Goal: Information Seeking & Learning: Learn about a topic

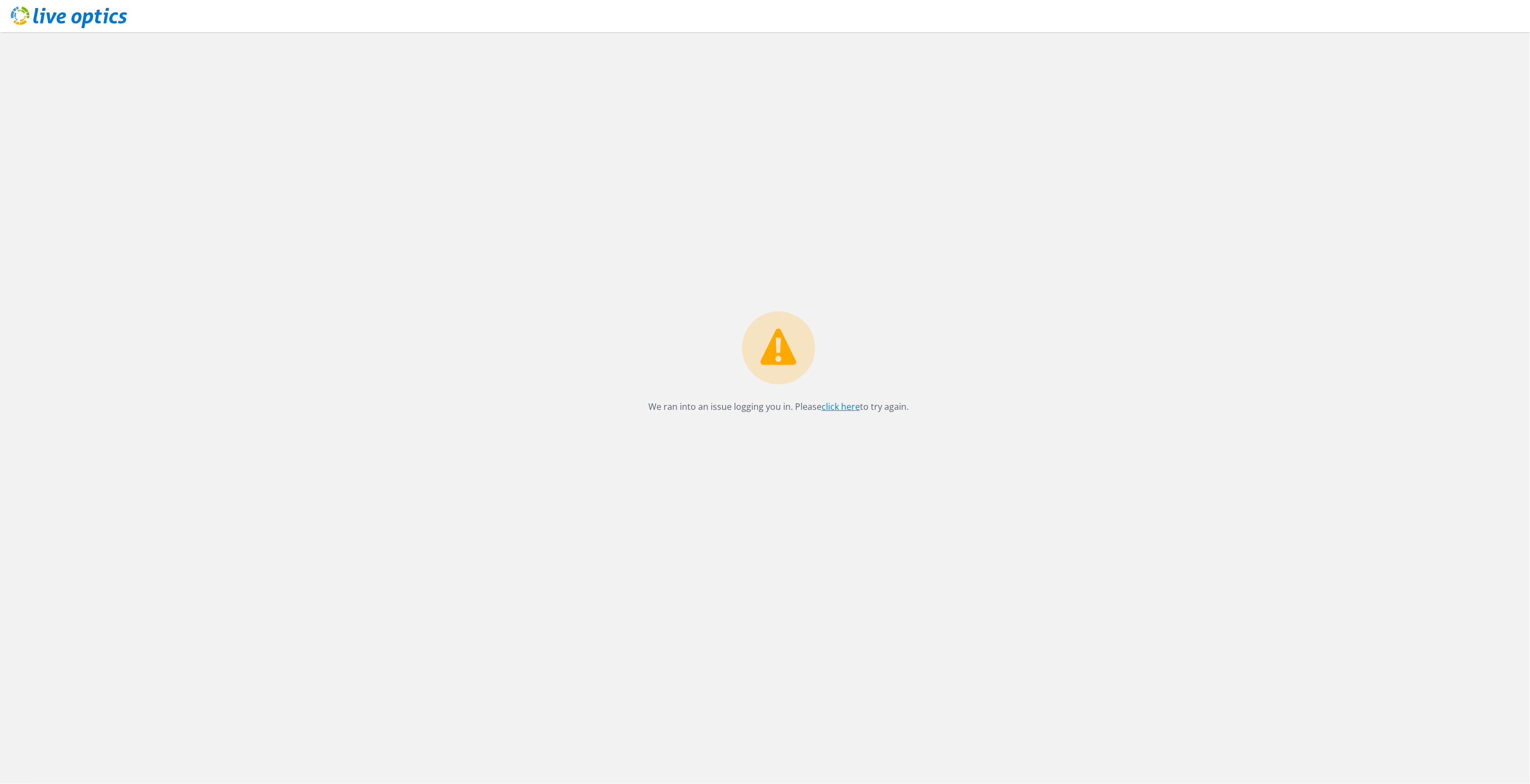
click at [839, 405] on link "click here" at bounding box center [841, 406] width 39 height 12
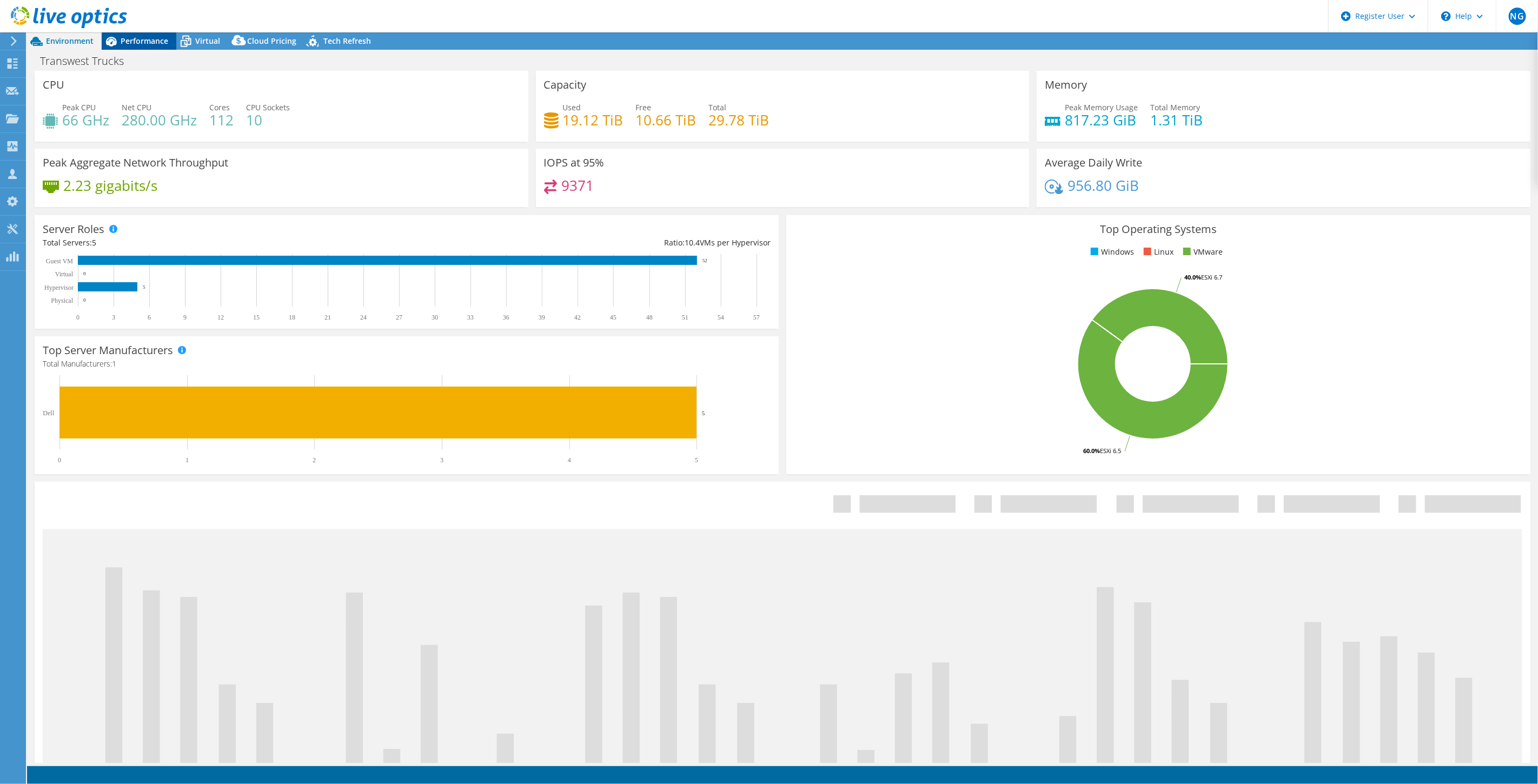
select select "USWest"
select select "USD"
click at [136, 39] on span "Performance" at bounding box center [145, 40] width 47 height 10
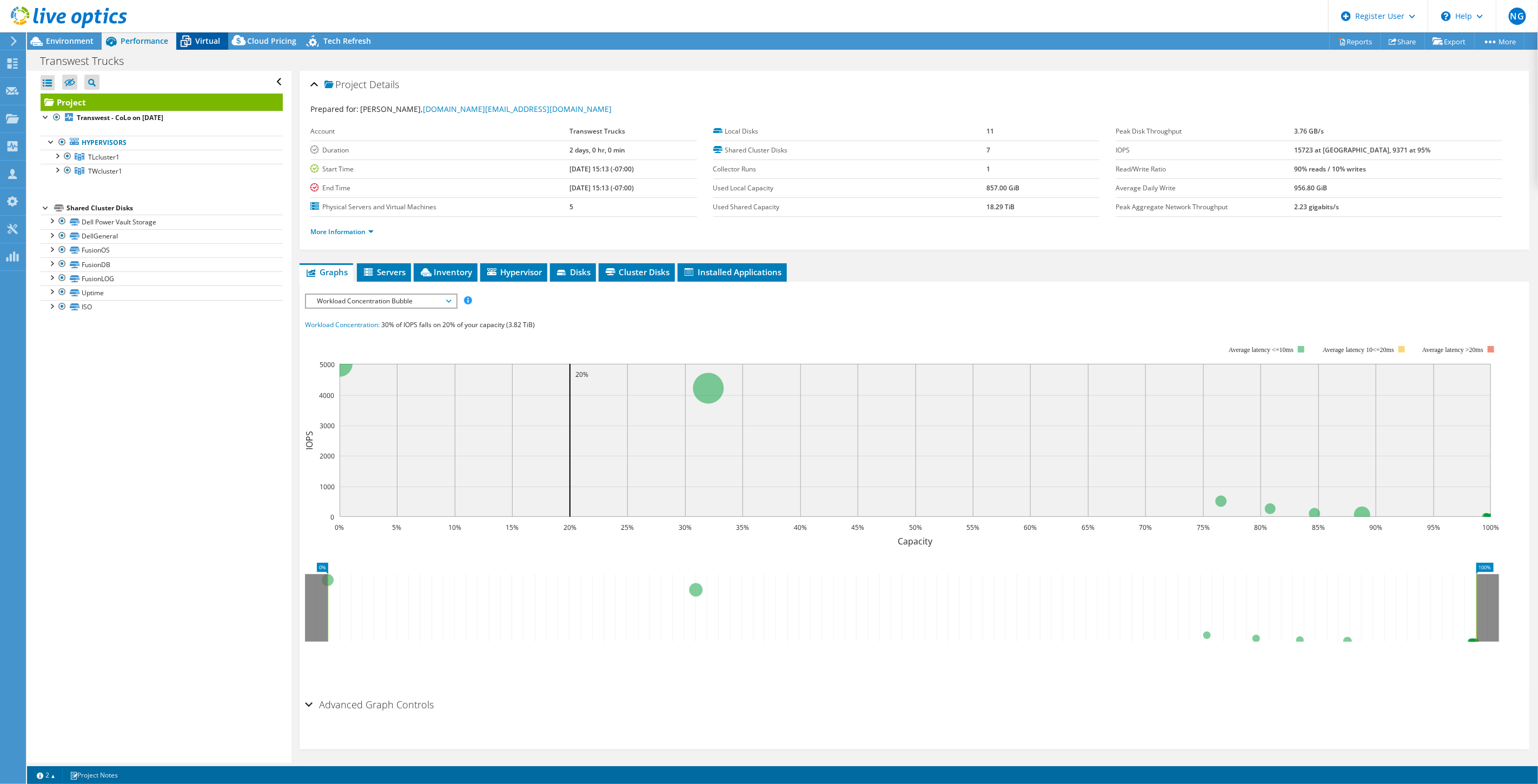
click at [209, 49] on div "Virtual" at bounding box center [202, 41] width 52 height 17
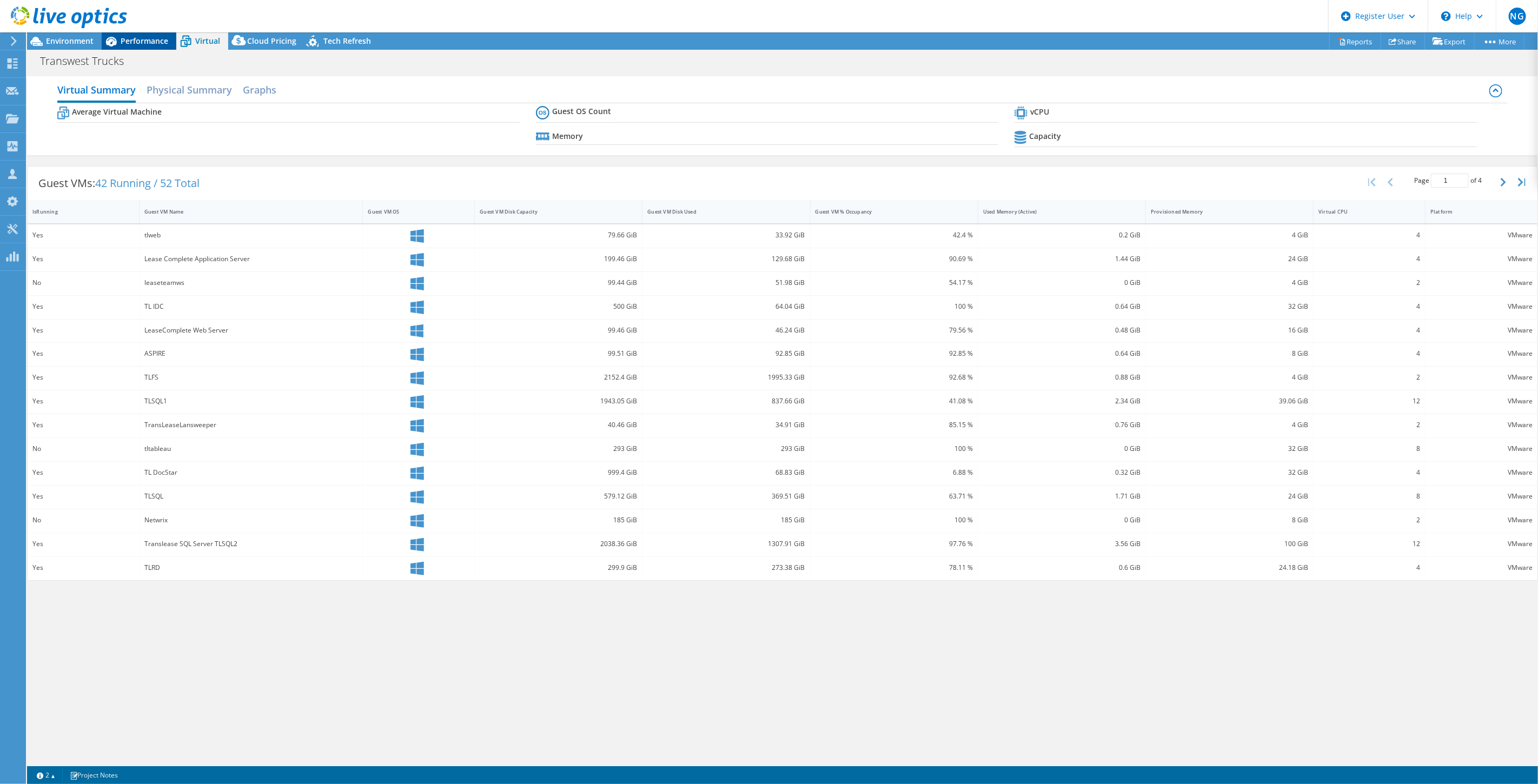
click at [144, 43] on span "Performance" at bounding box center [145, 40] width 47 height 10
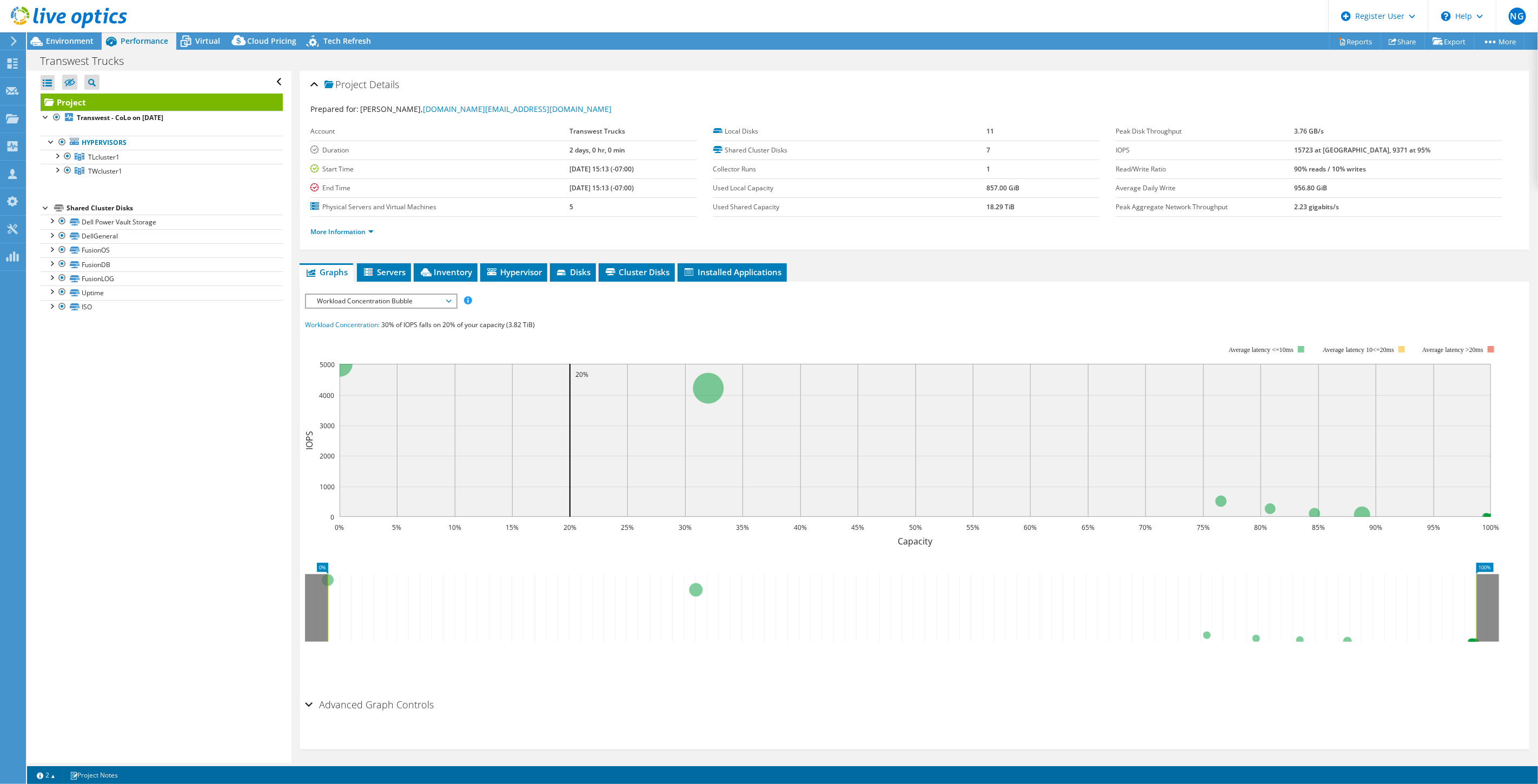
click at [511, 282] on div "IOPS Disk Throughput IO Size Latency Queue Depth CPU Percentage Memory Page Fau…" at bounding box center [914, 488] width 1219 height 413
click at [516, 277] on li "Hypervisor" at bounding box center [514, 272] width 67 height 18
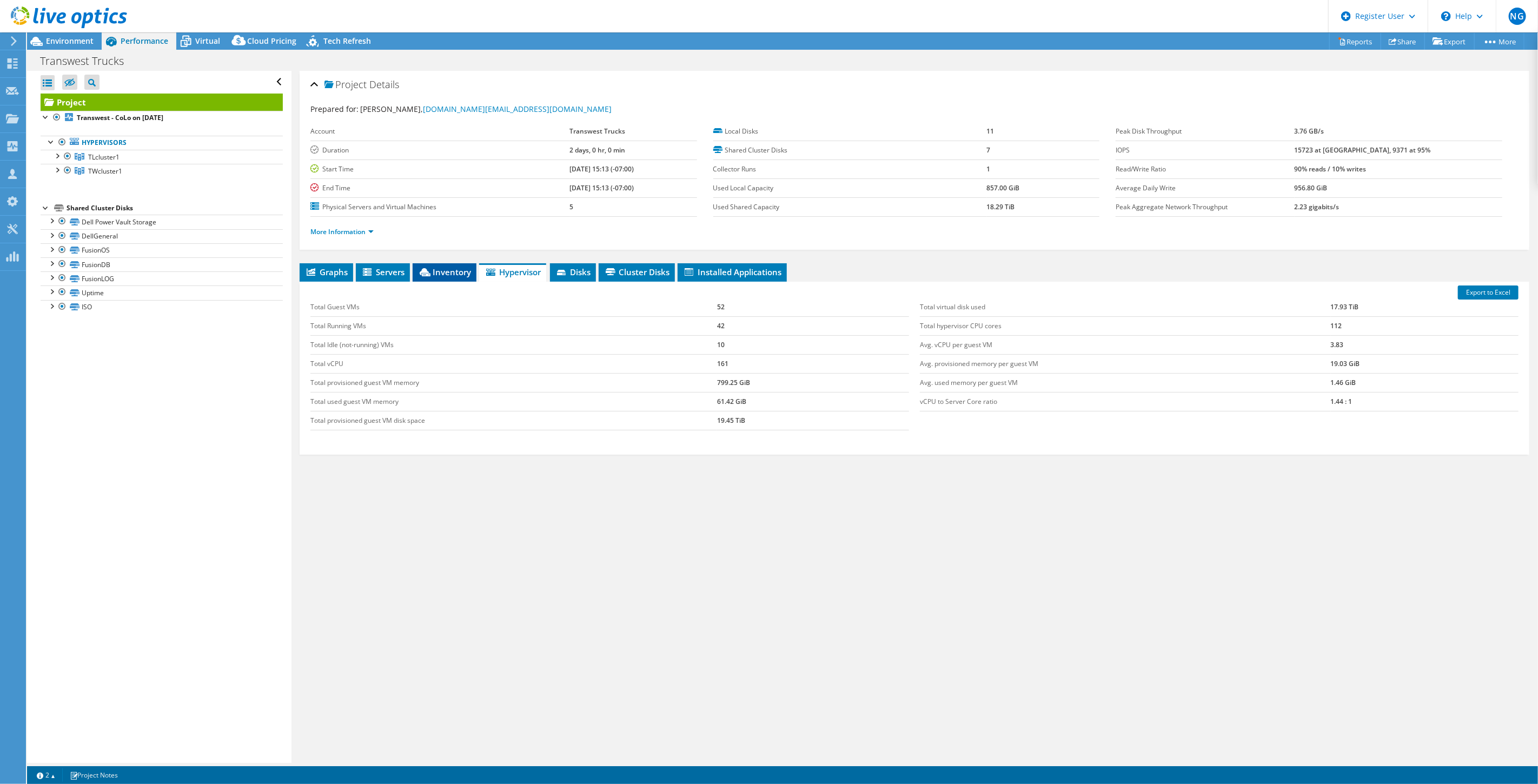
click at [456, 269] on span "Inventory" at bounding box center [444, 272] width 53 height 11
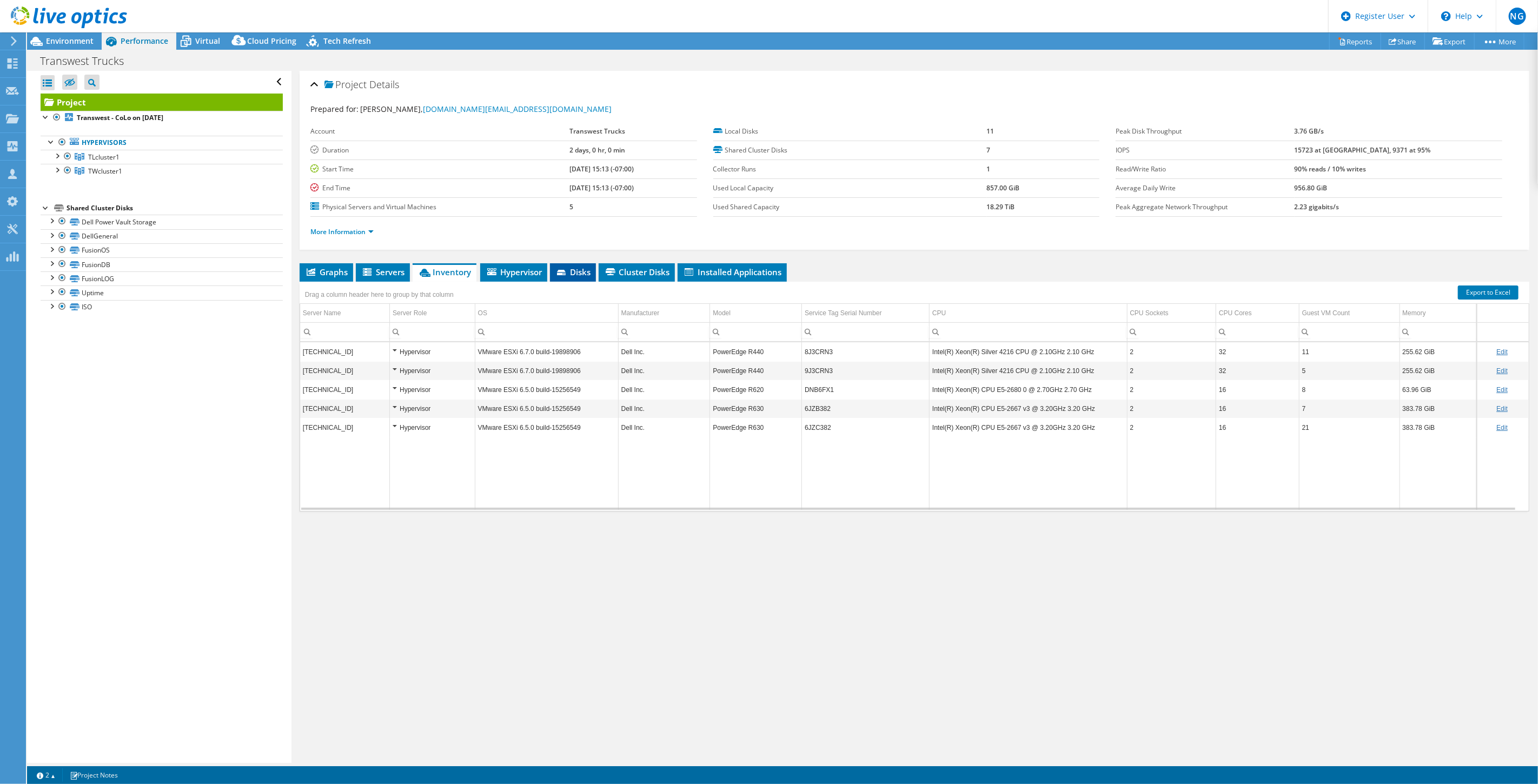
click at [582, 272] on span "Disks" at bounding box center [573, 272] width 35 height 11
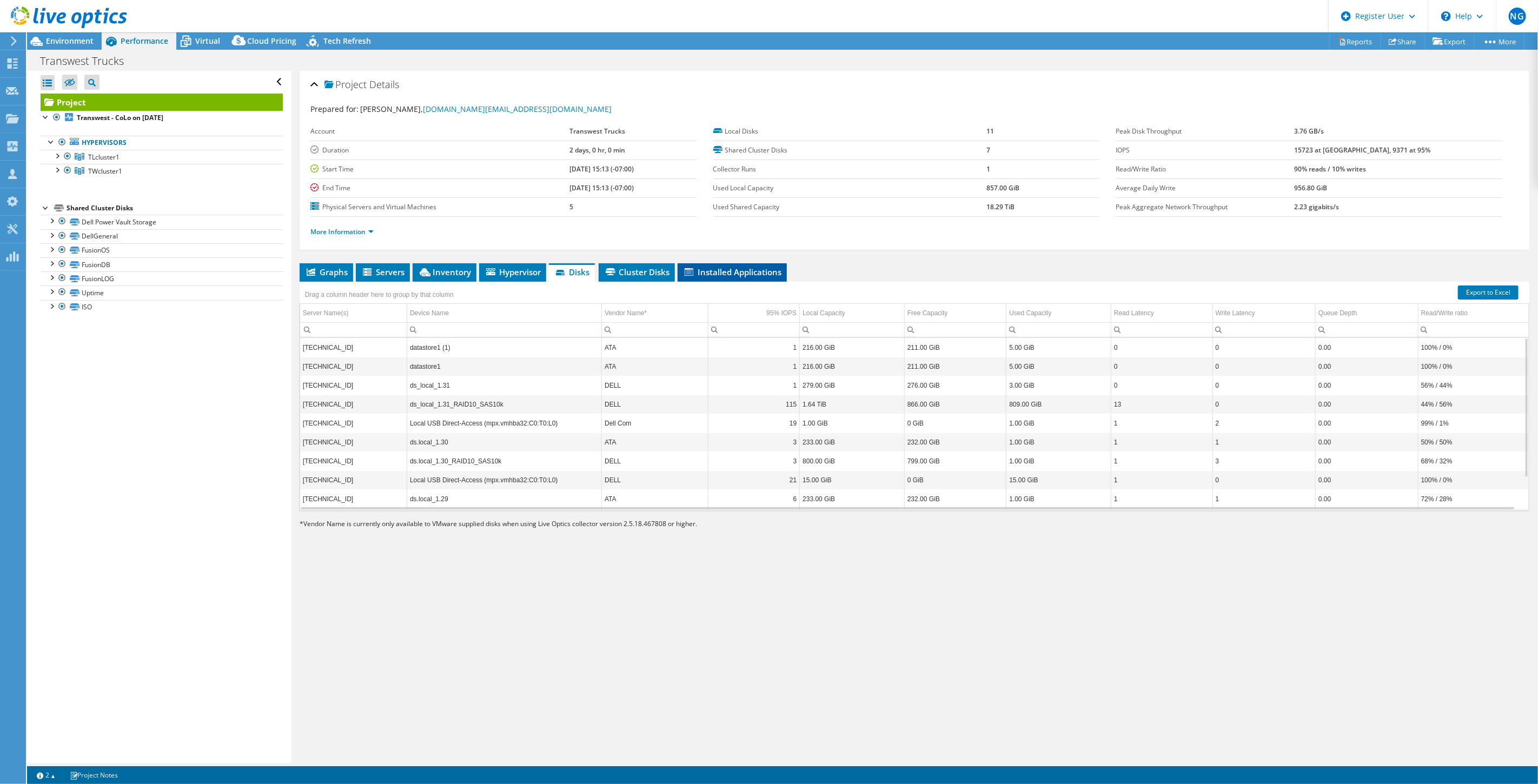
click at [705, 273] on span "Installed Applications" at bounding box center [732, 272] width 99 height 11
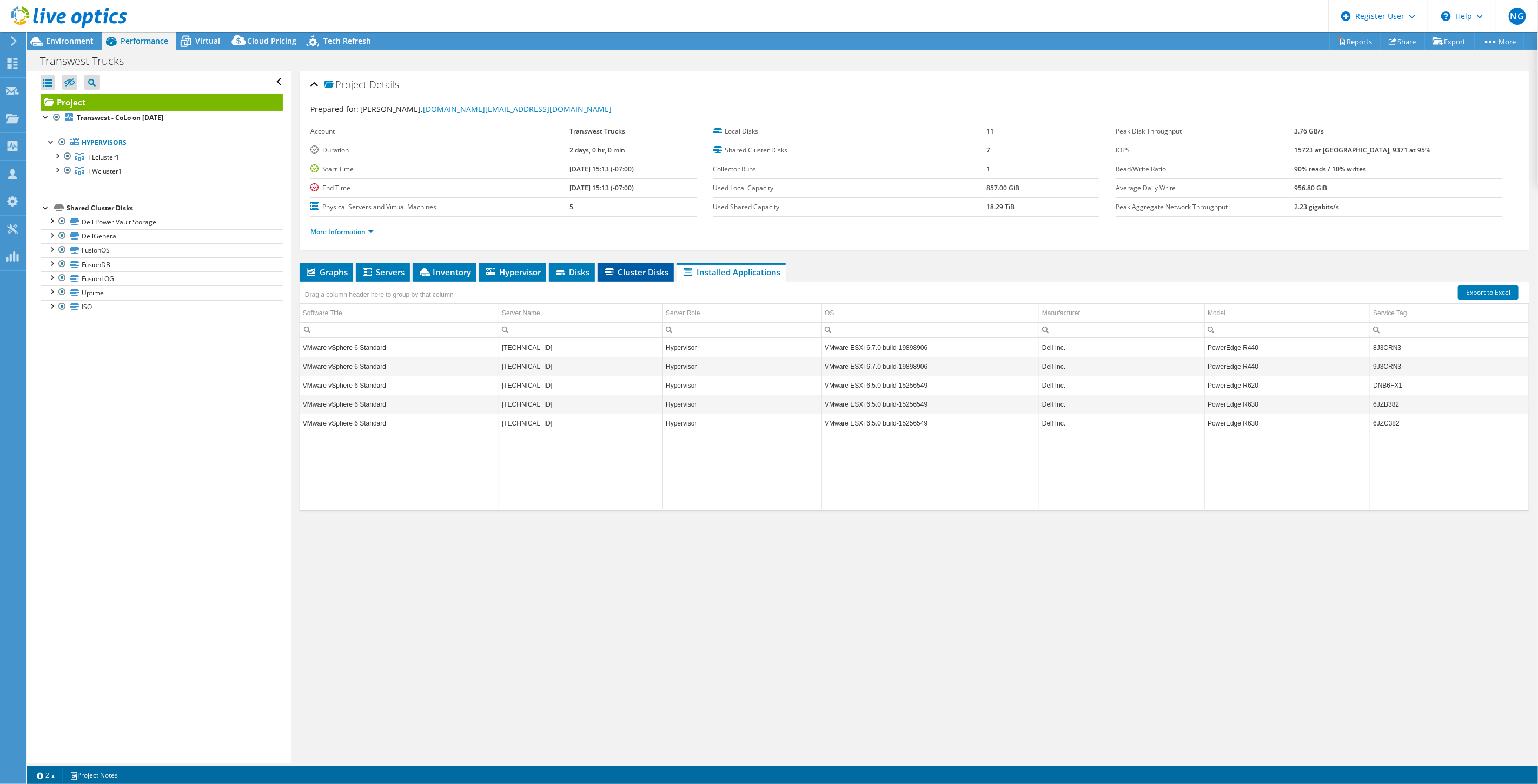
click at [637, 274] on span "Cluster Disks" at bounding box center [635, 272] width 66 height 11
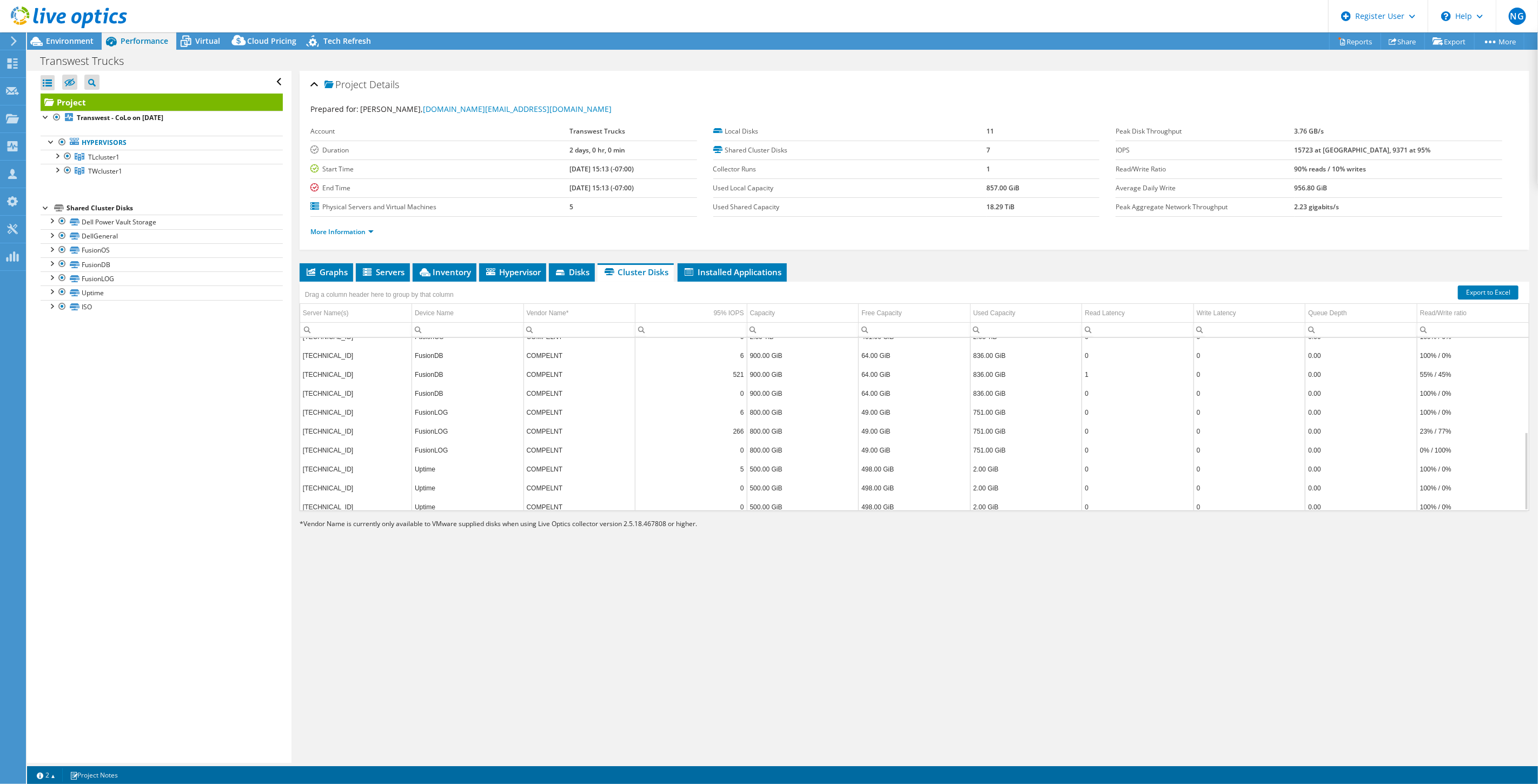
scroll to position [208, 0]
click at [337, 273] on span "Graphs" at bounding box center [326, 272] width 43 height 11
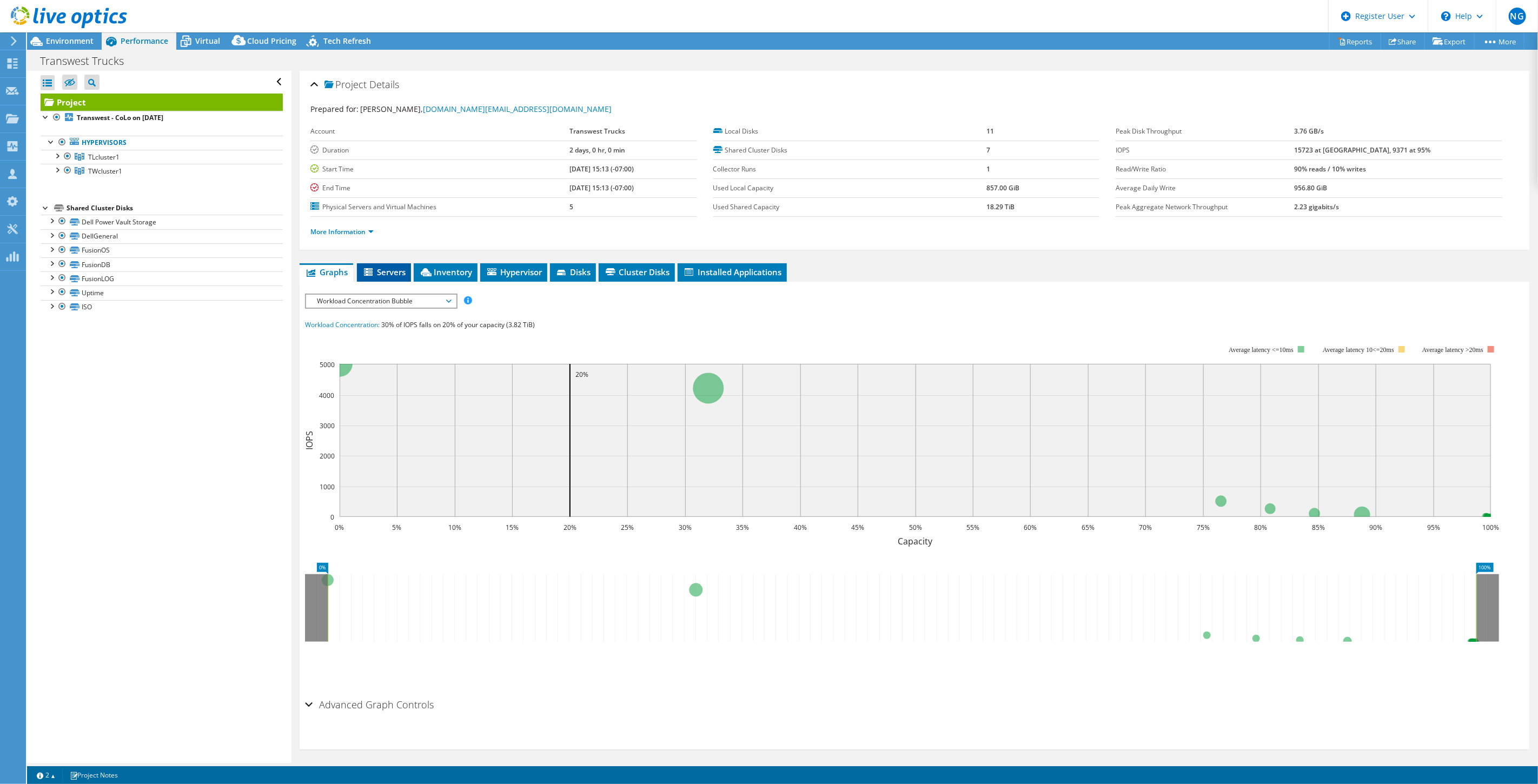
click at [399, 273] on span "Servers" at bounding box center [384, 272] width 43 height 11
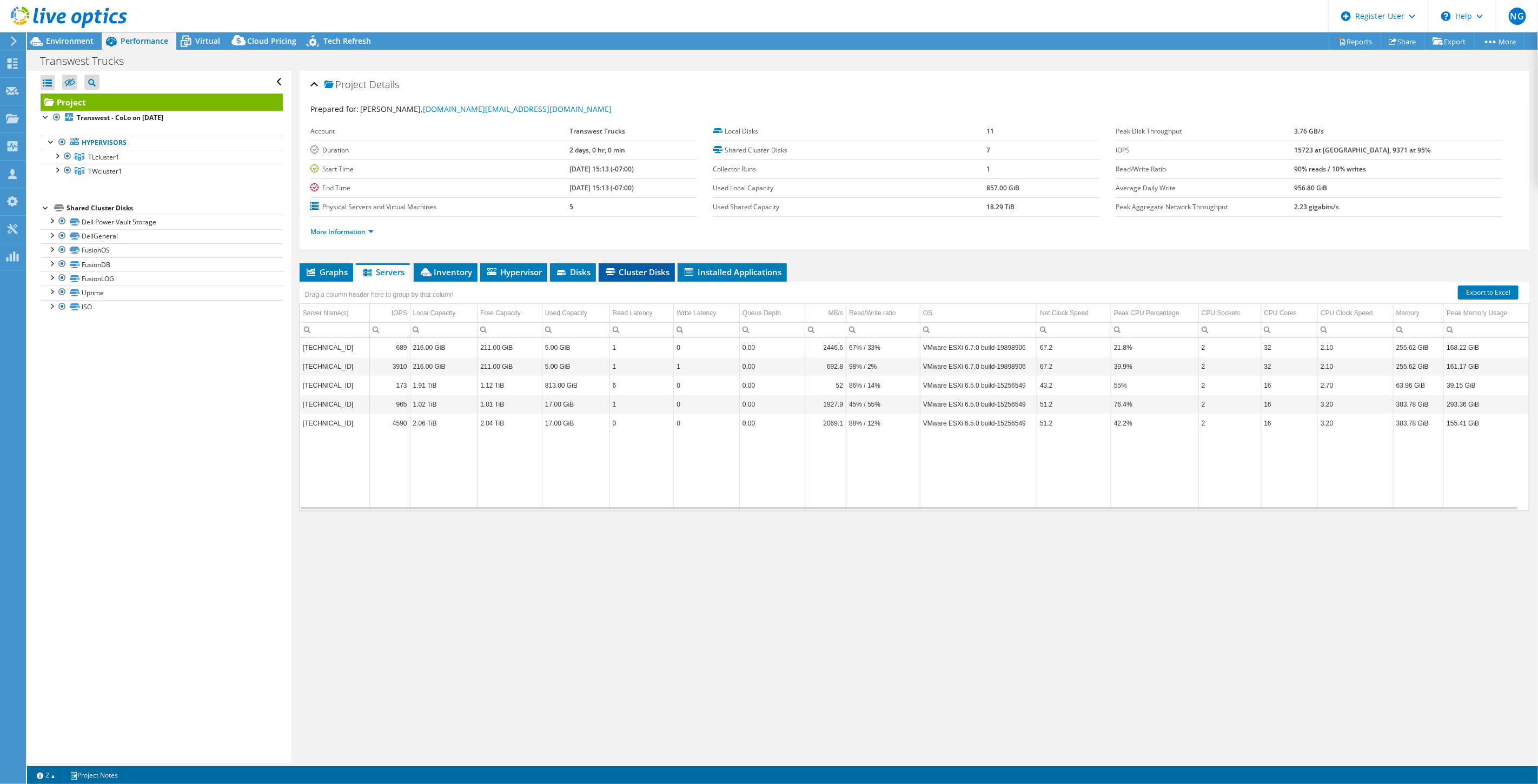
click at [619, 270] on span "Cluster Disks" at bounding box center [636, 272] width 66 height 11
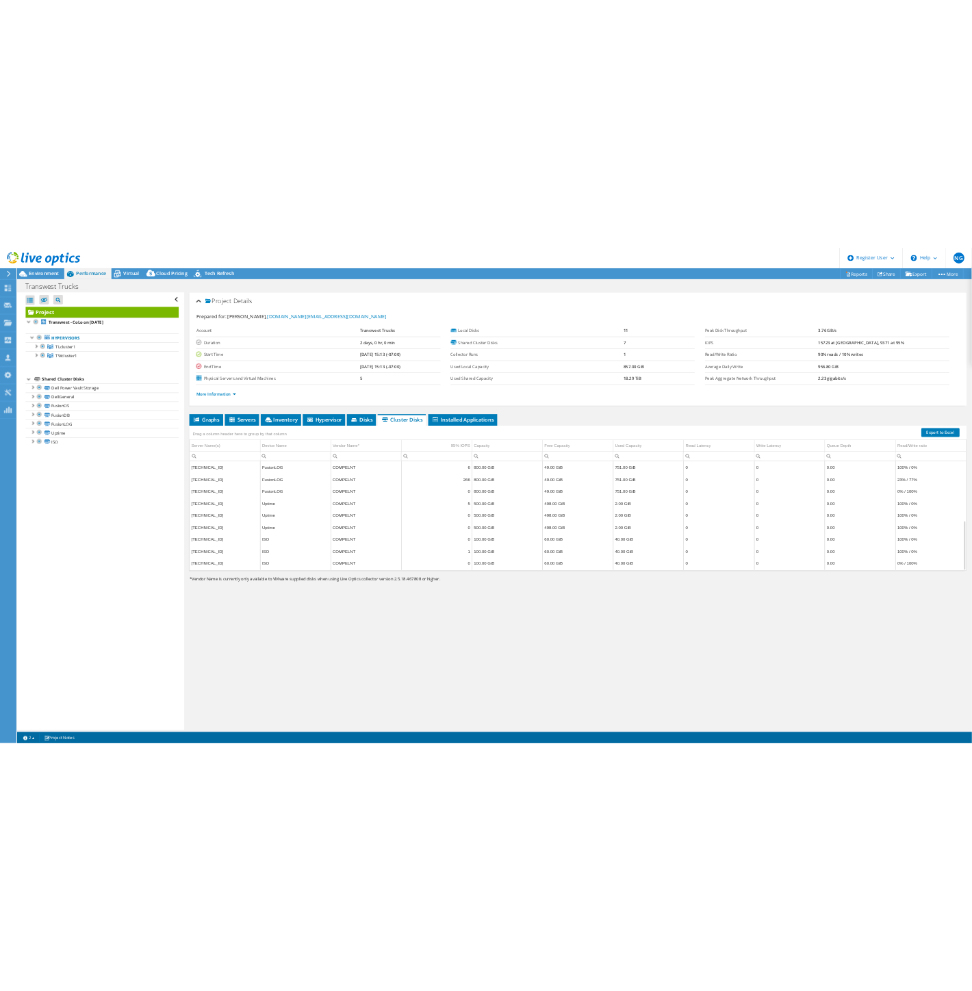
scroll to position [0, 0]
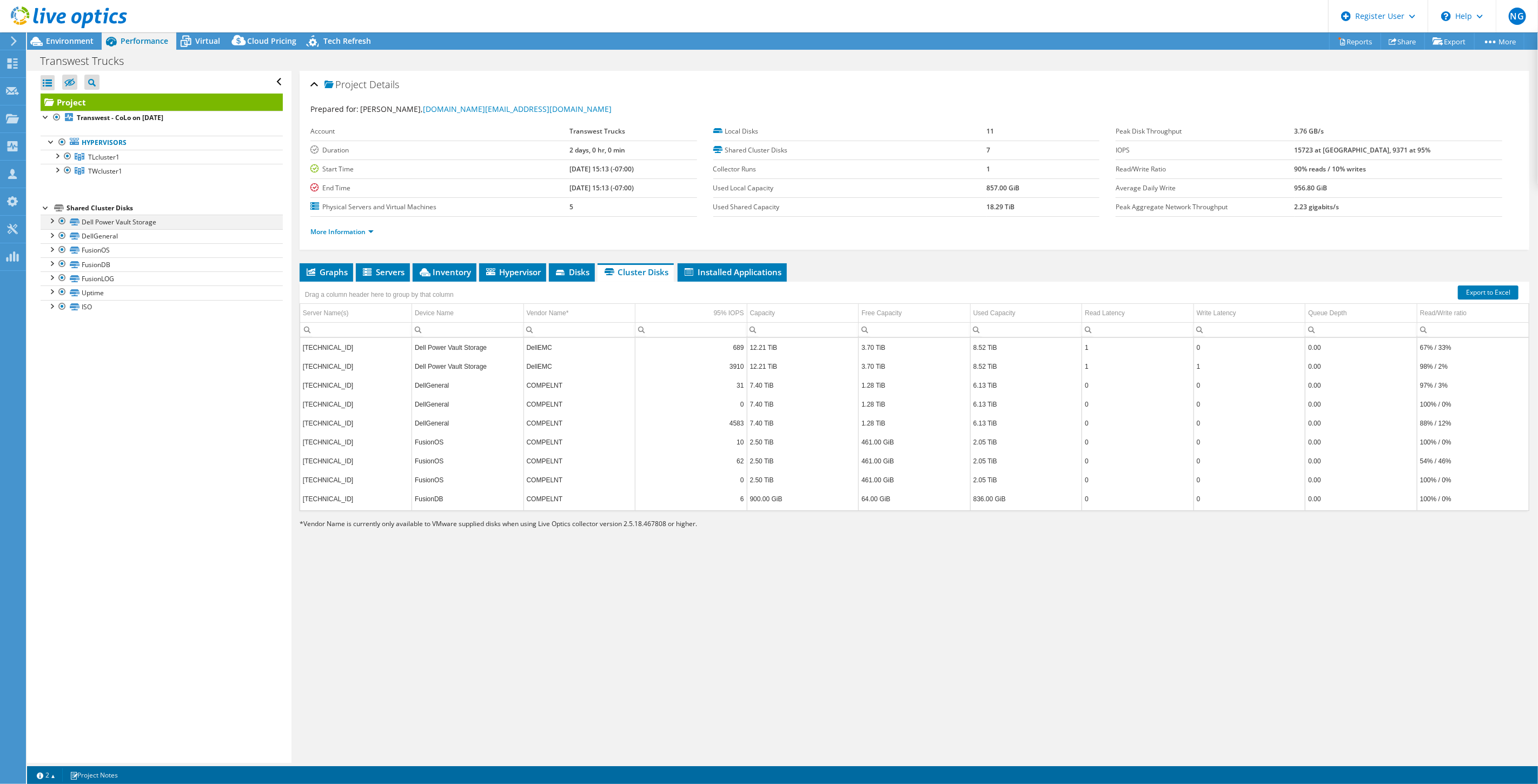
click at [64, 222] on div at bounding box center [62, 221] width 11 height 13
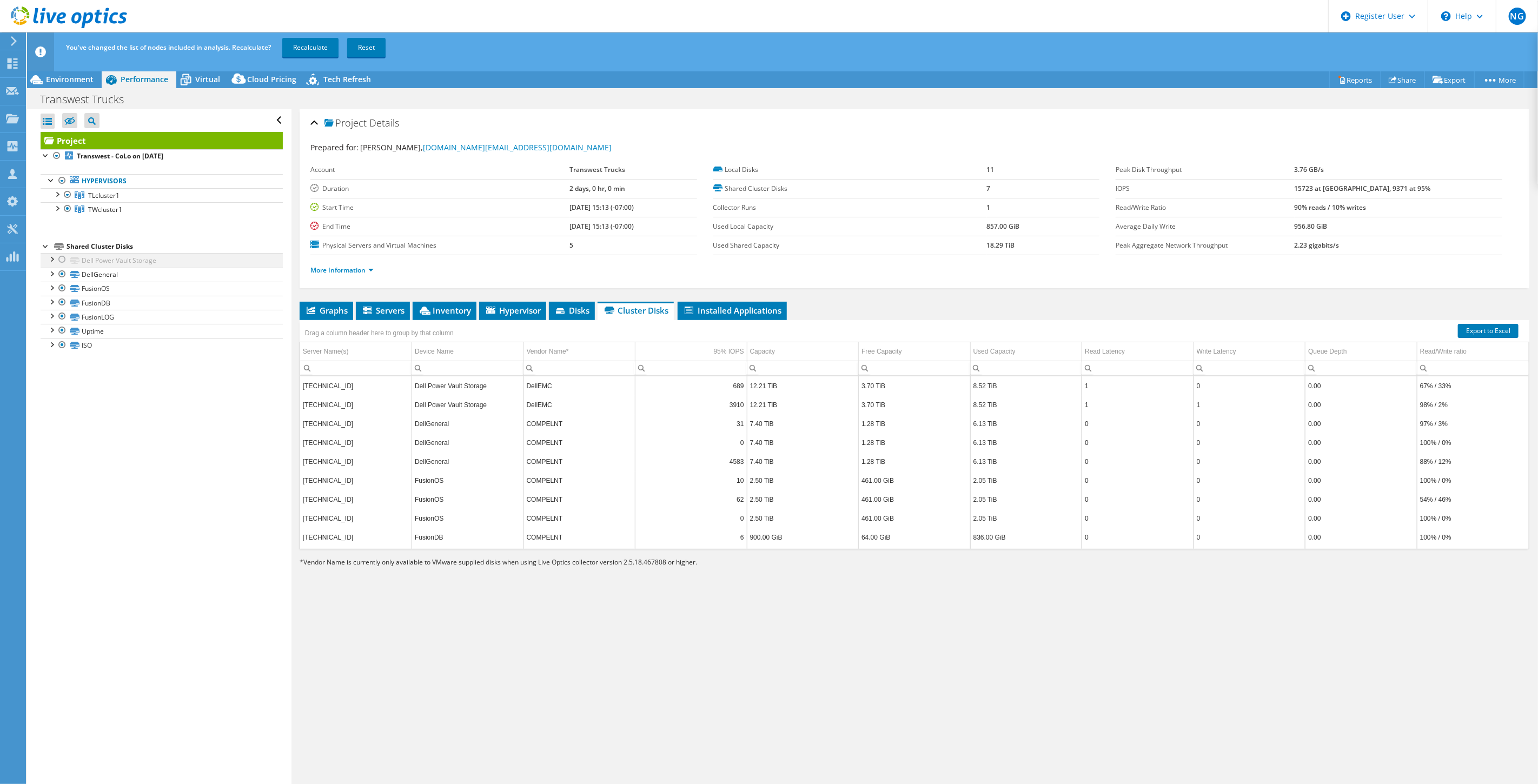
click at [61, 262] on div at bounding box center [62, 259] width 11 height 13
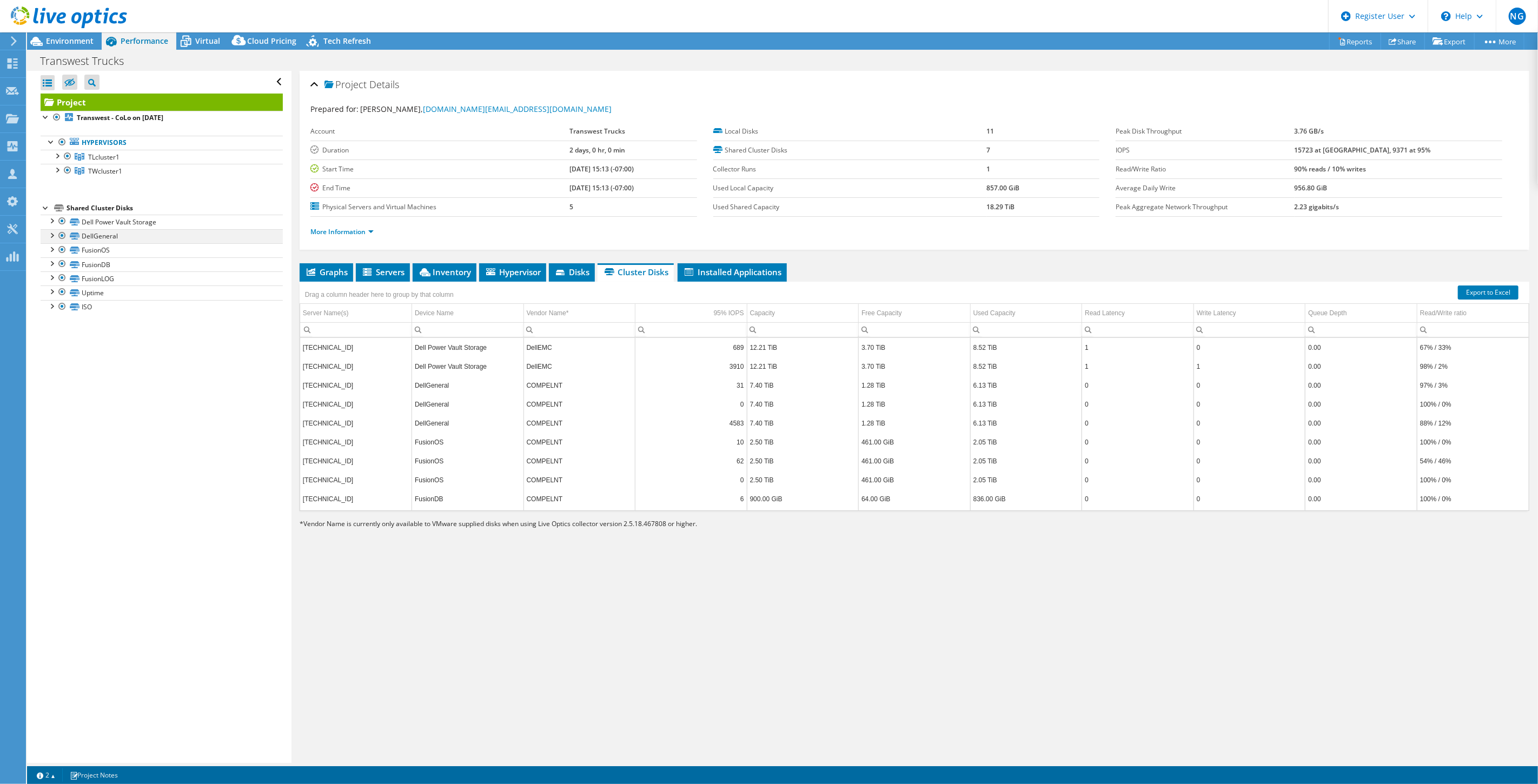
click at [62, 236] on div at bounding box center [62, 236] width 11 height 13
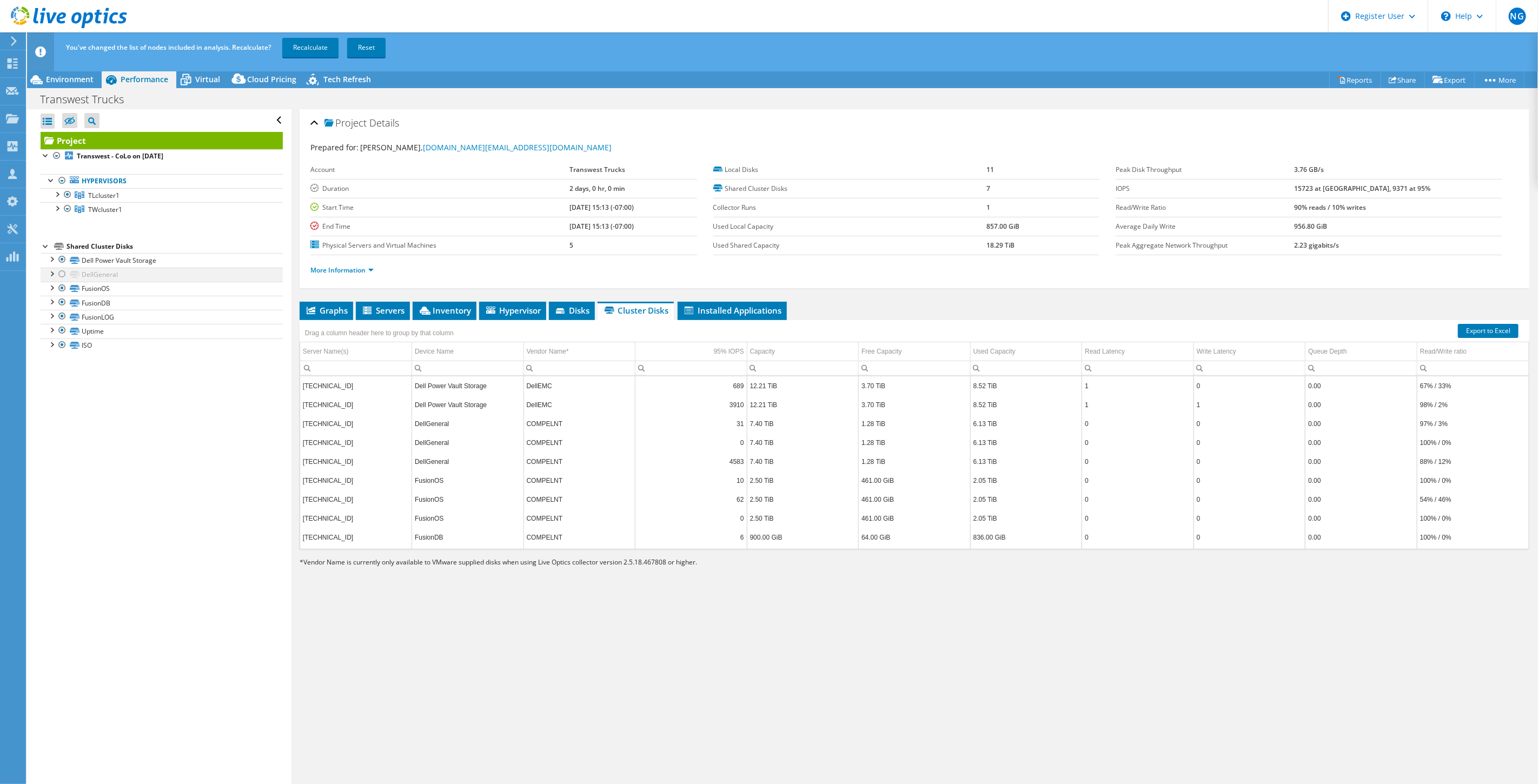
click at [61, 275] on div at bounding box center [62, 274] width 11 height 13
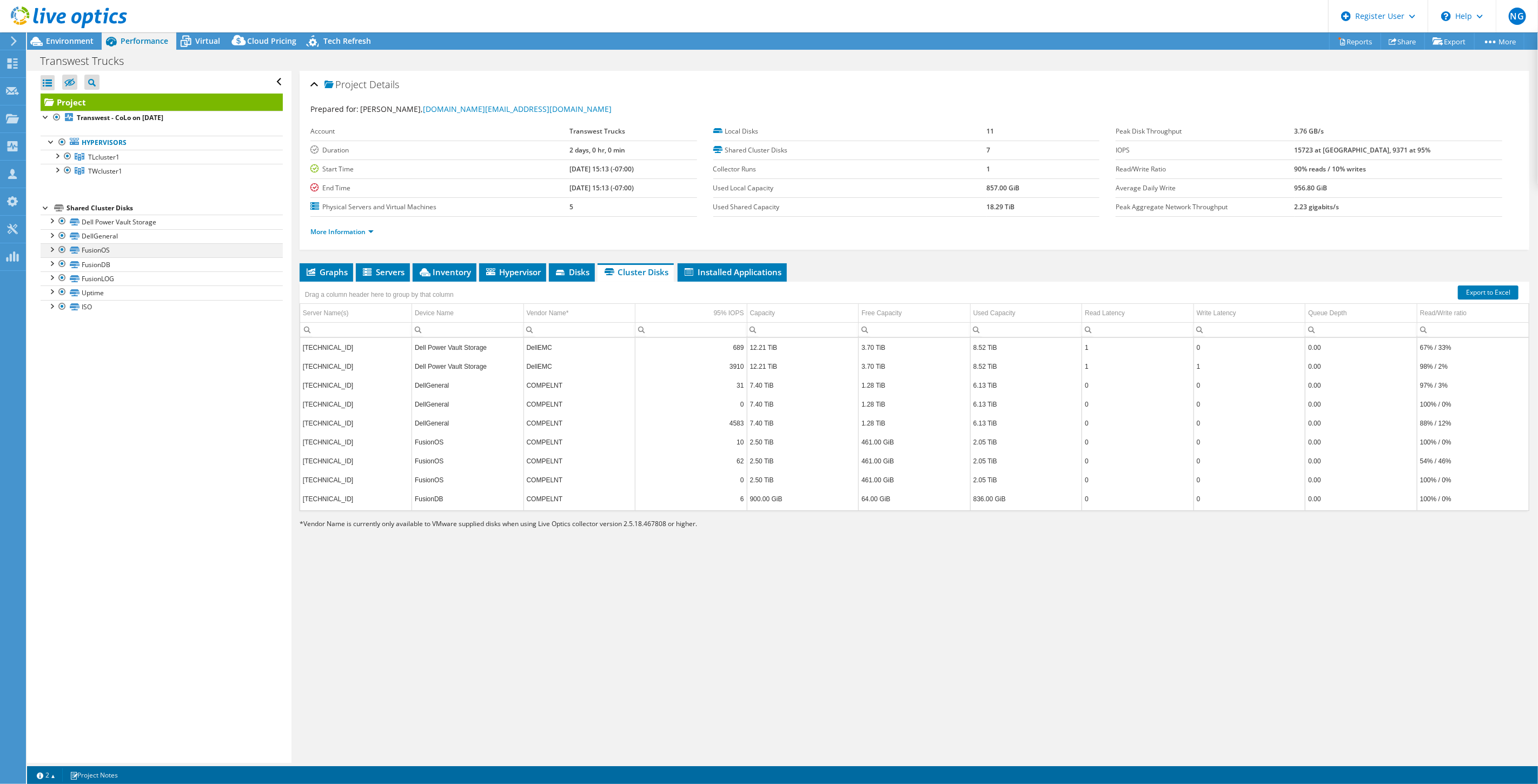
click at [62, 252] on div at bounding box center [62, 250] width 11 height 13
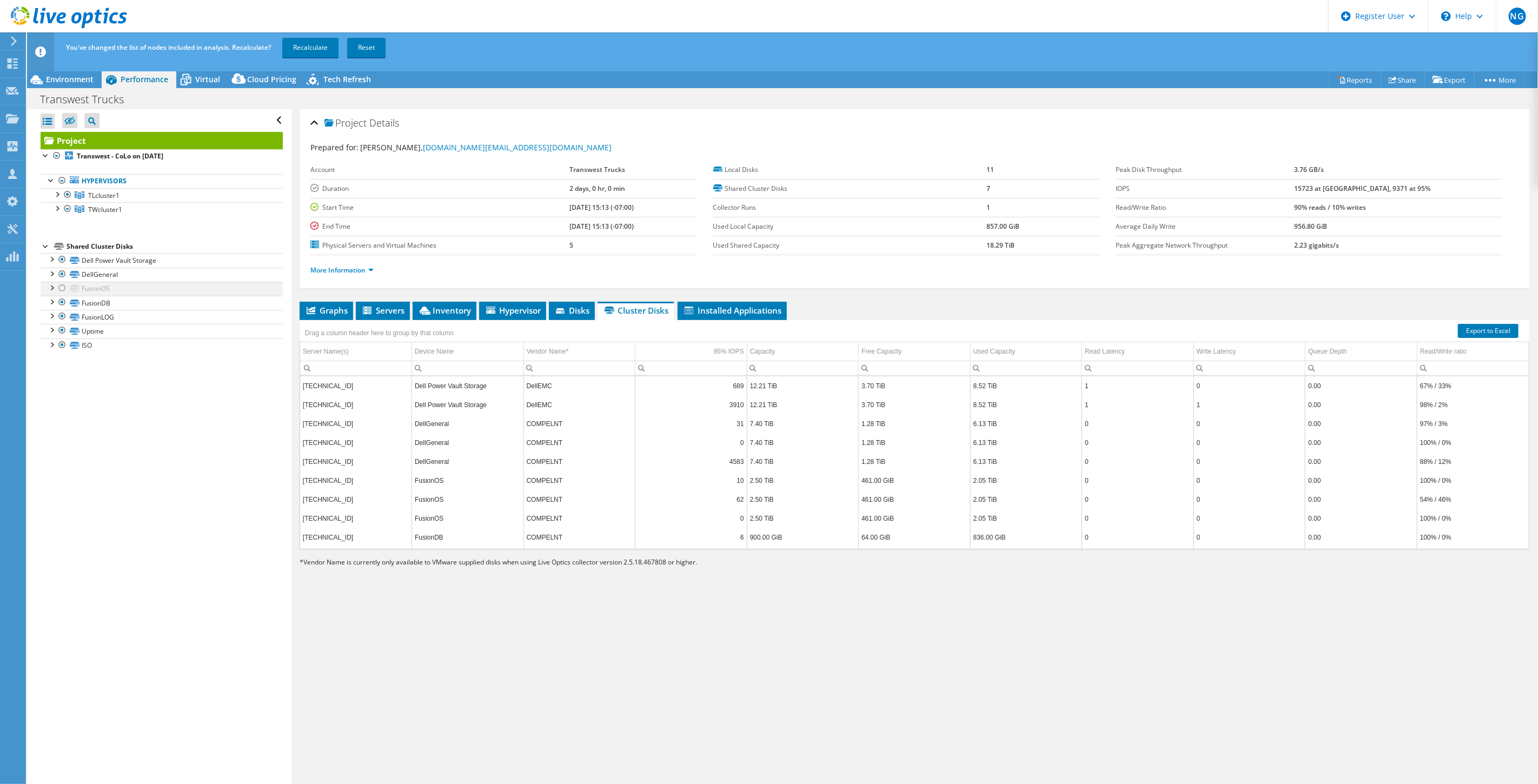
click at [59, 290] on div at bounding box center [62, 288] width 11 height 13
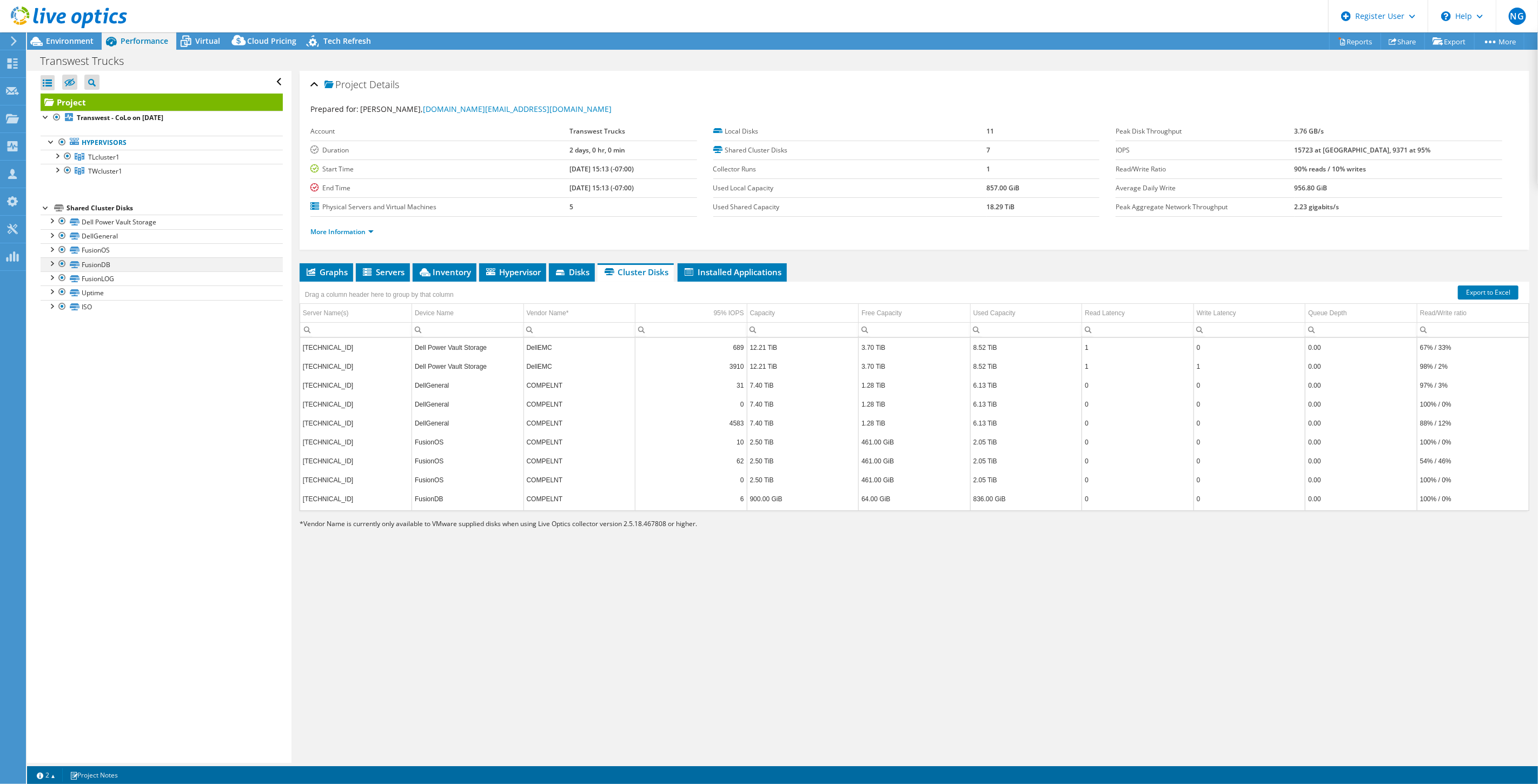
click at [62, 266] on div at bounding box center [62, 264] width 11 height 13
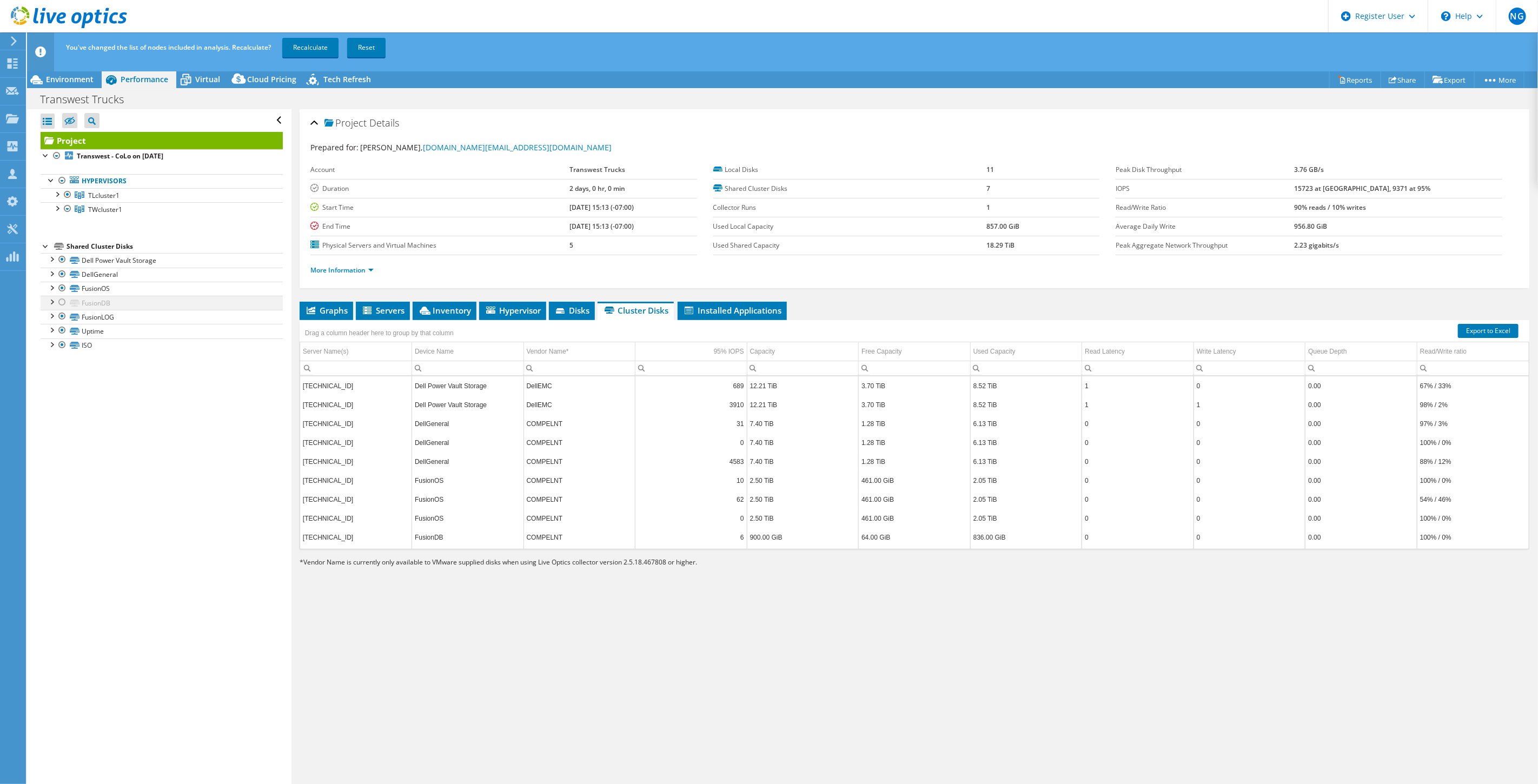
click at [58, 304] on div at bounding box center [62, 302] width 11 height 13
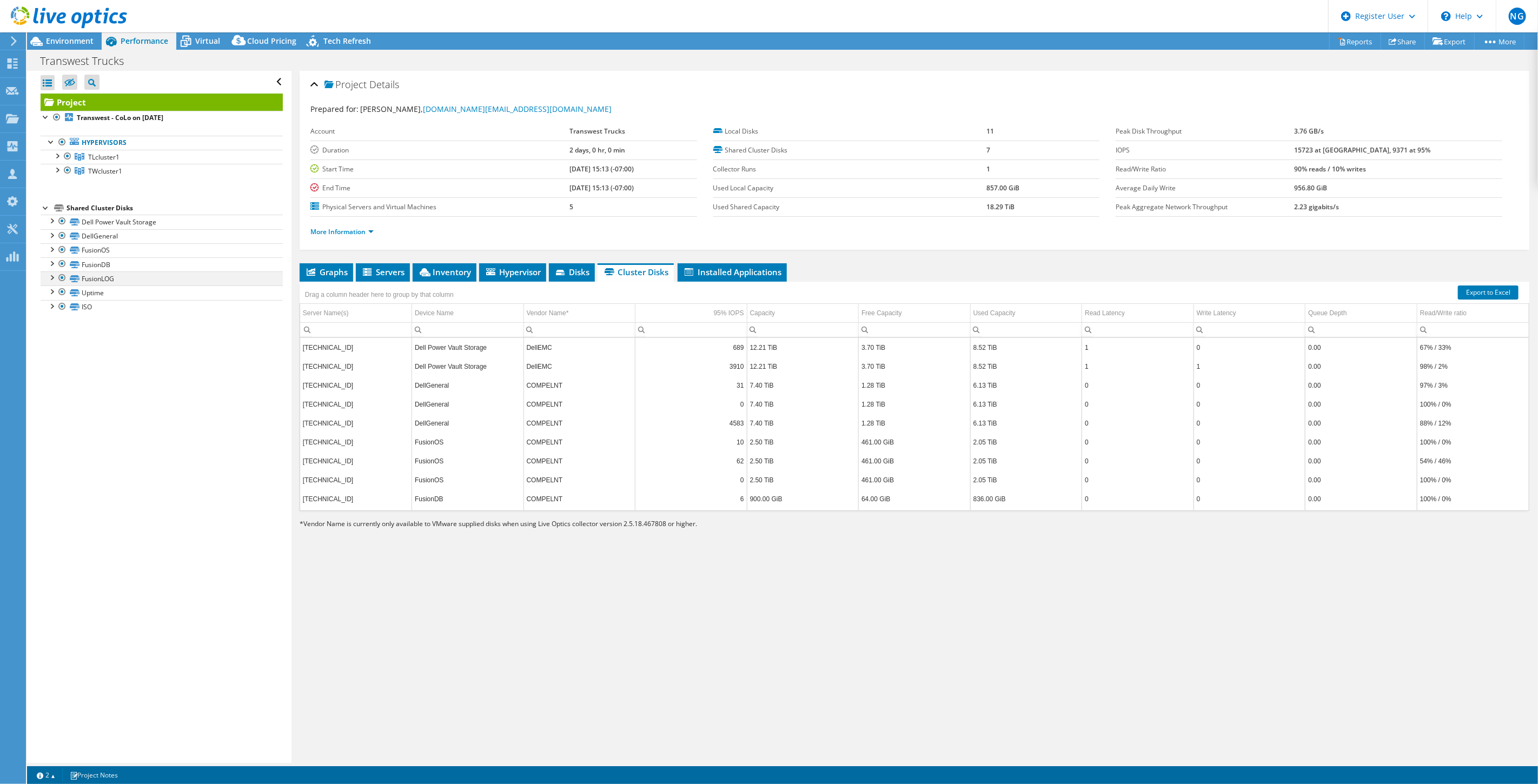
click at [61, 281] on div at bounding box center [62, 278] width 11 height 13
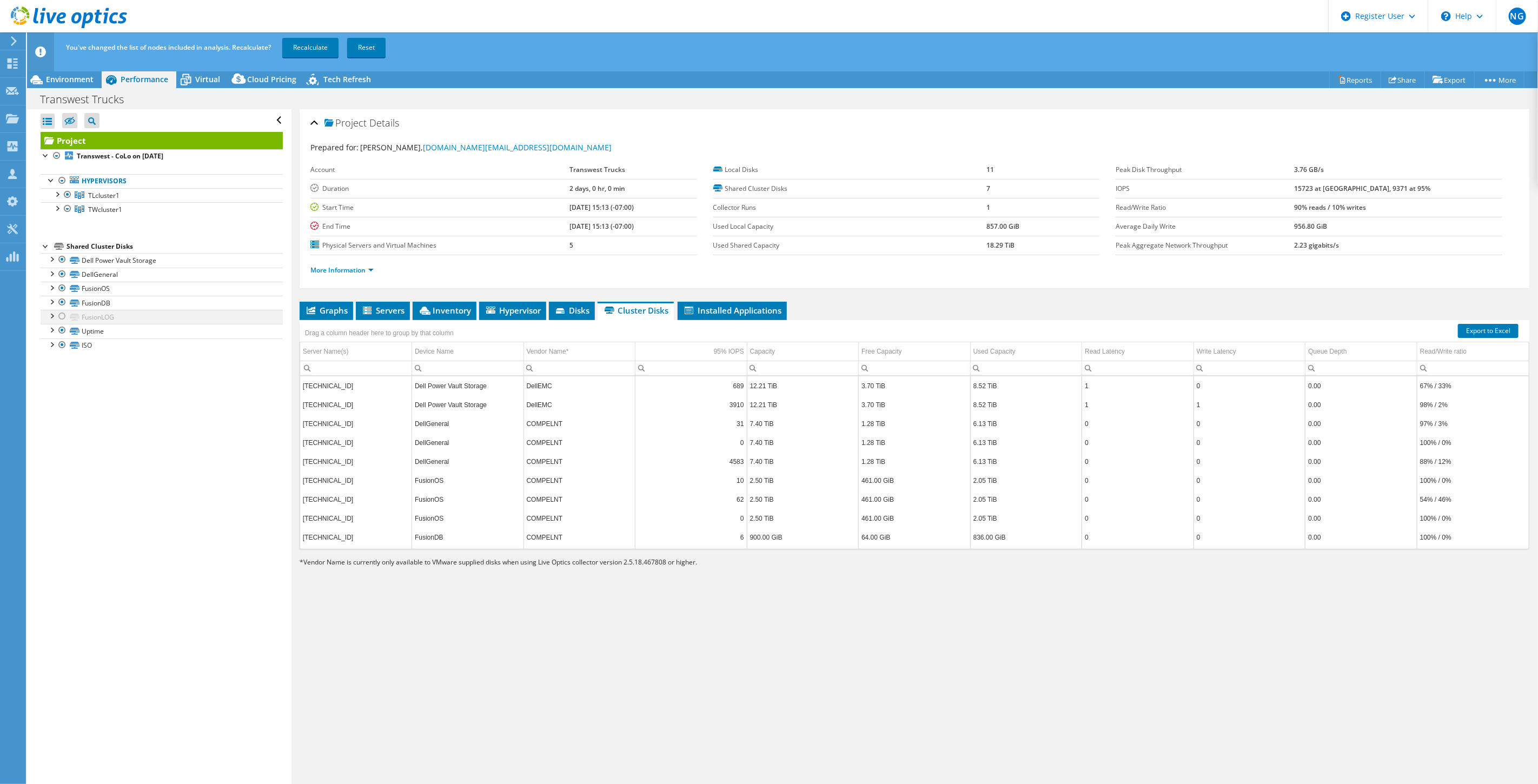
click at [61, 318] on div at bounding box center [62, 316] width 11 height 13
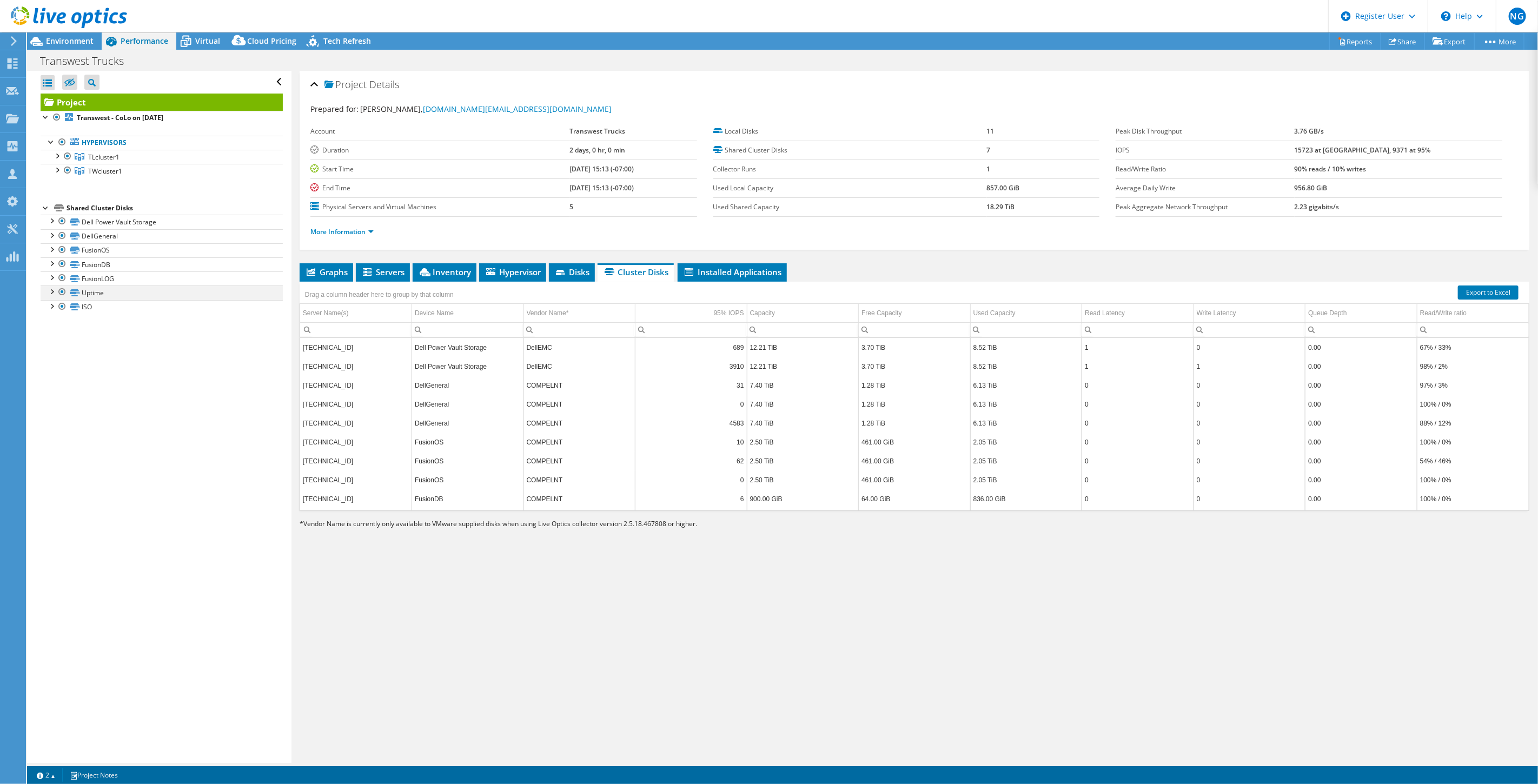
click at [62, 294] on div at bounding box center [62, 292] width 11 height 13
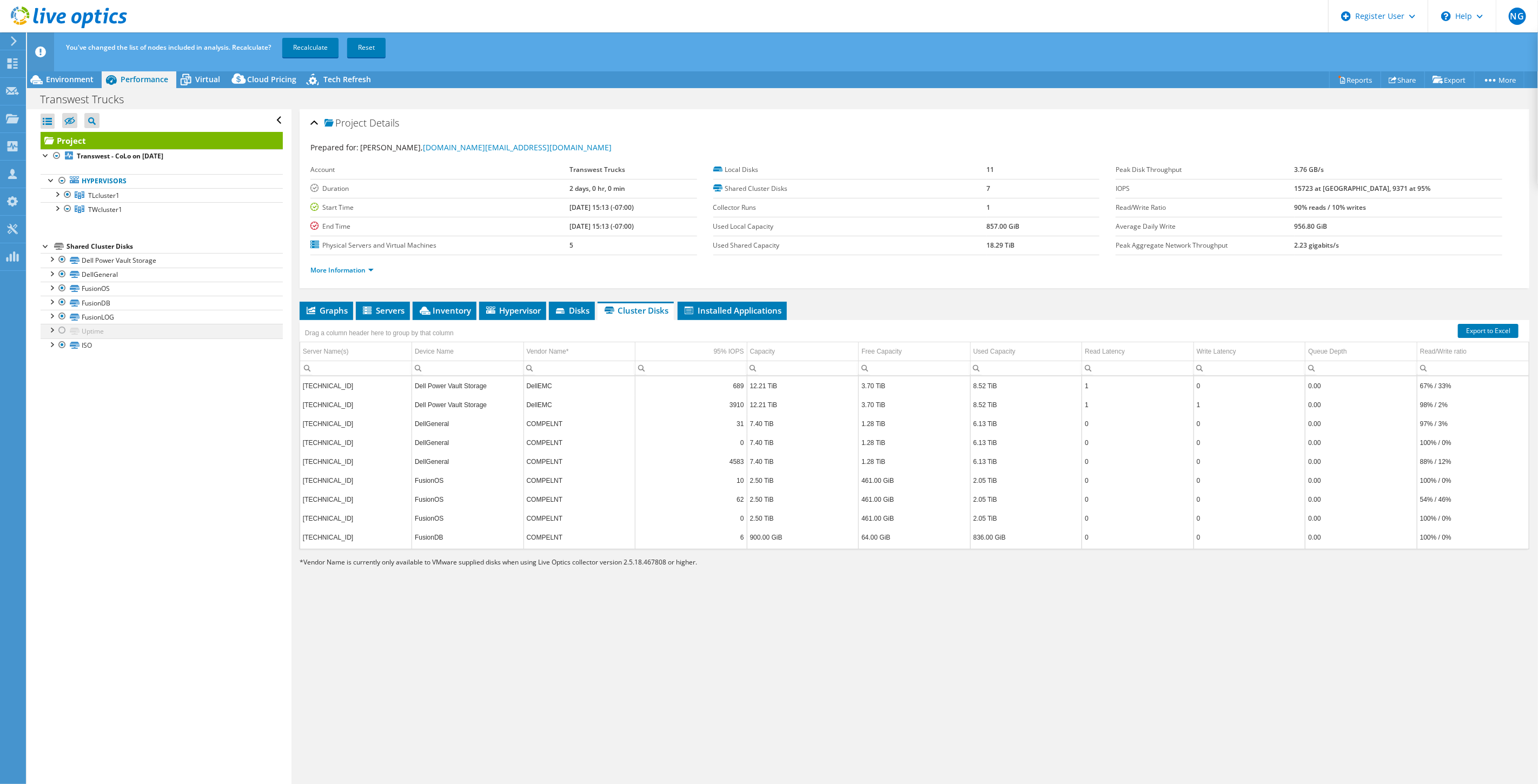
click at [61, 332] on div at bounding box center [62, 330] width 11 height 13
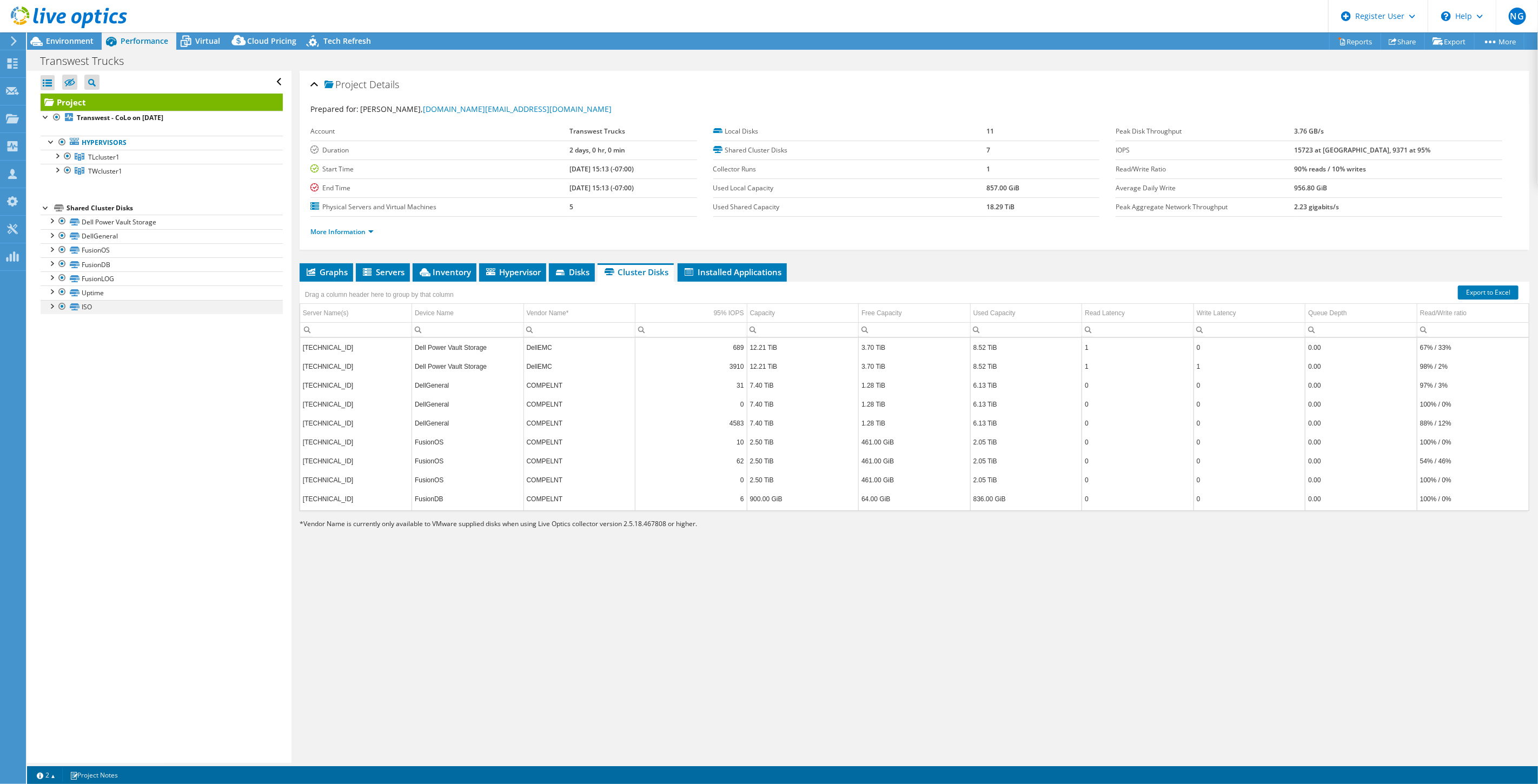
click at [60, 308] on div at bounding box center [62, 307] width 11 height 13
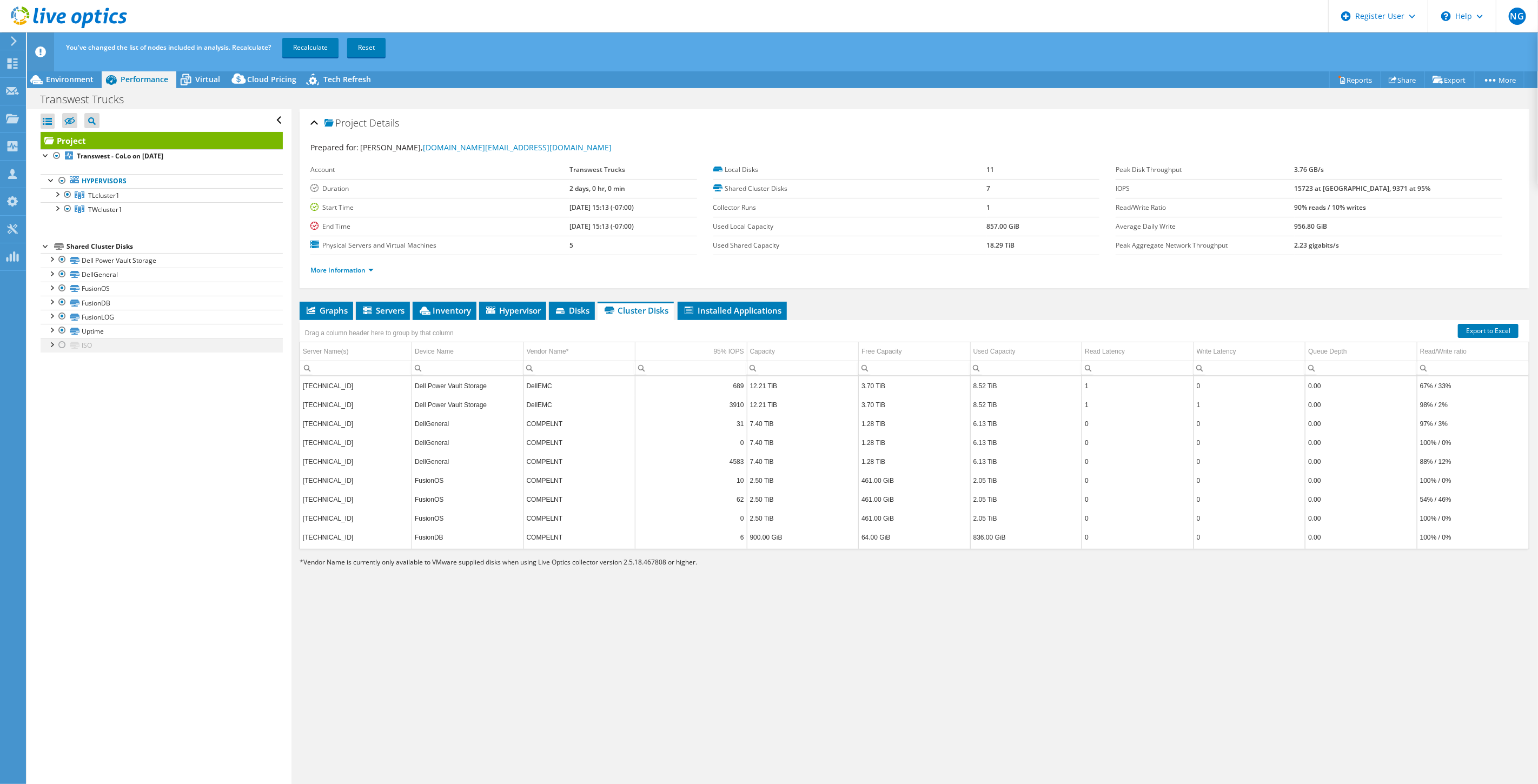
click at [64, 345] on div at bounding box center [62, 345] width 11 height 13
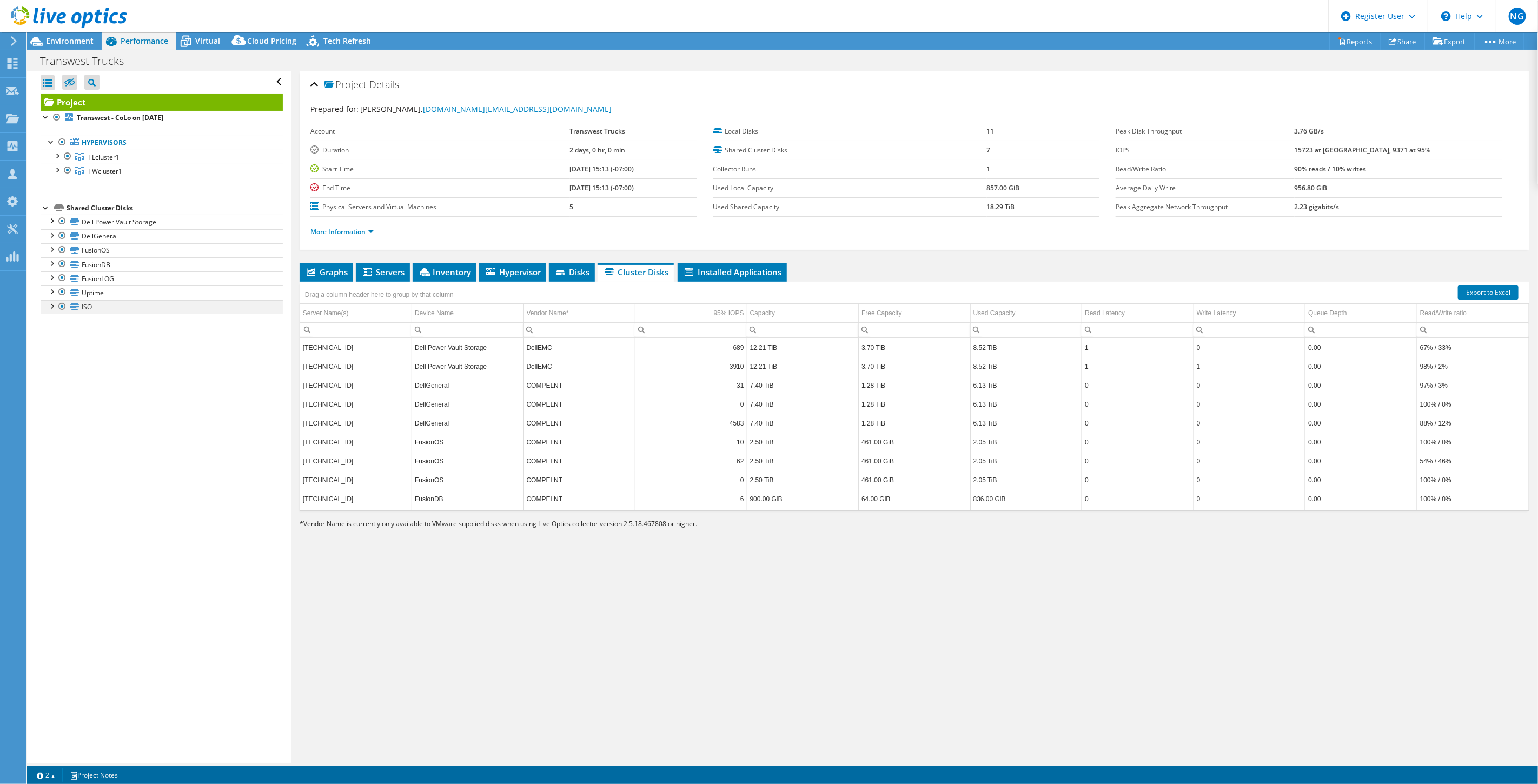
click at [51, 305] on div at bounding box center [51, 306] width 11 height 11
click at [126, 325] on link "ISO | [TECHNICAL_ID]" at bounding box center [161, 322] width 243 height 14
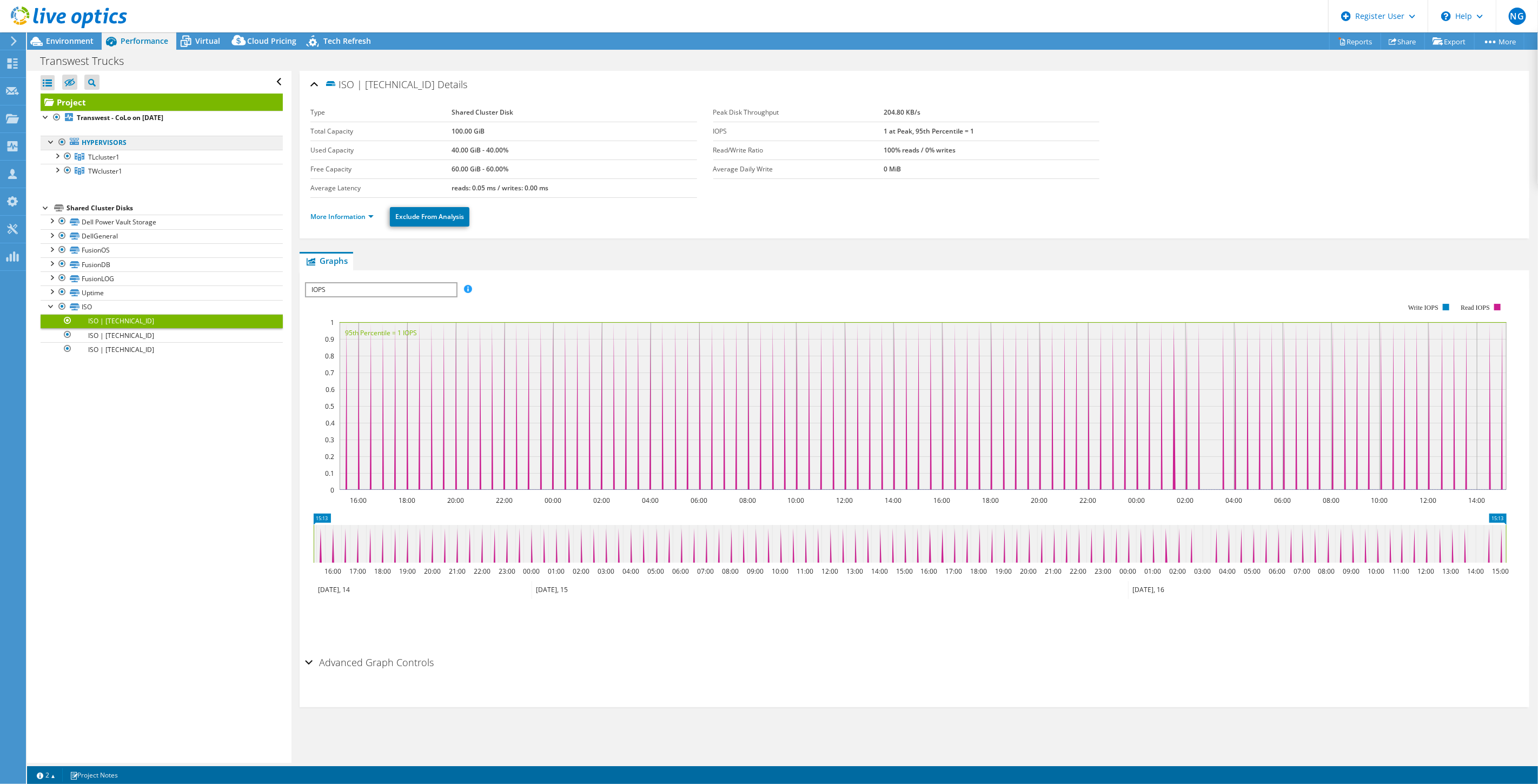
click at [107, 144] on link "Hypervisors" at bounding box center [161, 143] width 243 height 14
click at [105, 155] on span "TLcluster1" at bounding box center [104, 157] width 32 height 9
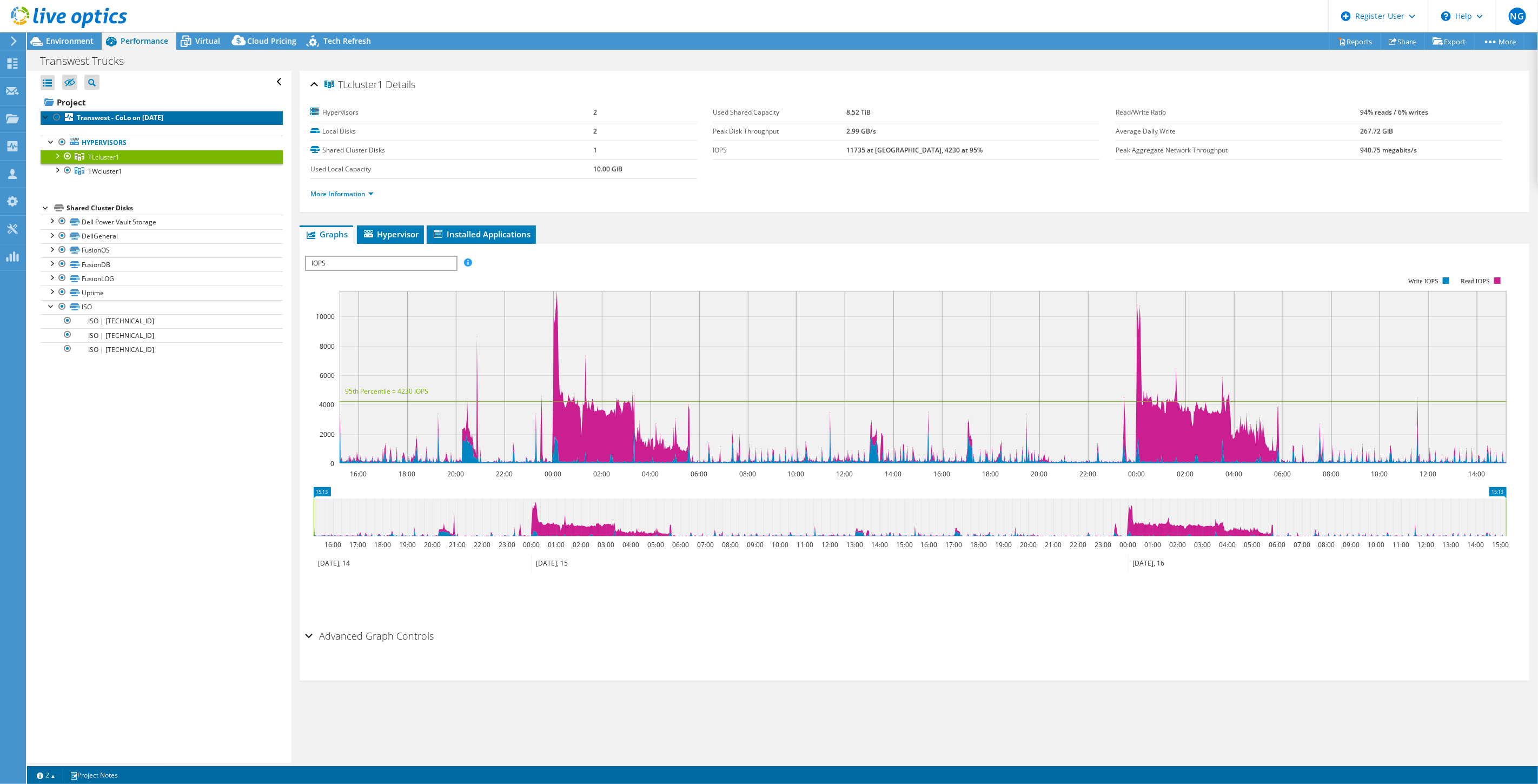
click at [112, 111] on link "Transwest - CoLo on [DATE]" at bounding box center [161, 118] width 243 height 14
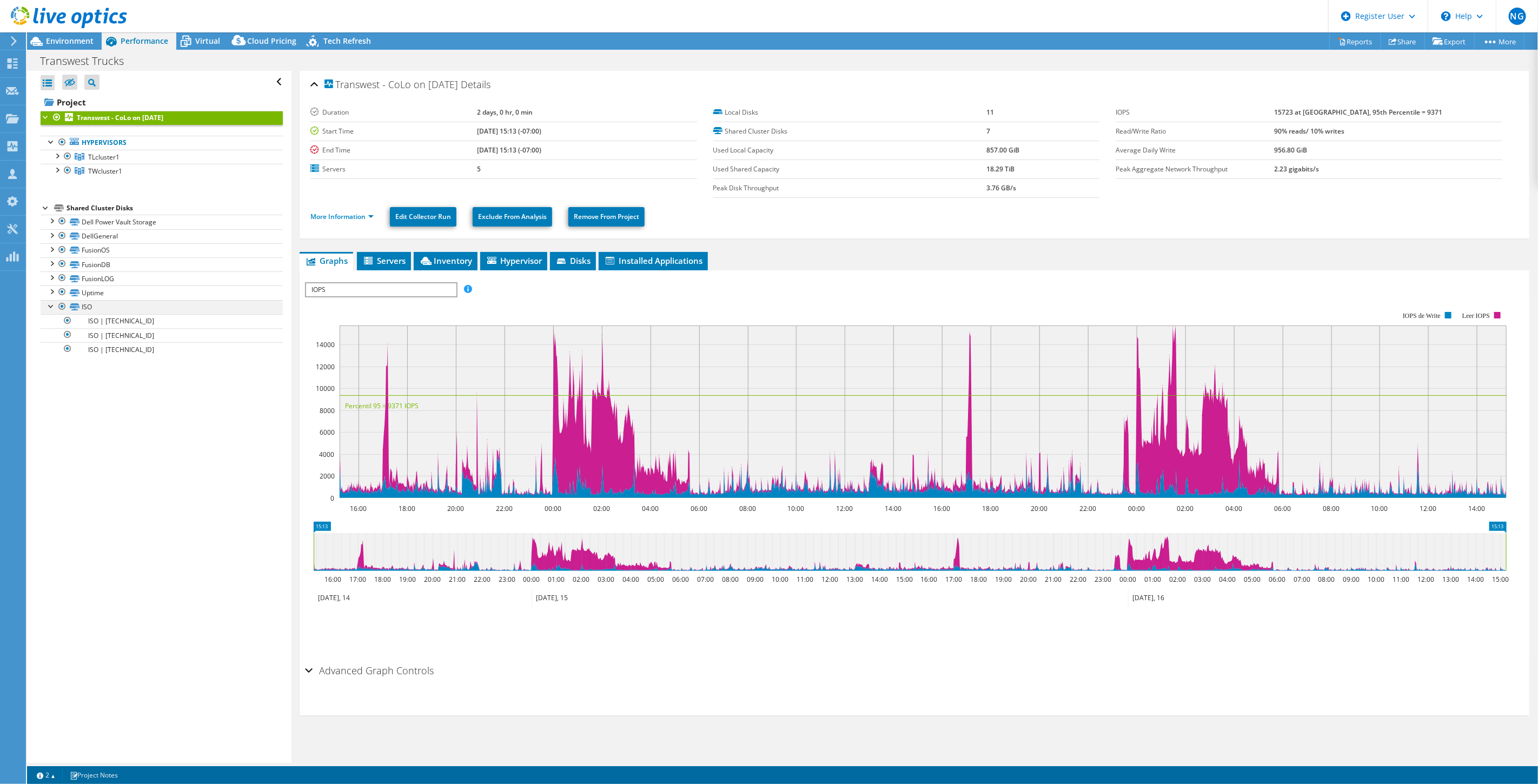
click at [47, 307] on div at bounding box center [51, 306] width 11 height 11
click at [95, 236] on link "DellGeneral" at bounding box center [161, 236] width 243 height 14
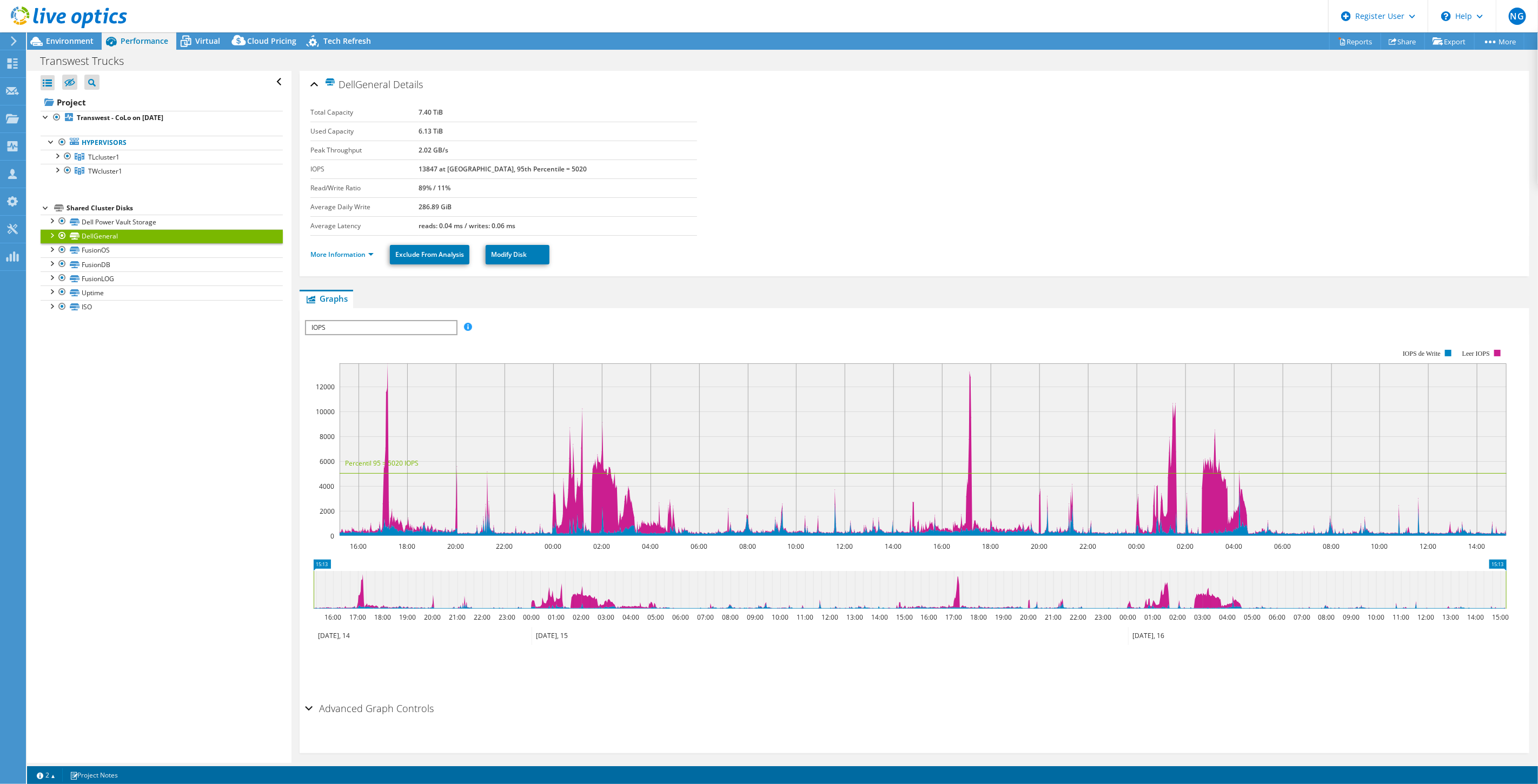
click at [61, 236] on div at bounding box center [62, 236] width 11 height 13
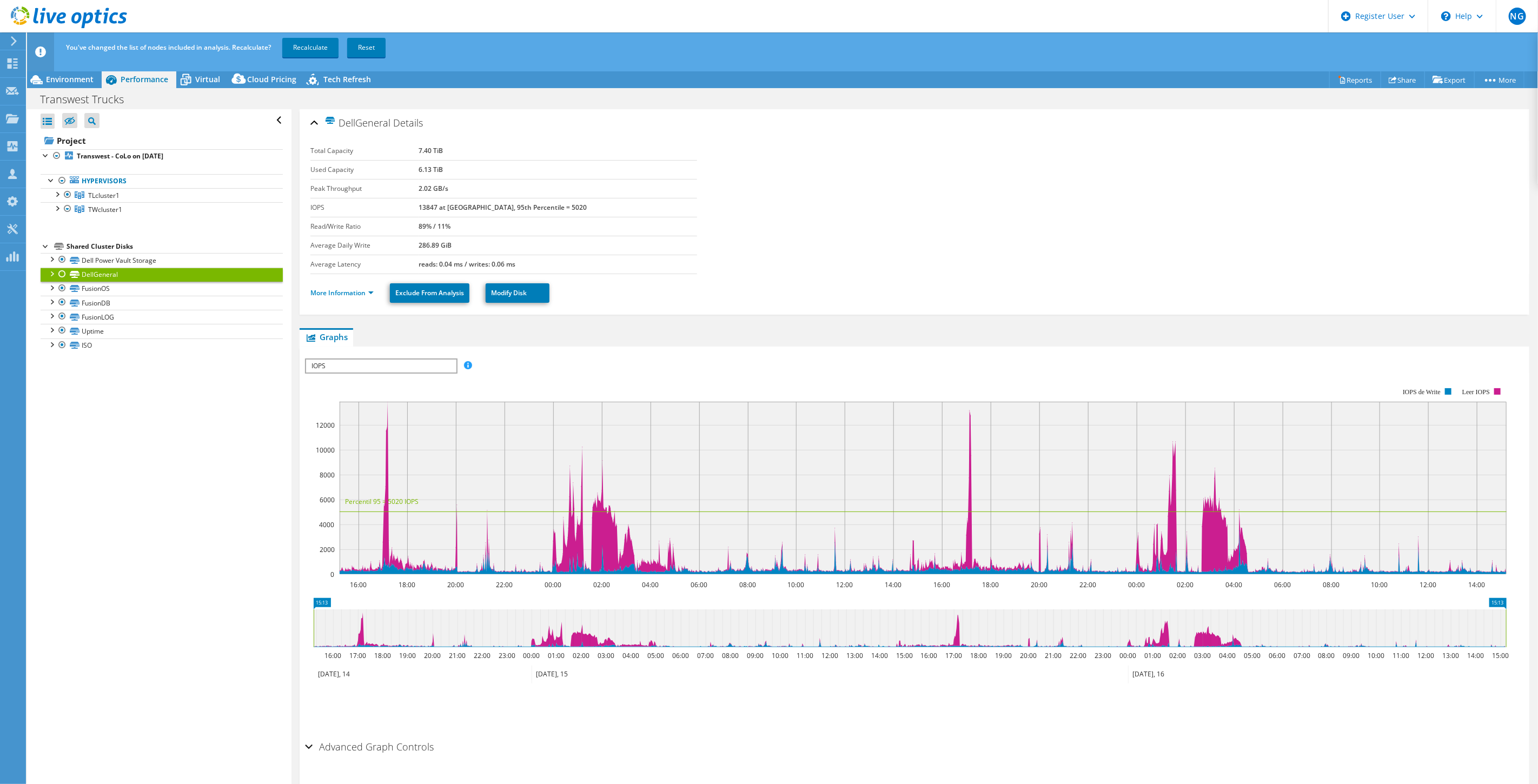
click at [62, 273] on div at bounding box center [62, 274] width 11 height 13
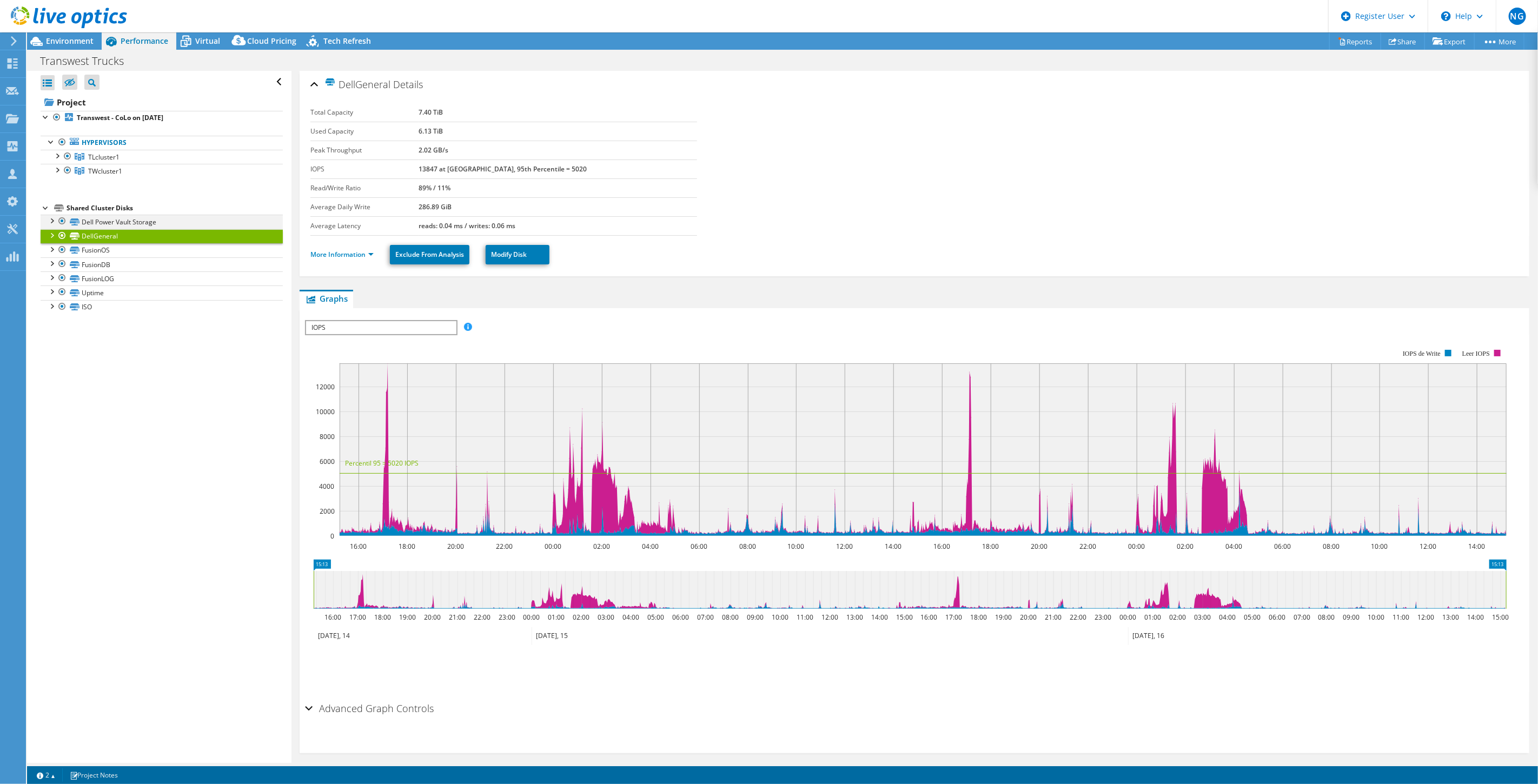
click at [55, 222] on div at bounding box center [51, 220] width 11 height 11
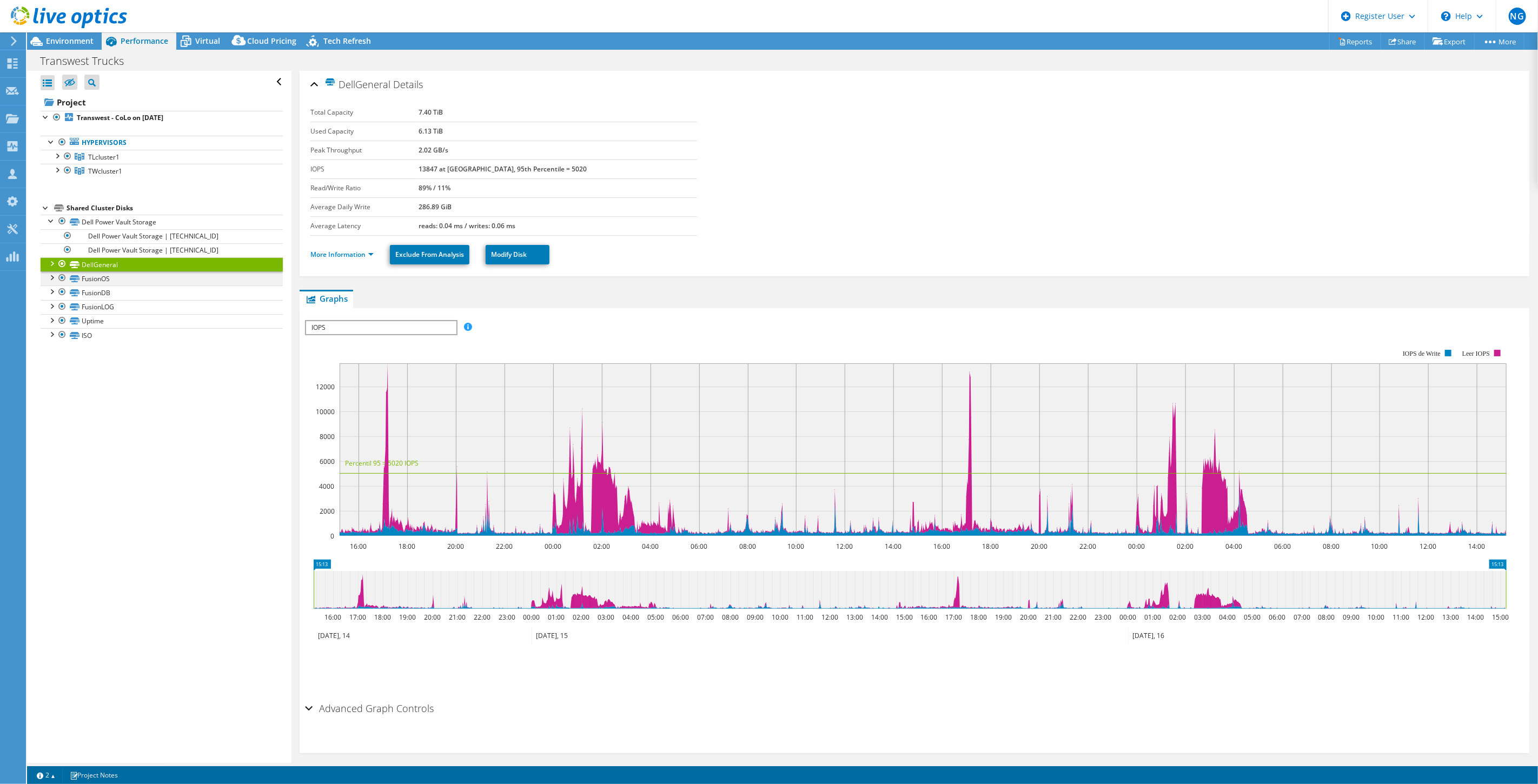
click at [51, 277] on div at bounding box center [51, 277] width 11 height 11
click at [52, 266] on div at bounding box center [51, 263] width 11 height 11
click at [118, 145] on link "Hypervisors" at bounding box center [161, 143] width 243 height 14
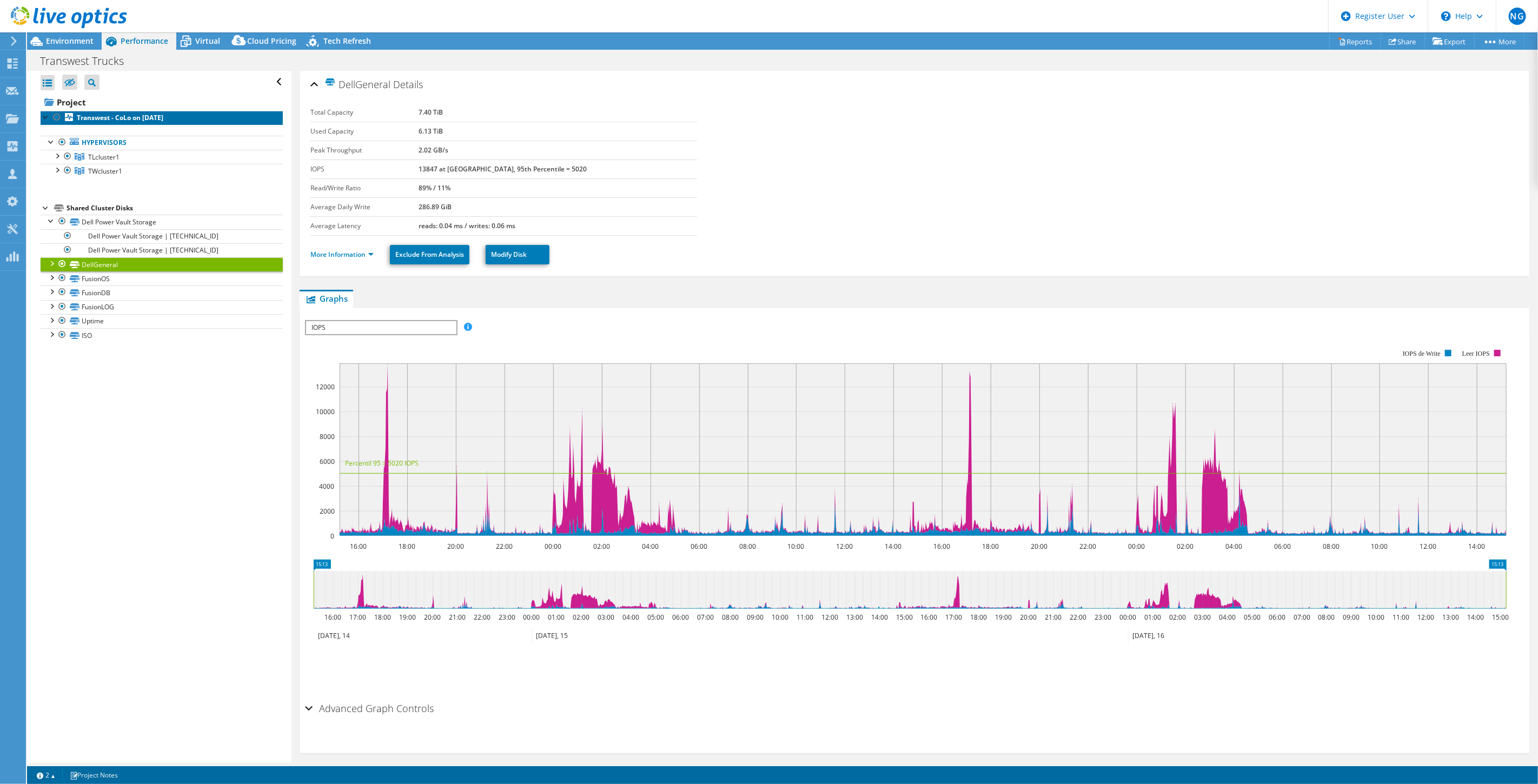
click at [130, 118] on b "Transwest - CoLo on [DATE]" at bounding box center [120, 118] width 87 height 9
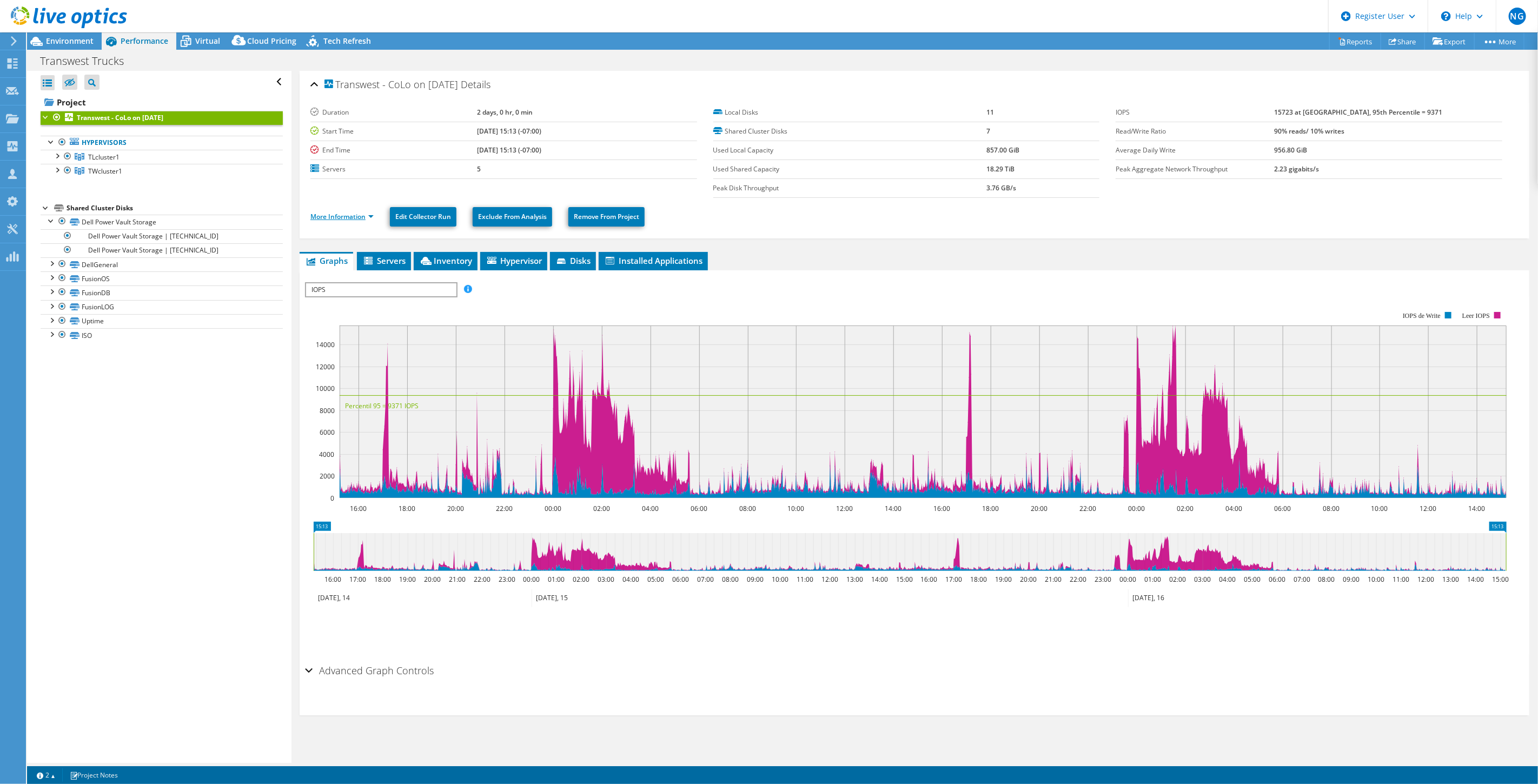
click at [344, 214] on link "More Information" at bounding box center [342, 217] width 63 height 9
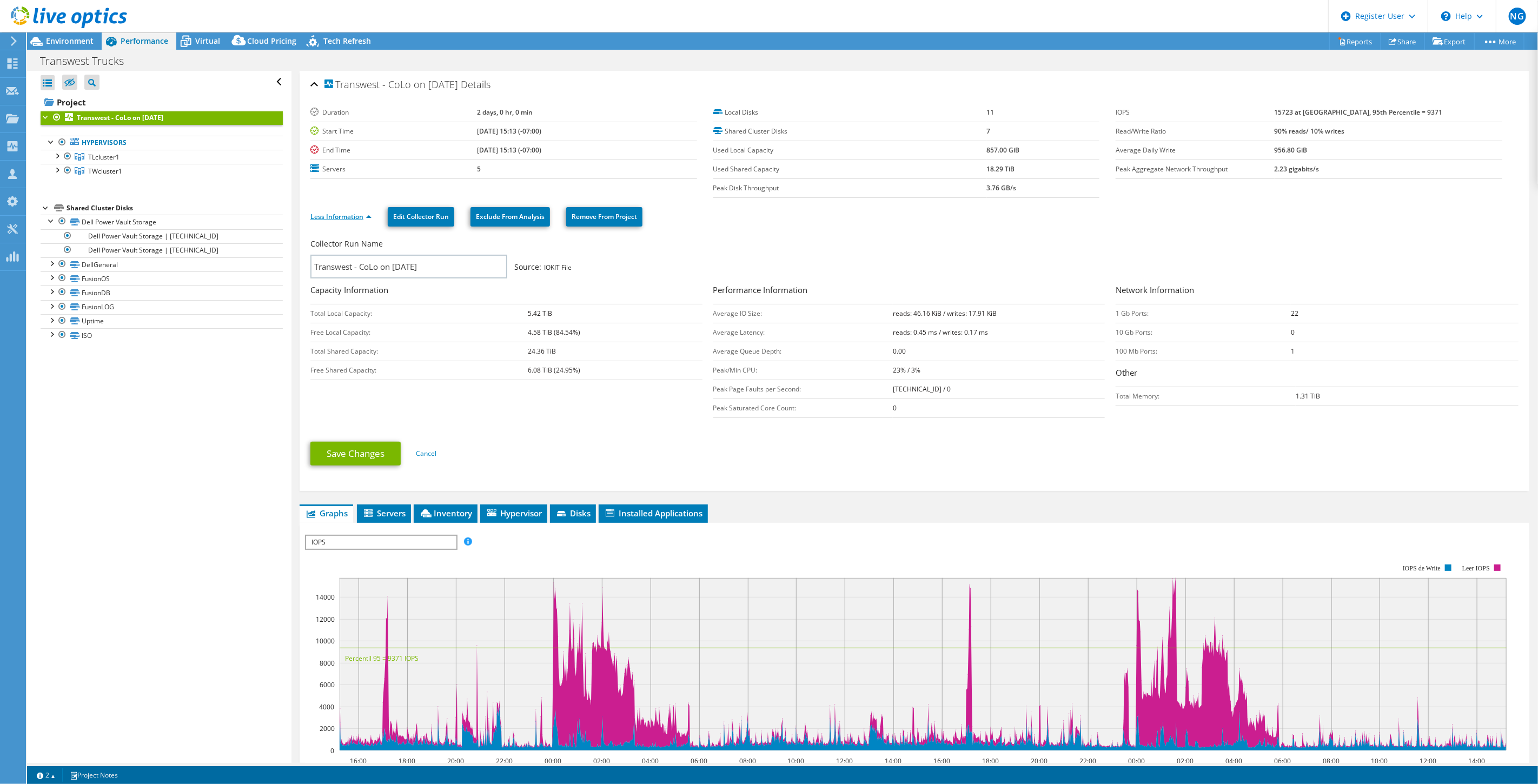
click at [344, 214] on link "Less Information" at bounding box center [341, 217] width 61 height 9
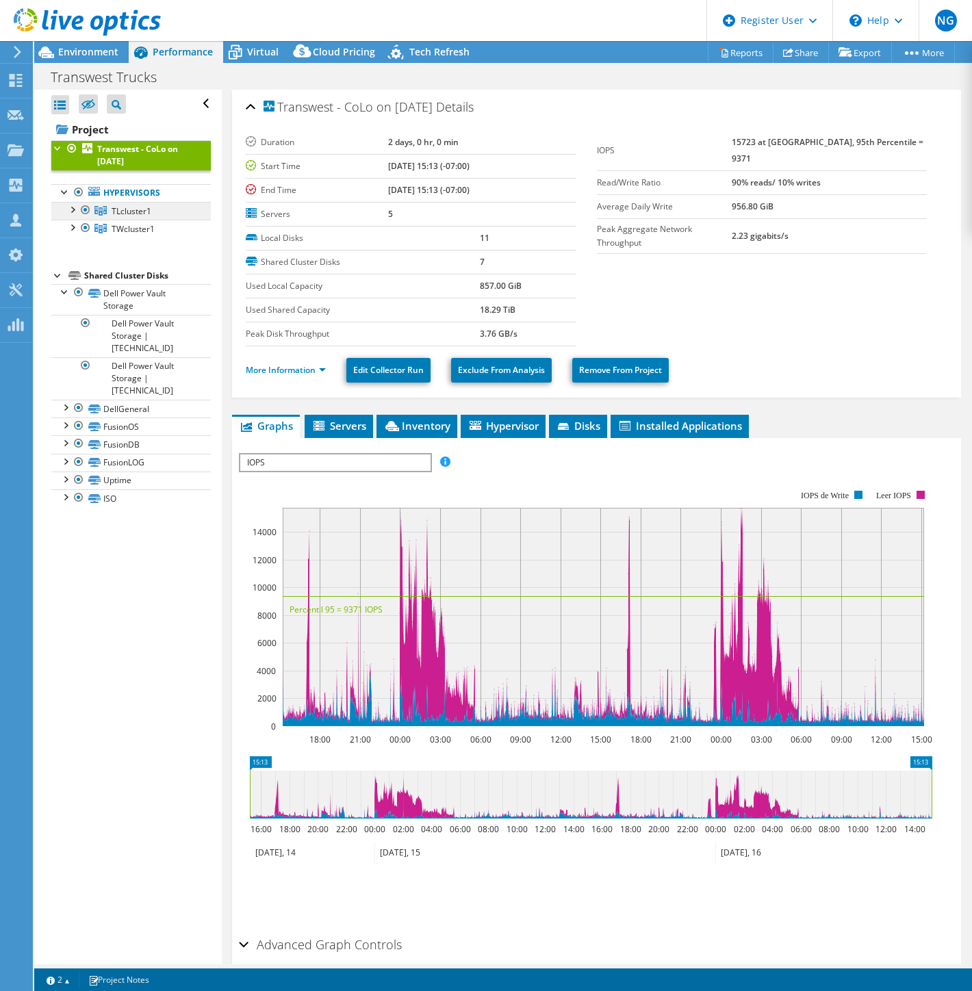
click at [166, 216] on link "TLcluster1" at bounding box center [130, 211] width 159 height 18
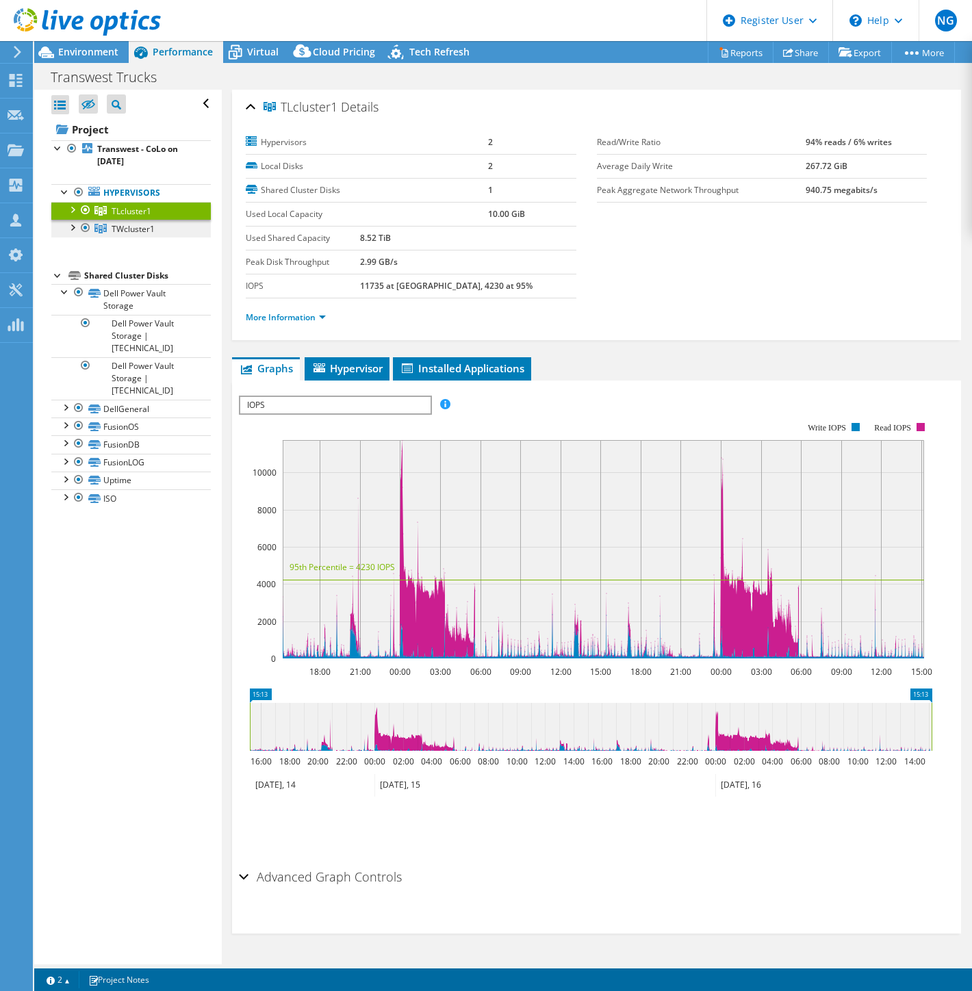
click at [131, 231] on span "TWcluster1" at bounding box center [133, 229] width 43 height 12
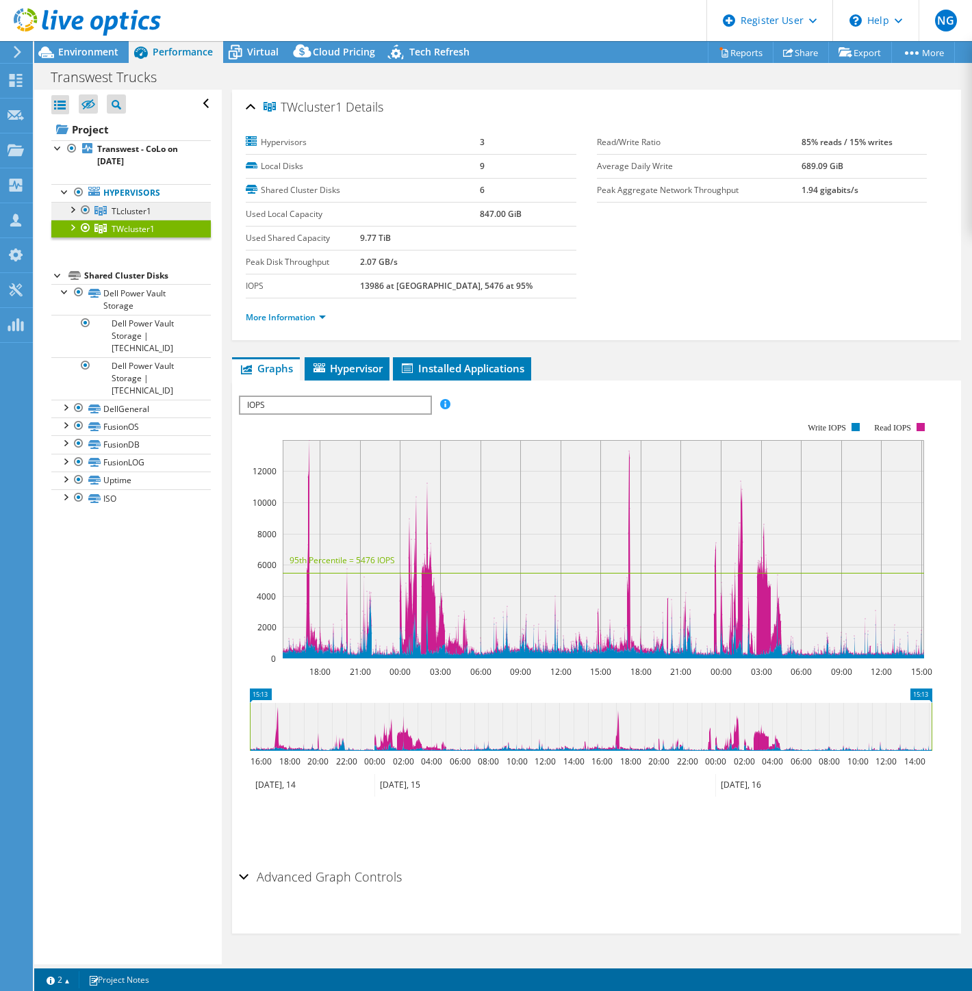
click at [158, 211] on link "TLcluster1" at bounding box center [130, 211] width 159 height 18
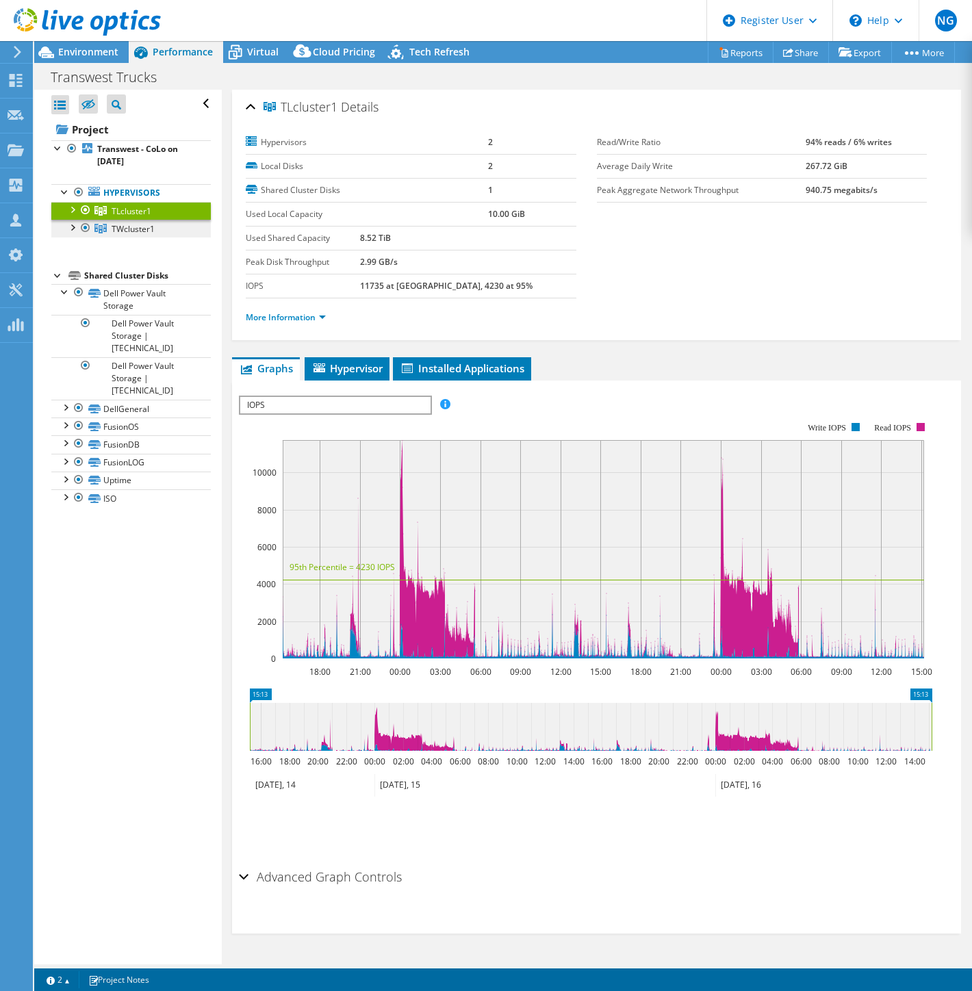
click at [159, 228] on link "TWcluster1" at bounding box center [130, 229] width 159 height 18
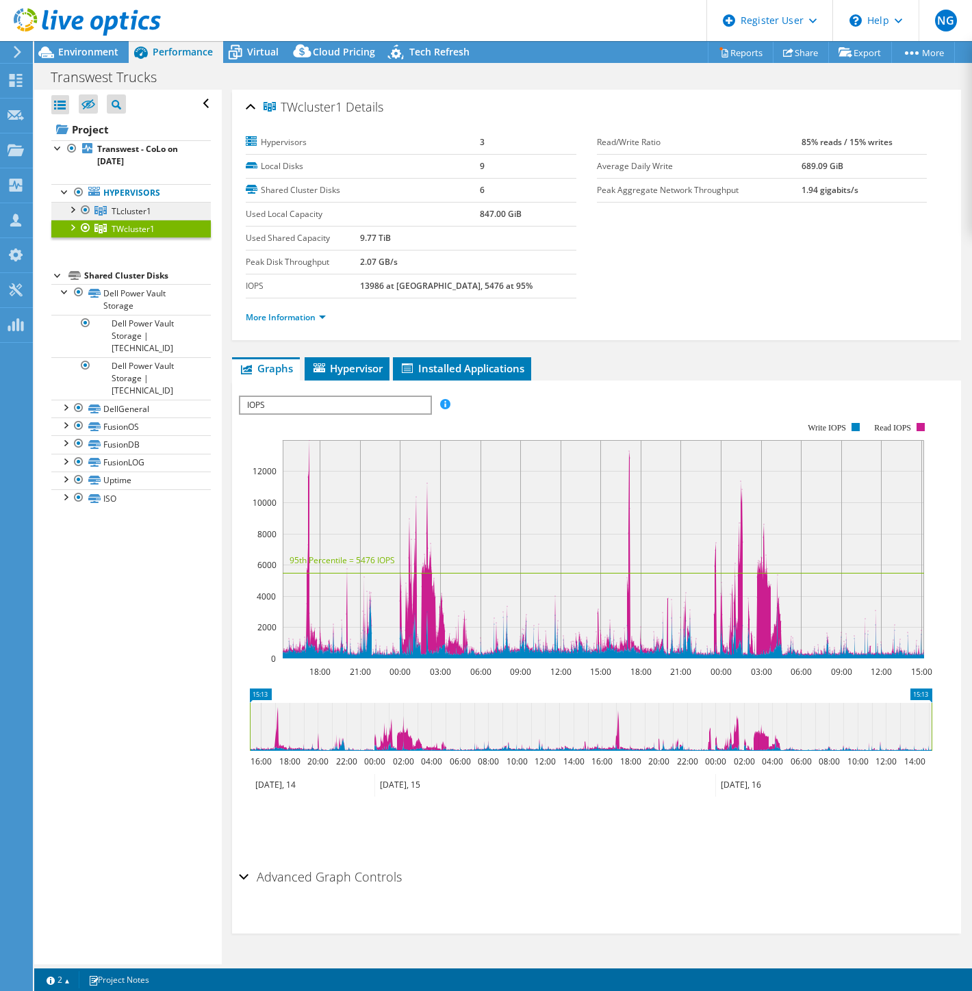
click at [164, 214] on link "TLcluster1" at bounding box center [130, 211] width 159 height 18
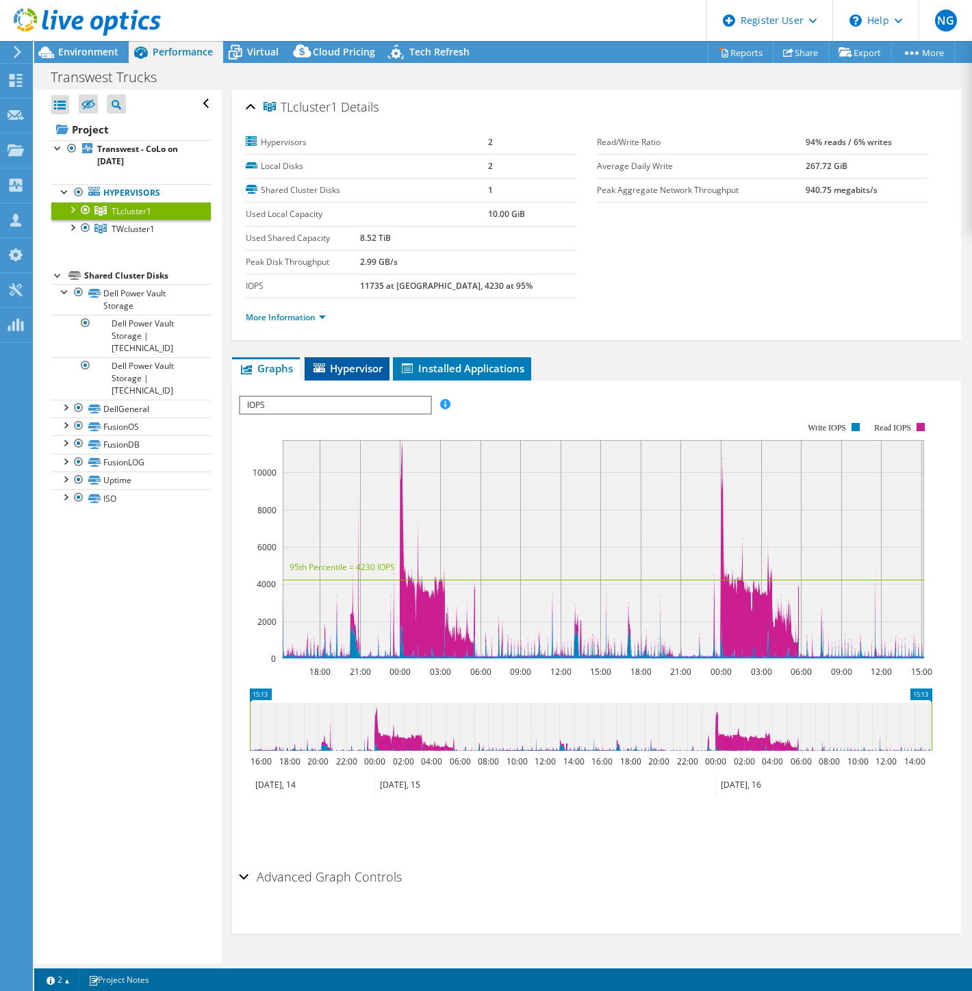
click at [364, 367] on span "Hypervisor" at bounding box center [346, 368] width 71 height 14
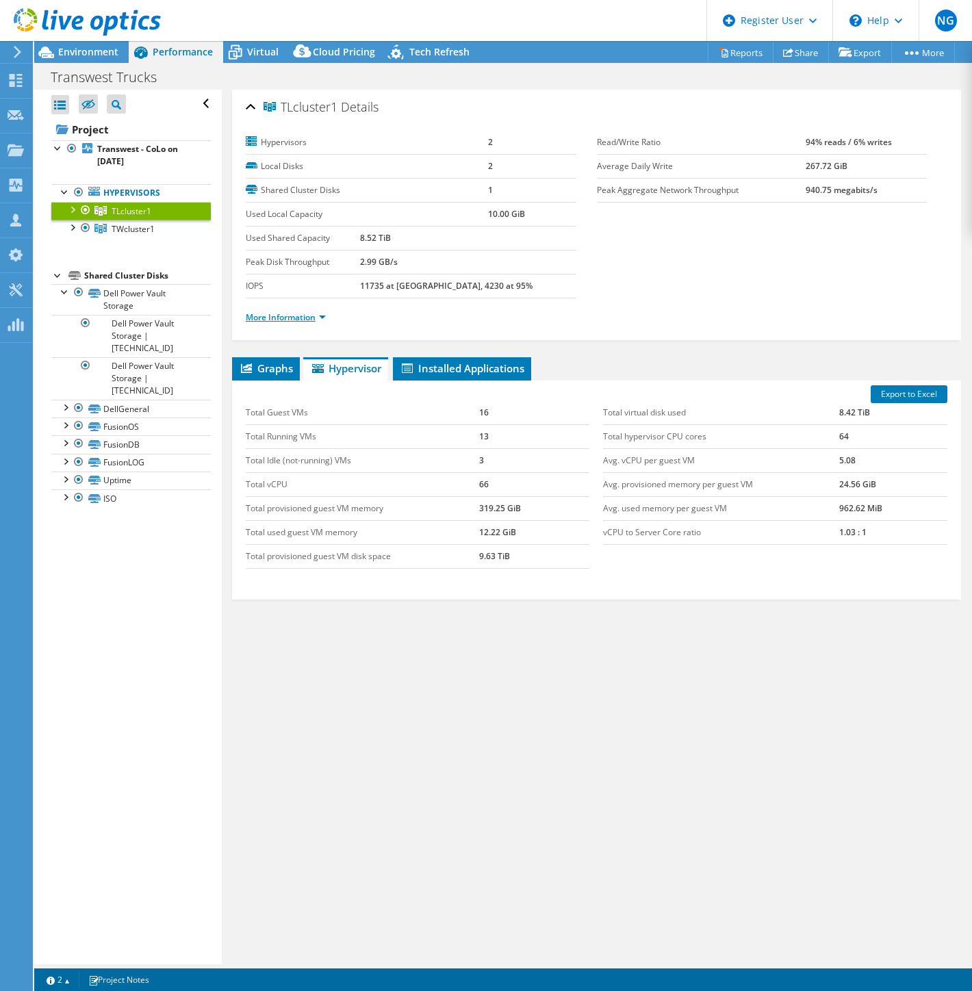
click at [319, 313] on link "More Information" at bounding box center [286, 317] width 80 height 12
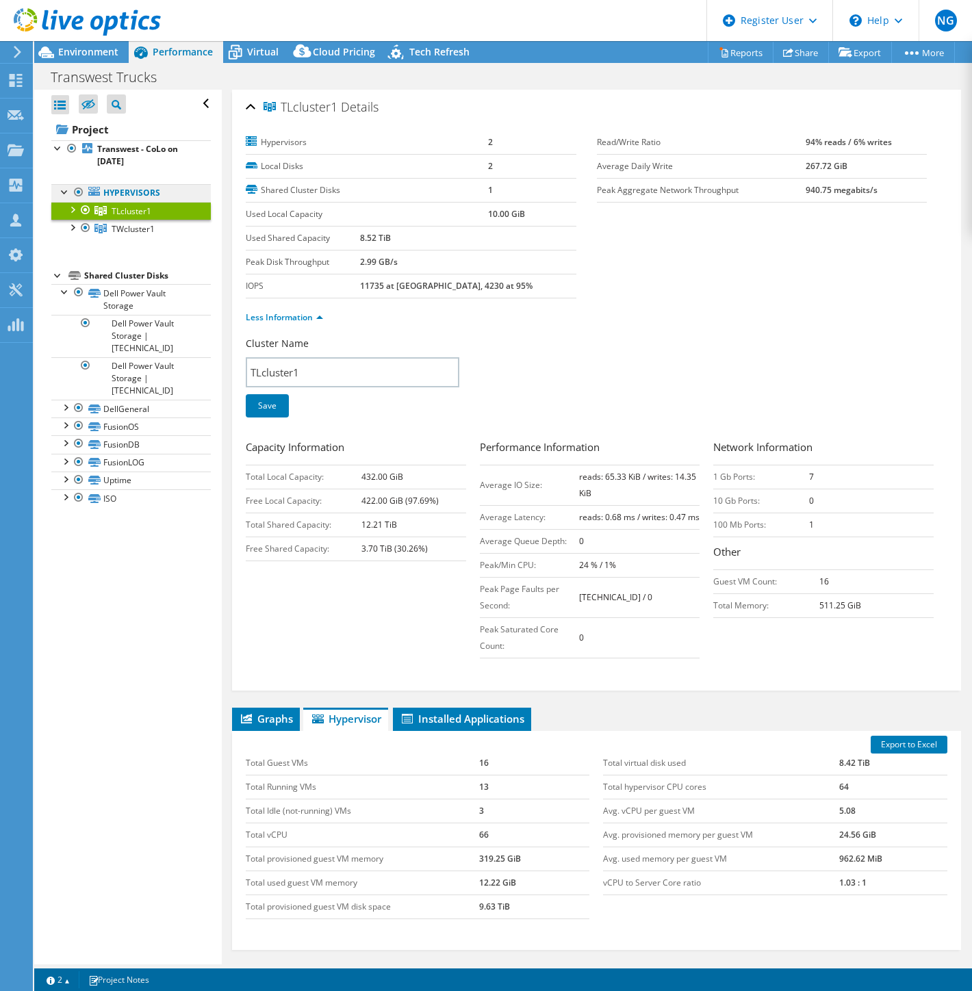
click at [140, 196] on link "Hypervisors" at bounding box center [130, 193] width 159 height 18
click at [133, 143] on b "Transwest - CoLo on [DATE]" at bounding box center [137, 155] width 81 height 24
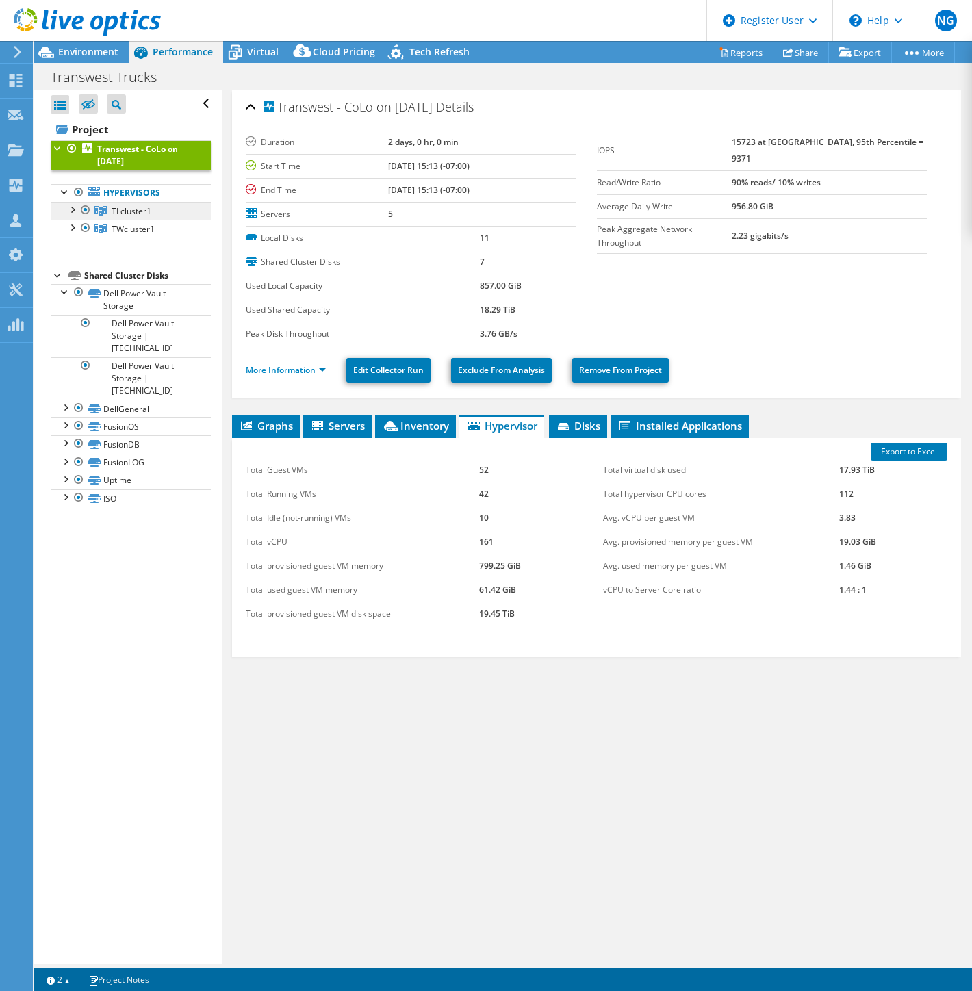
click at [142, 212] on span "TLcluster1" at bounding box center [132, 211] width 40 height 12
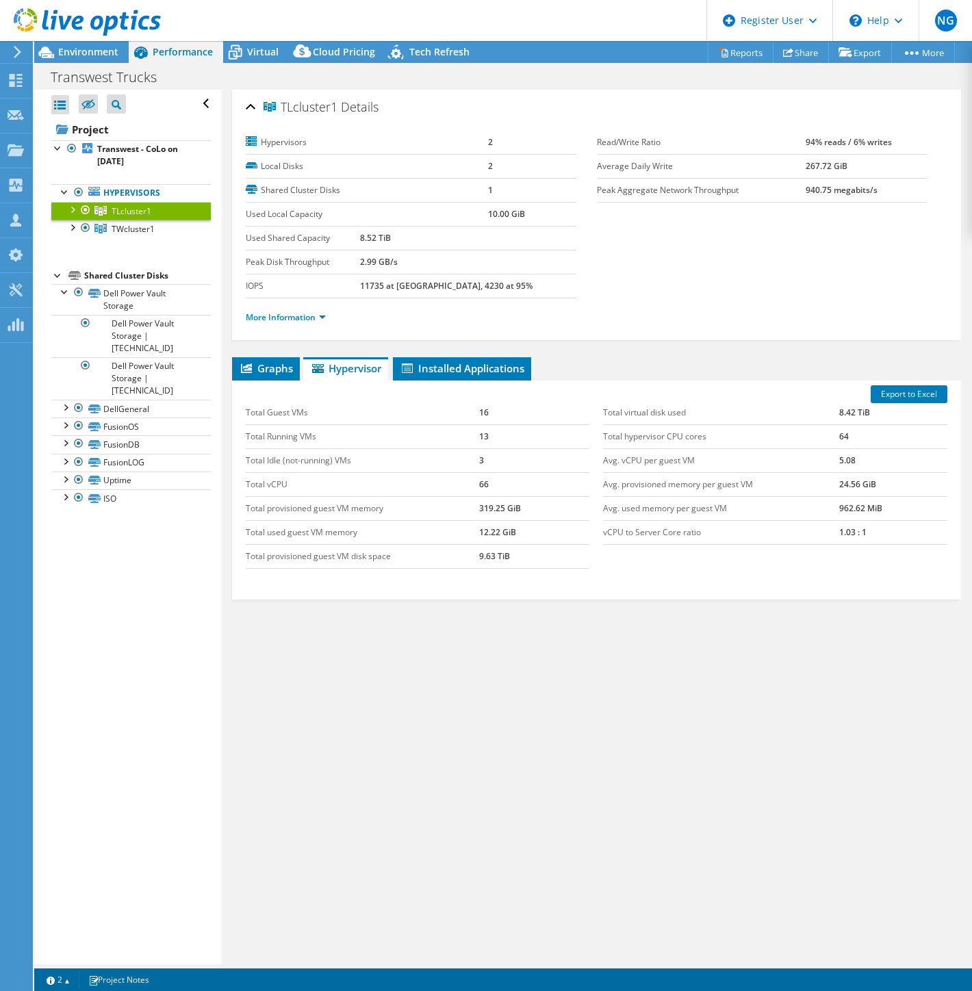
click at [56, 281] on div at bounding box center [58, 275] width 14 height 14
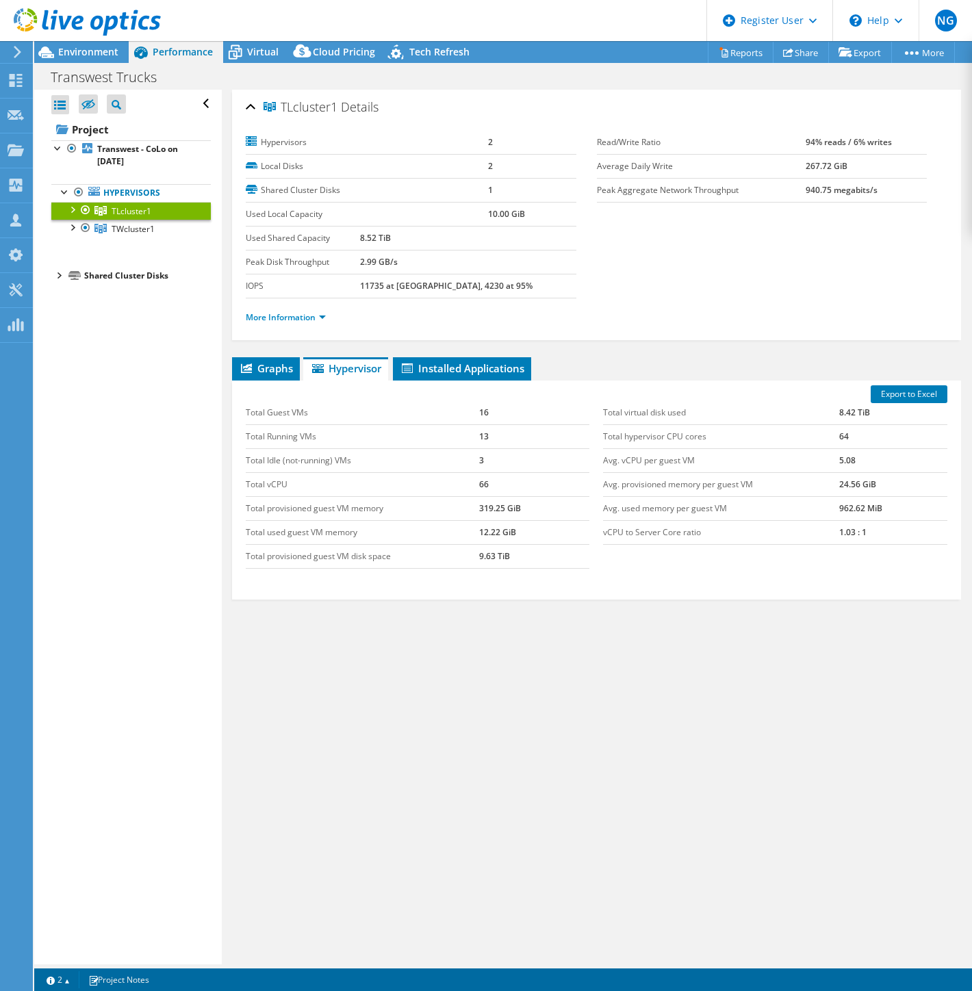
click at [56, 281] on div at bounding box center [58, 275] width 14 height 14
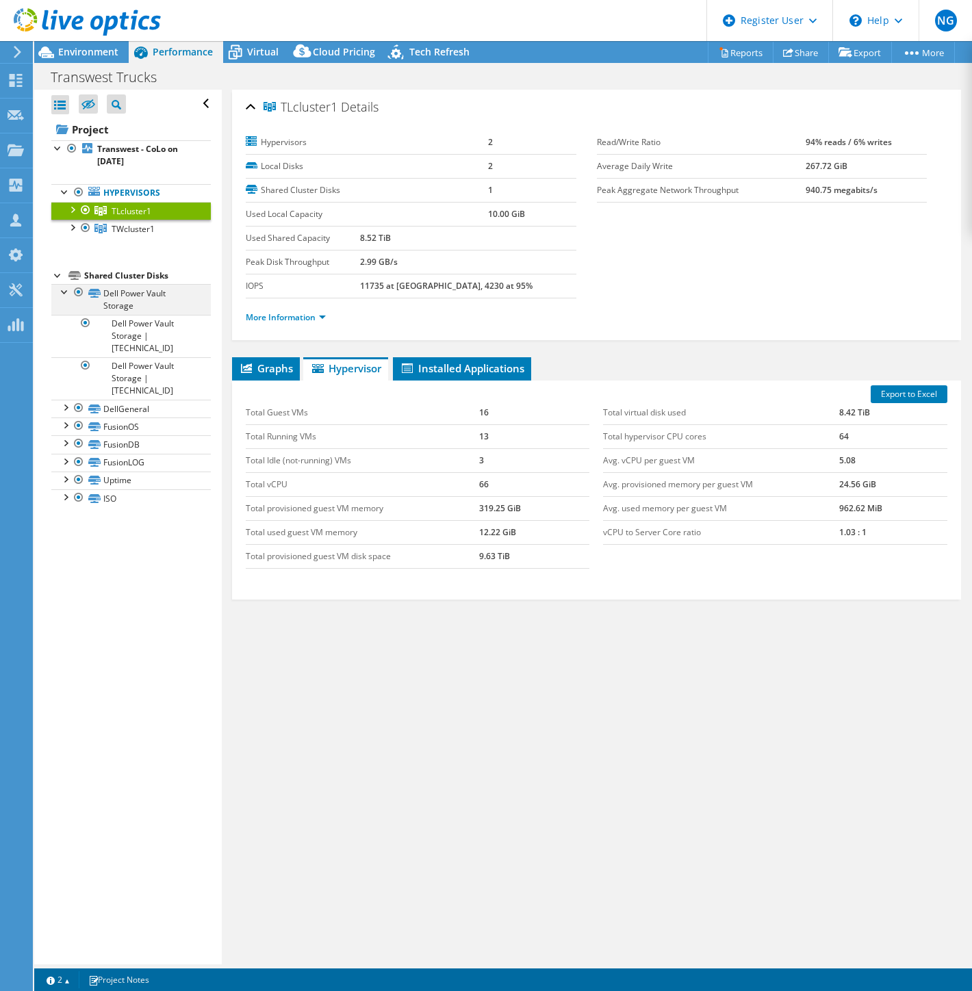
click at [66, 293] on div at bounding box center [65, 291] width 14 height 14
click at [77, 292] on div at bounding box center [79, 292] width 14 height 16
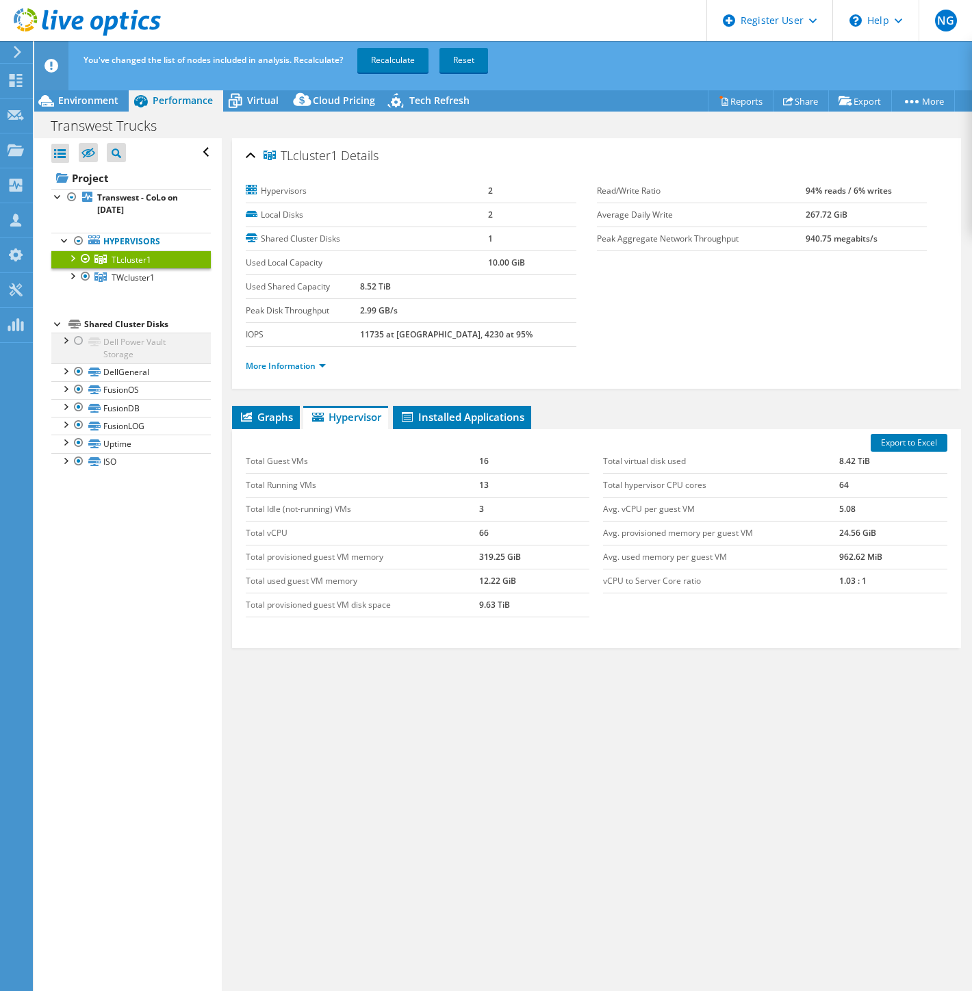
click at [80, 343] on div at bounding box center [79, 341] width 14 height 16
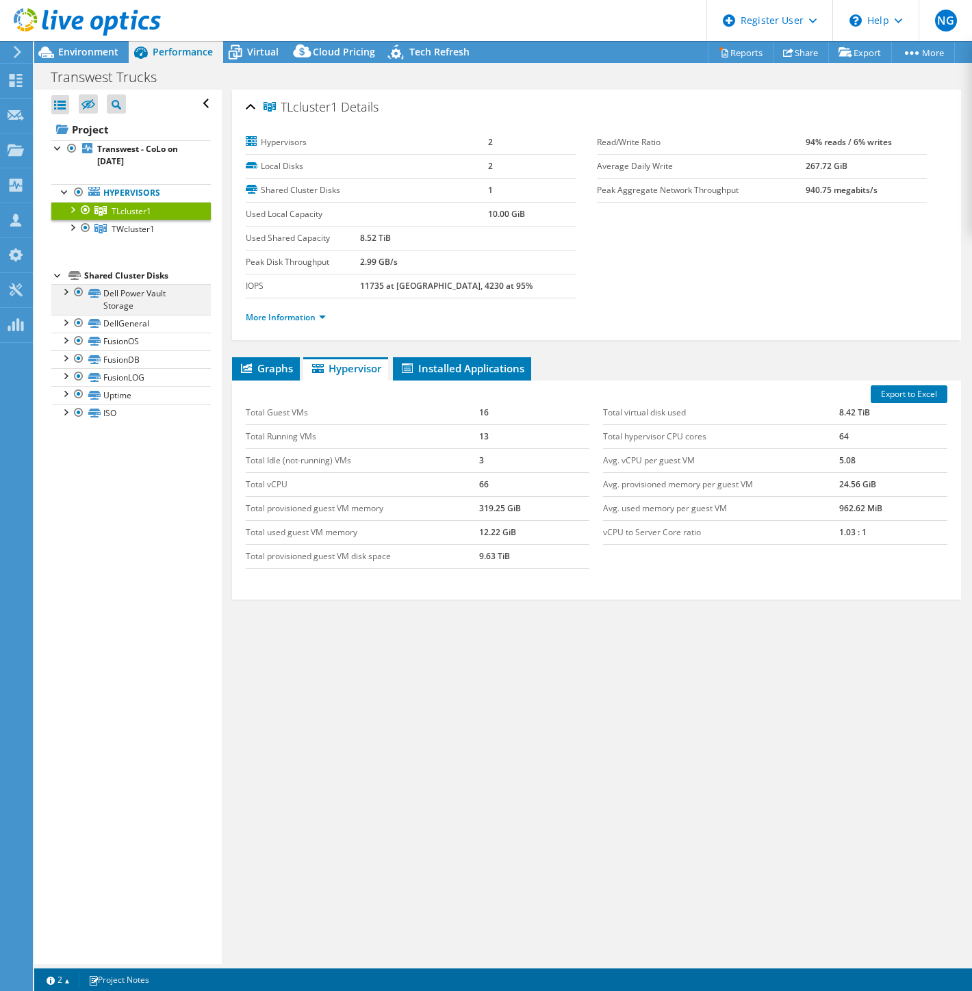
click at [79, 296] on div at bounding box center [79, 292] width 14 height 16
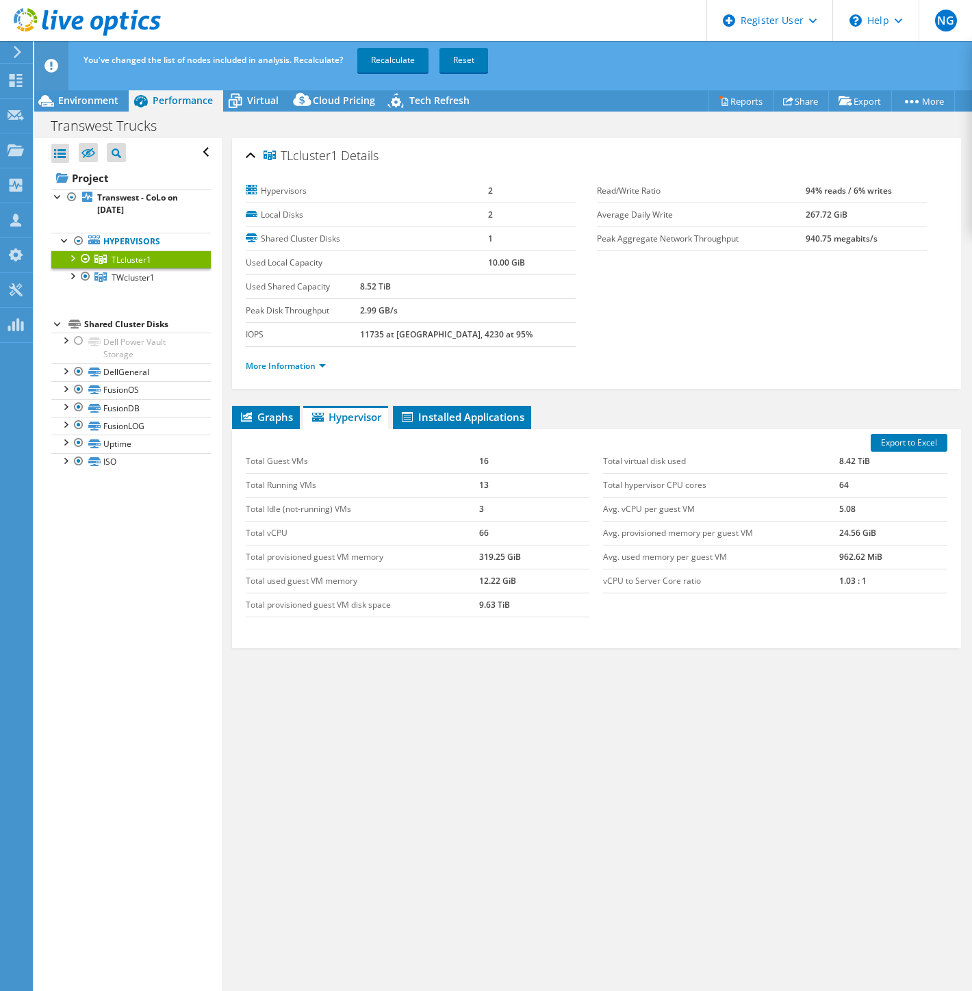
click at [174, 287] on ul "Hypervisors TLcluster1 10.0.33.74" at bounding box center [130, 259] width 159 height 81
click at [134, 198] on b "Transwest - CoLo on [DATE]" at bounding box center [137, 204] width 81 height 24
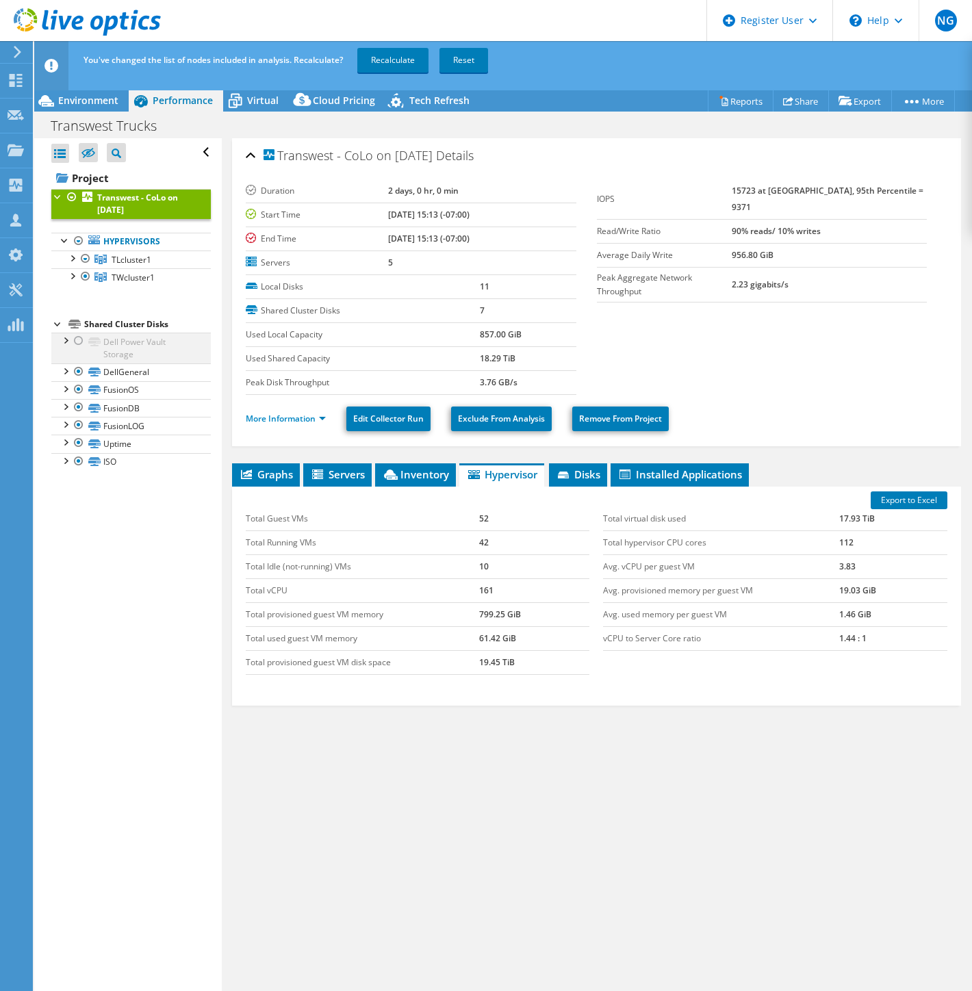
click at [77, 341] on div at bounding box center [79, 341] width 14 height 16
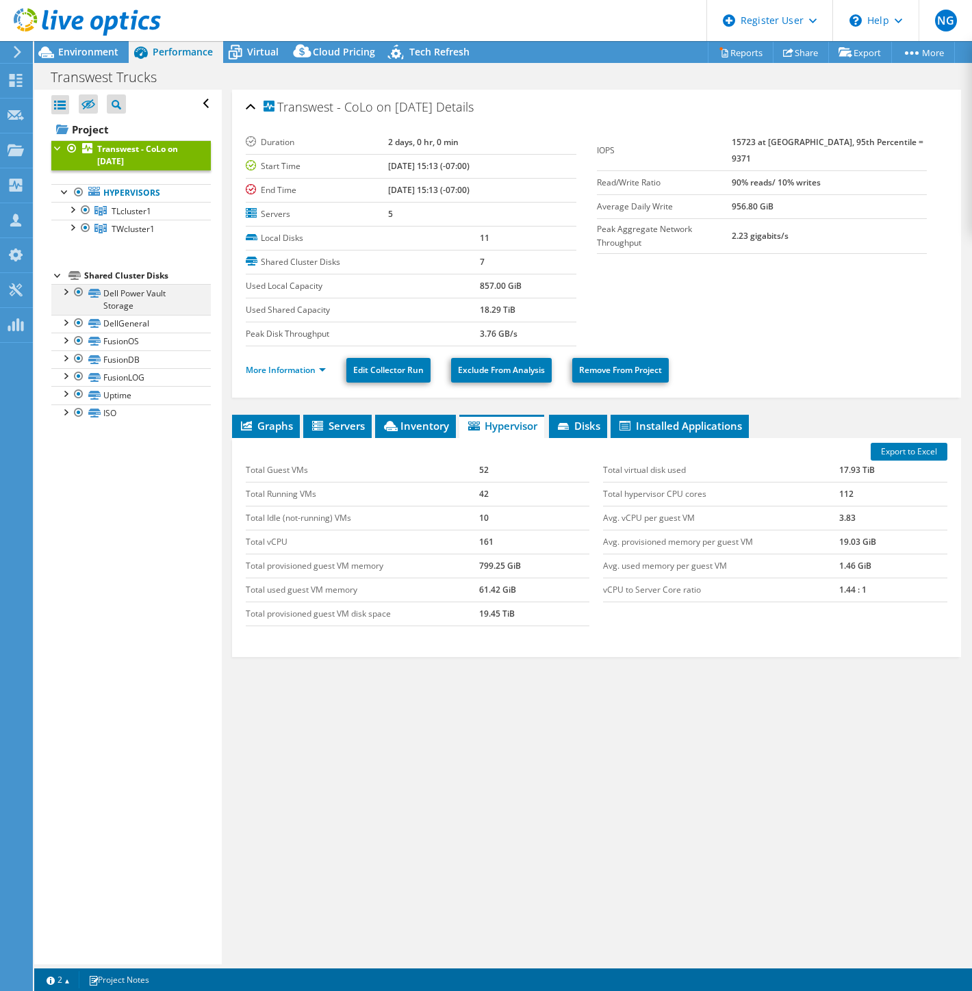
click at [79, 293] on div at bounding box center [79, 292] width 14 height 16
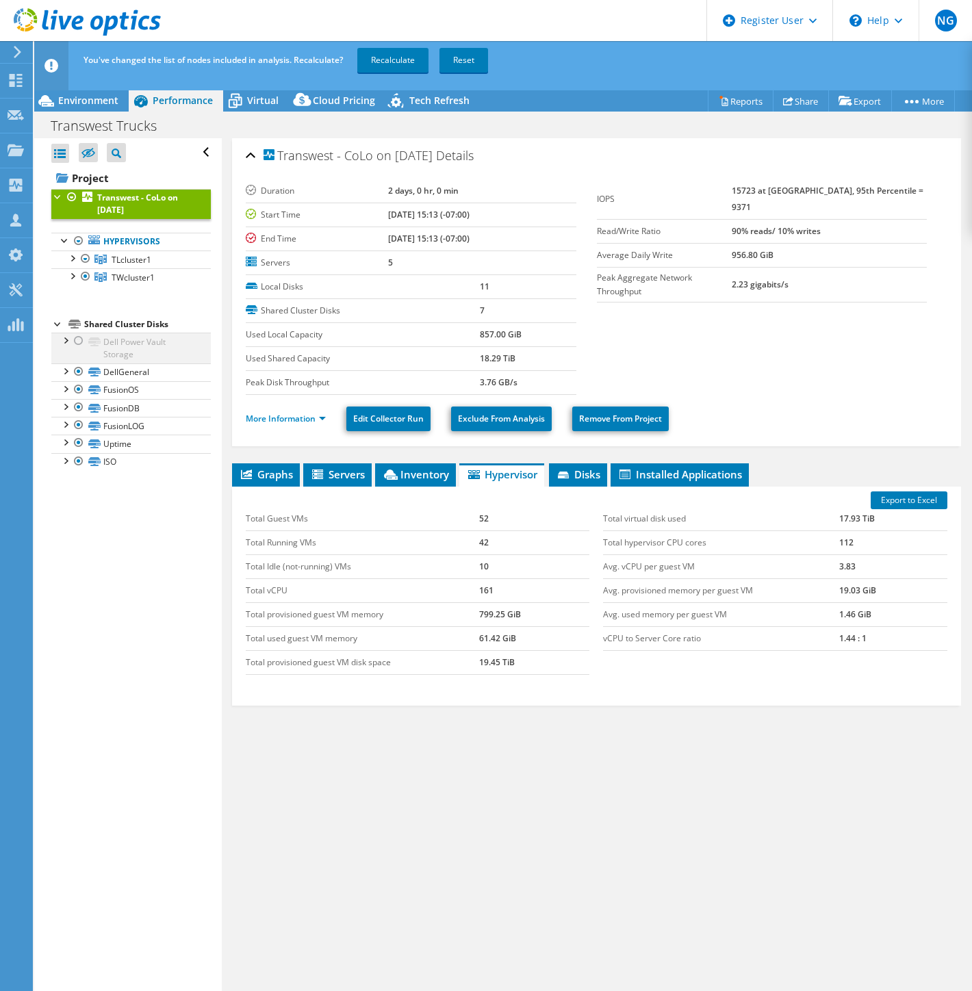
click at [79, 340] on div at bounding box center [79, 341] width 14 height 16
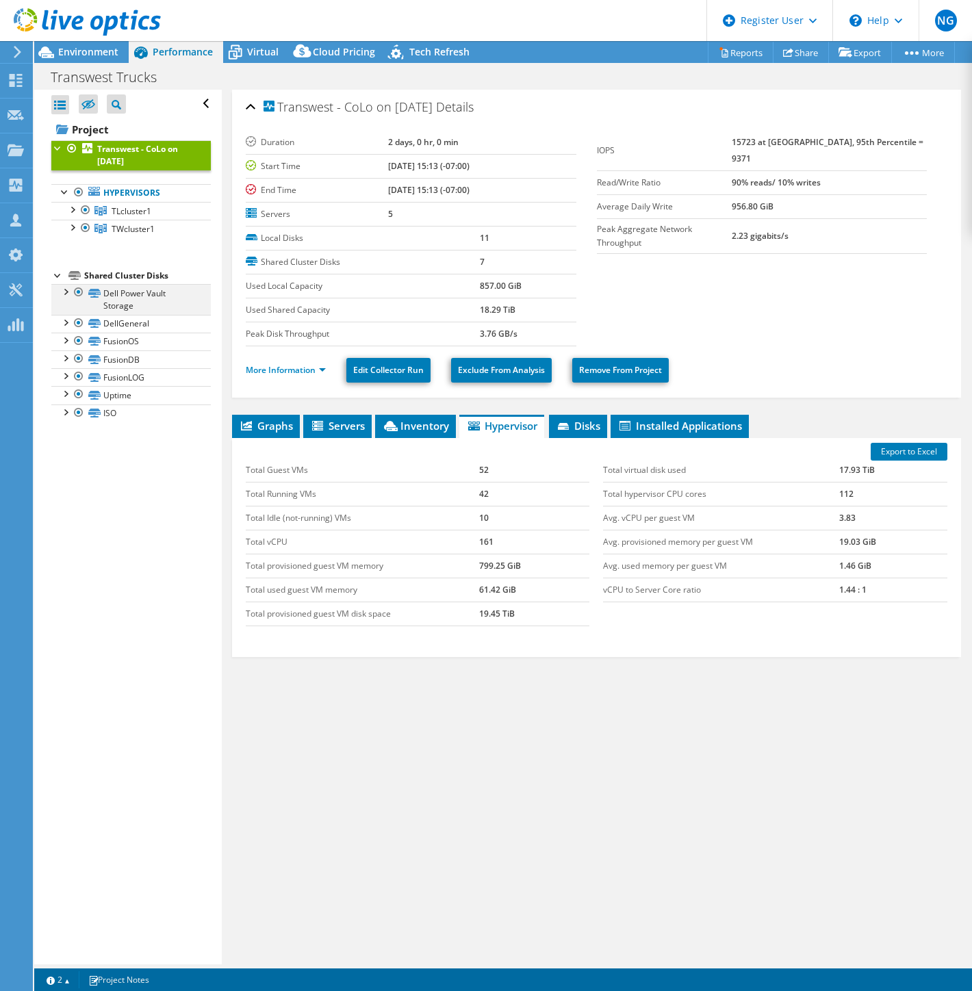
click at [64, 295] on div at bounding box center [65, 291] width 14 height 14
click at [58, 294] on div at bounding box center [65, 291] width 14 height 14
click at [77, 324] on div at bounding box center [79, 323] width 14 height 16
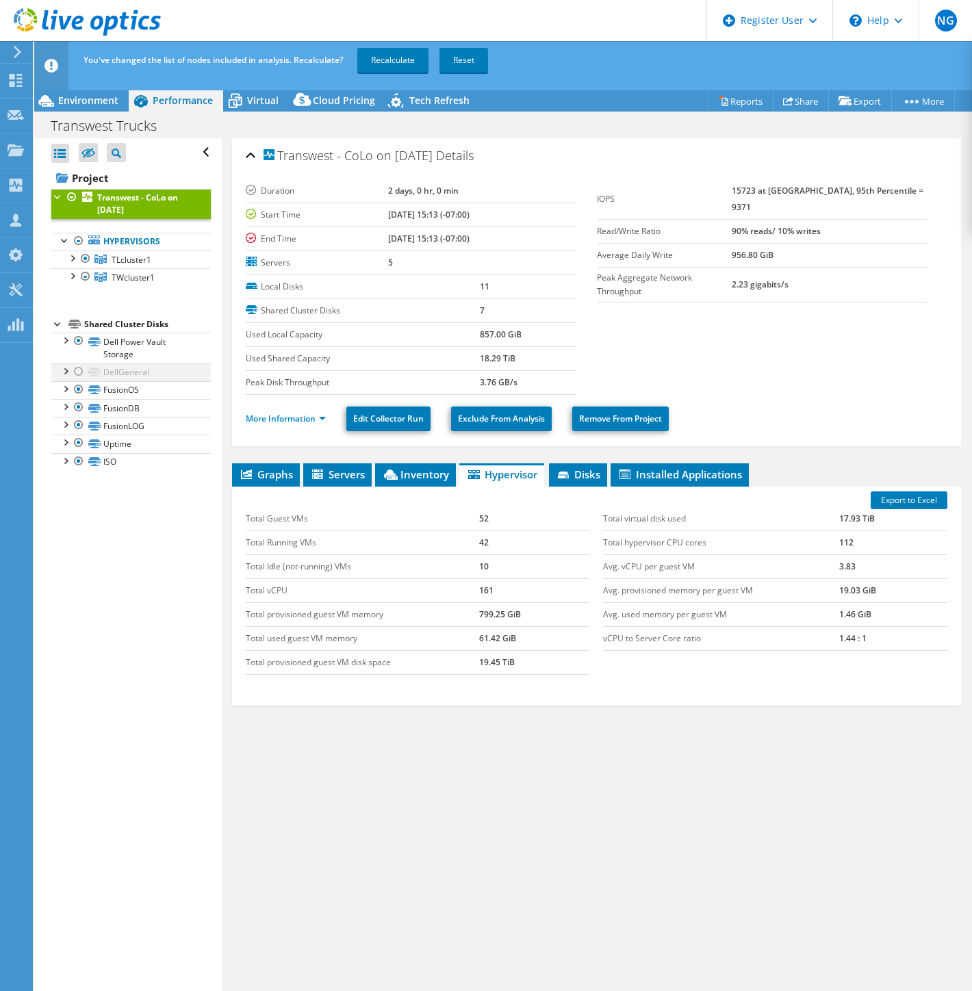
click at [76, 370] on div at bounding box center [79, 371] width 14 height 16
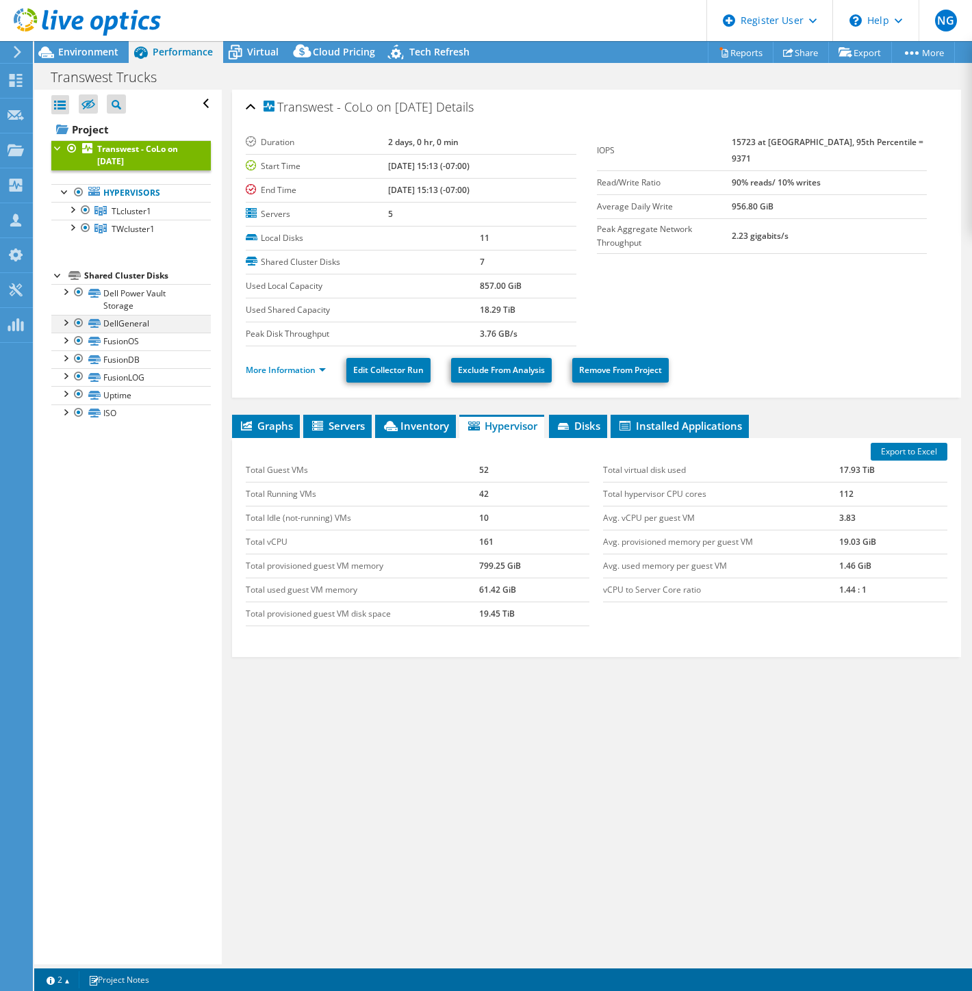
click at [62, 322] on div at bounding box center [65, 322] width 14 height 14
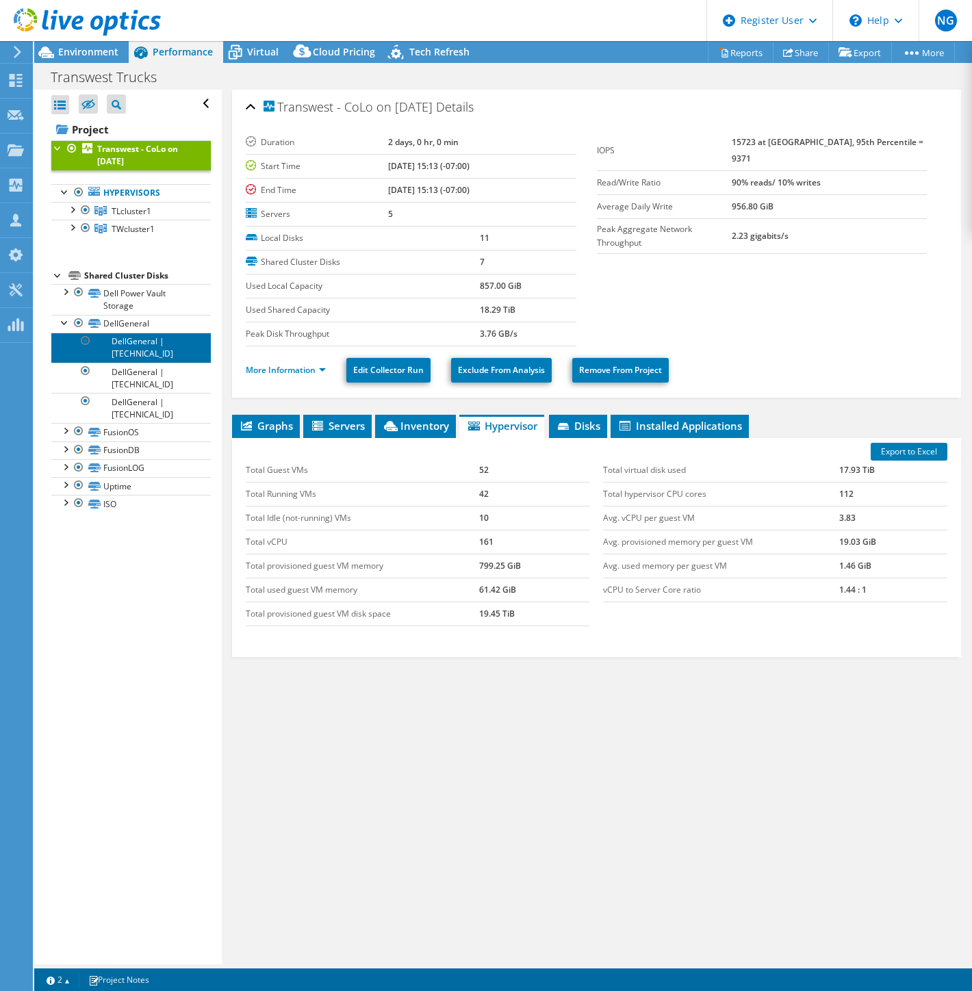
click at [145, 354] on link "DellGeneral | [TECHNICAL_ID]" at bounding box center [130, 348] width 159 height 30
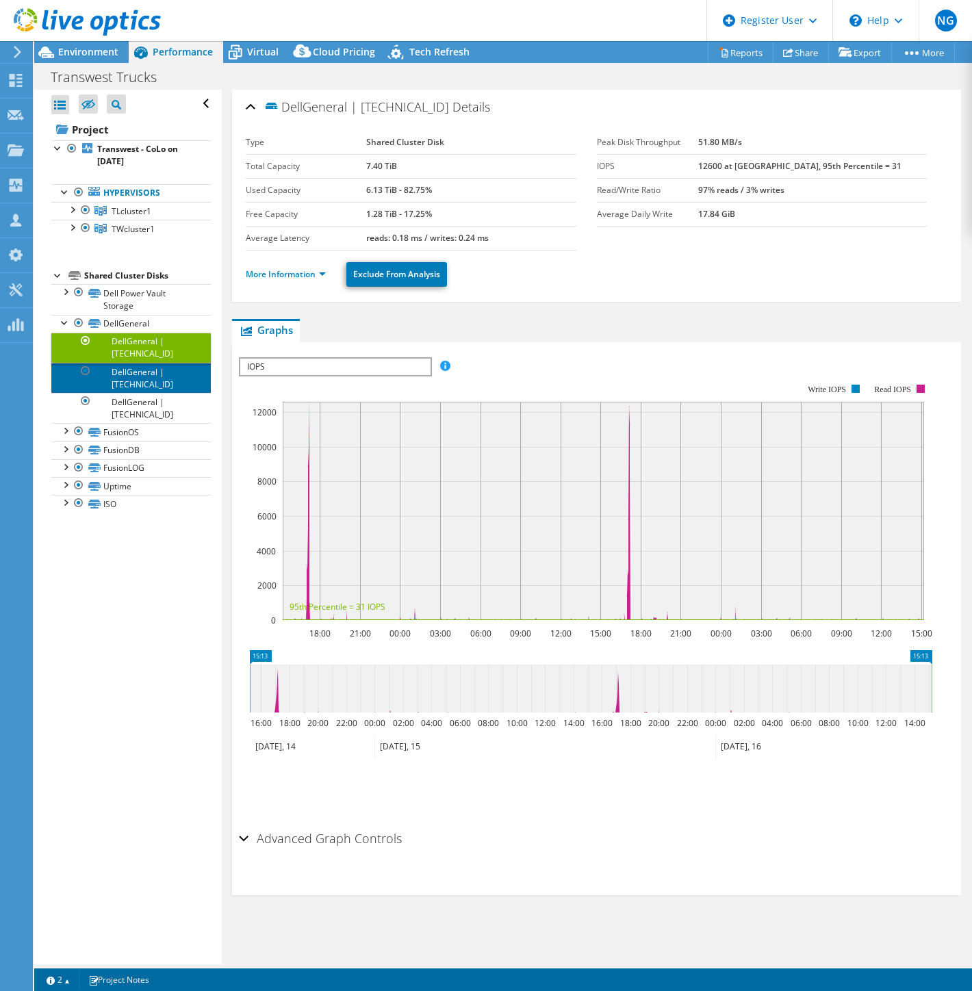
click at [147, 385] on link "DellGeneral | [TECHNICAL_ID]" at bounding box center [130, 378] width 159 height 30
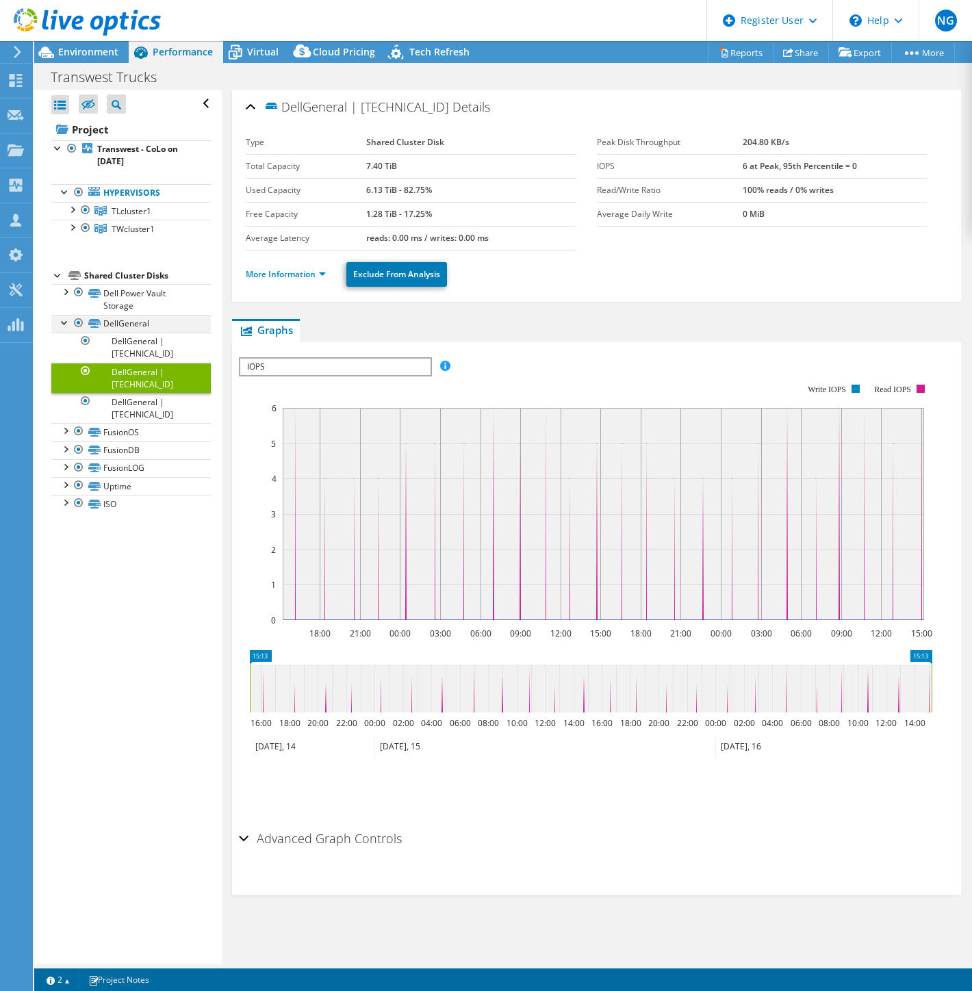
click at [66, 323] on div at bounding box center [65, 322] width 14 height 14
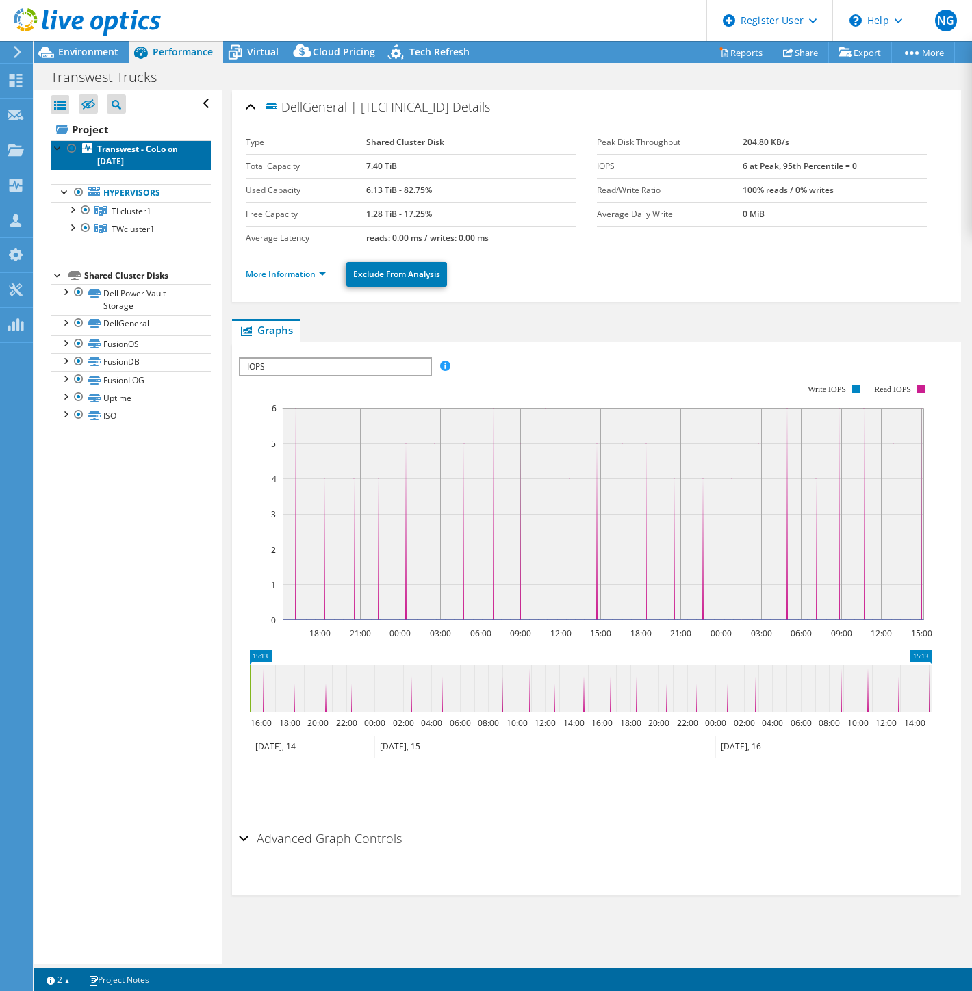
click at [134, 151] on b "Transwest - CoLo on [DATE]" at bounding box center [137, 155] width 81 height 24
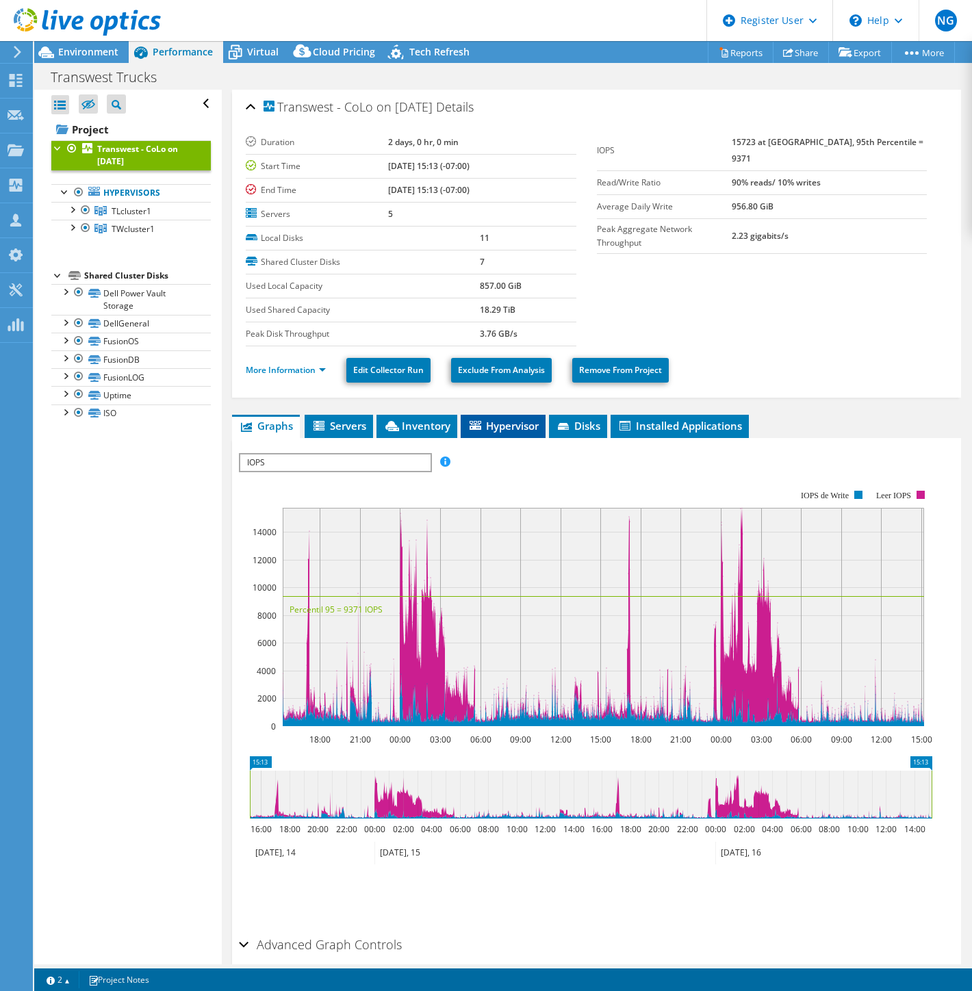
click at [495, 430] on span "Hypervisor" at bounding box center [502, 426] width 71 height 14
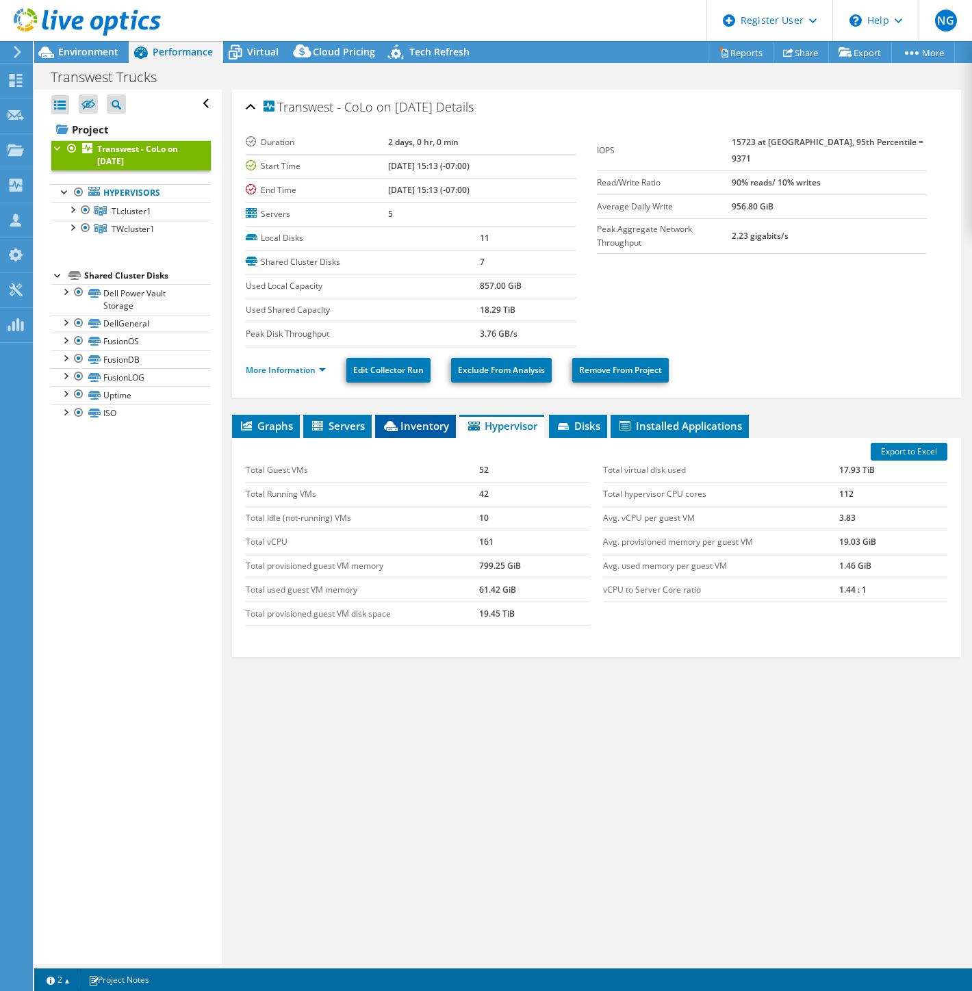
click at [419, 427] on span "Inventory" at bounding box center [415, 426] width 67 height 14
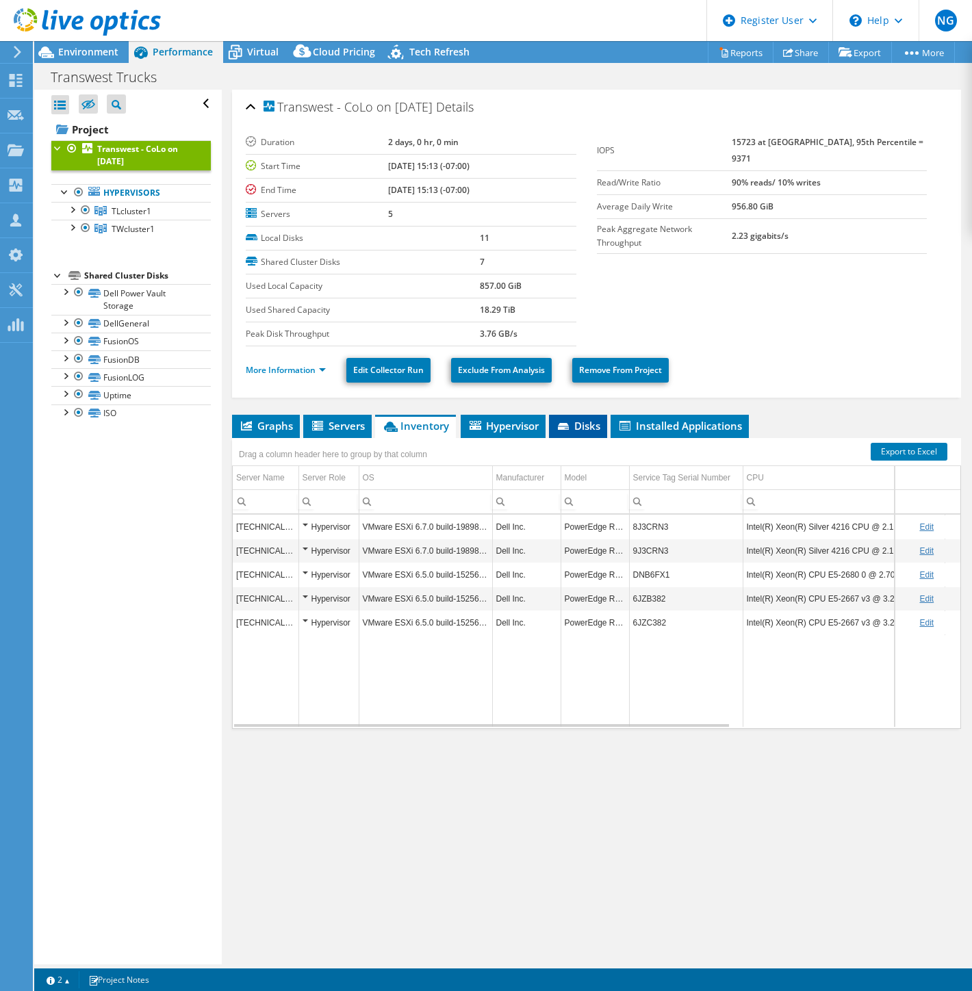
click at [580, 426] on span "Disks" at bounding box center [578, 426] width 44 height 14
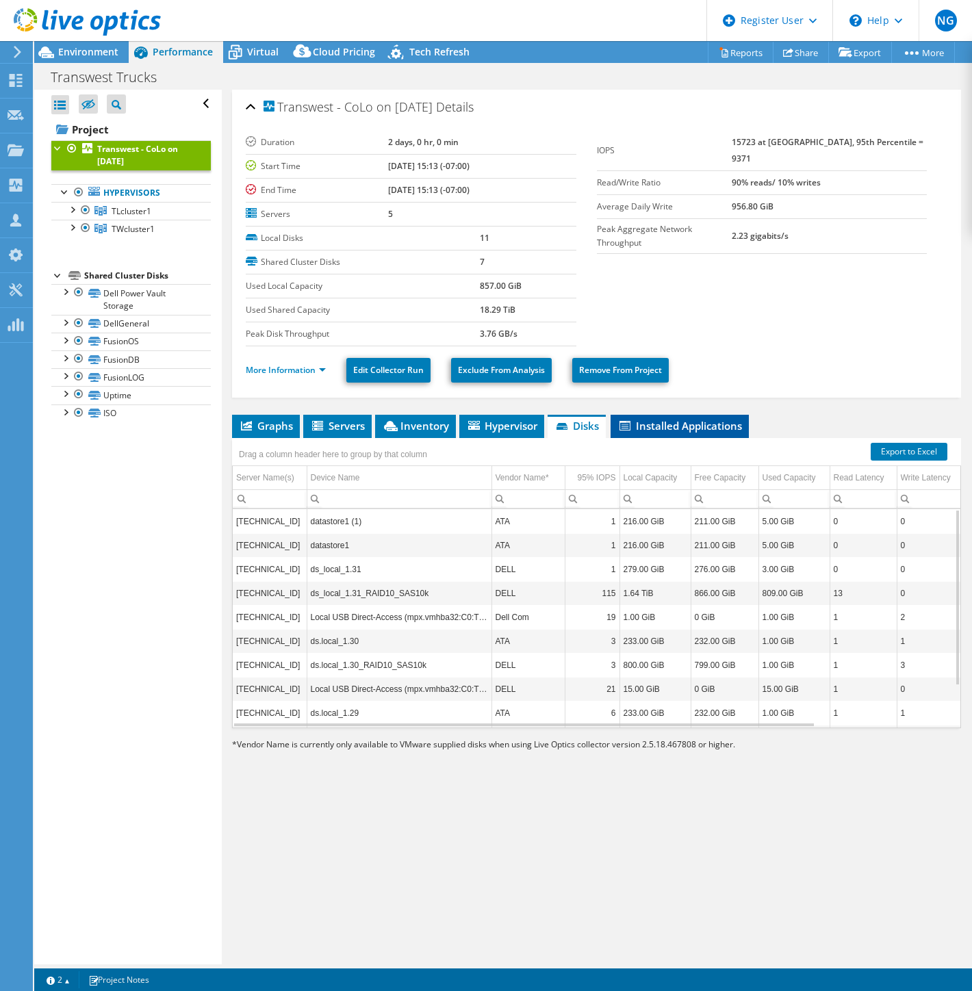
click at [710, 428] on span "Installed Applications" at bounding box center [679, 426] width 125 height 14
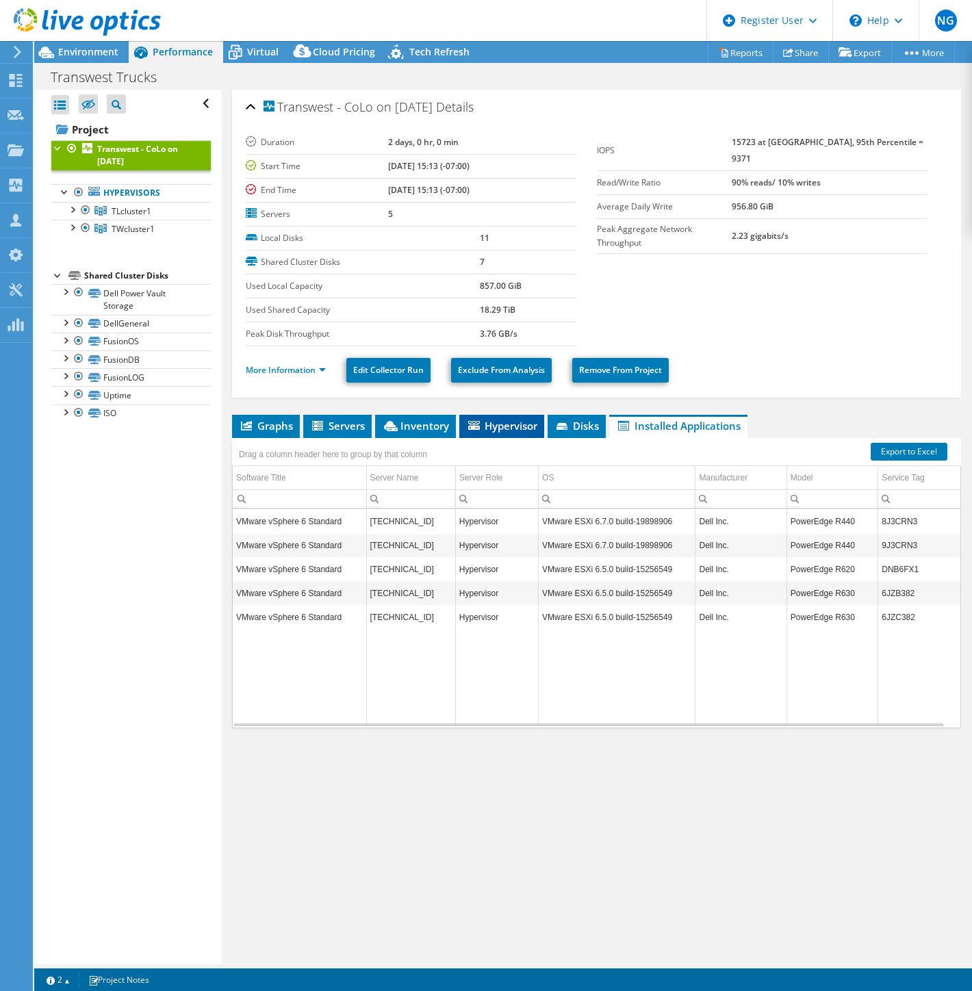
click at [527, 423] on span "Hypervisor" at bounding box center [501, 426] width 71 height 14
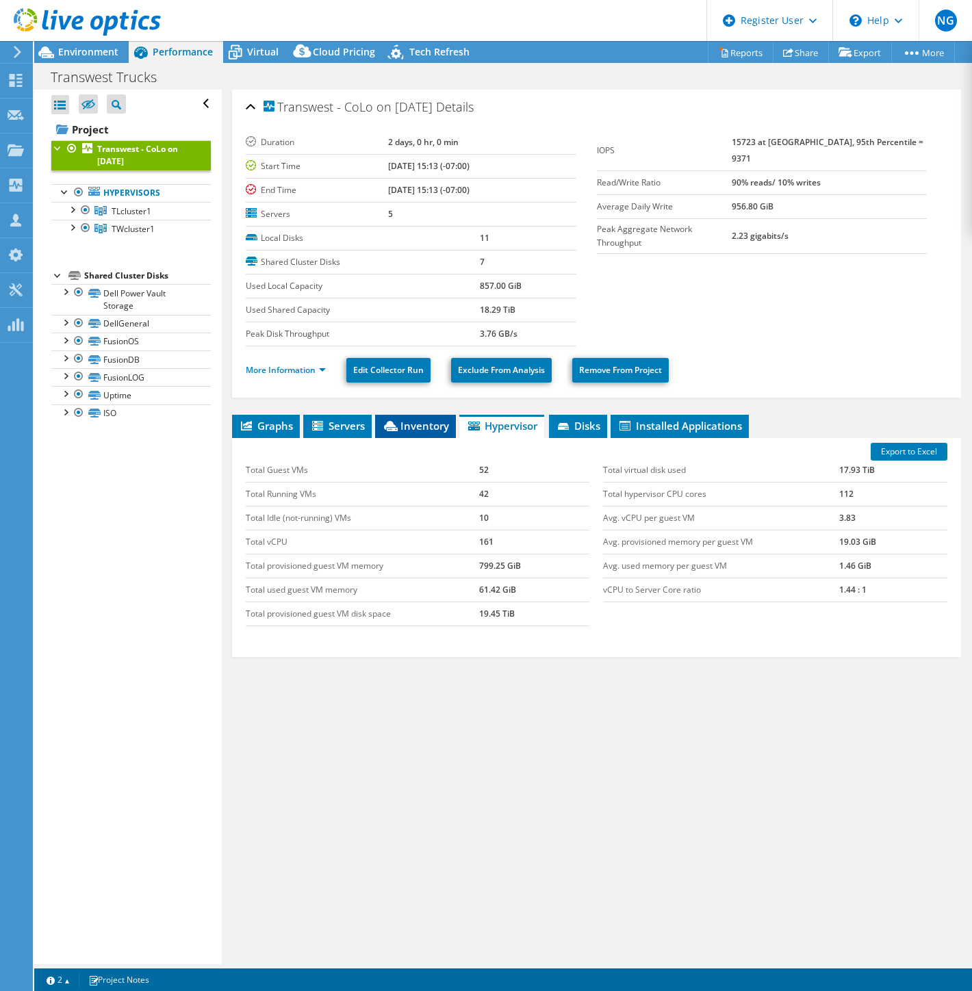
click at [416, 423] on span "Inventory" at bounding box center [415, 426] width 67 height 14
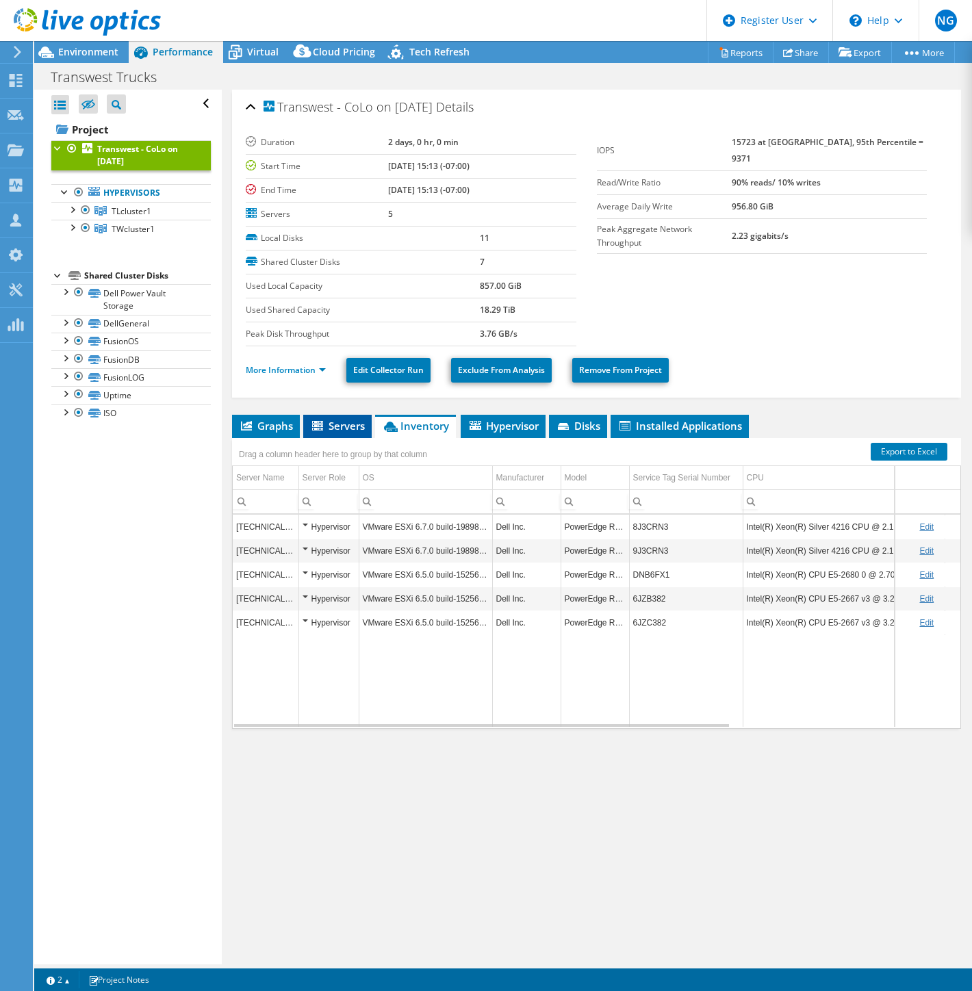
click at [322, 426] on icon at bounding box center [317, 426] width 11 height 10
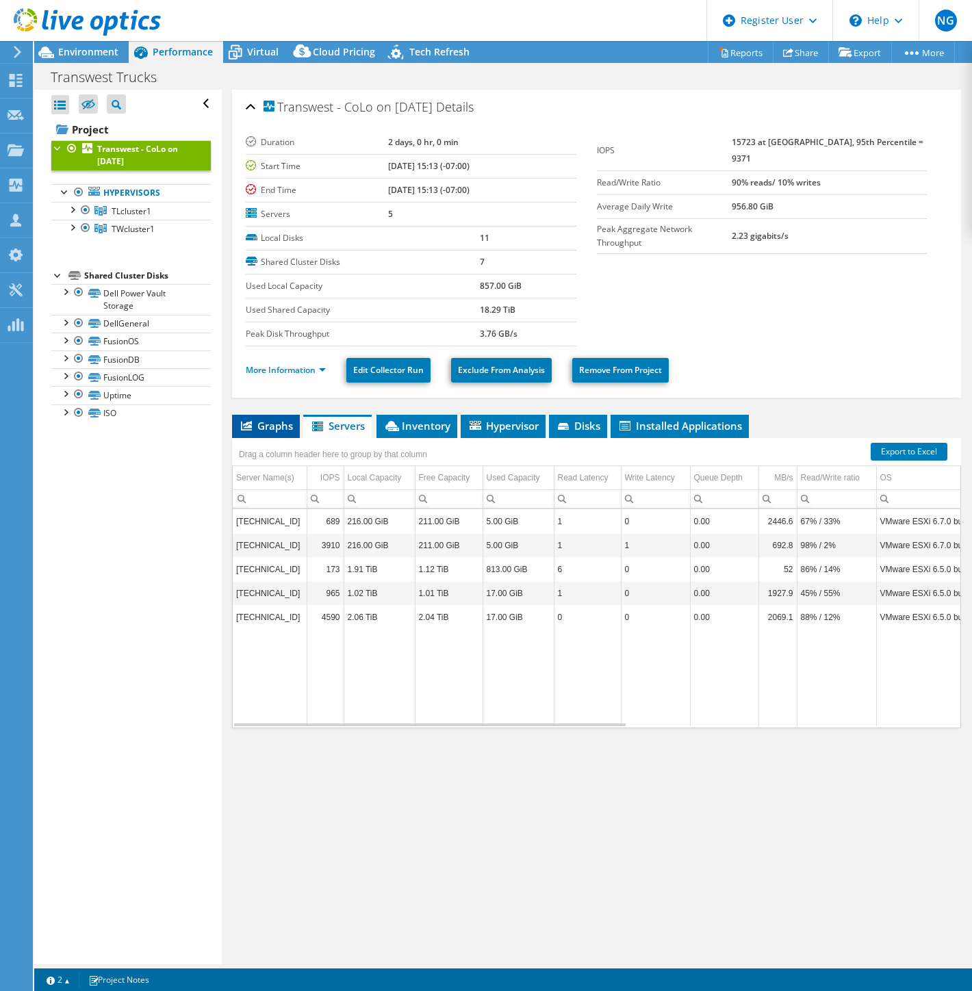
click at [270, 426] on span "Graphs" at bounding box center [266, 426] width 54 height 14
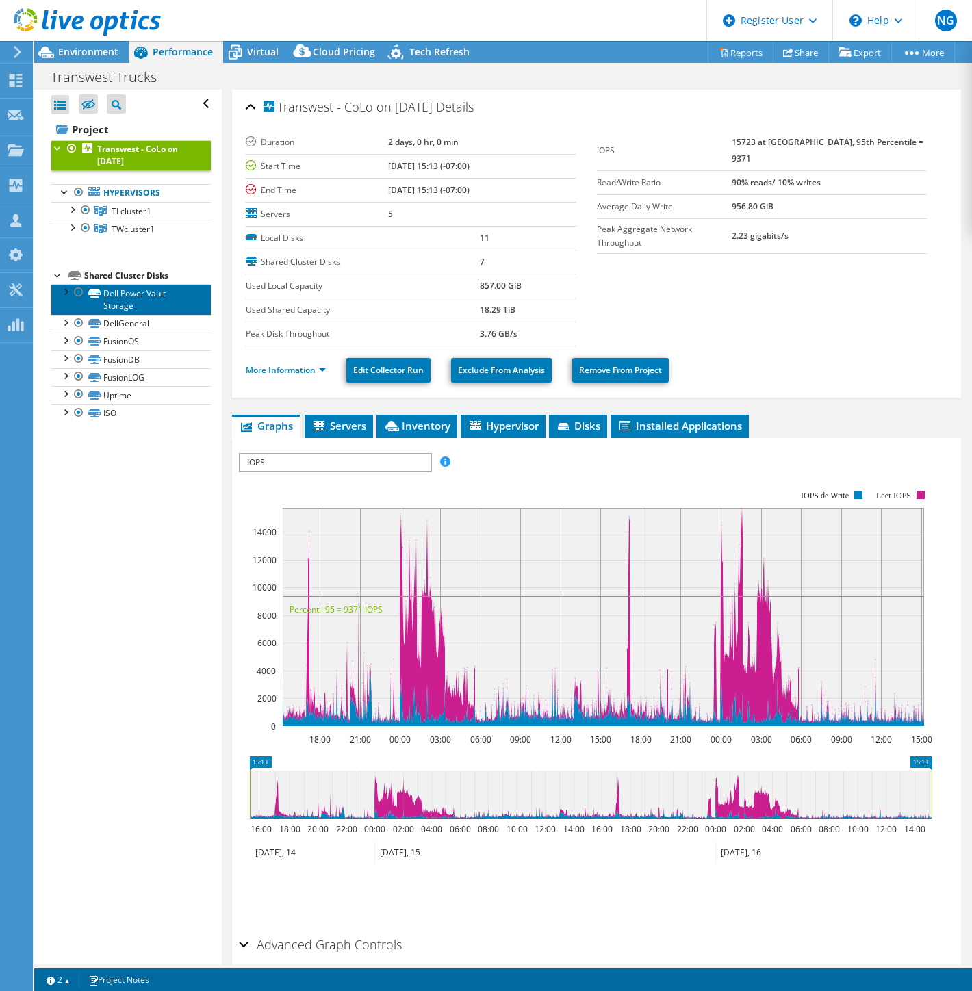
click at [142, 303] on link "Dell Power Vault Storage" at bounding box center [130, 299] width 159 height 30
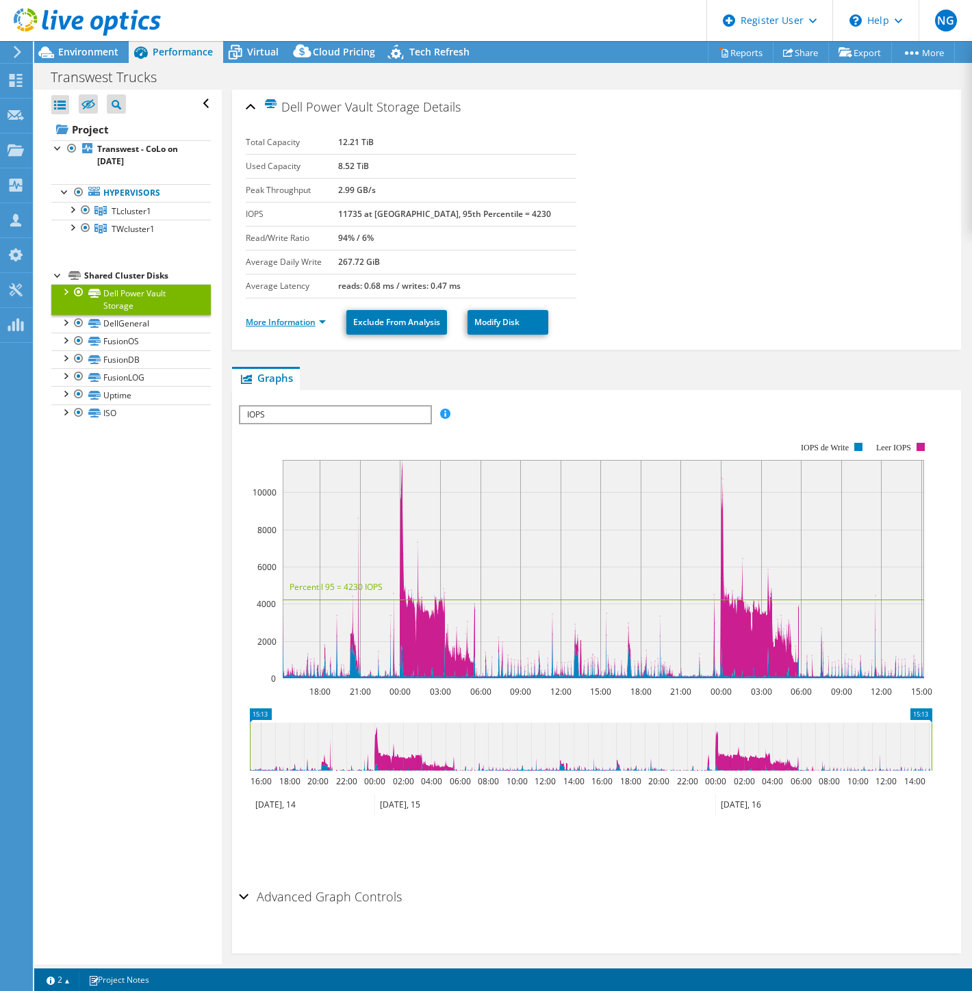
click at [283, 325] on link "More Information" at bounding box center [286, 322] width 80 height 12
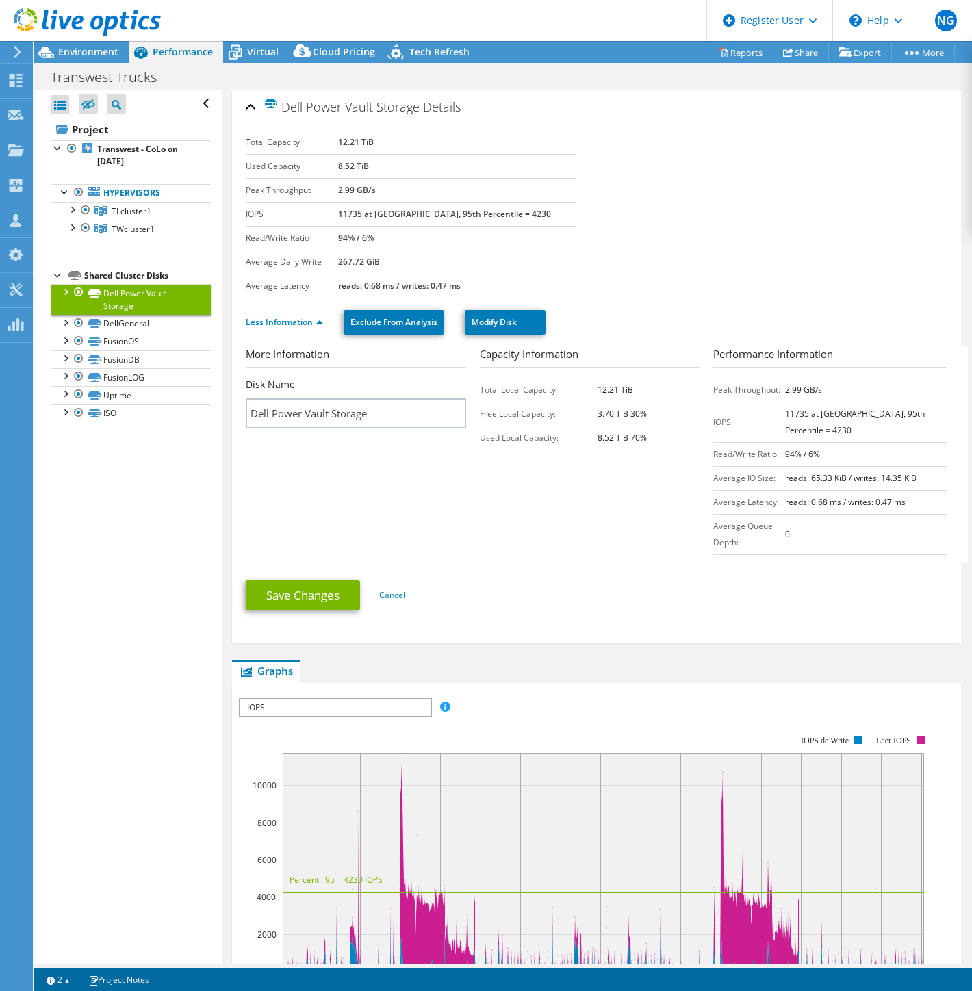
click at [283, 325] on link "Less Information" at bounding box center [284, 322] width 77 height 12
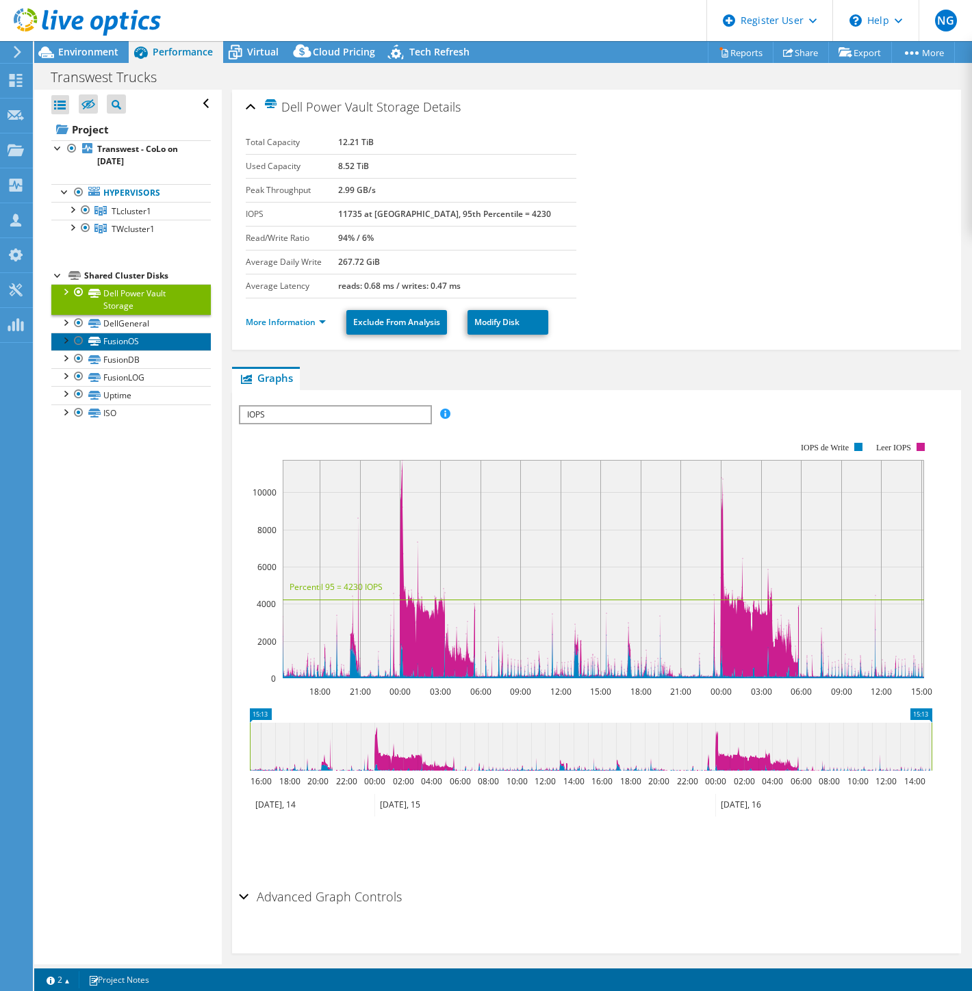
click at [139, 345] on link "FusionOS" at bounding box center [130, 342] width 159 height 18
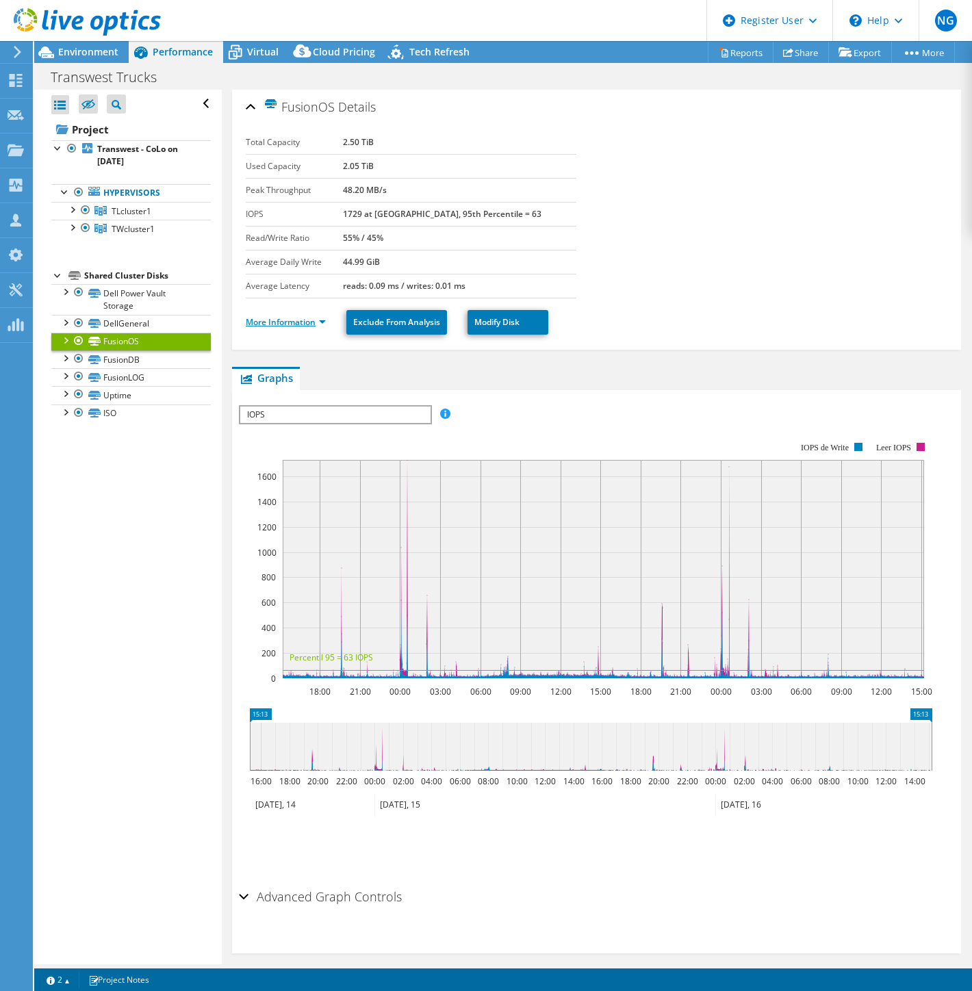
click at [279, 325] on link "More Information" at bounding box center [286, 322] width 80 height 12
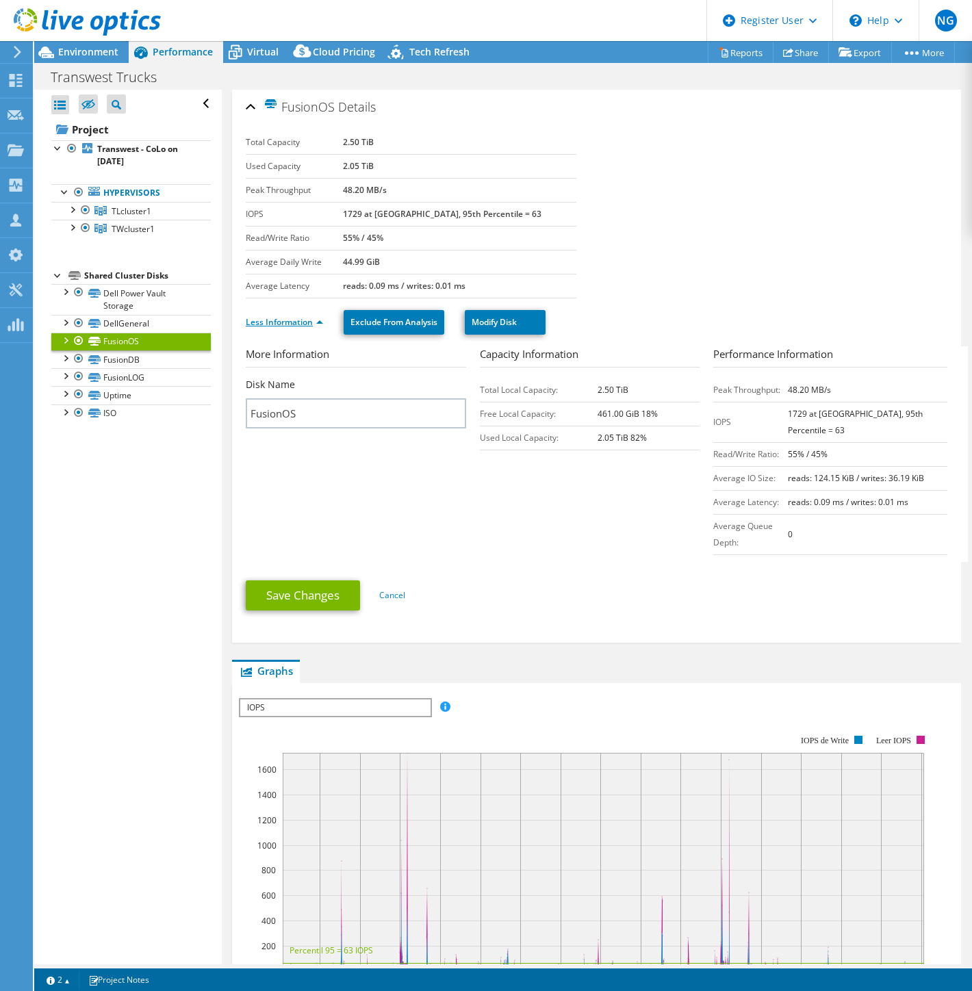
click at [282, 320] on link "Less Information" at bounding box center [284, 322] width 77 height 12
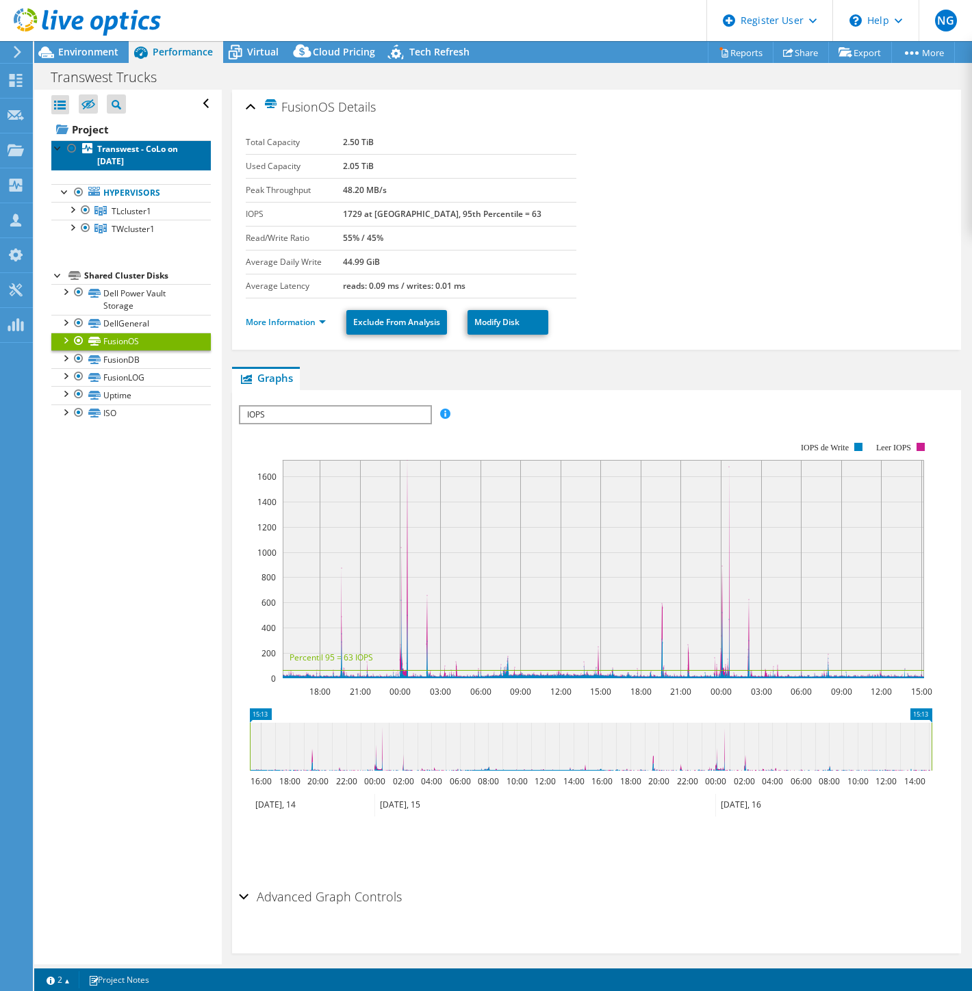
click at [135, 148] on b "Transwest - CoLo on [DATE]" at bounding box center [137, 155] width 81 height 24
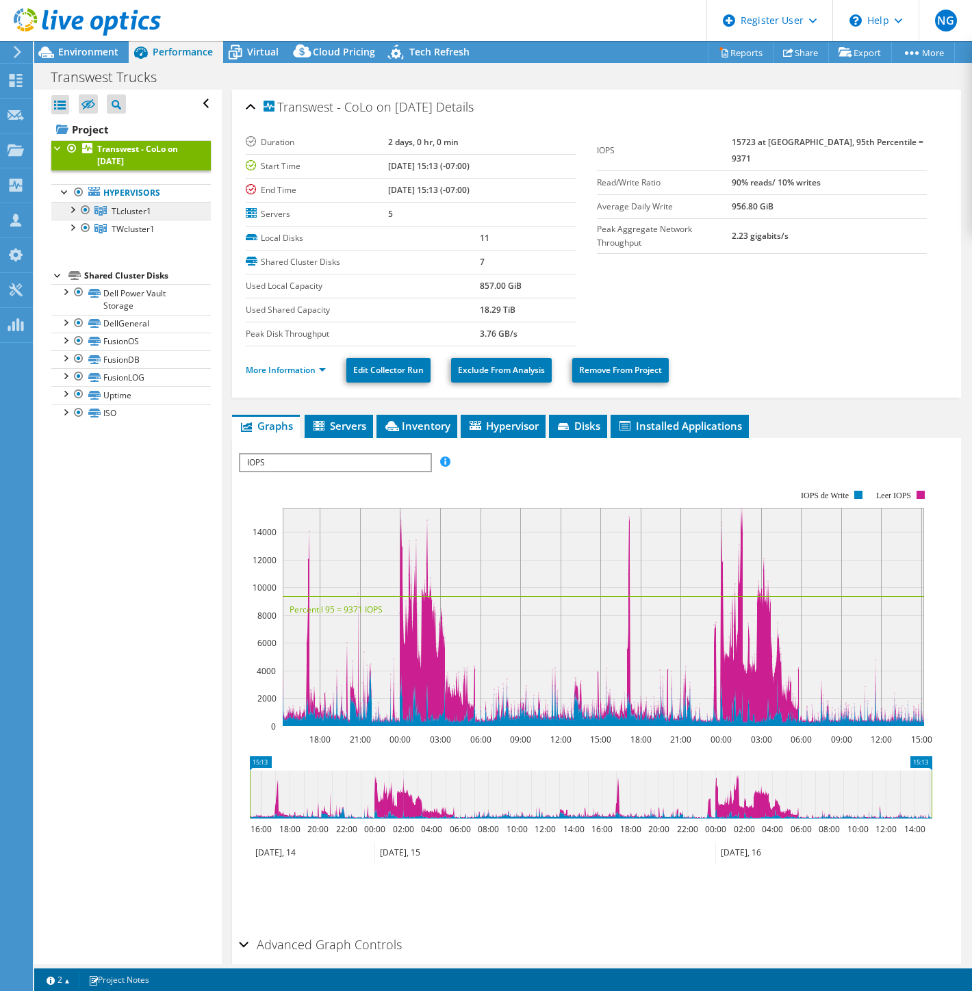
click at [138, 216] on span "TLcluster1" at bounding box center [132, 211] width 40 height 12
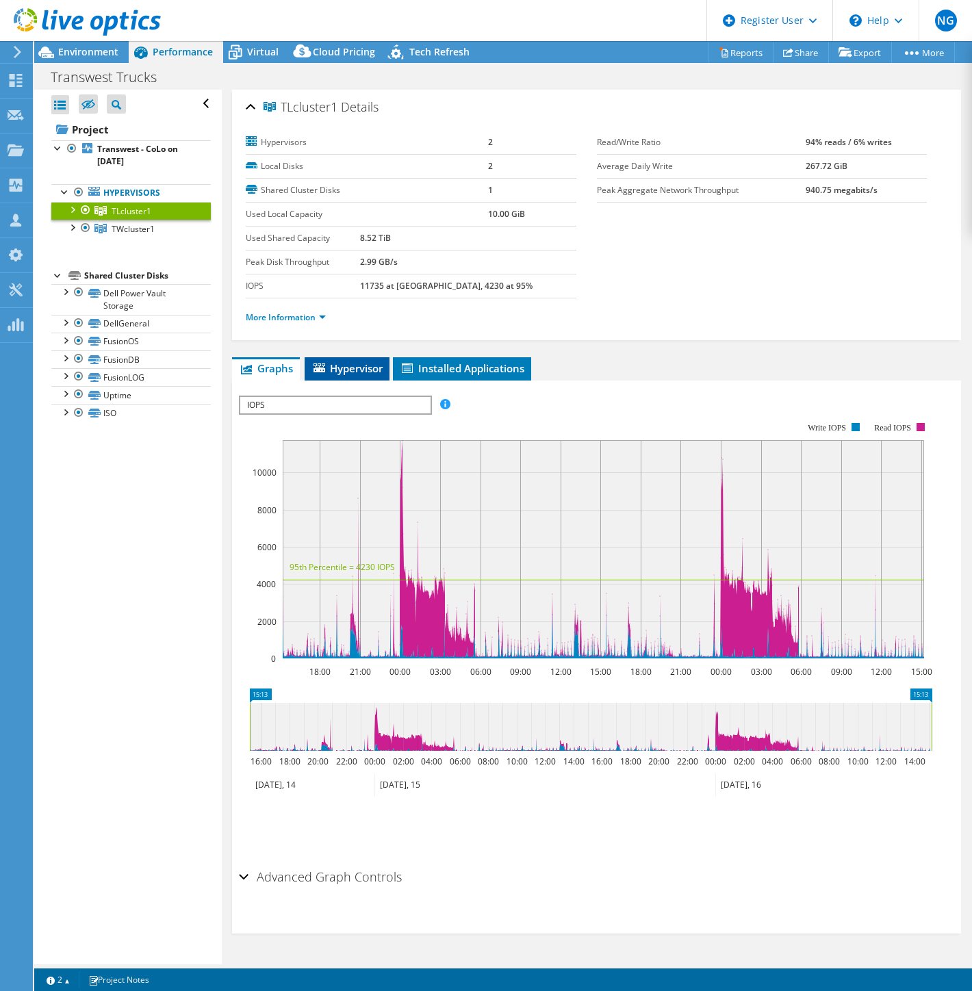
click at [370, 370] on span "Hypervisor" at bounding box center [346, 368] width 71 height 14
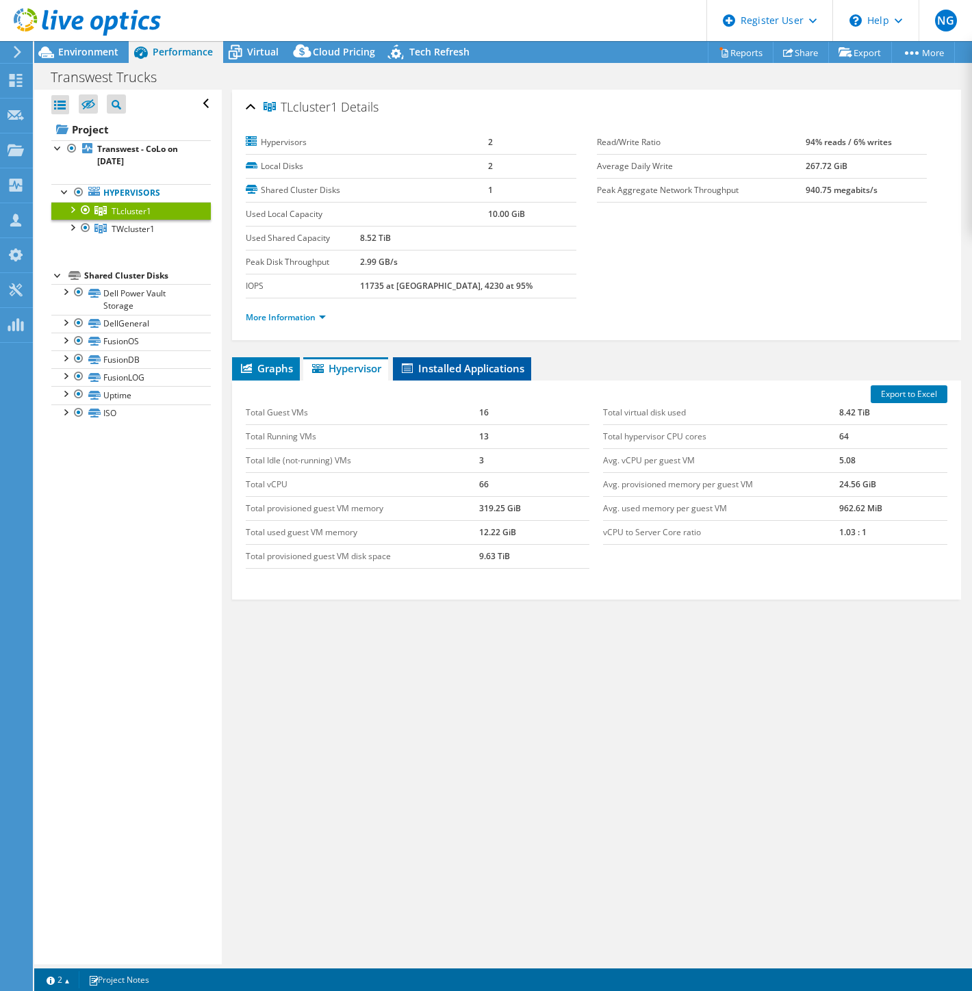
click at [483, 367] on span "Installed Applications" at bounding box center [462, 368] width 125 height 14
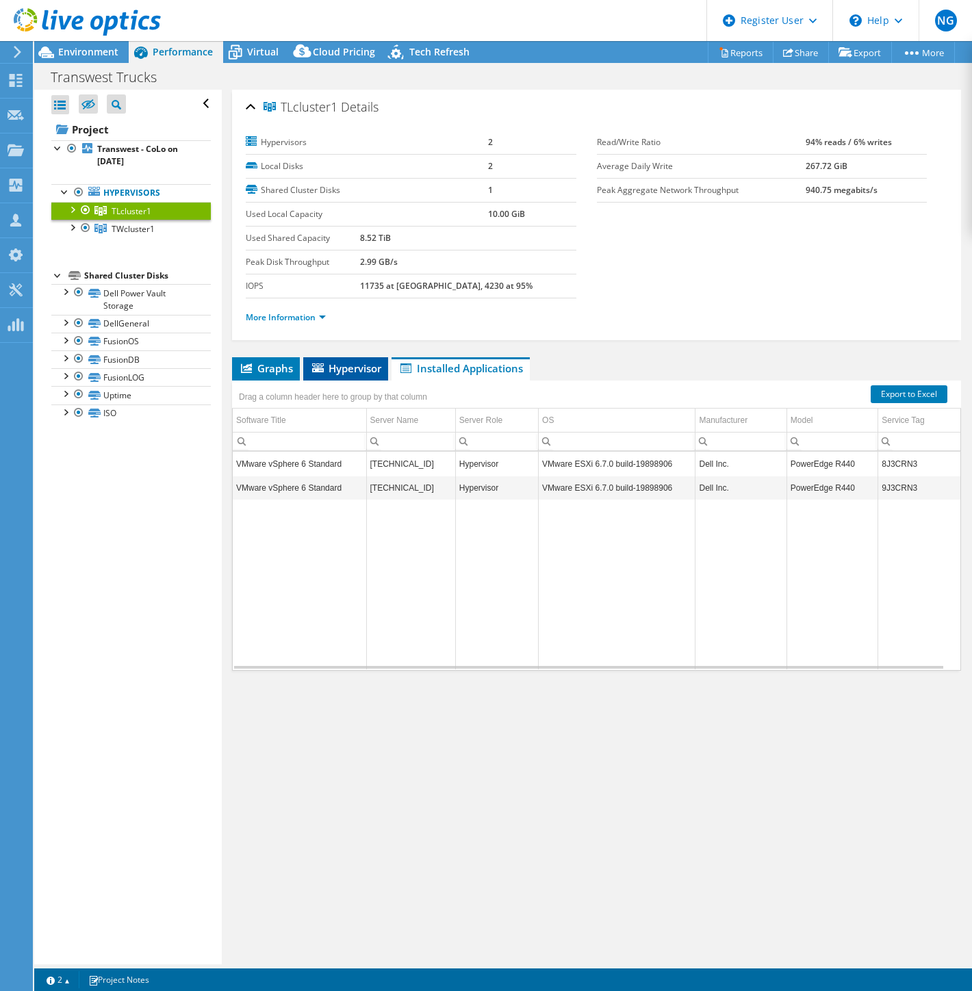
click at [350, 366] on span "Hypervisor" at bounding box center [345, 368] width 71 height 14
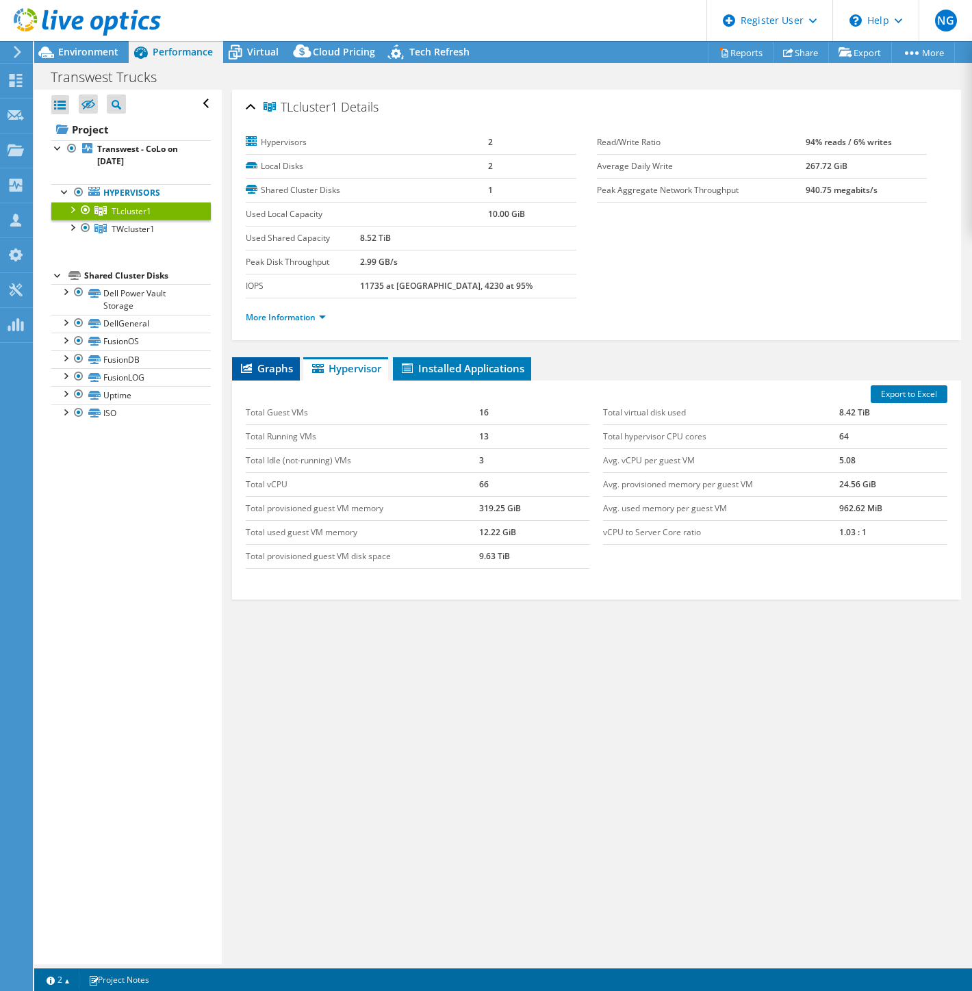
click at [274, 359] on li "Graphs" at bounding box center [266, 368] width 68 height 23
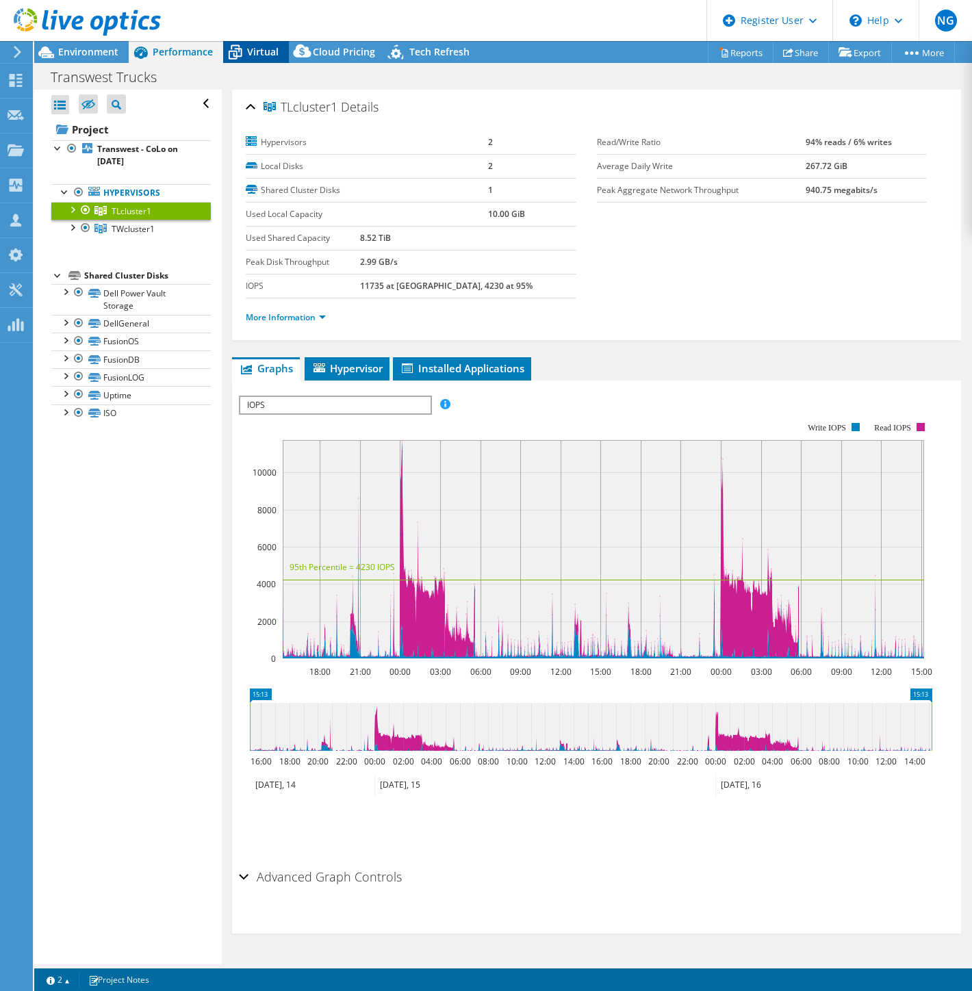
click at [250, 49] on span "Virtual" at bounding box center [262, 51] width 31 height 13
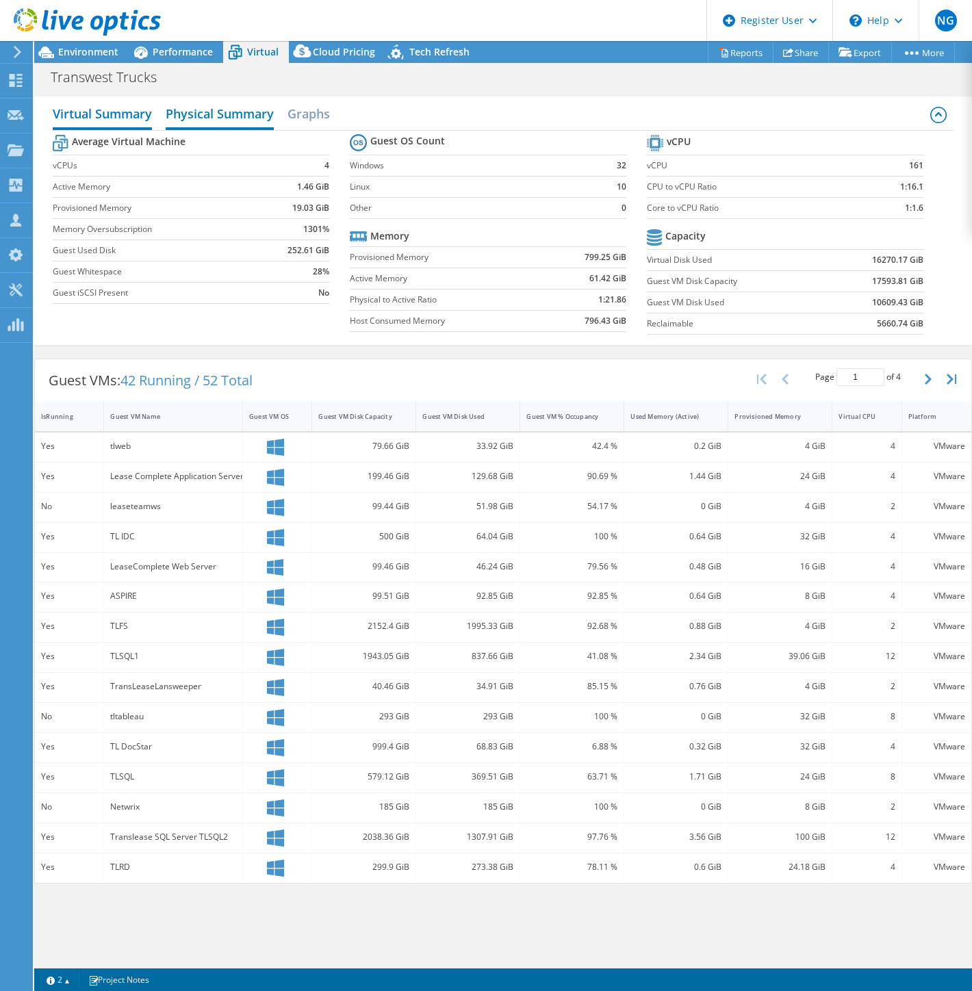
click at [217, 128] on h2 "Physical Summary" at bounding box center [220, 115] width 108 height 30
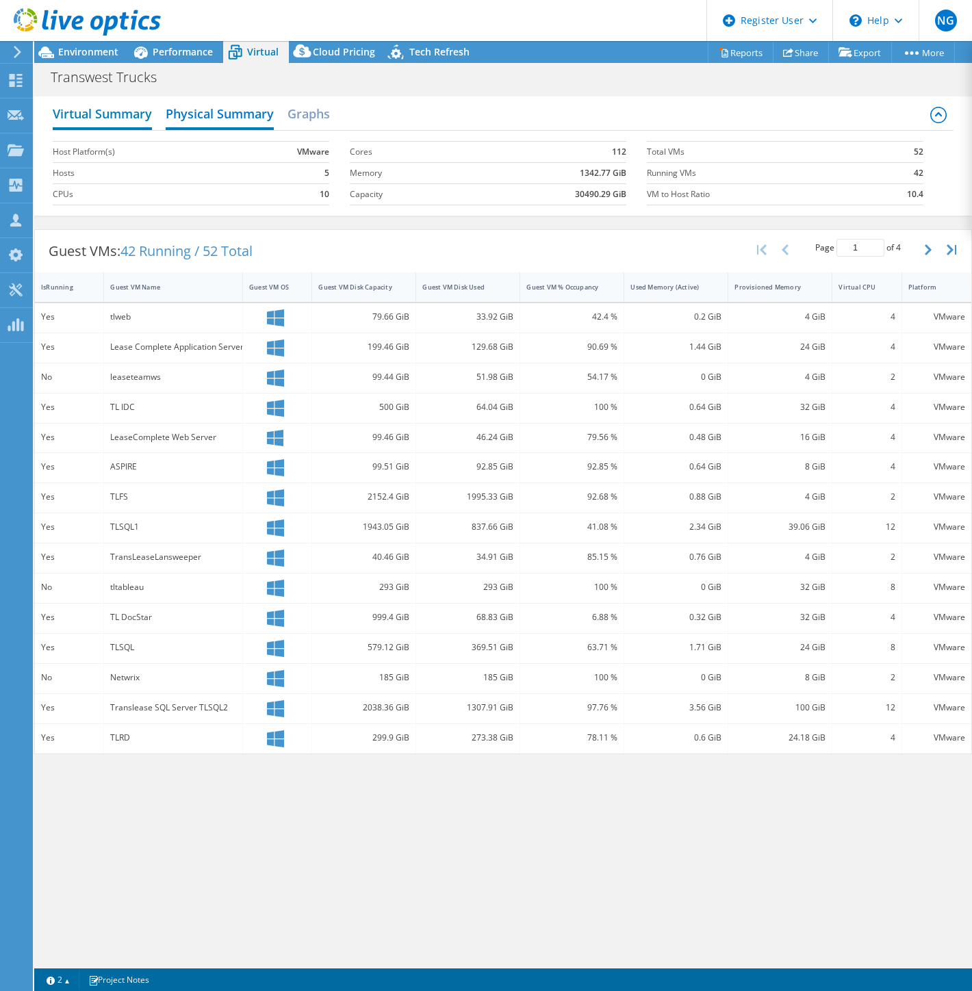
click at [121, 112] on h2 "Virtual Summary" at bounding box center [102, 115] width 99 height 30
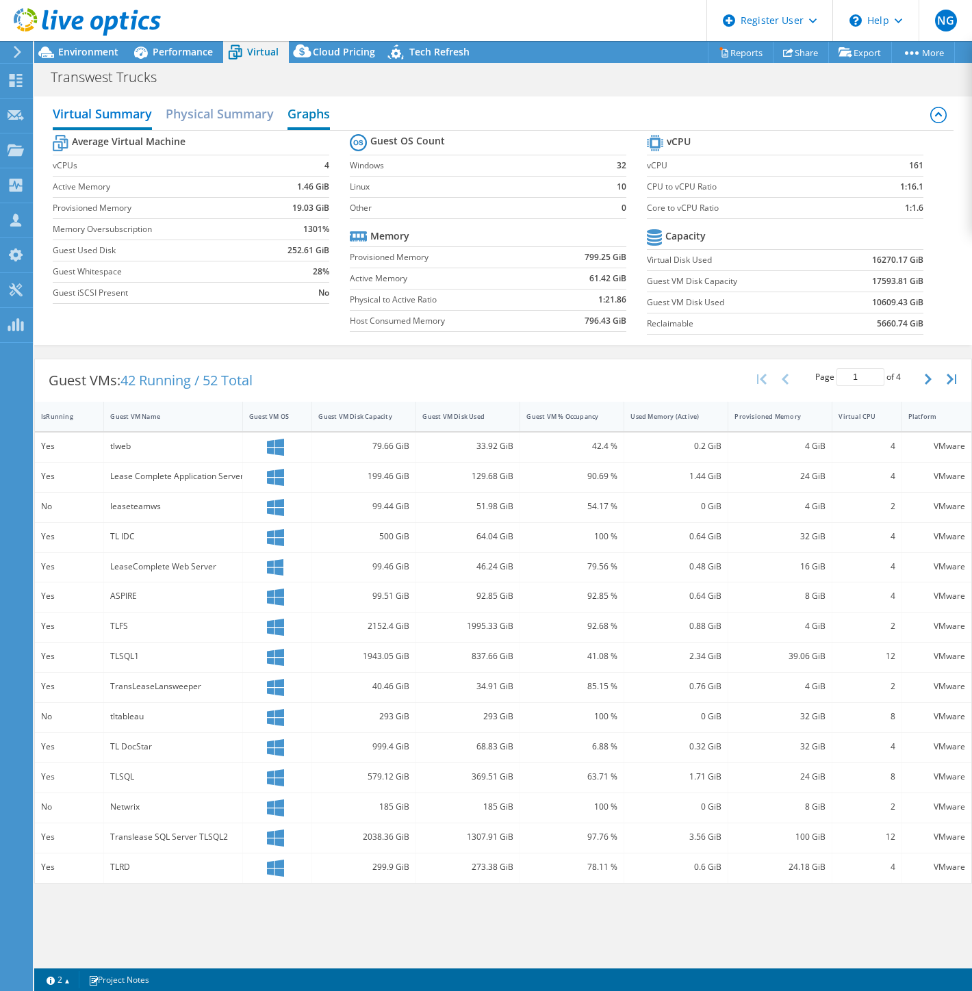
click at [292, 113] on h2 "Graphs" at bounding box center [308, 115] width 42 height 30
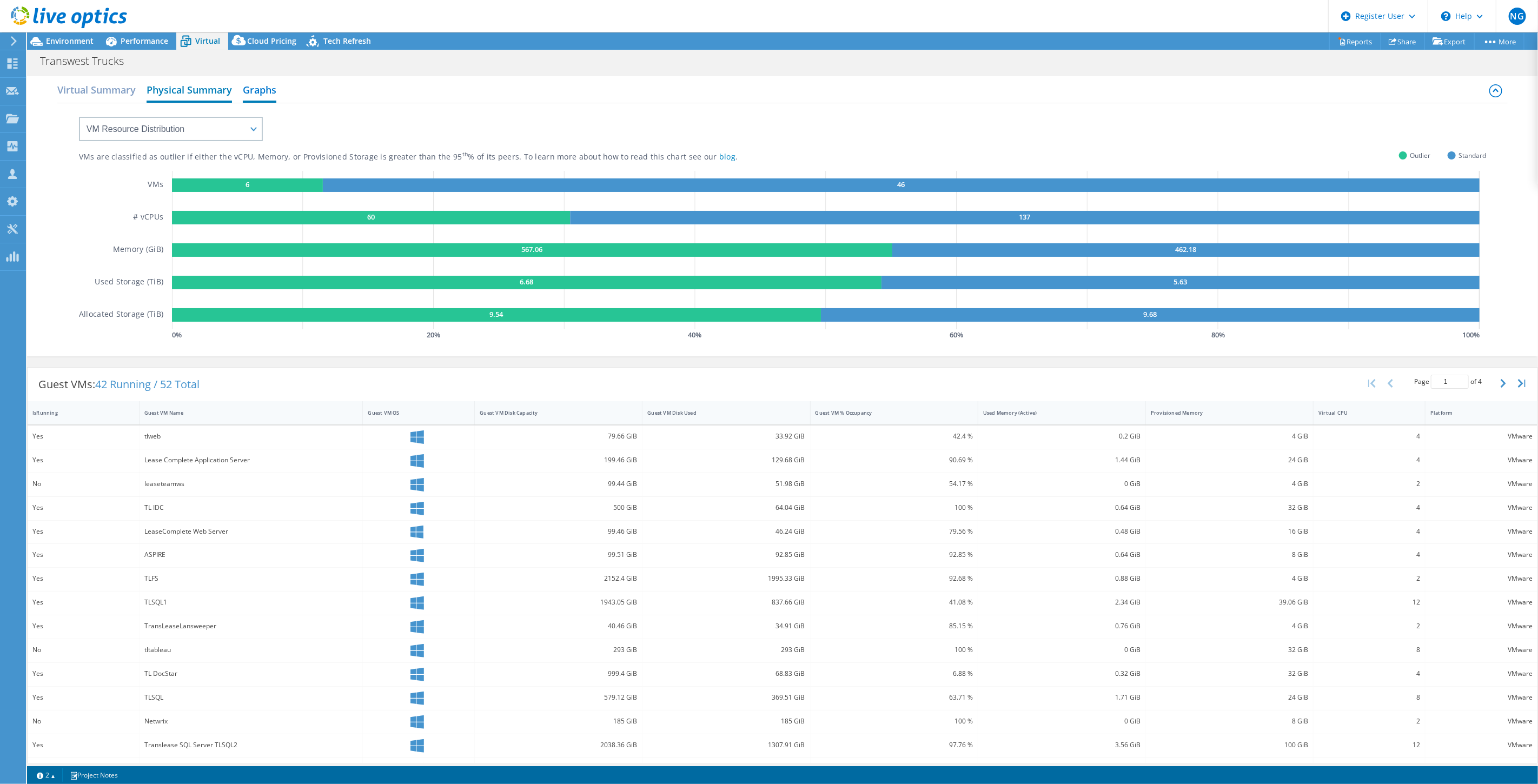
click at [205, 94] on h2 "Physical Summary" at bounding box center [189, 91] width 85 height 24
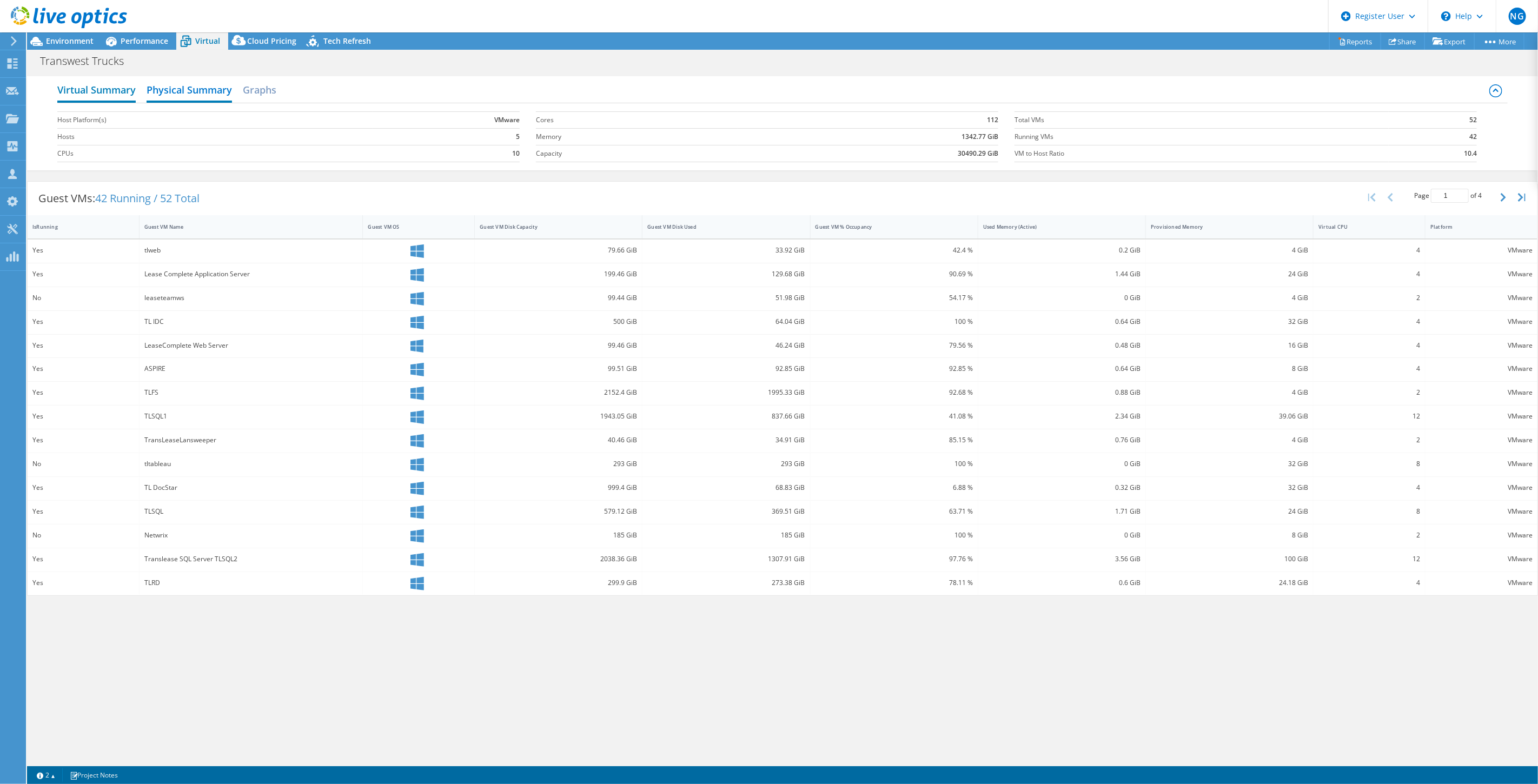
click at [128, 92] on h2 "Virtual Summary" at bounding box center [96, 91] width 78 height 24
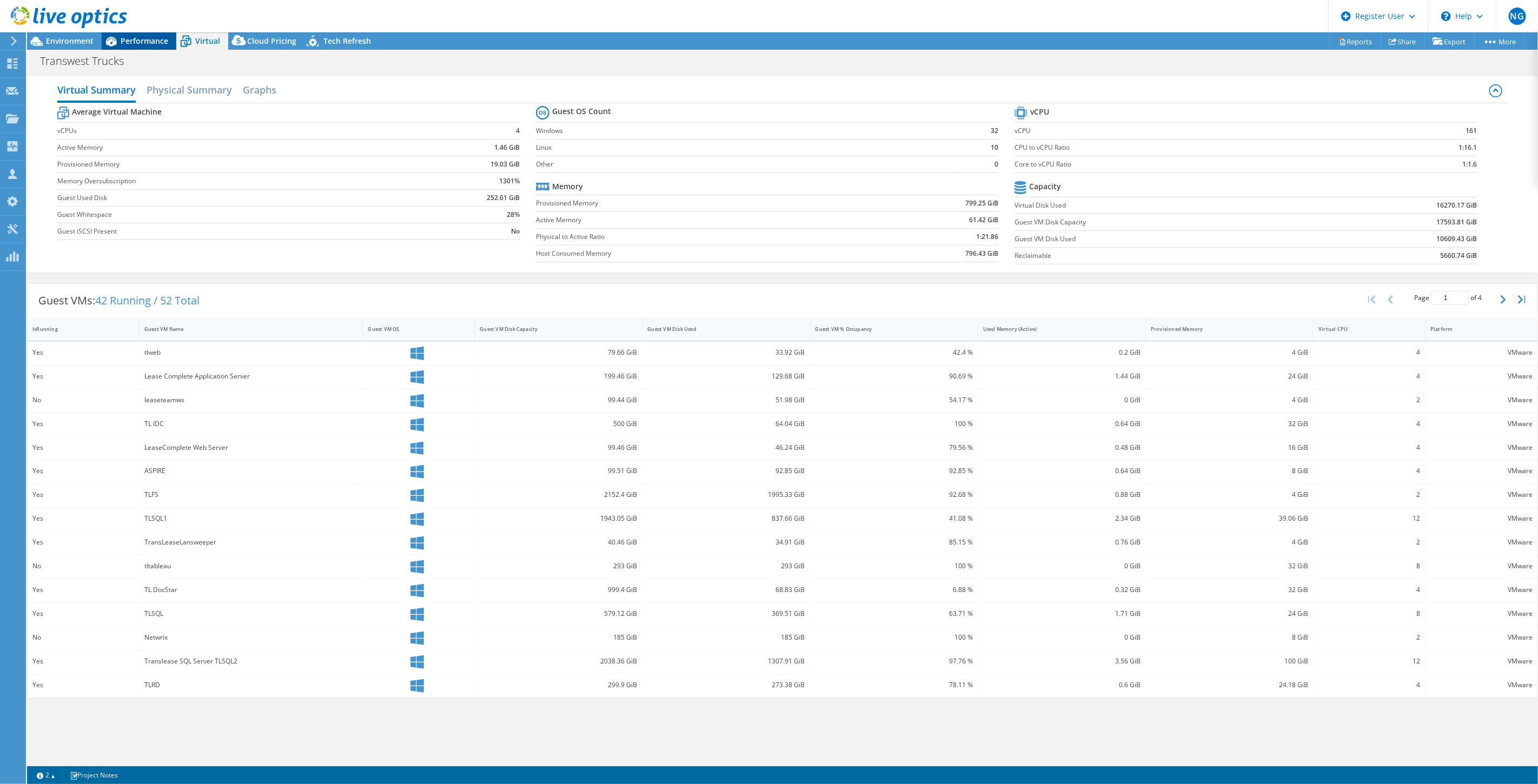
click at [154, 35] on div "Performance" at bounding box center [139, 41] width 74 height 17
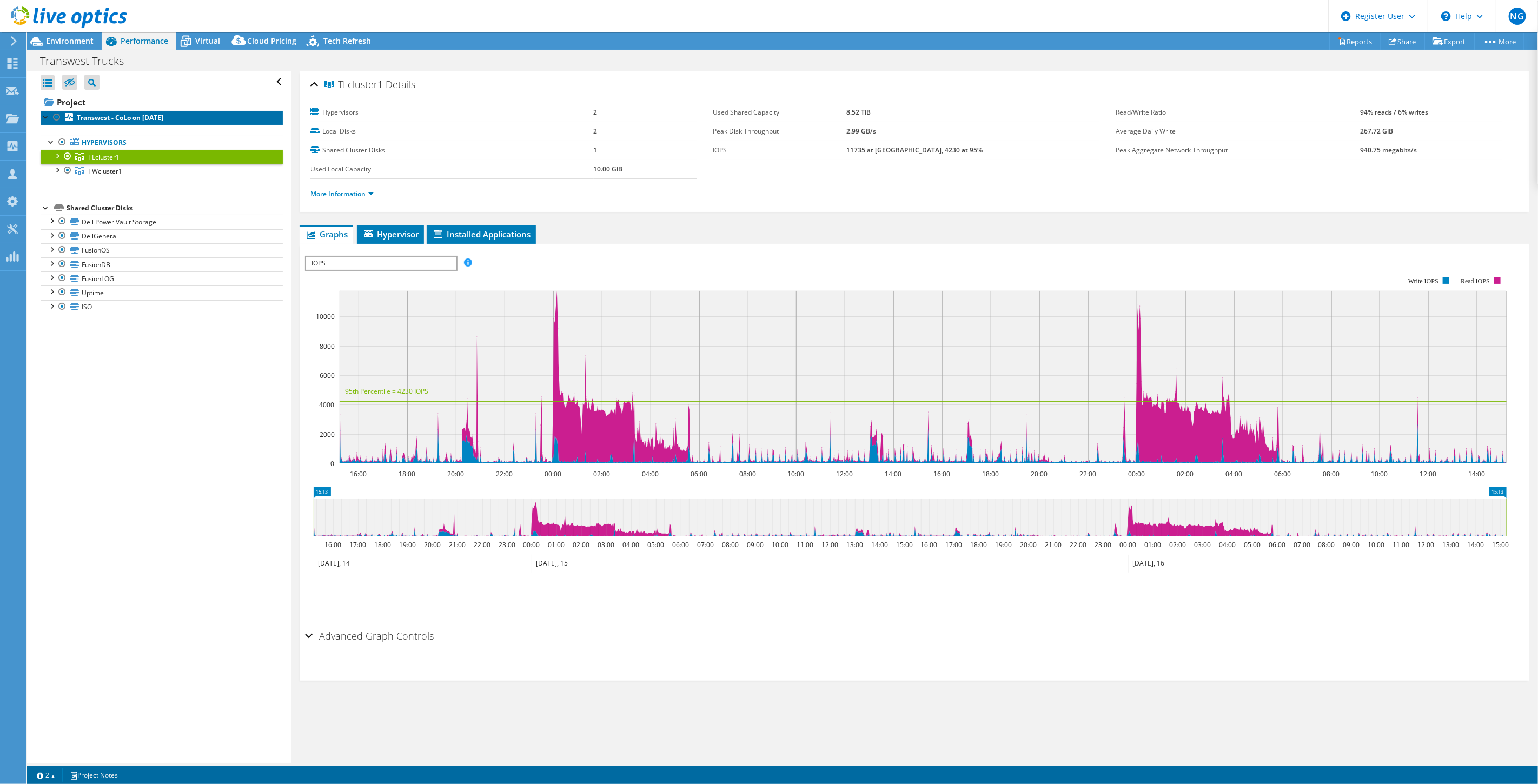
click at [153, 121] on b "Transwest - CoLo on [DATE]" at bounding box center [120, 118] width 87 height 9
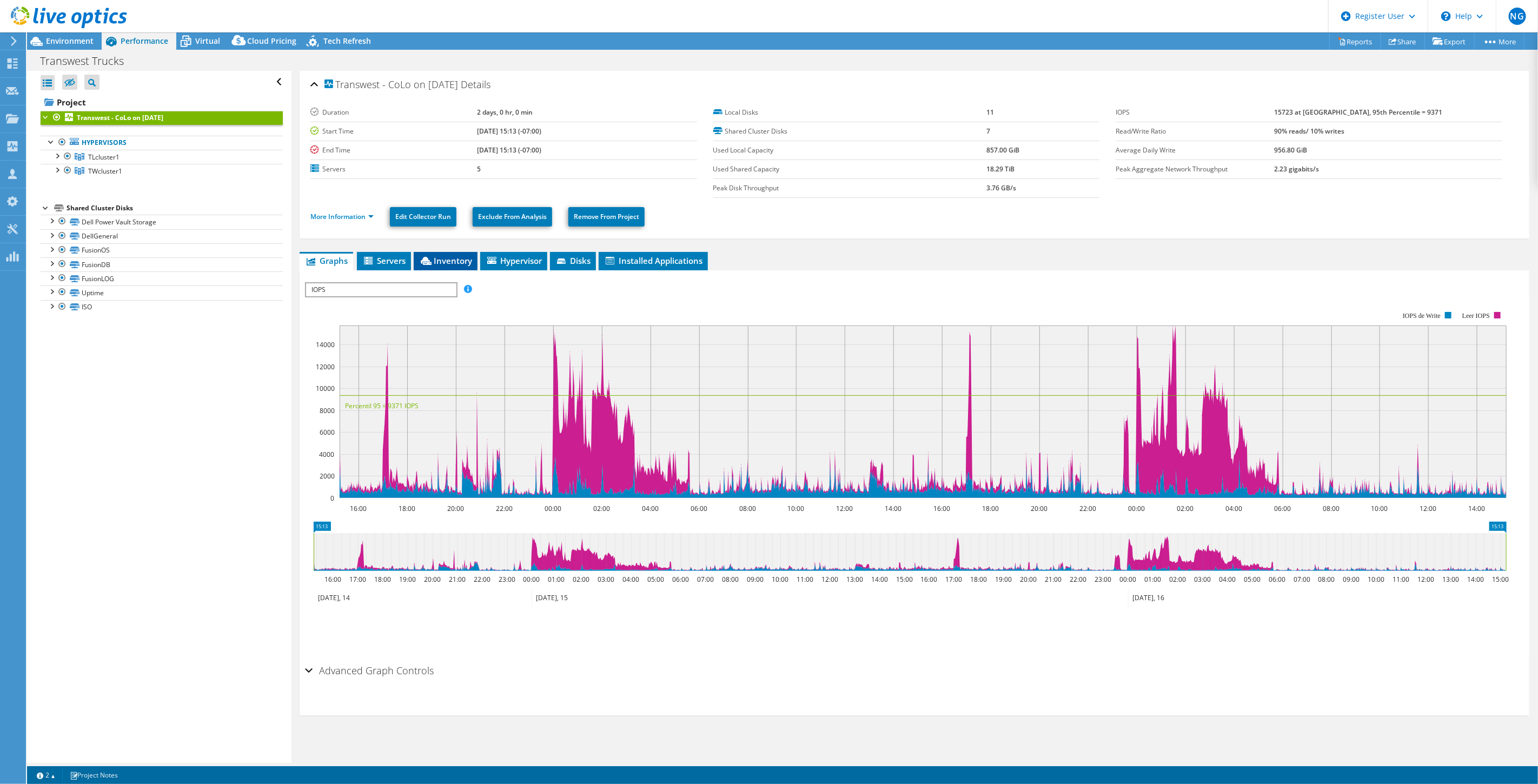
click at [454, 260] on span "Inventory" at bounding box center [445, 261] width 53 height 11
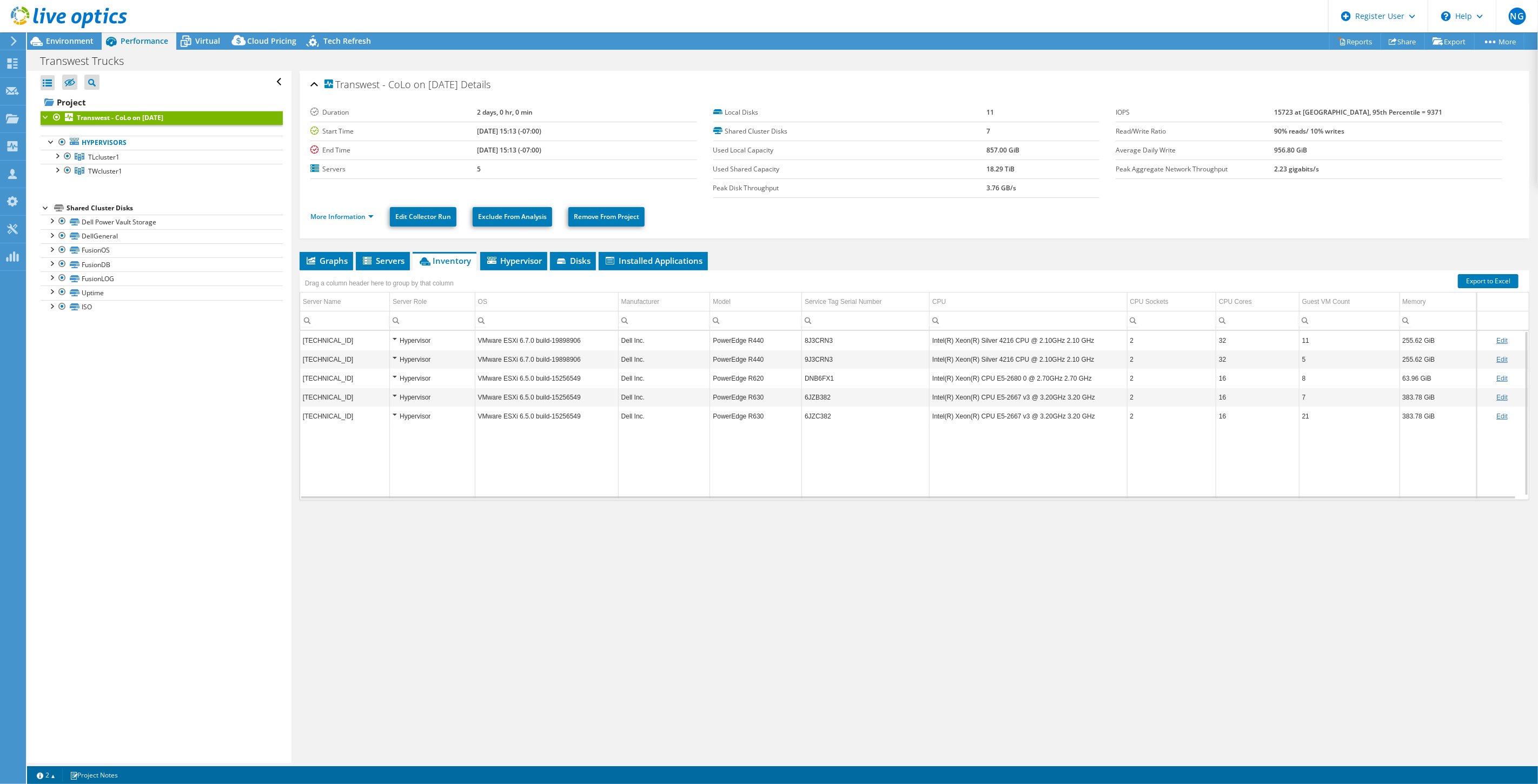
click at [544, 339] on td "VMware ESXi 6.7.0 build-19898906" at bounding box center [546, 341] width 143 height 19
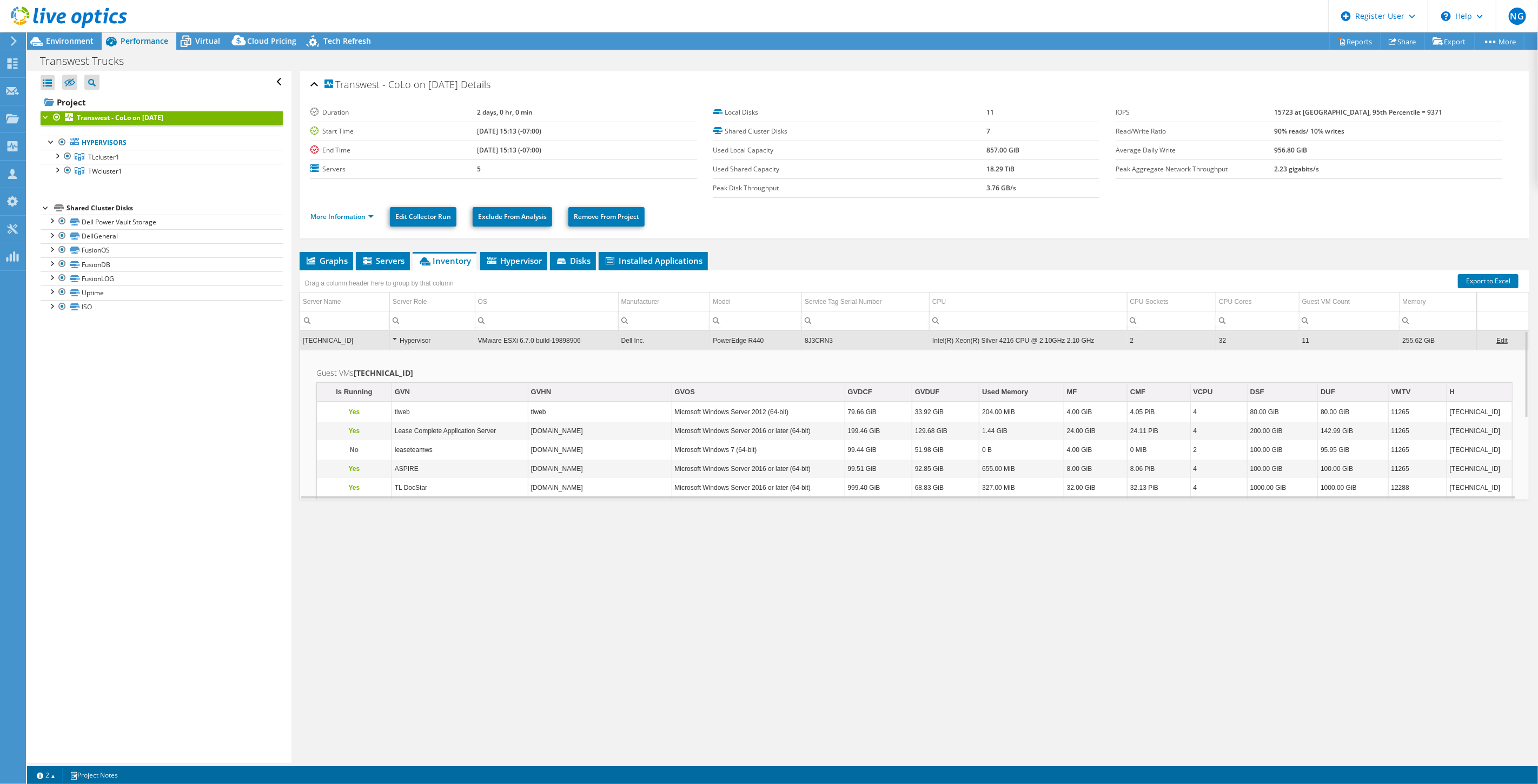
click at [536, 338] on td "VMware ESXi 6.7.0 build-19898906" at bounding box center [546, 341] width 143 height 19
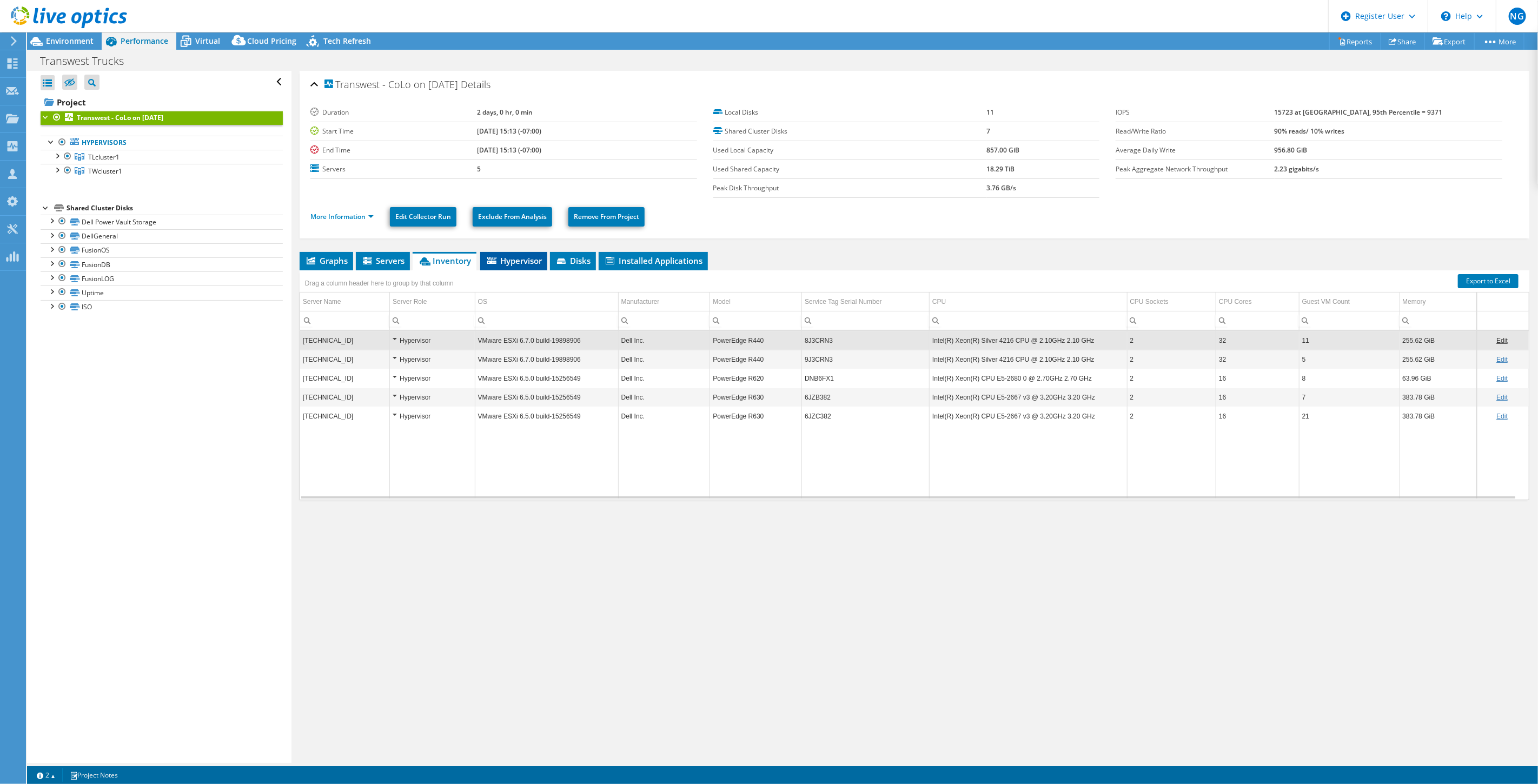
click at [528, 262] on span "Hypervisor" at bounding box center [514, 261] width 56 height 11
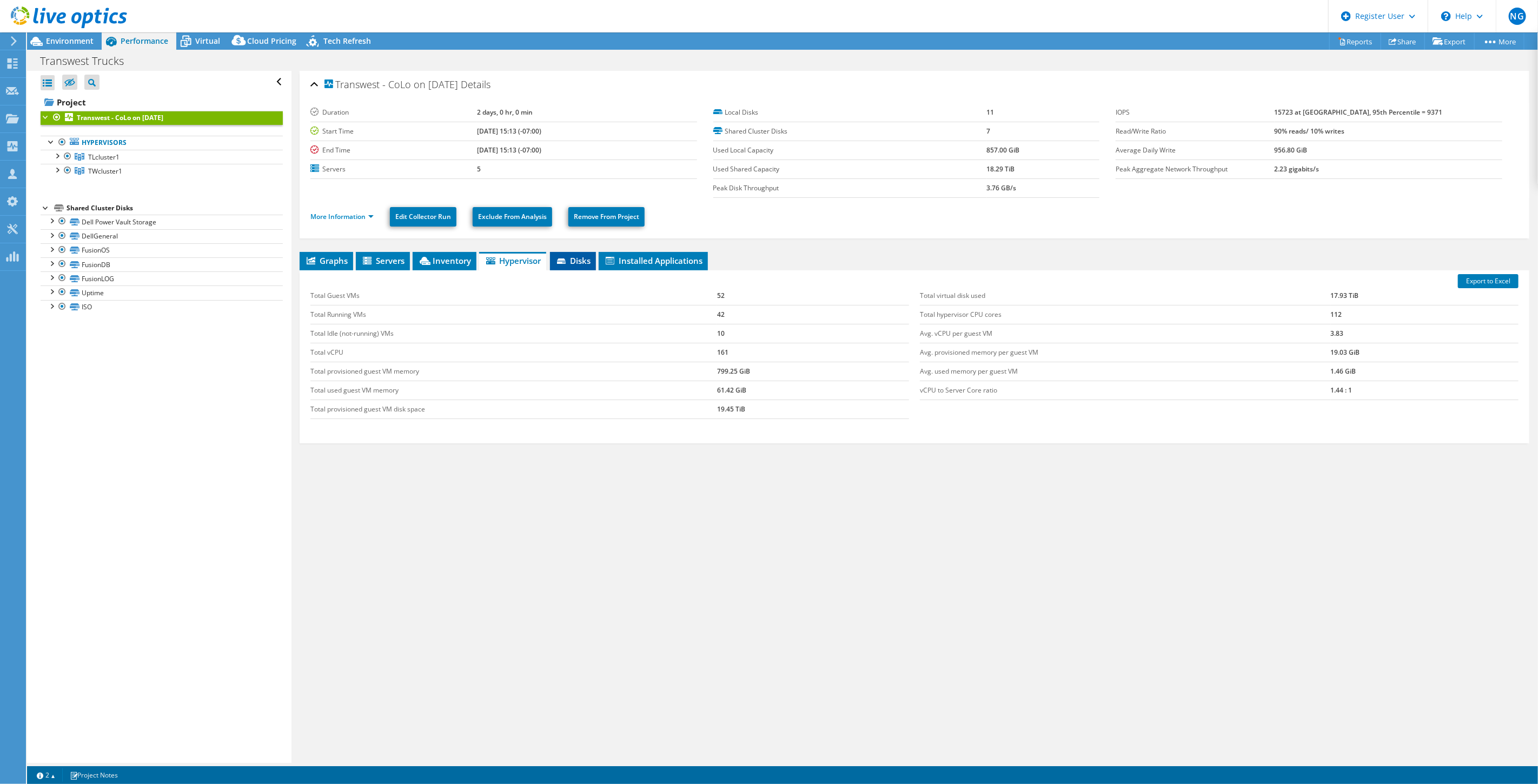
click at [566, 262] on icon at bounding box center [561, 261] width 9 height 6
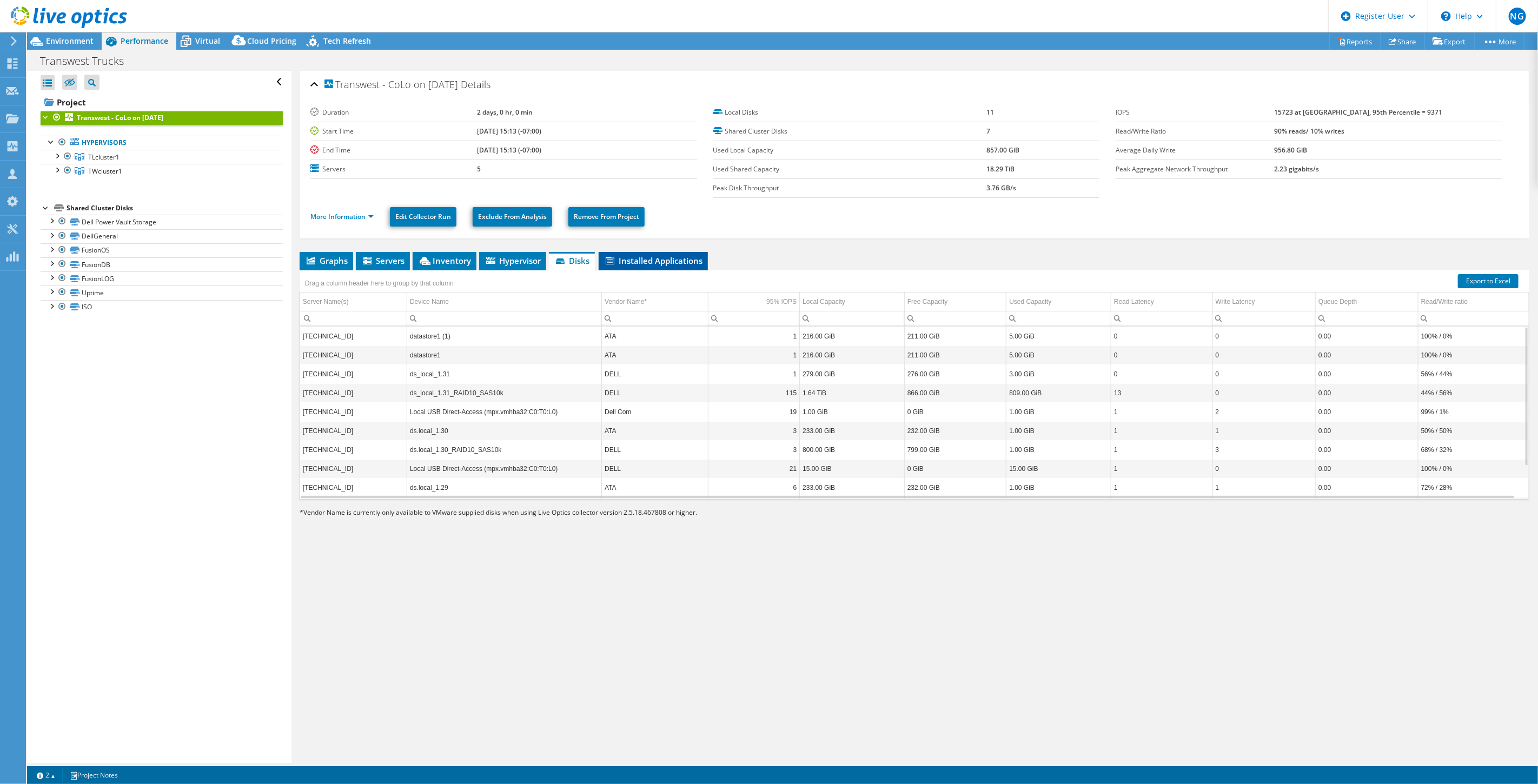
click at [651, 261] on span "Installed Applications" at bounding box center [653, 261] width 99 height 11
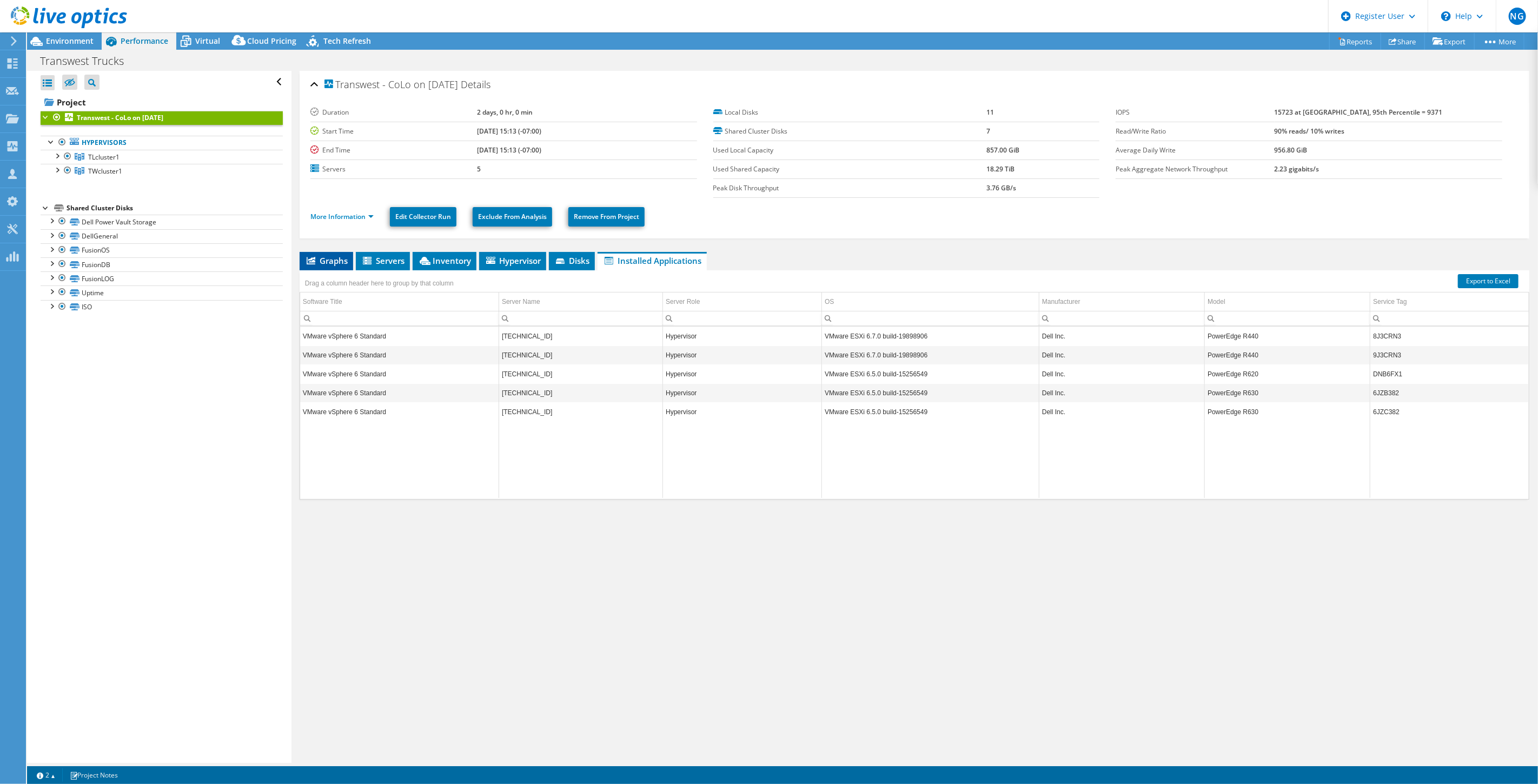
click at [341, 262] on span "Graphs" at bounding box center [326, 261] width 43 height 11
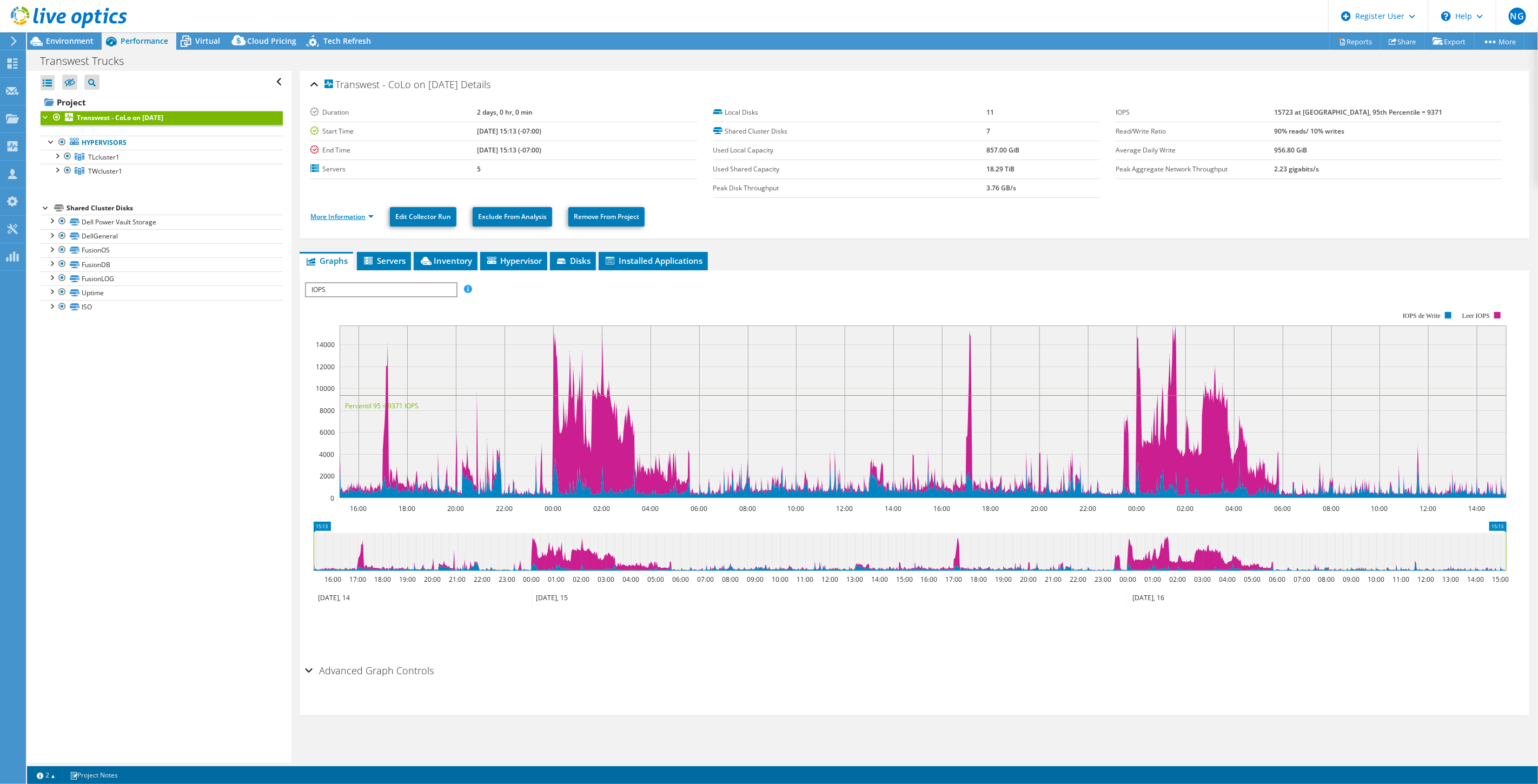
click at [360, 213] on link "More Information" at bounding box center [342, 217] width 63 height 9
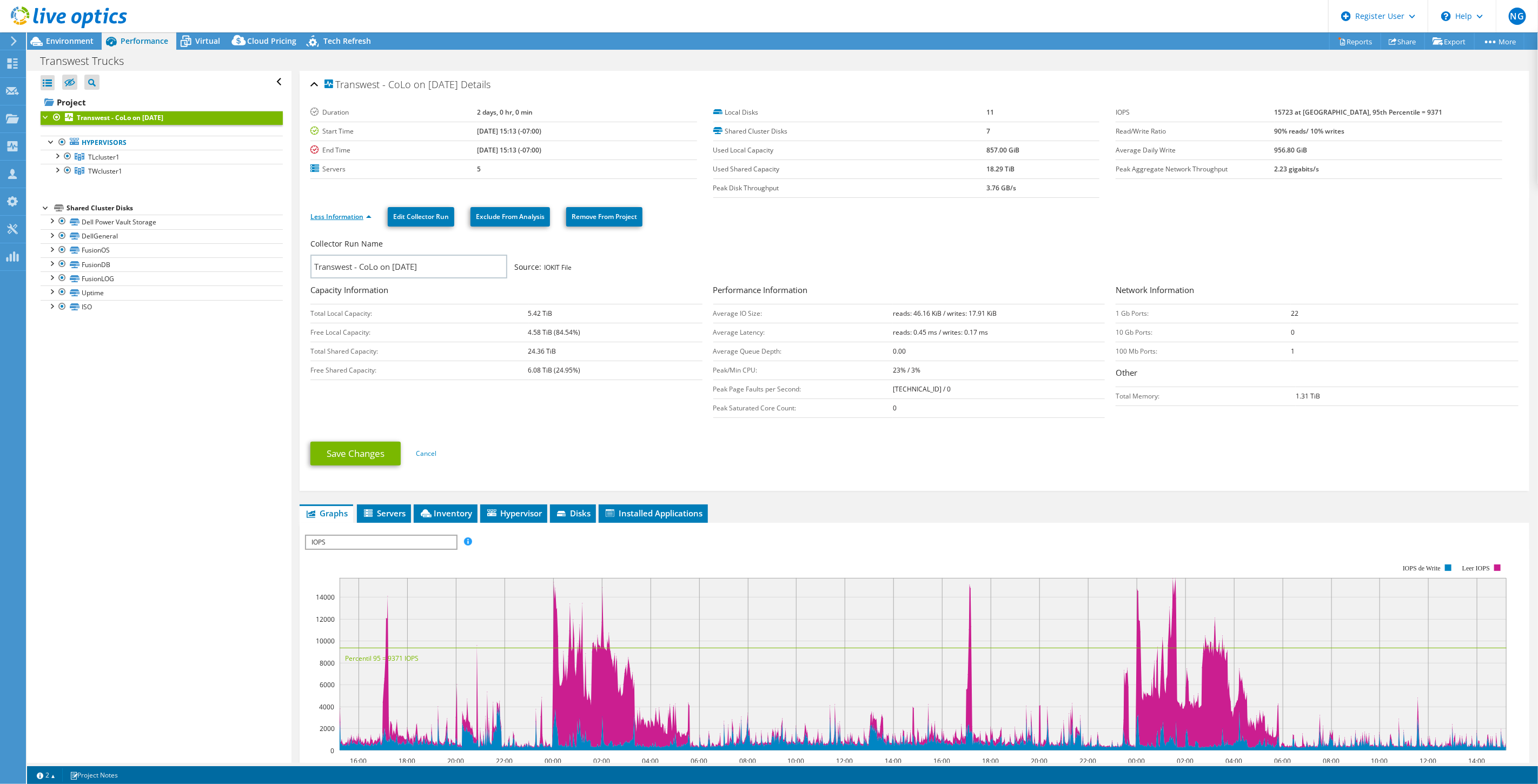
click at [360, 213] on link "Less Information" at bounding box center [341, 217] width 61 height 9
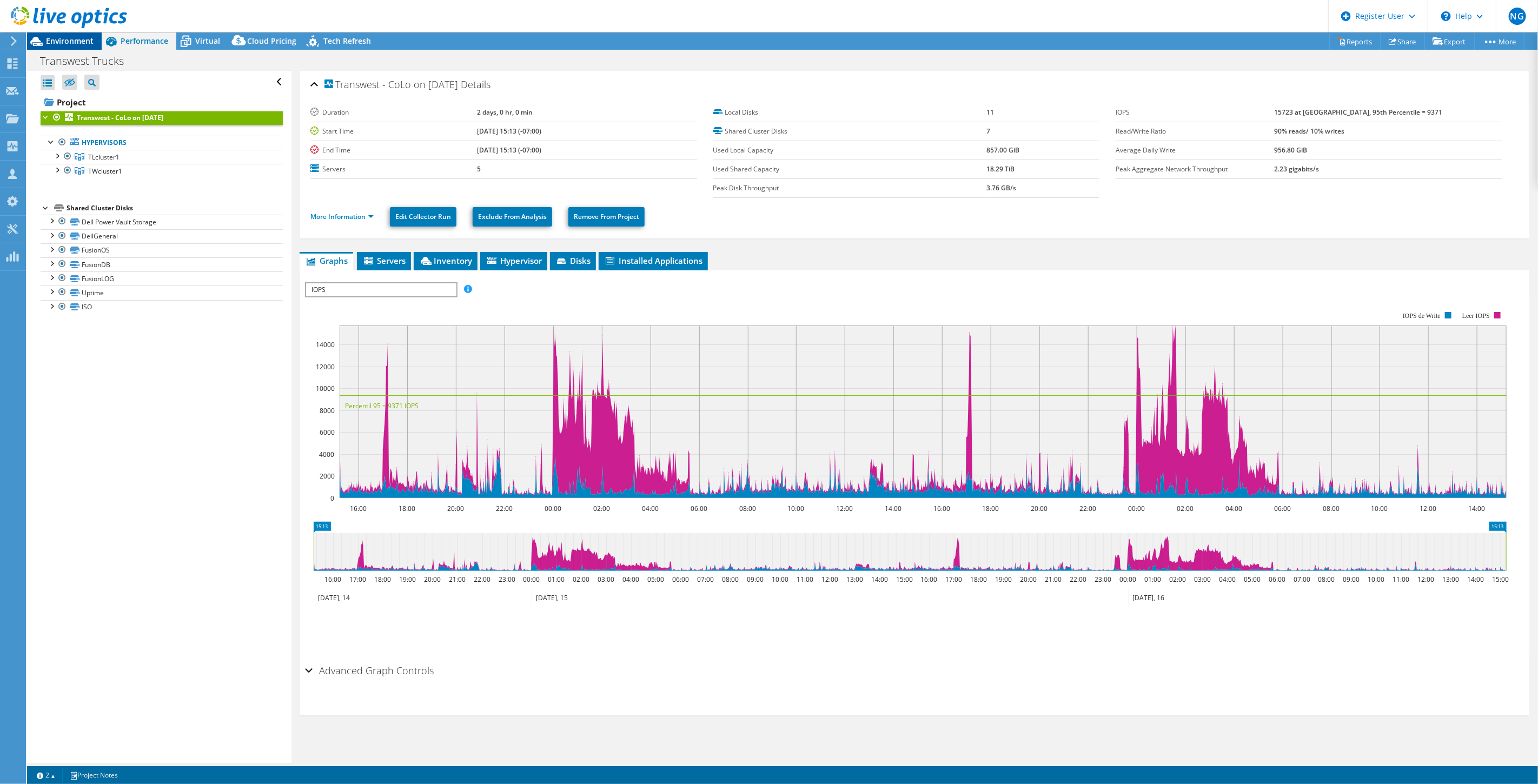
click at [79, 42] on span "Environment" at bounding box center [70, 40] width 47 height 10
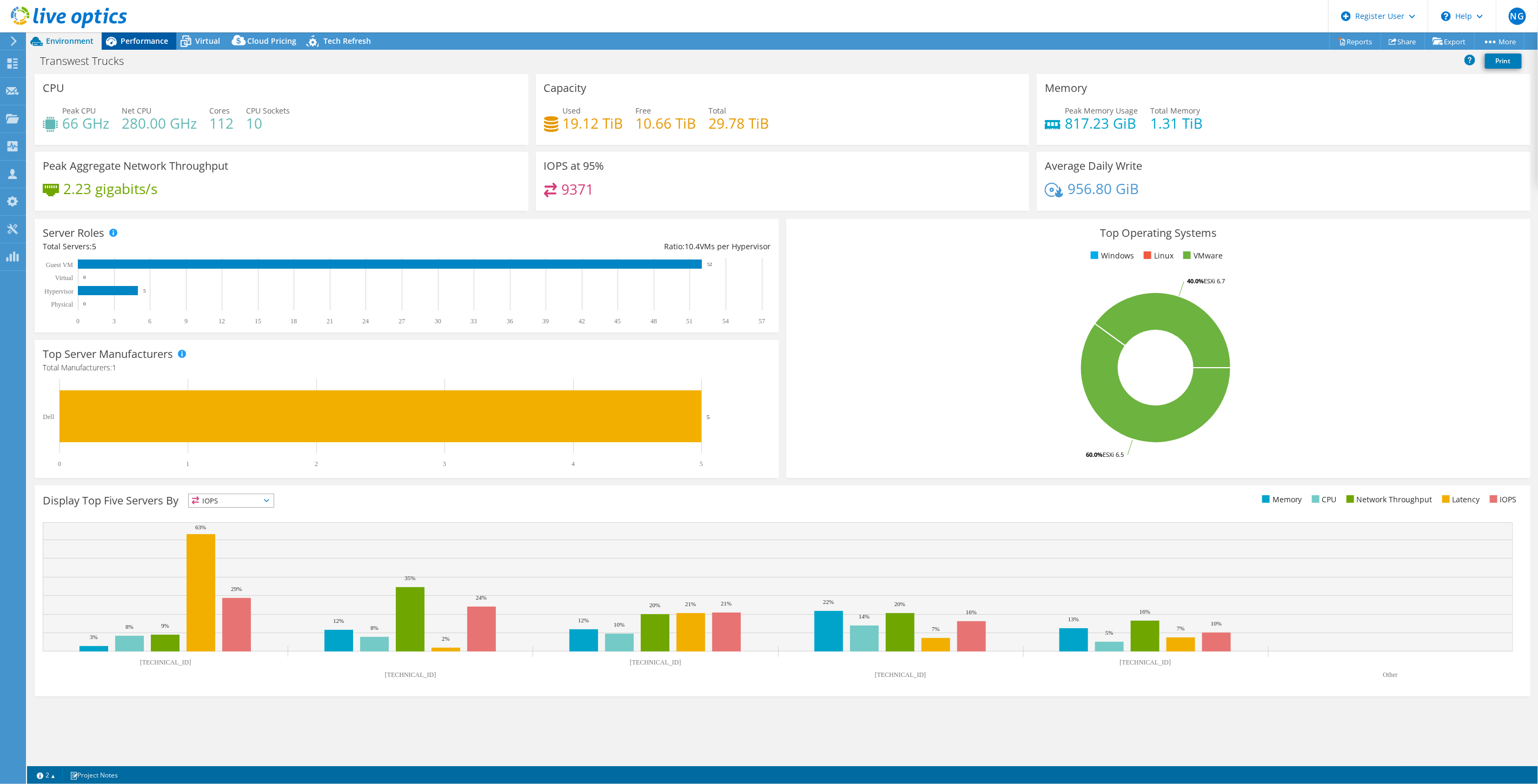
click at [155, 43] on span "Performance" at bounding box center [145, 40] width 47 height 10
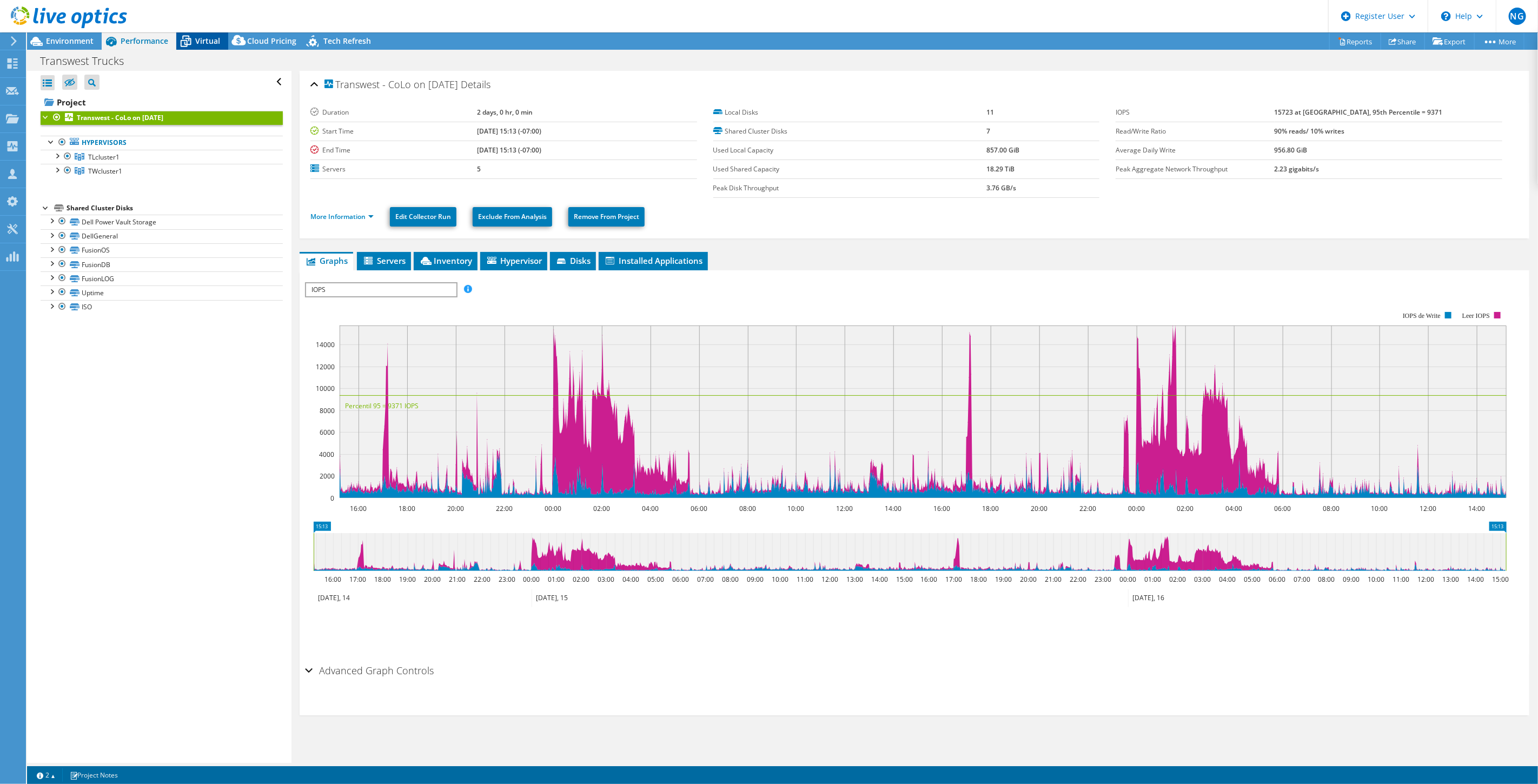
click at [207, 40] on span "Virtual" at bounding box center [207, 40] width 25 height 10
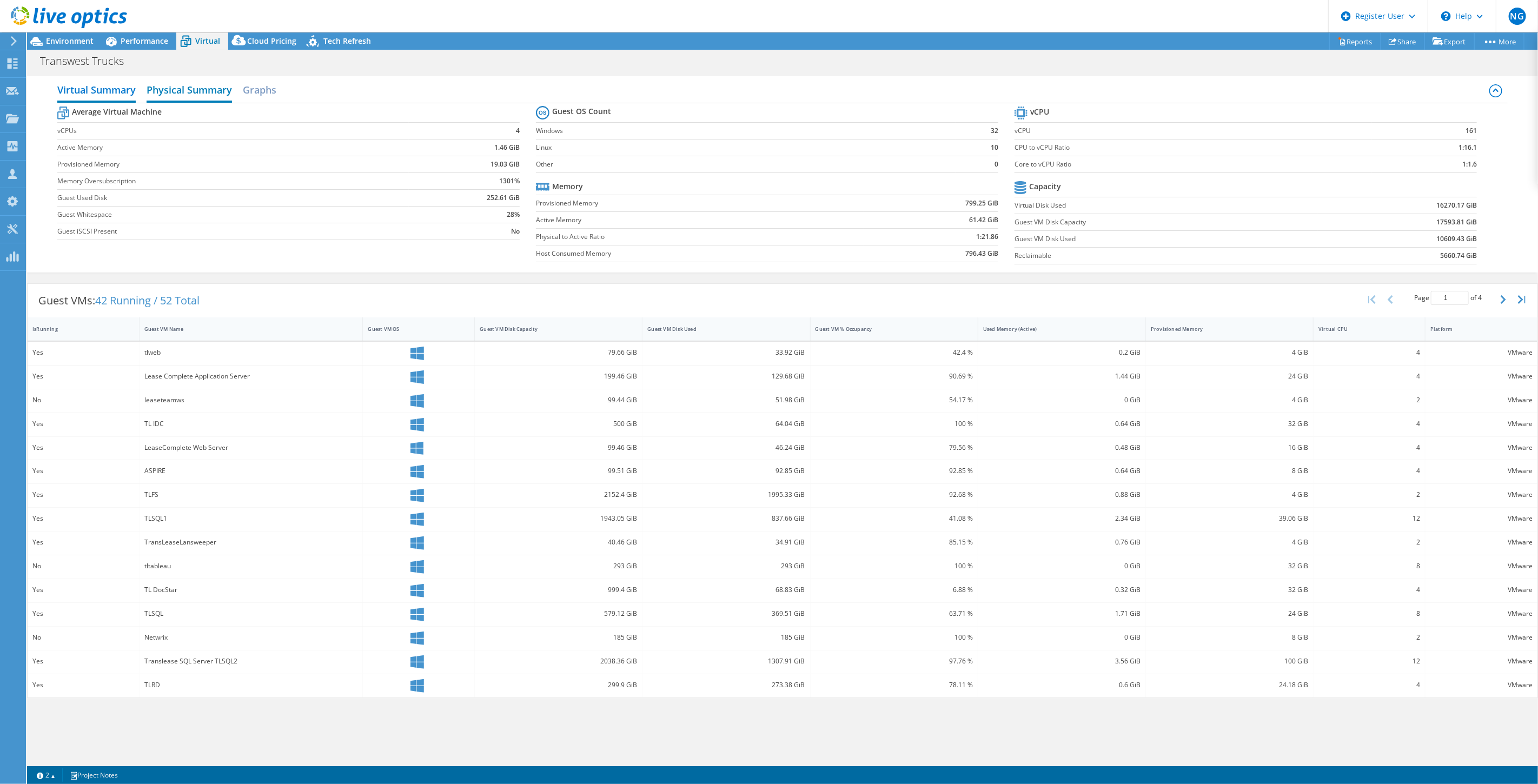
click at [213, 91] on h2 "Physical Summary" at bounding box center [189, 91] width 85 height 24
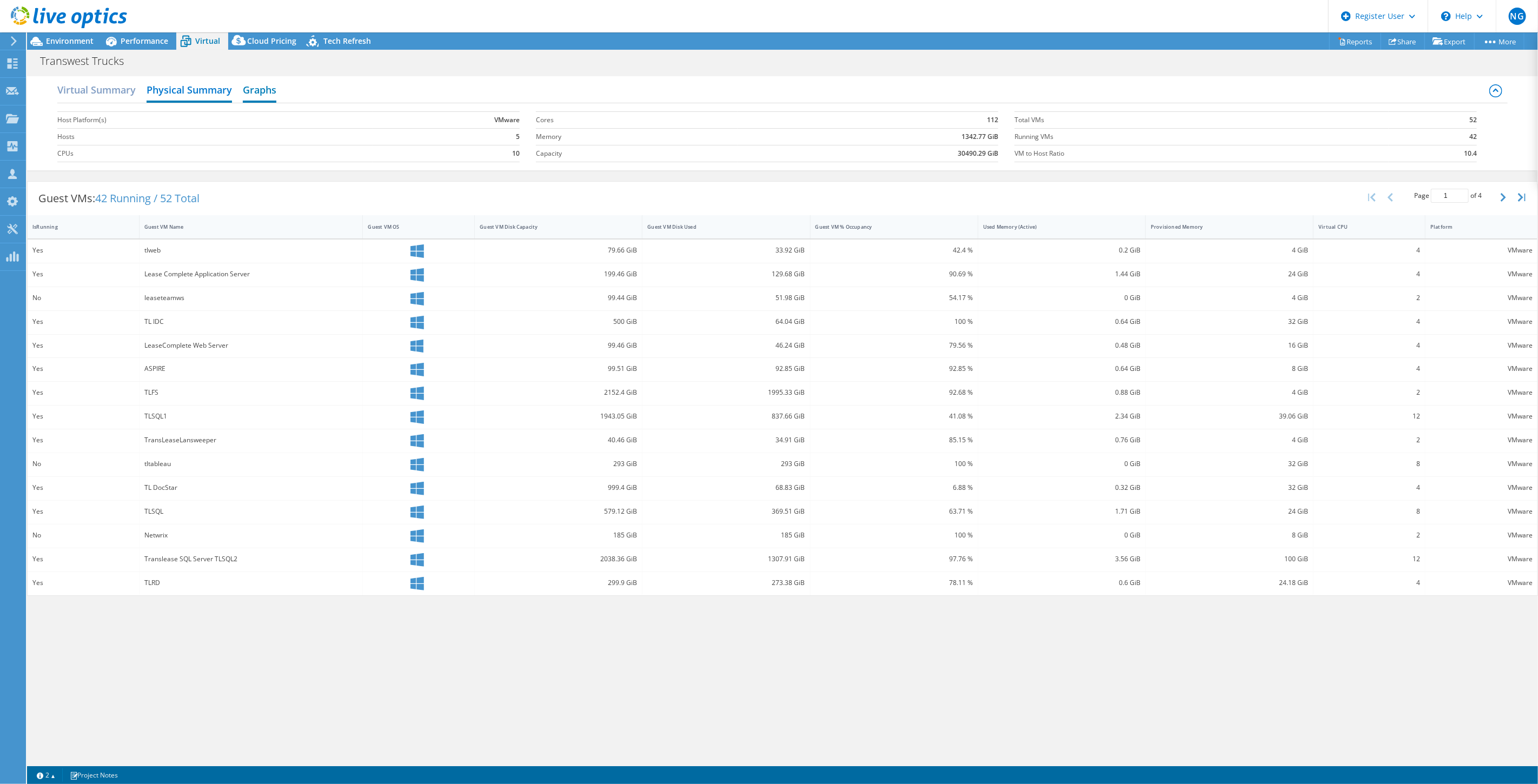
click at [272, 89] on h2 "Graphs" at bounding box center [259, 91] width 33 height 24
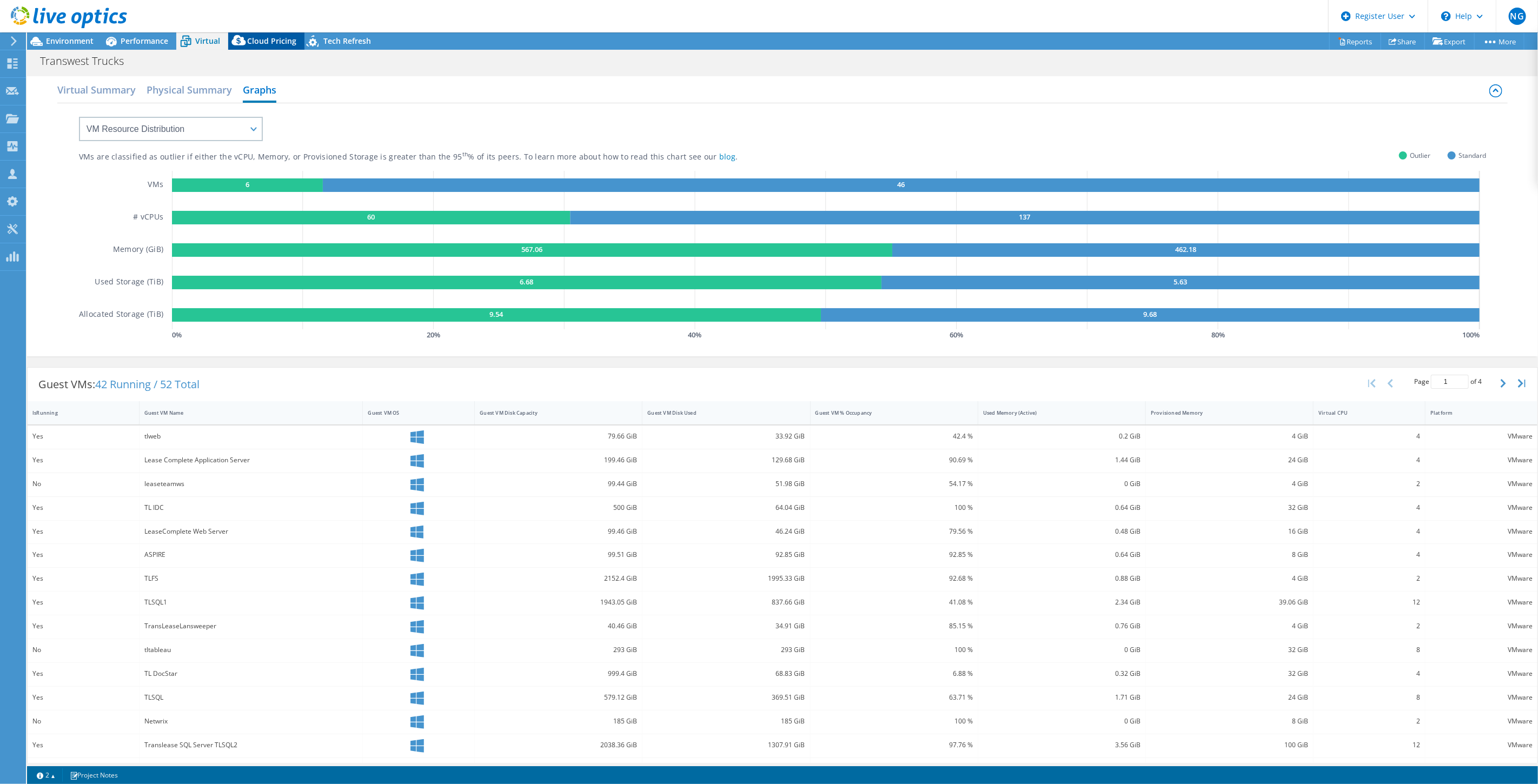
click at [278, 45] on span "Cloud Pricing" at bounding box center [272, 40] width 49 height 10
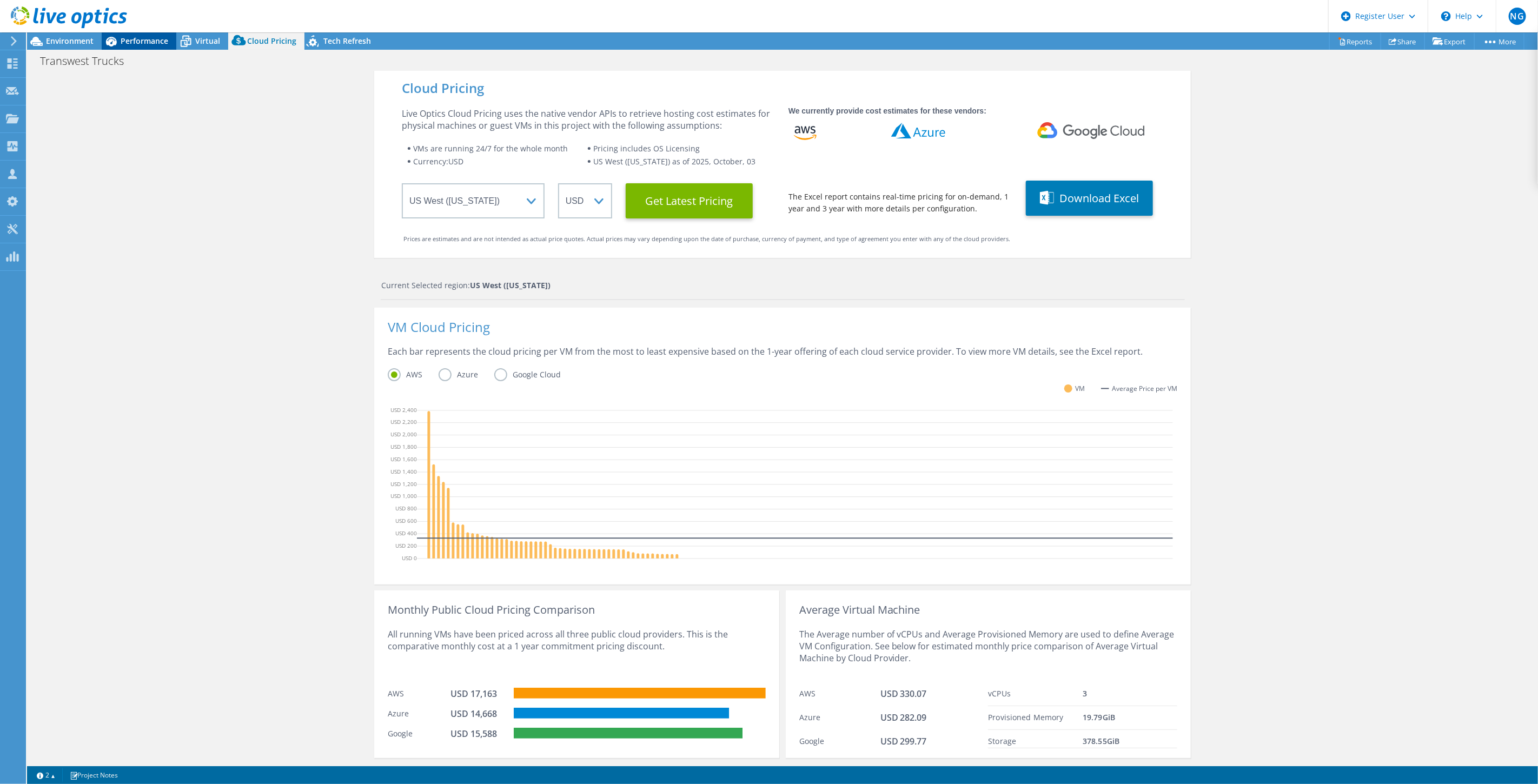
click at [135, 43] on span "Performance" at bounding box center [145, 40] width 47 height 10
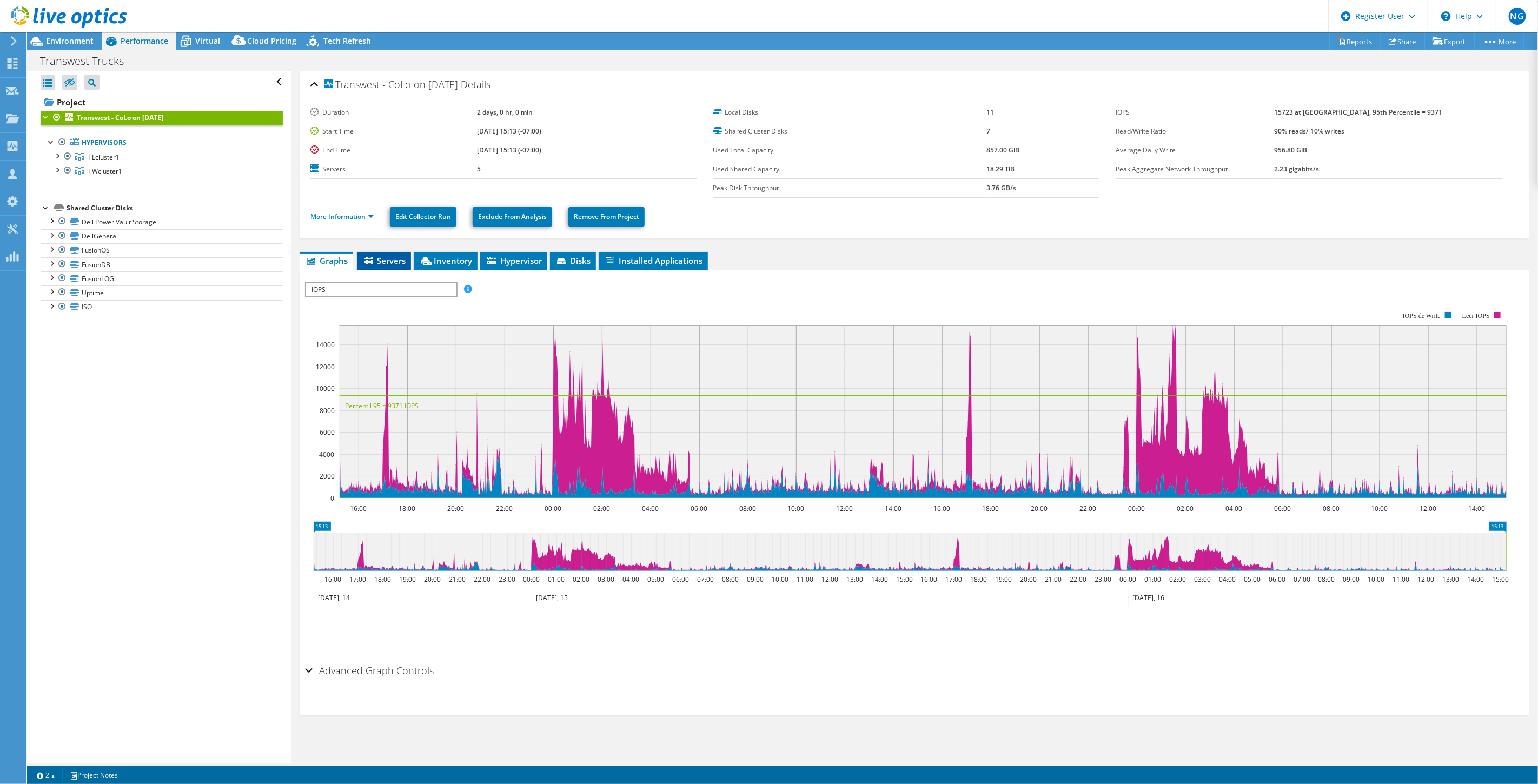
click at [386, 261] on span "Servers" at bounding box center [384, 261] width 43 height 11
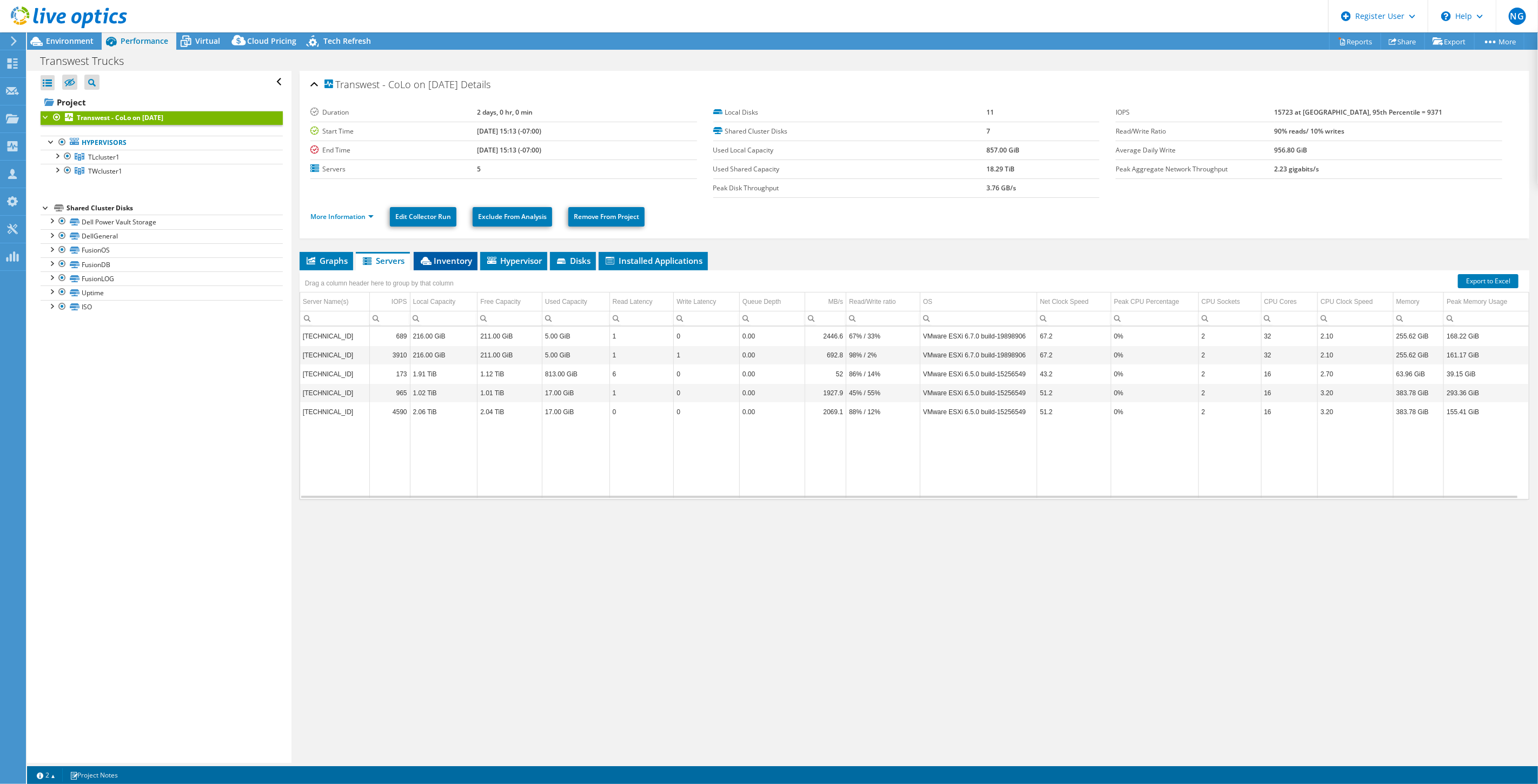
click at [458, 266] on li "Inventory" at bounding box center [446, 261] width 64 height 18
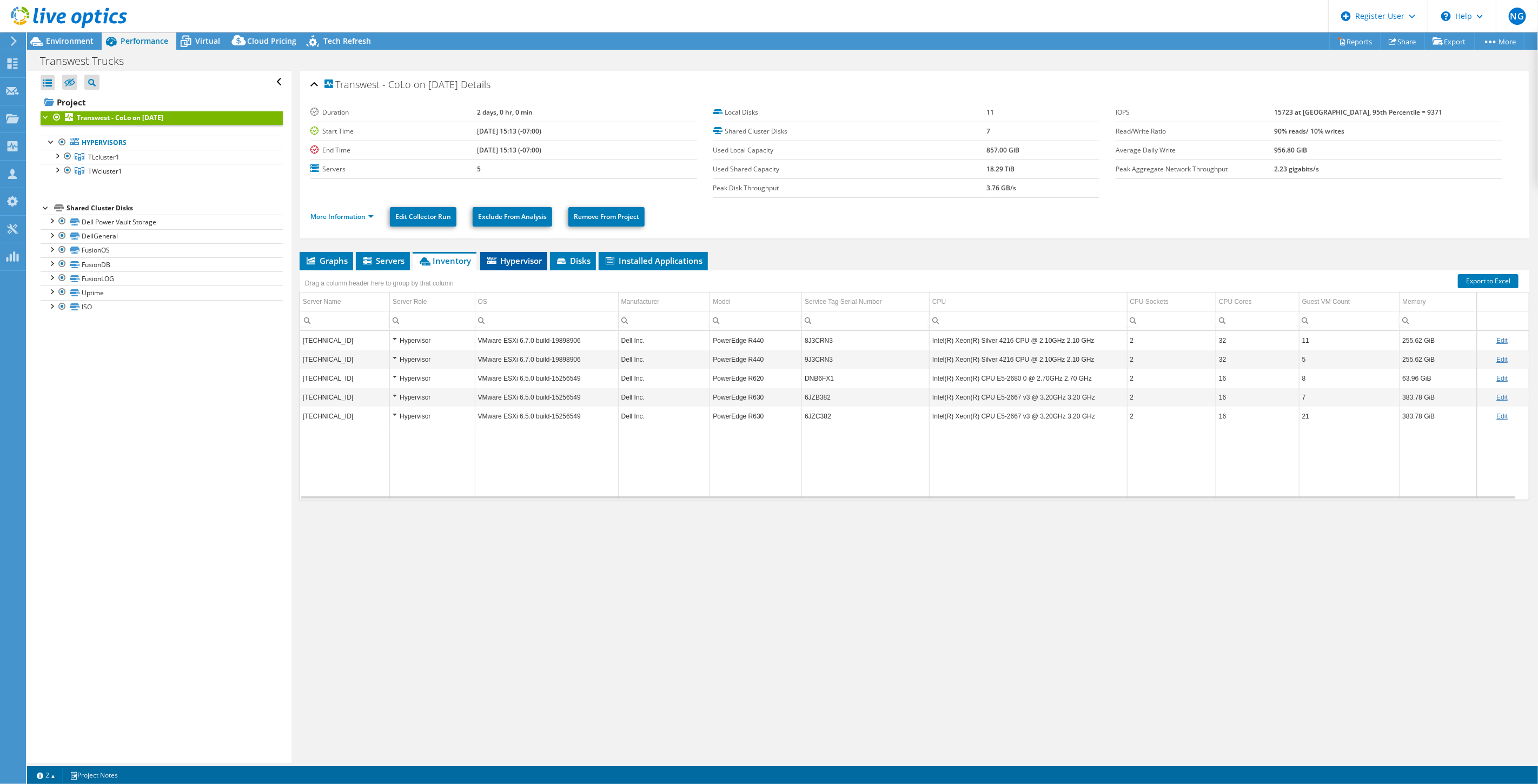
click at [536, 258] on span "Hypervisor" at bounding box center [514, 261] width 56 height 11
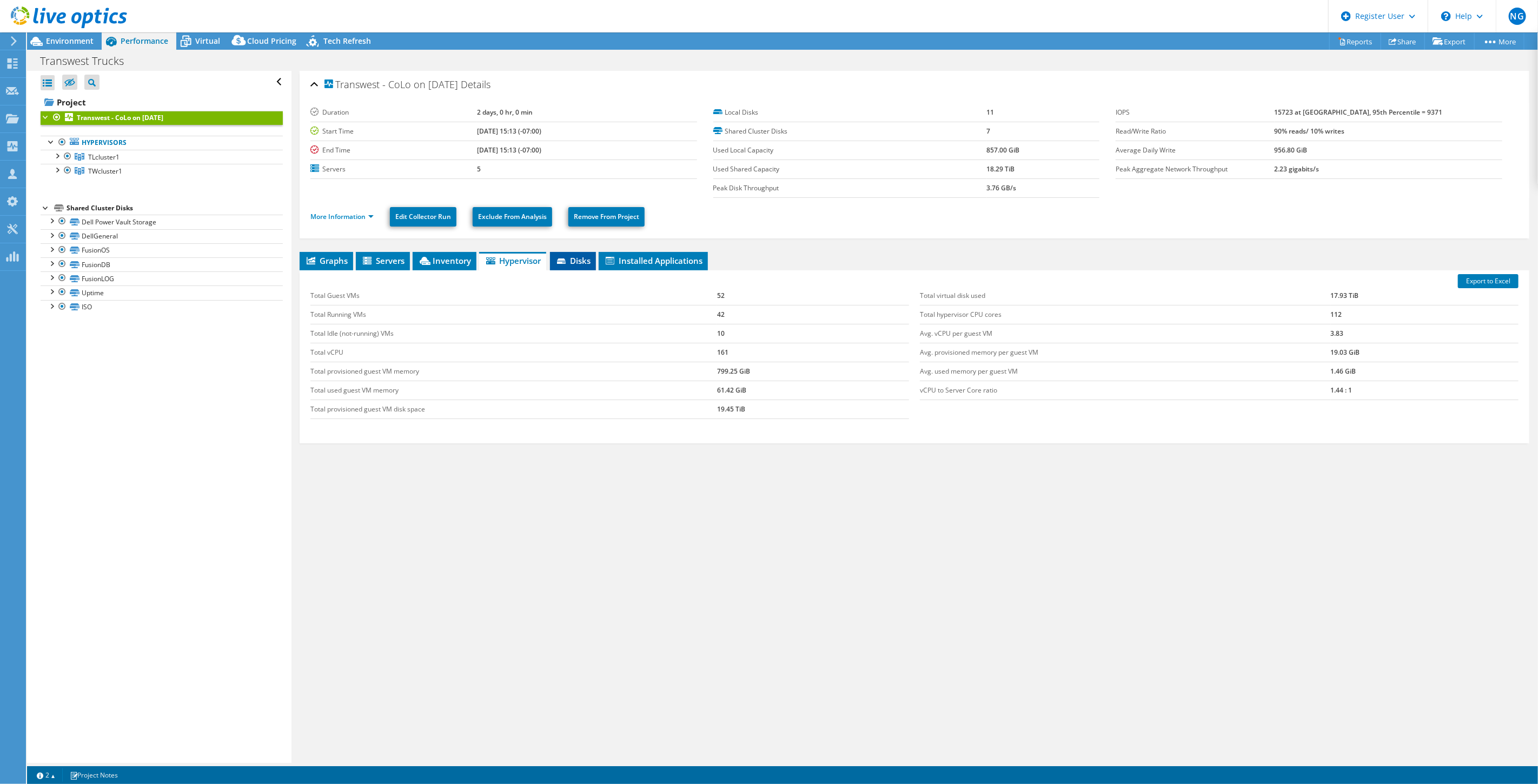
click at [585, 264] on span "Disks" at bounding box center [573, 261] width 35 height 11
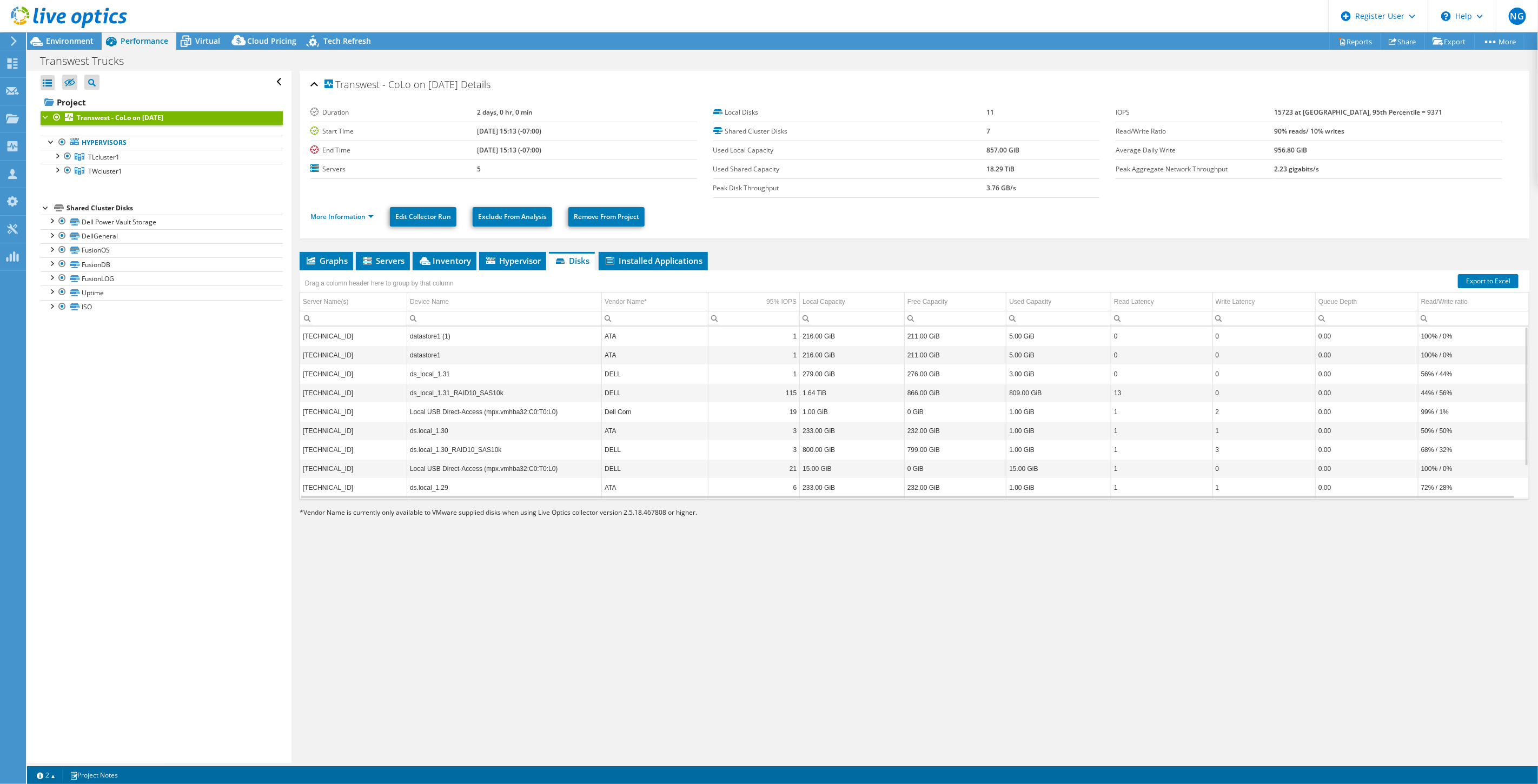
click at [109, 206] on div "Shared Cluster Disks" at bounding box center [175, 208] width 217 height 13
click at [40, 206] on div at bounding box center [46, 207] width 11 height 11
click at [115, 209] on div "Shared Cluster Disks" at bounding box center [175, 208] width 217 height 13
click at [49, 211] on div at bounding box center [46, 207] width 11 height 11
click at [130, 220] on link "Dell Power Vault Storage" at bounding box center [161, 222] width 243 height 14
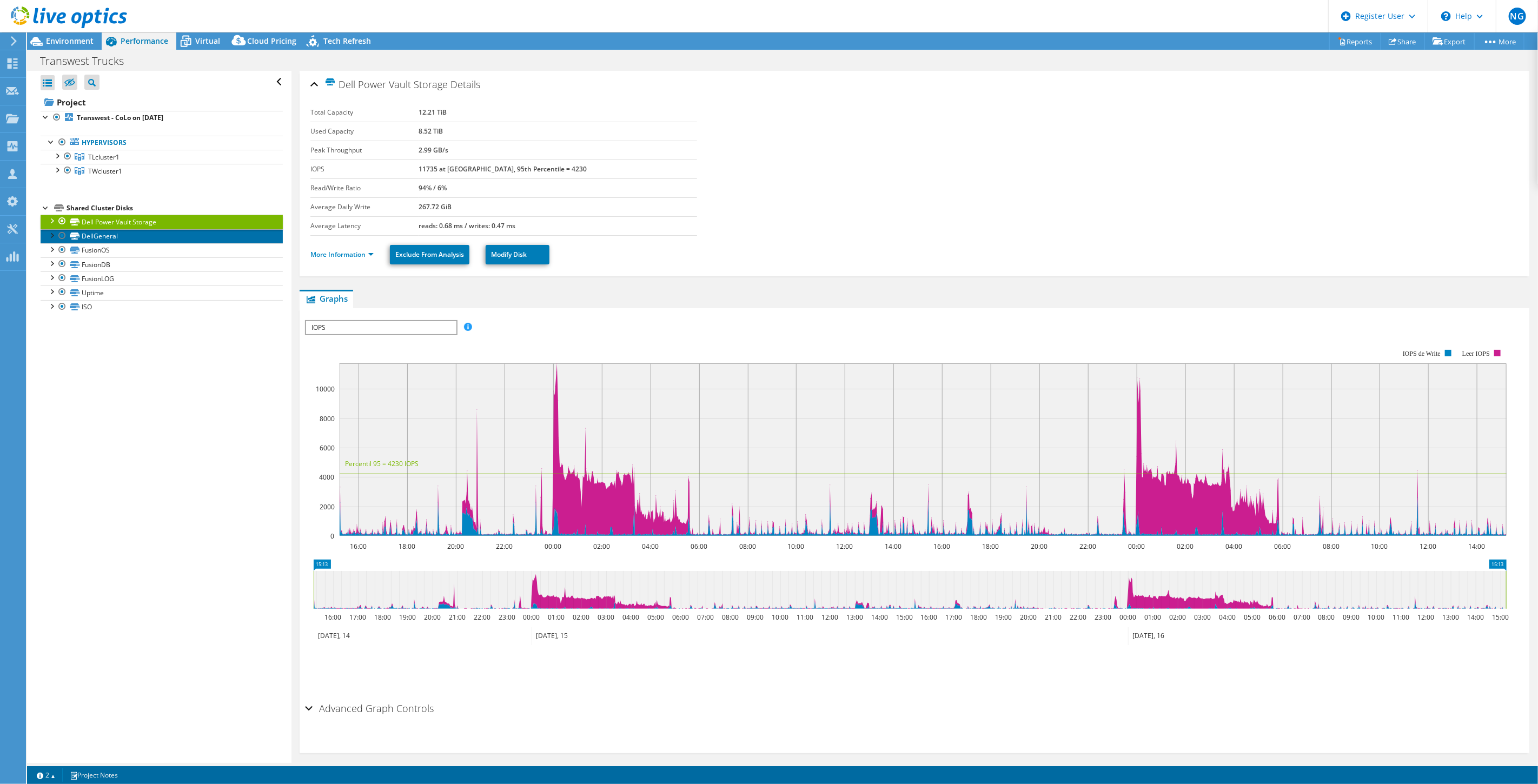
click at [126, 238] on link "DellGeneral" at bounding box center [161, 236] width 243 height 14
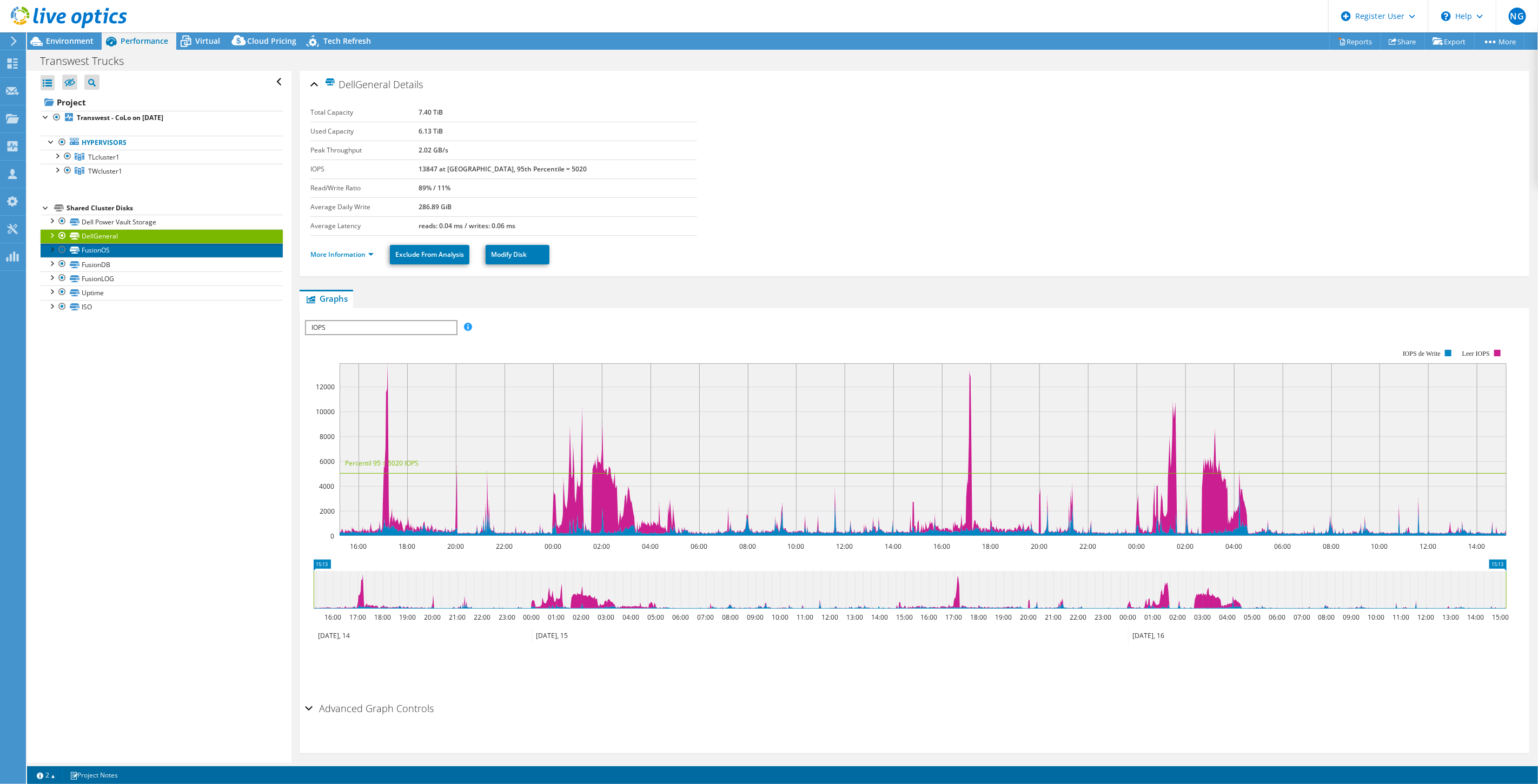
click at [126, 253] on link "FusionOS" at bounding box center [161, 251] width 243 height 14
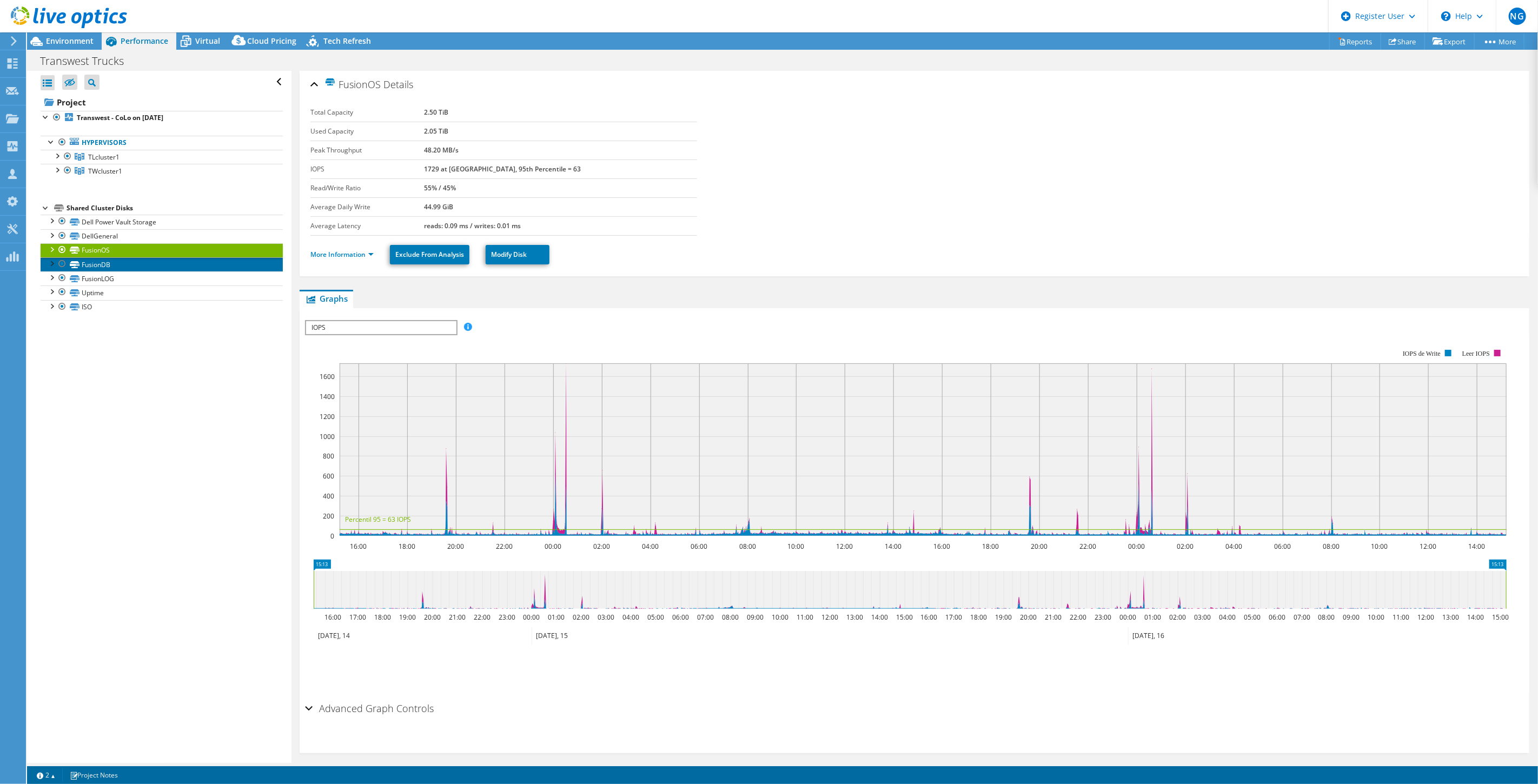
click at [129, 268] on link "FusionDB" at bounding box center [161, 265] width 243 height 14
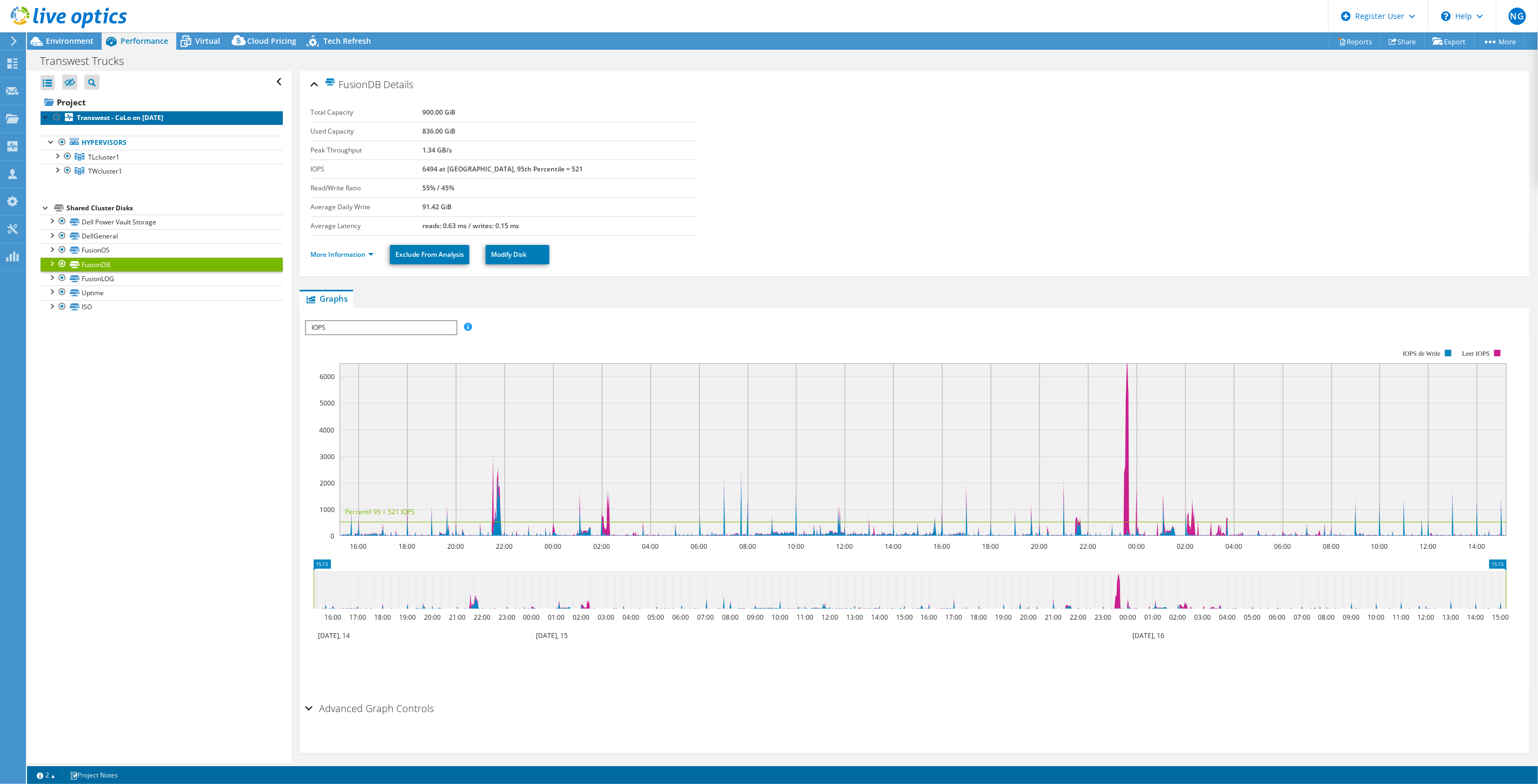
click at [136, 118] on b "Transwest - CoLo on [DATE]" at bounding box center [120, 118] width 87 height 9
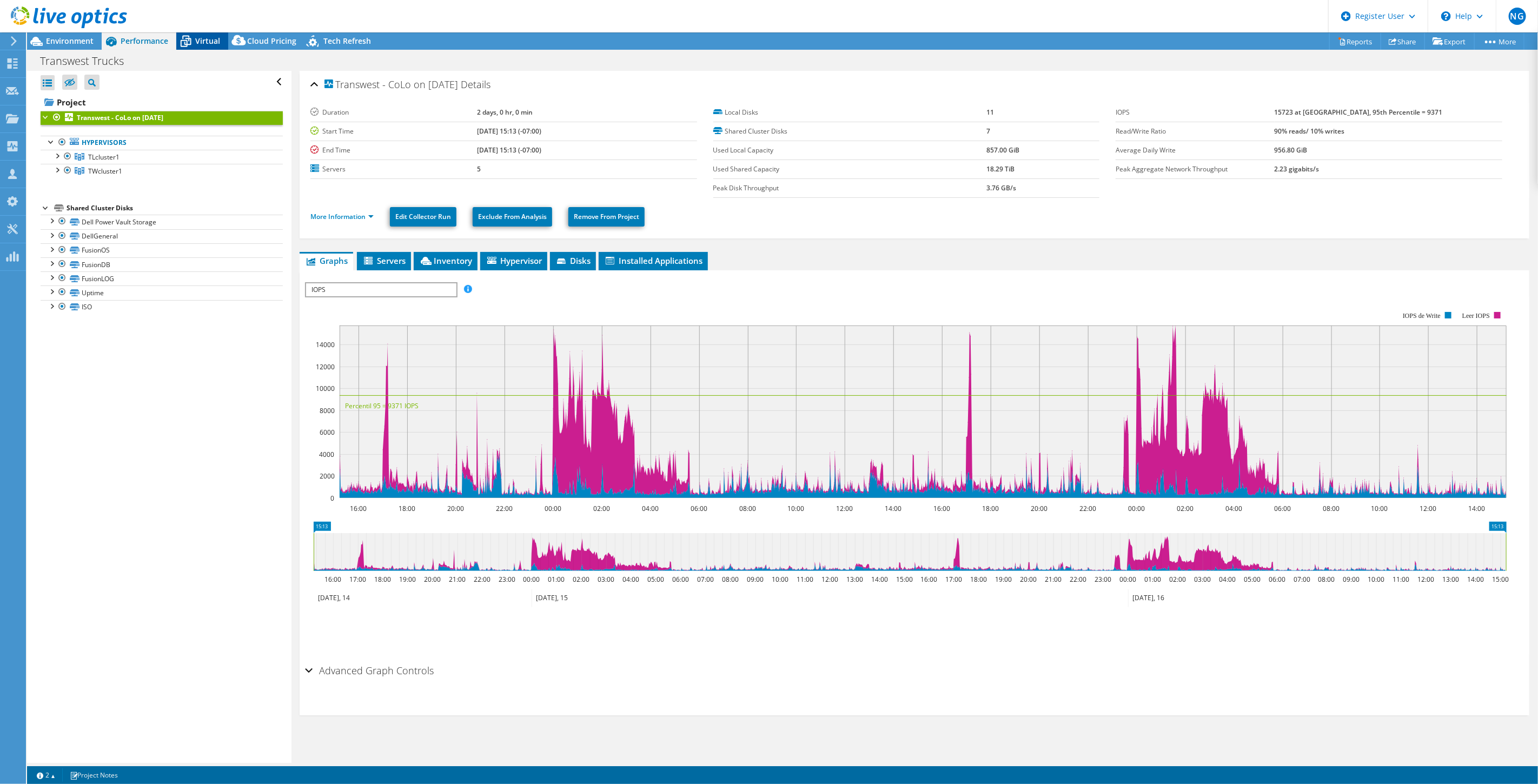
click at [196, 36] on span "Virtual" at bounding box center [207, 40] width 25 height 10
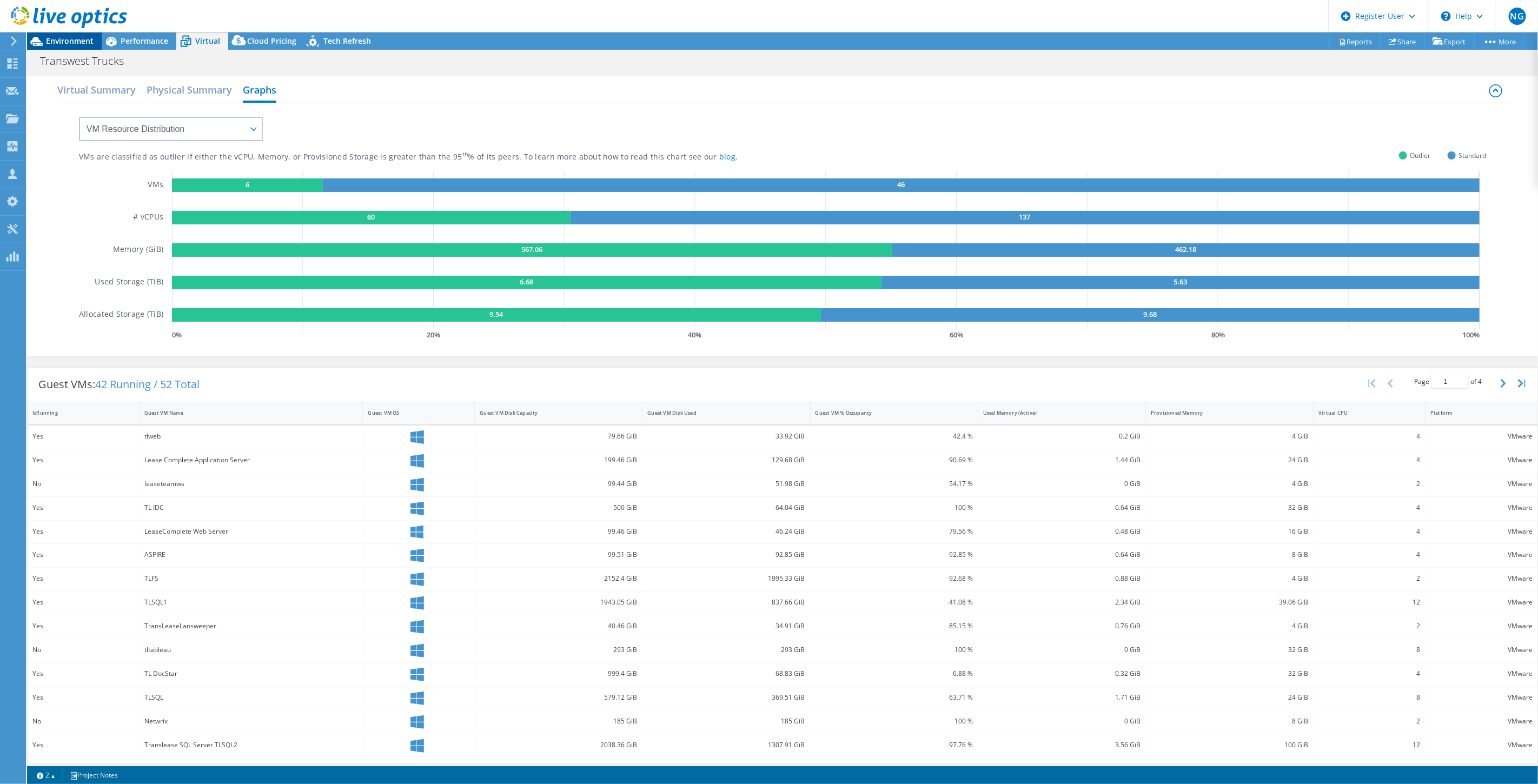
click at [71, 42] on span "Environment" at bounding box center [70, 40] width 47 height 10
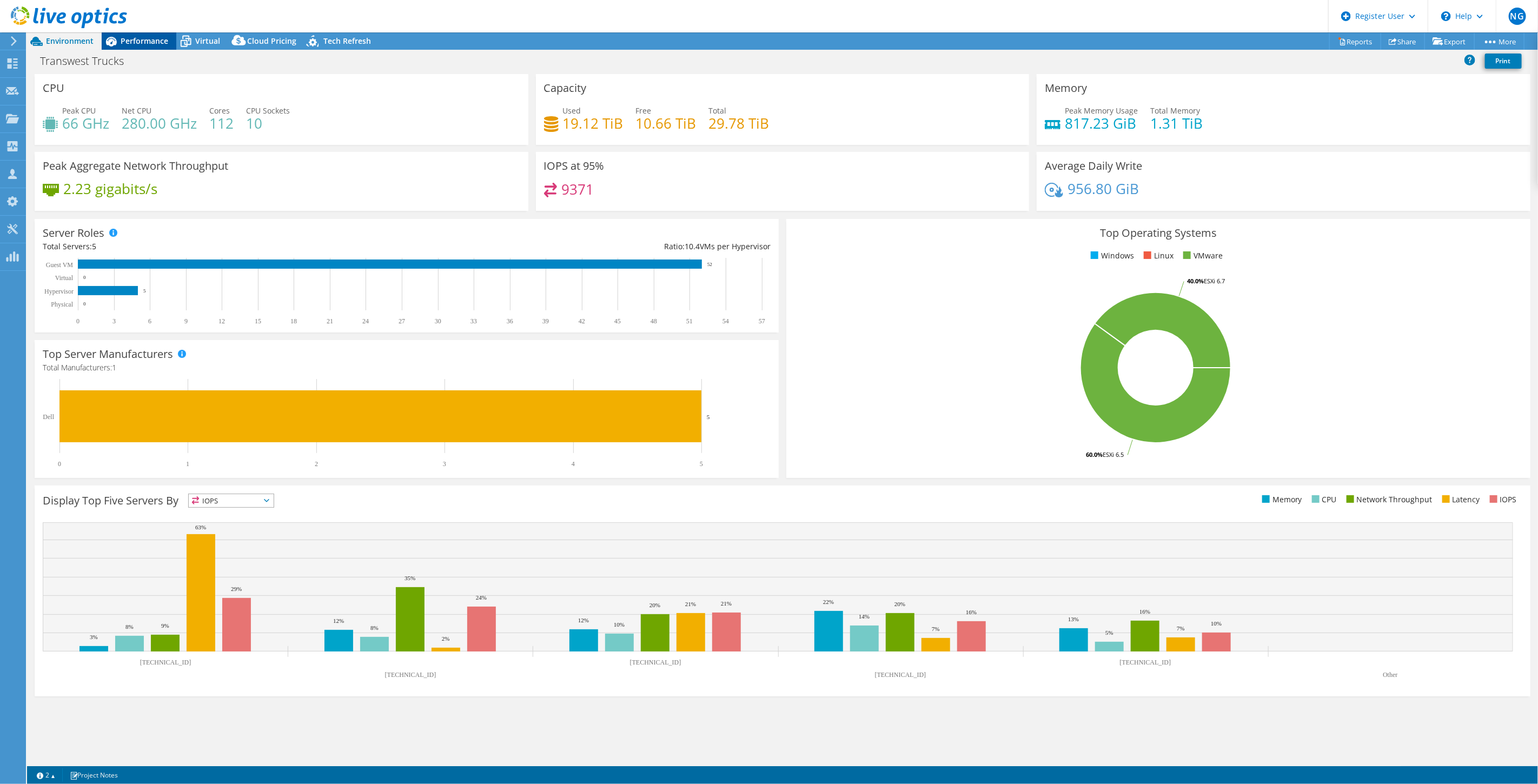
click at [149, 41] on span "Performance" at bounding box center [145, 40] width 47 height 10
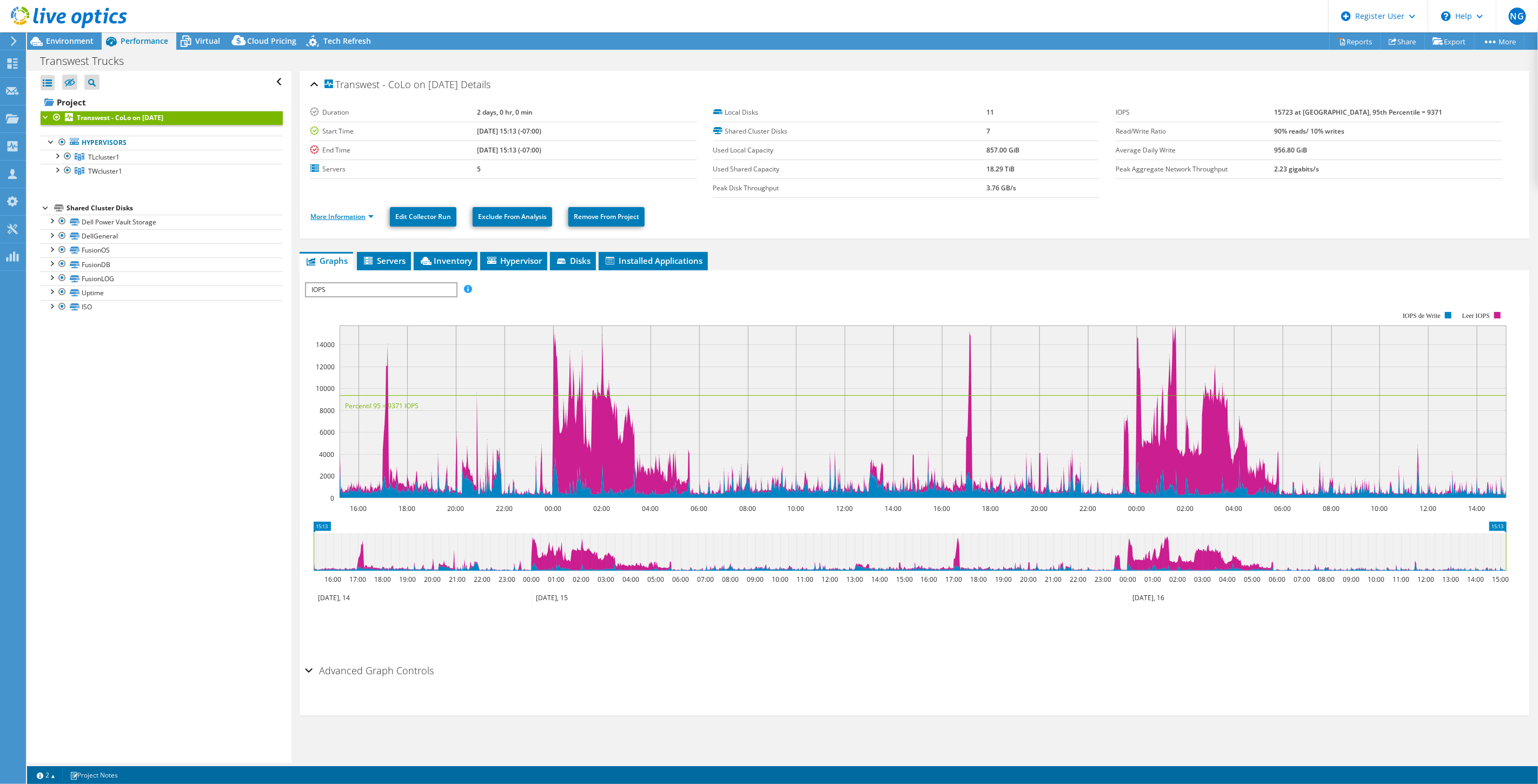
click at [360, 214] on link "More Information" at bounding box center [342, 217] width 63 height 9
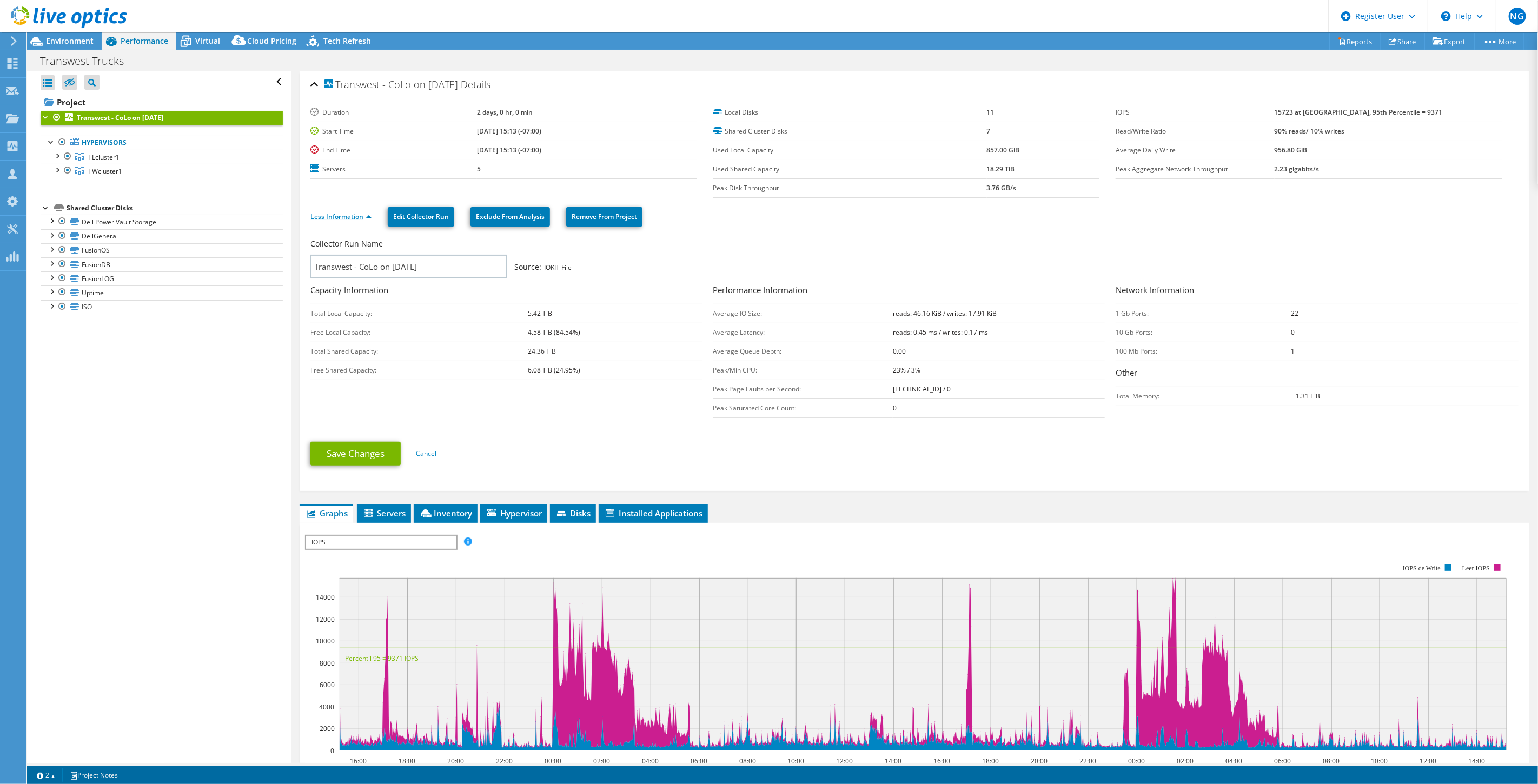
click at [360, 217] on link "Less Information" at bounding box center [341, 217] width 61 height 9
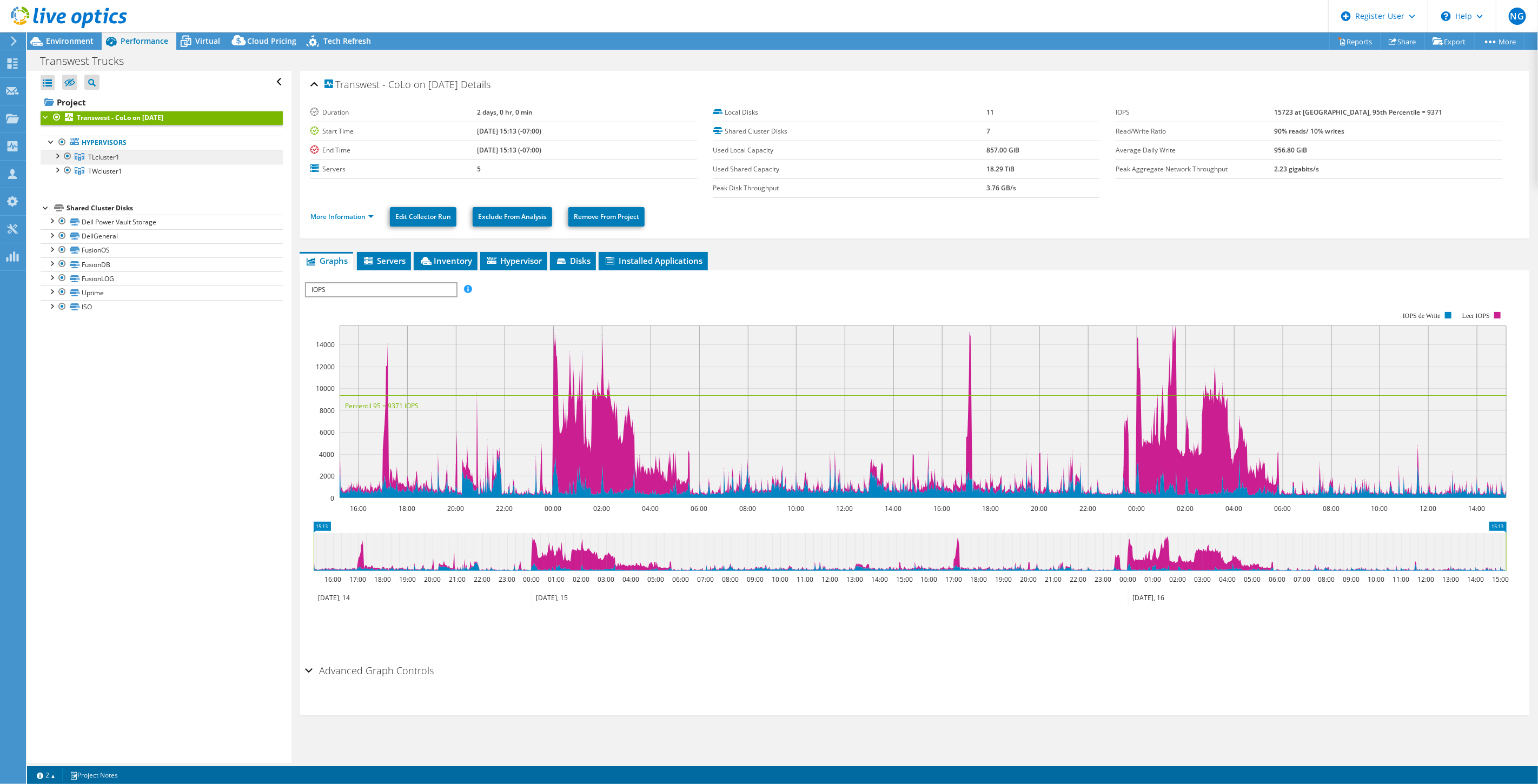
click at [173, 160] on link "TLcluster1" at bounding box center [161, 157] width 243 height 14
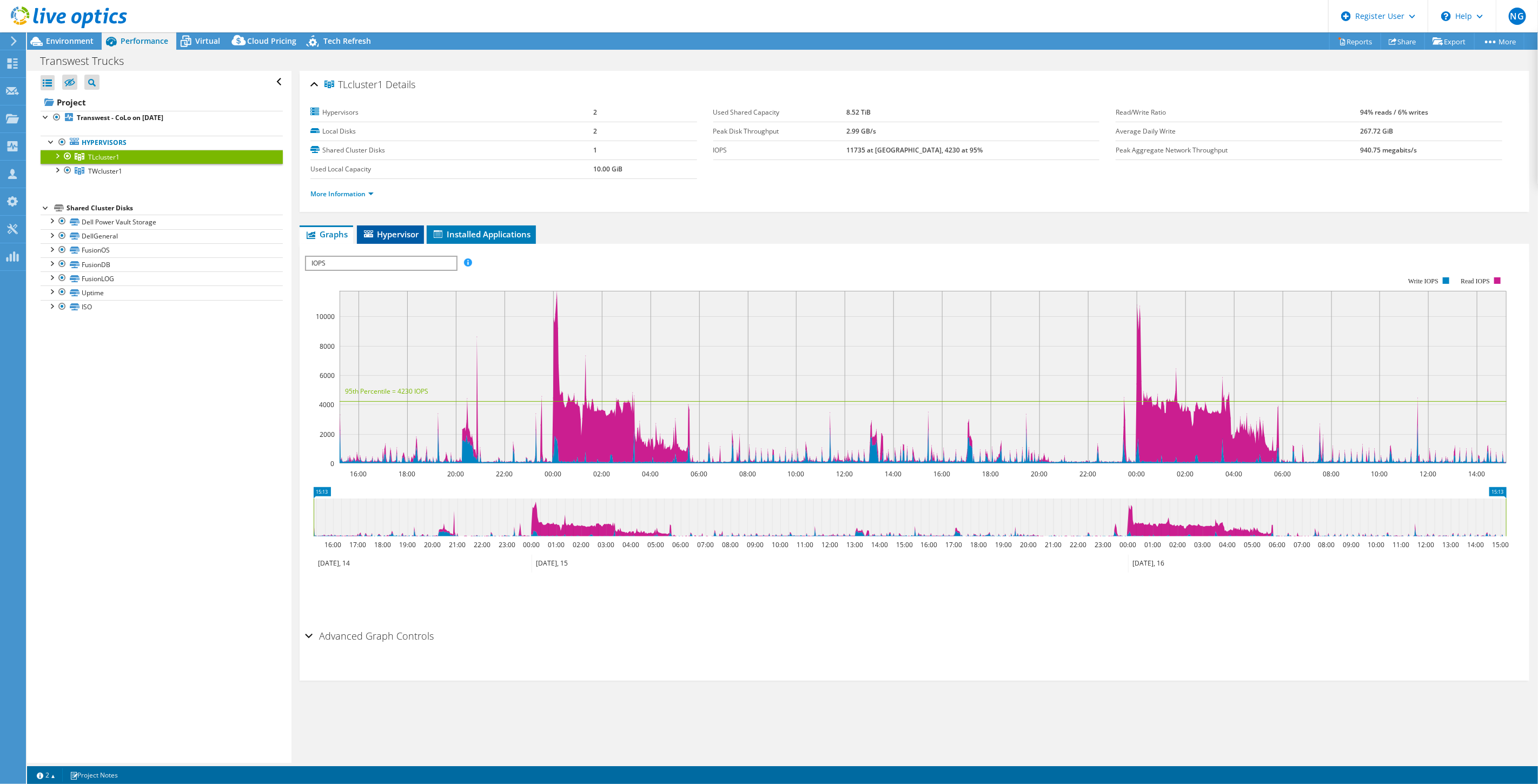
click at [400, 229] on span "Hypervisor" at bounding box center [390, 235] width 56 height 11
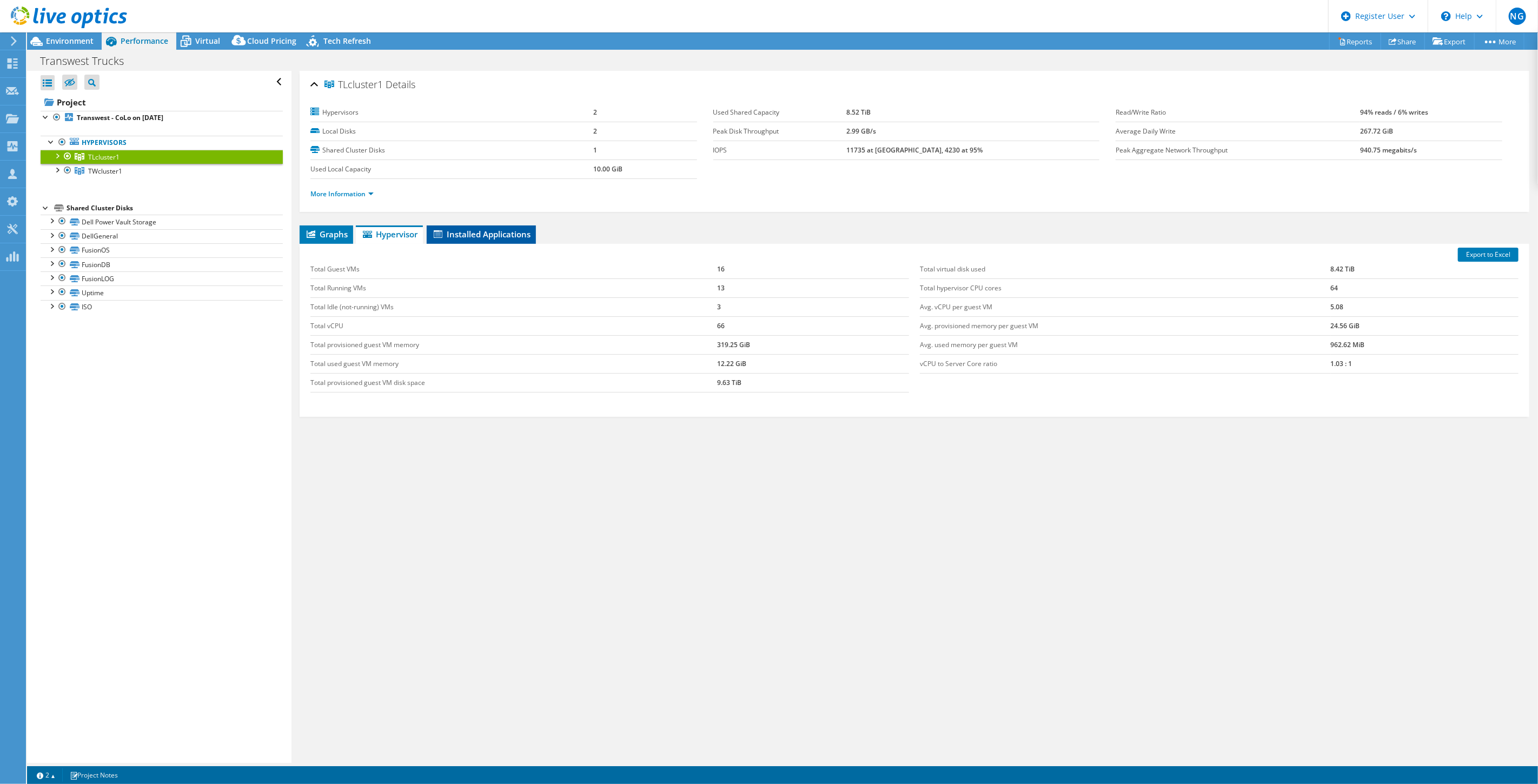
click at [491, 229] on span "Installed Applications" at bounding box center [481, 235] width 99 height 11
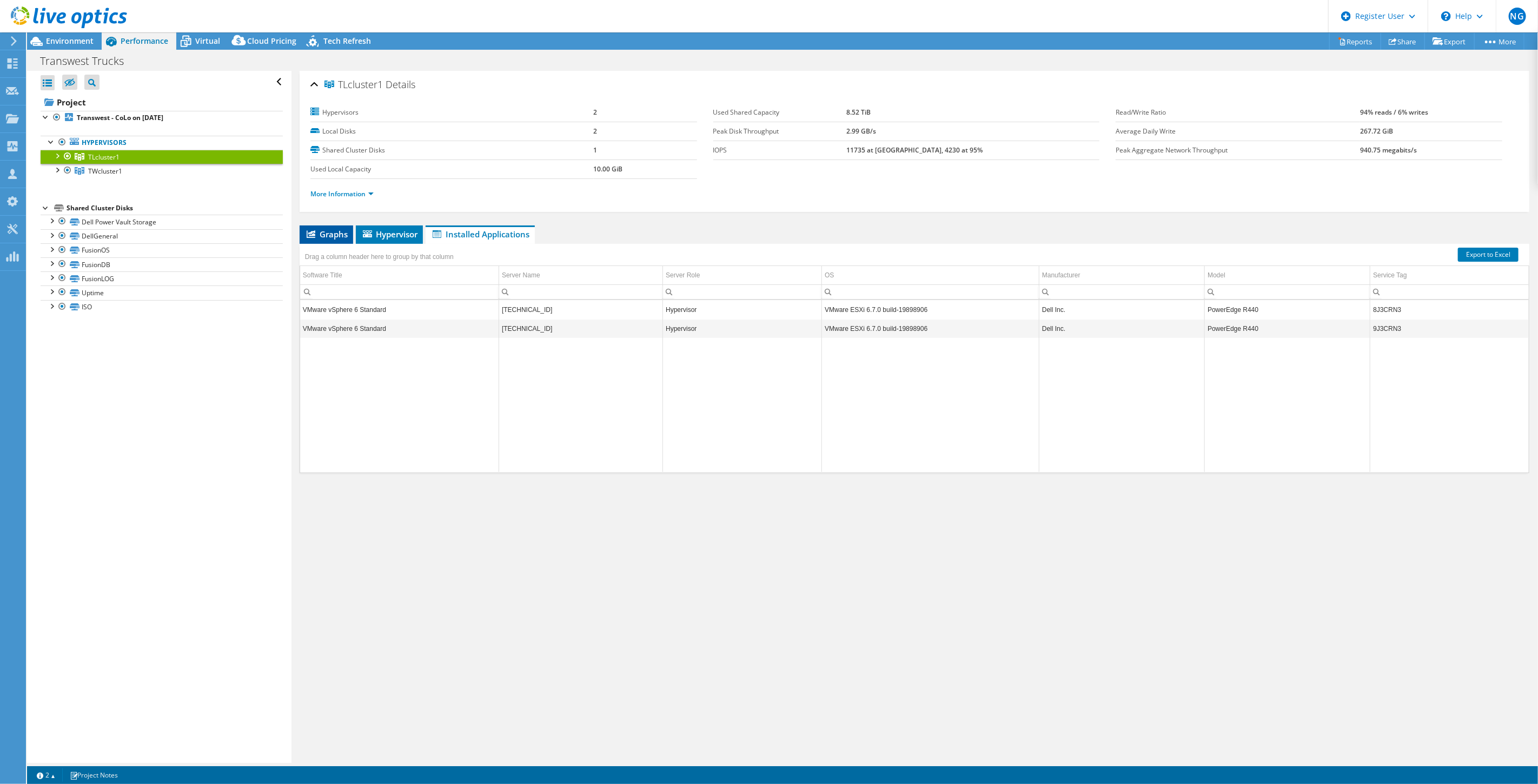
click at [327, 238] on span "Graphs" at bounding box center [326, 235] width 43 height 11
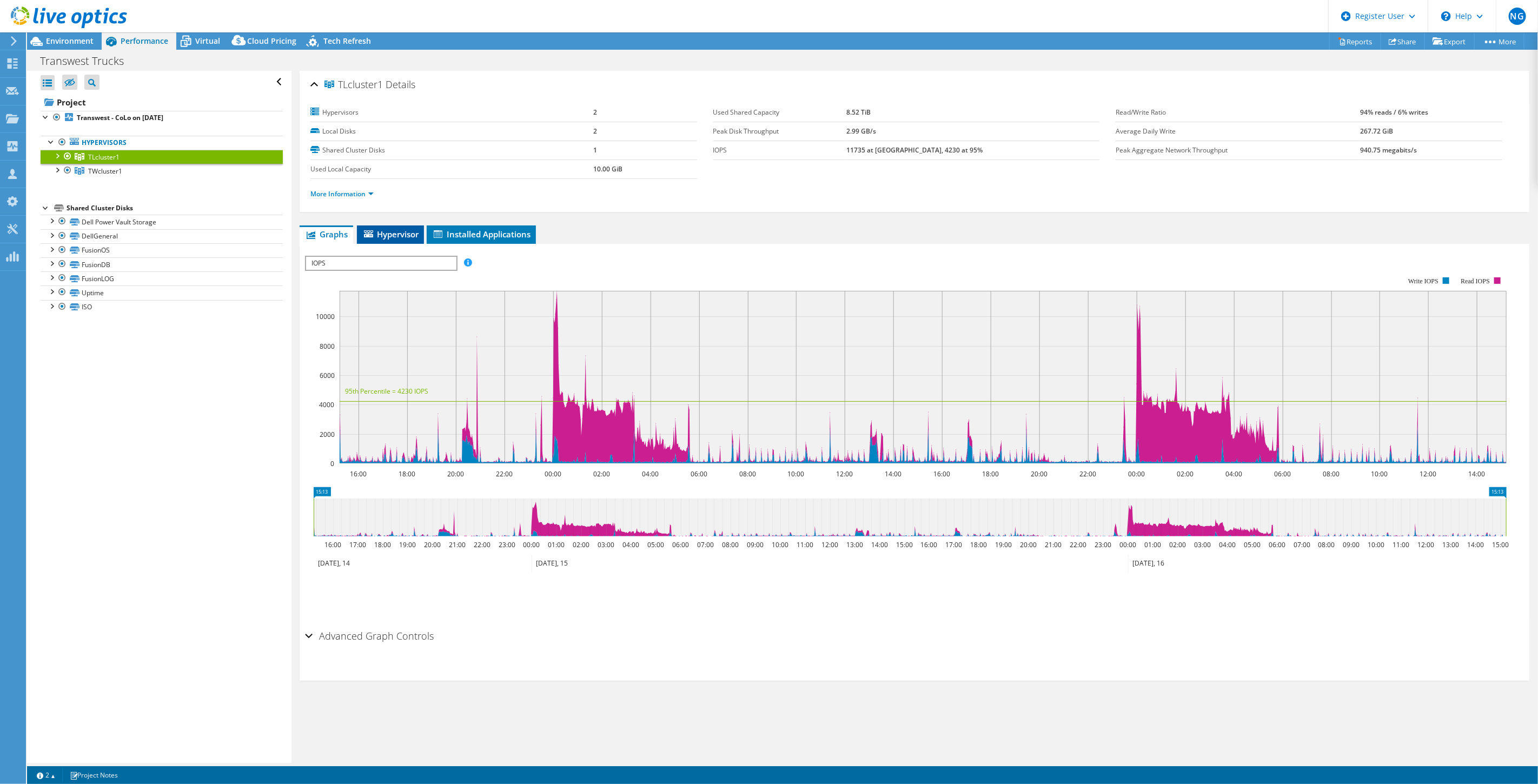
click at [418, 229] on span "Hypervisor" at bounding box center [390, 235] width 56 height 11
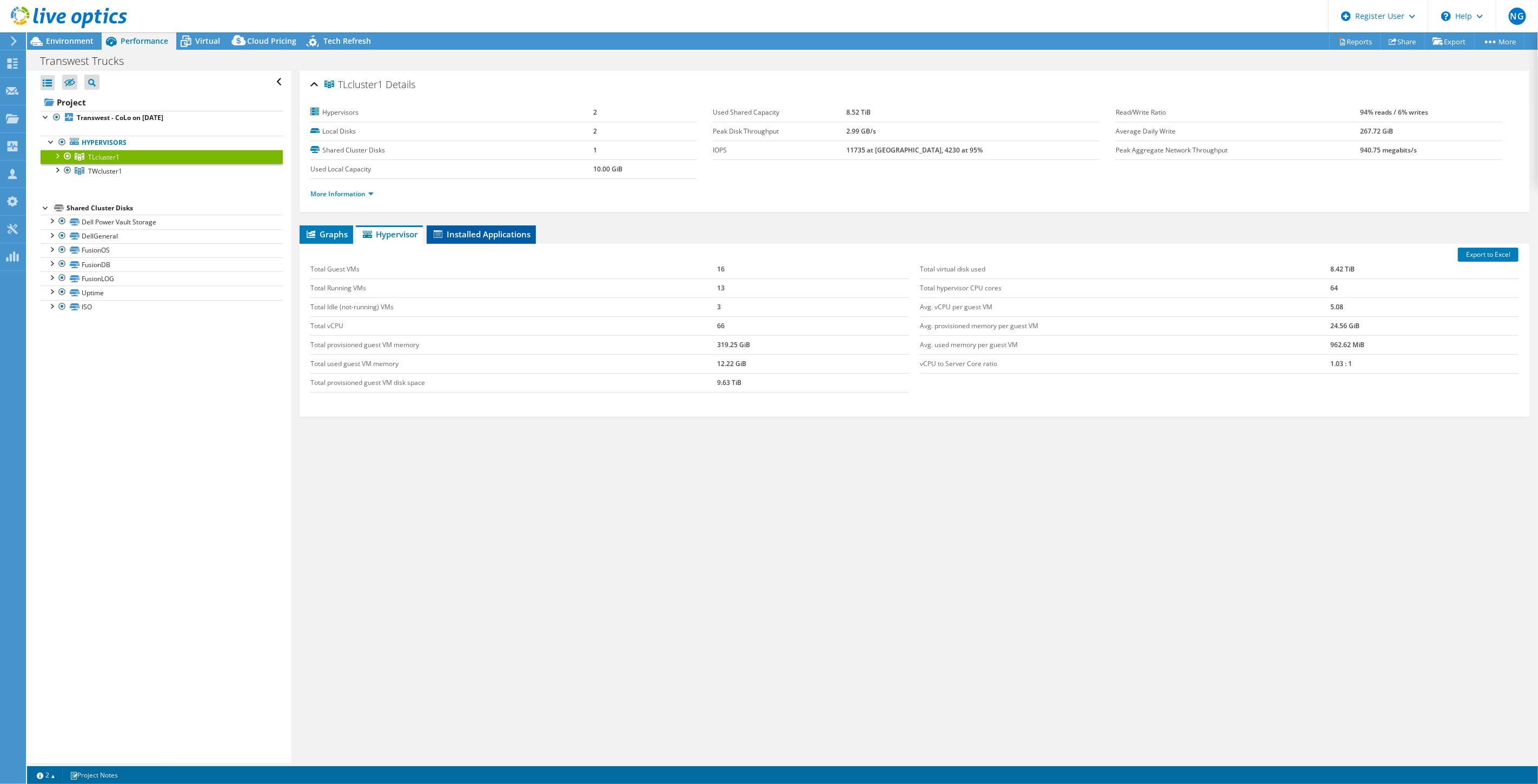
click at [496, 235] on span "Installed Applications" at bounding box center [481, 235] width 99 height 11
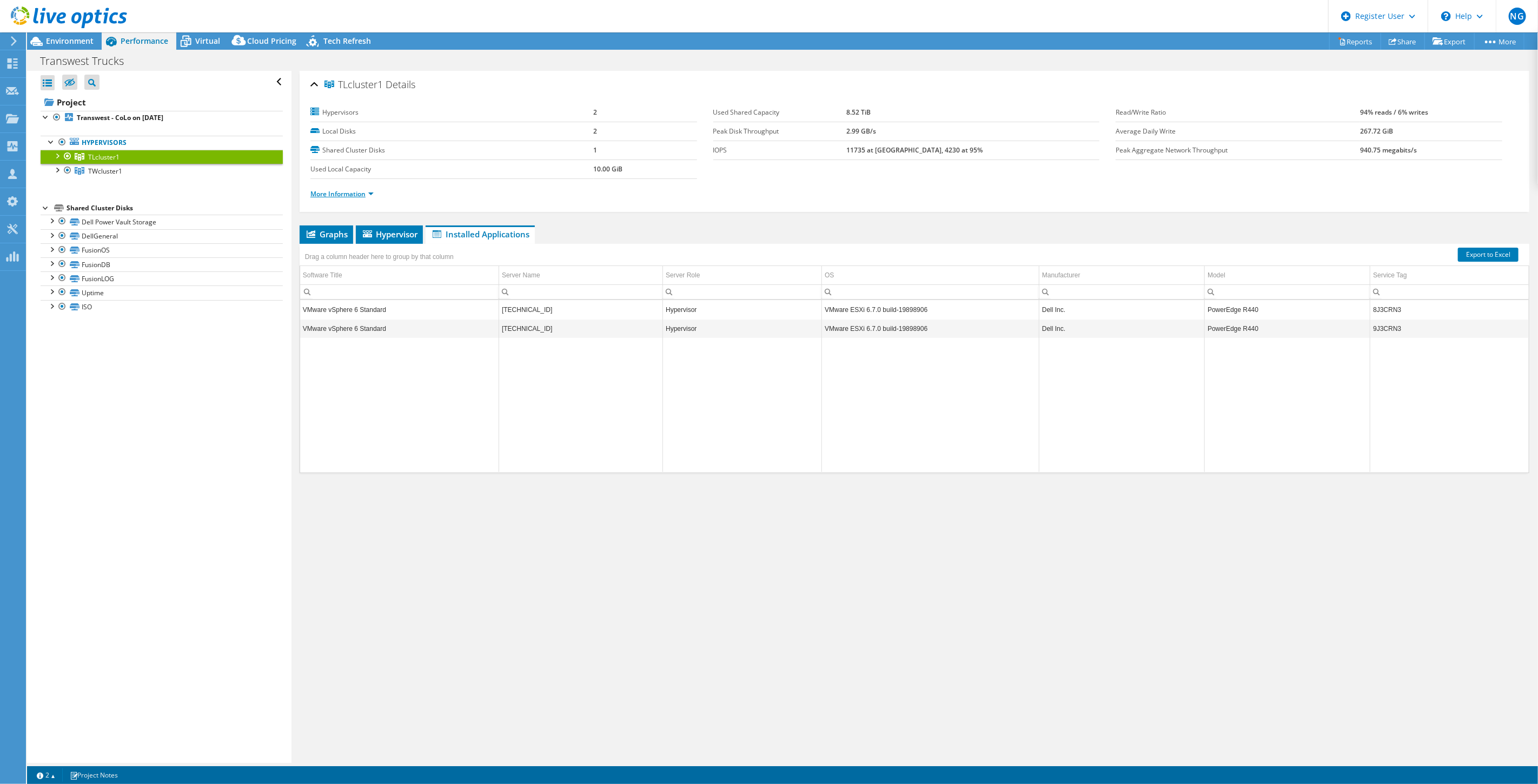
click at [360, 196] on link "More Information" at bounding box center [342, 194] width 63 height 9
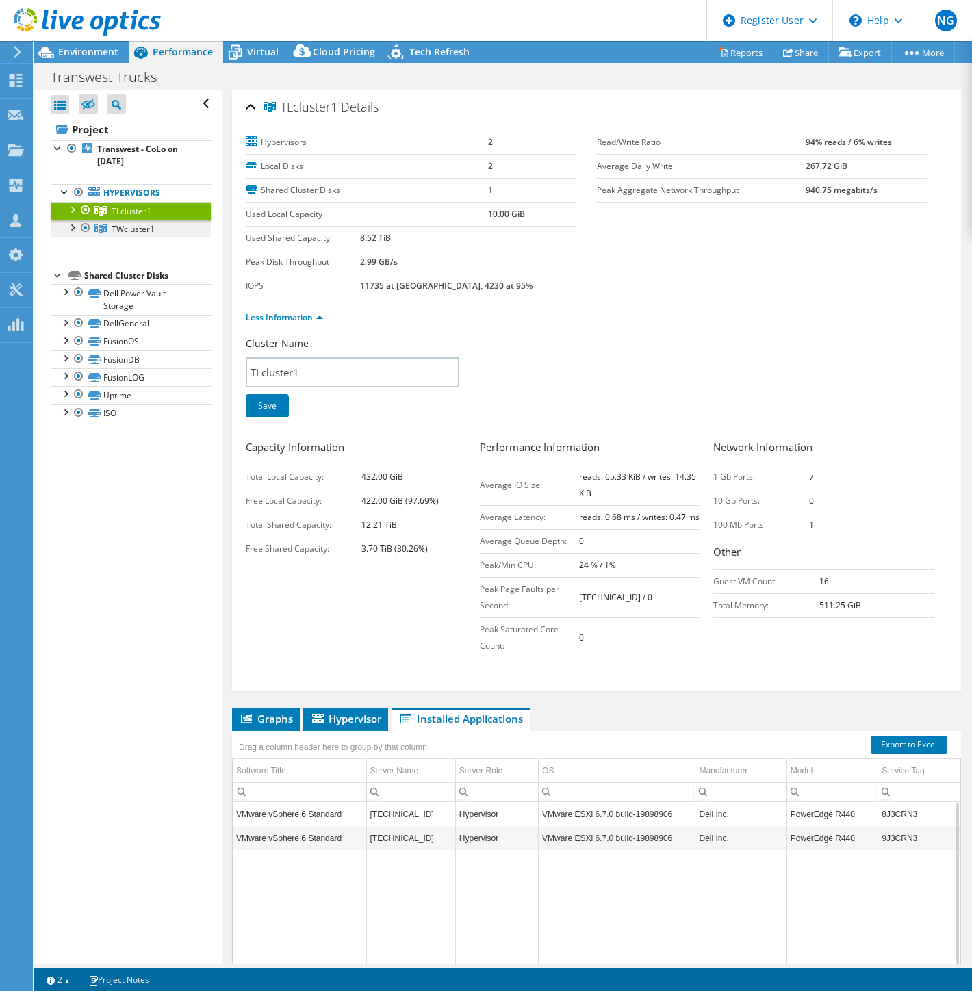
click at [155, 222] on link "TWcluster1" at bounding box center [130, 229] width 159 height 18
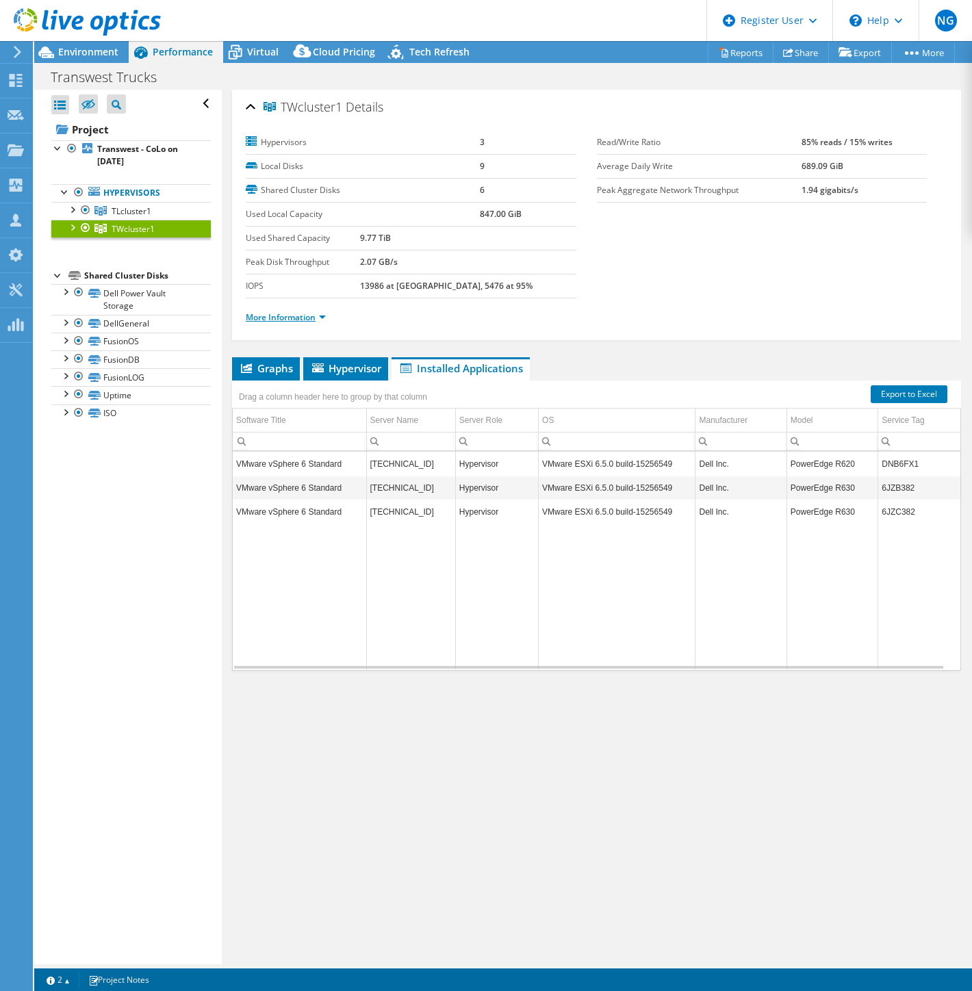
click at [307, 315] on link "More Information" at bounding box center [286, 317] width 80 height 12
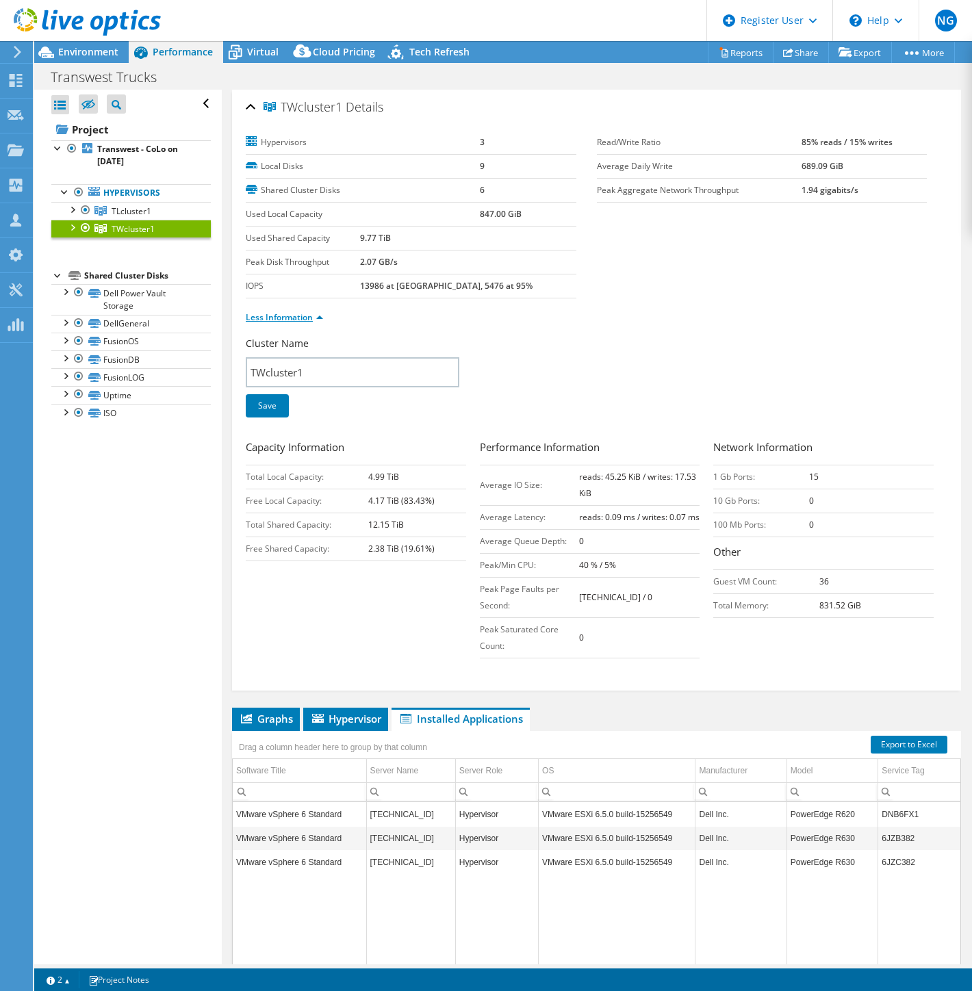
click at [315, 318] on link "Less Information" at bounding box center [284, 317] width 77 height 12
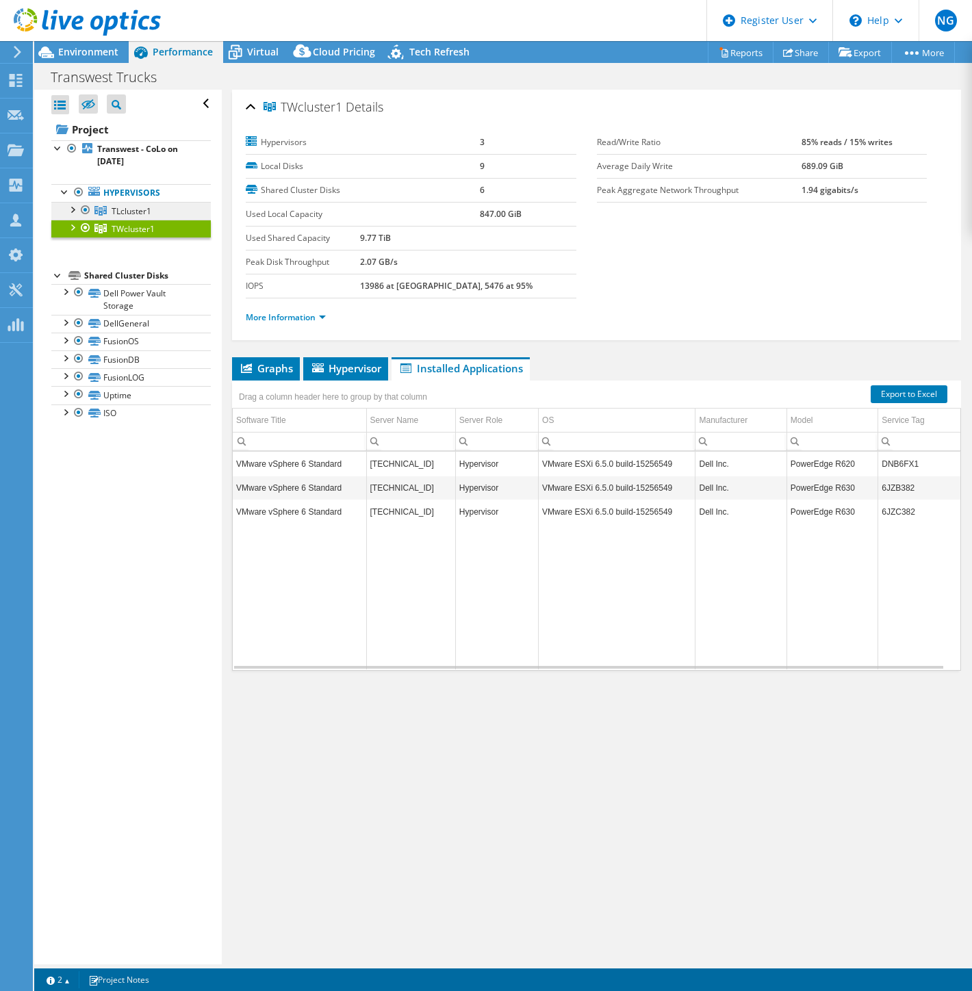
click at [134, 207] on span "TLcluster1" at bounding box center [132, 211] width 40 height 12
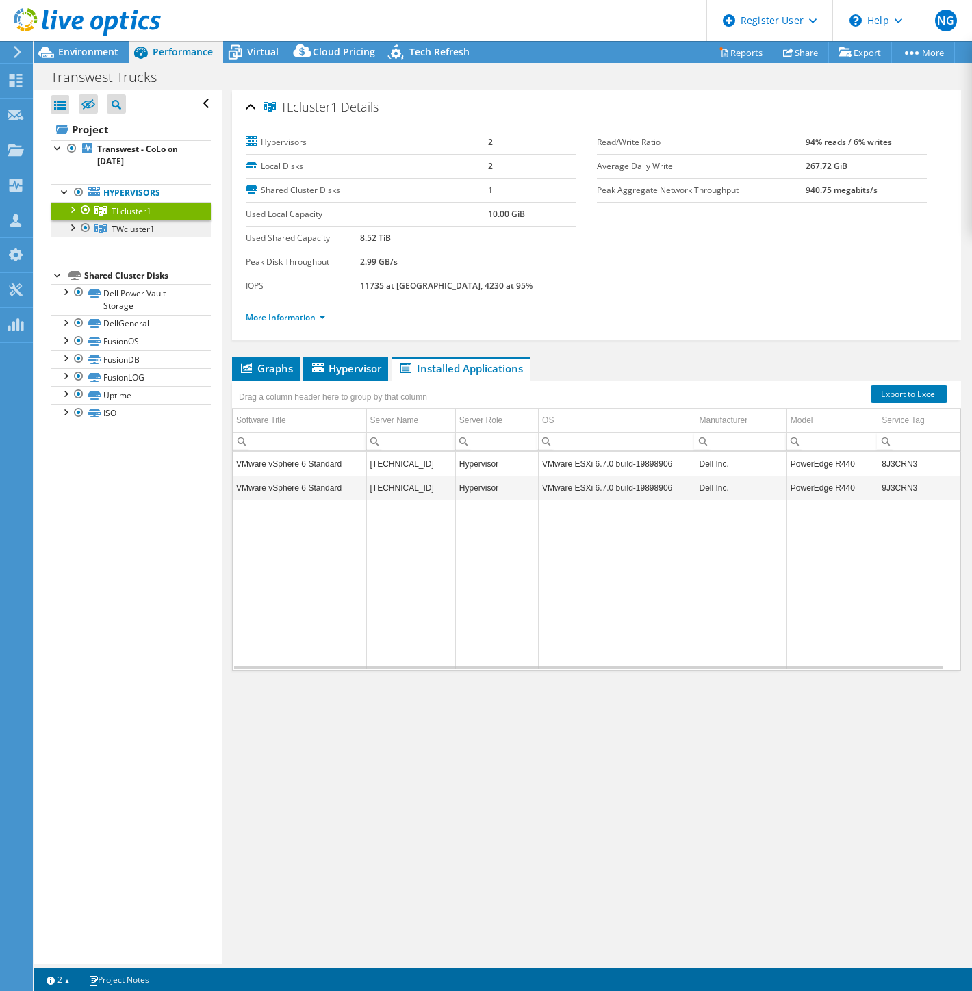
click at [140, 235] on link "TWcluster1" at bounding box center [130, 229] width 159 height 18
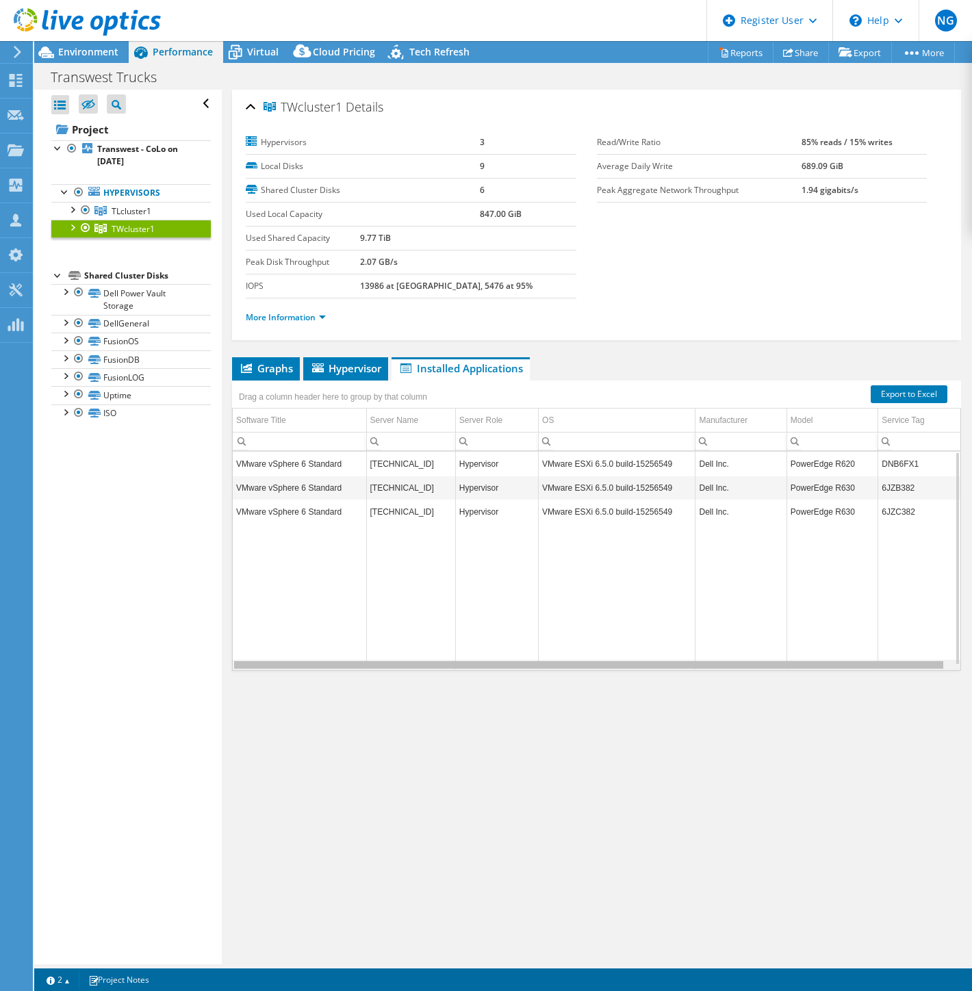
scroll to position [0, 3]
drag, startPoint x: 741, startPoint y: 668, endPoint x: 953, endPoint y: 684, distance: 212.8
click at [953, 684] on body "NG Dell User Nazareth Guevara Nazareth.Guevara@Dell.com Dell My Profile Log Out…" at bounding box center [486, 495] width 972 height 991
click at [128, 214] on span "TLcluster1" at bounding box center [132, 211] width 40 height 12
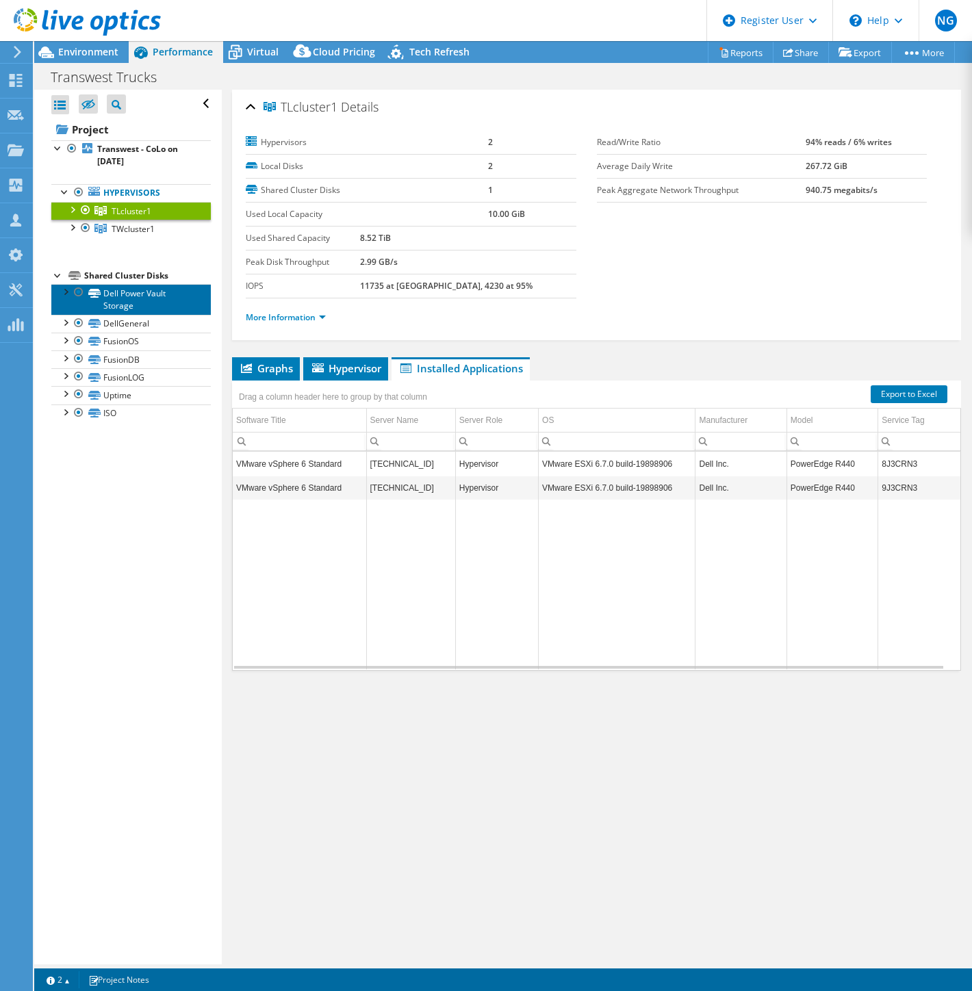
click at [124, 309] on link "Dell Power Vault Storage" at bounding box center [130, 299] width 159 height 30
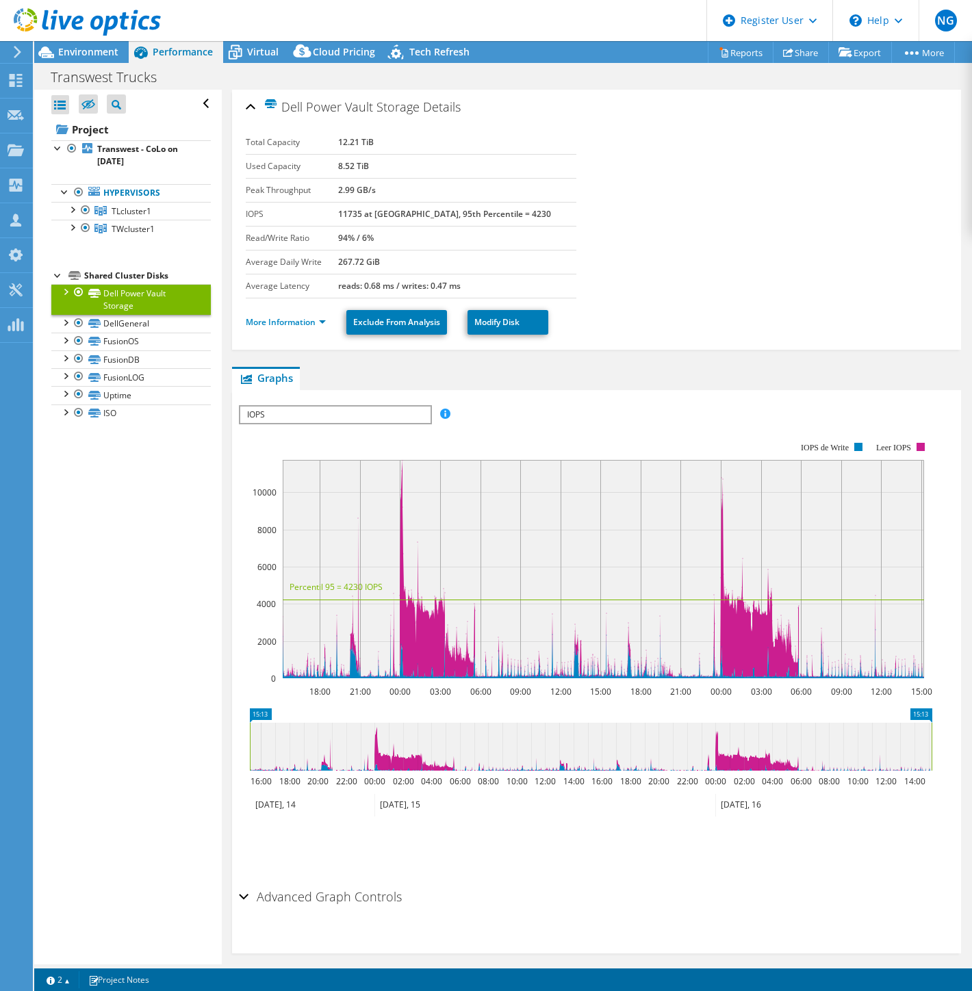
click at [77, 288] on div at bounding box center [79, 292] width 14 height 16
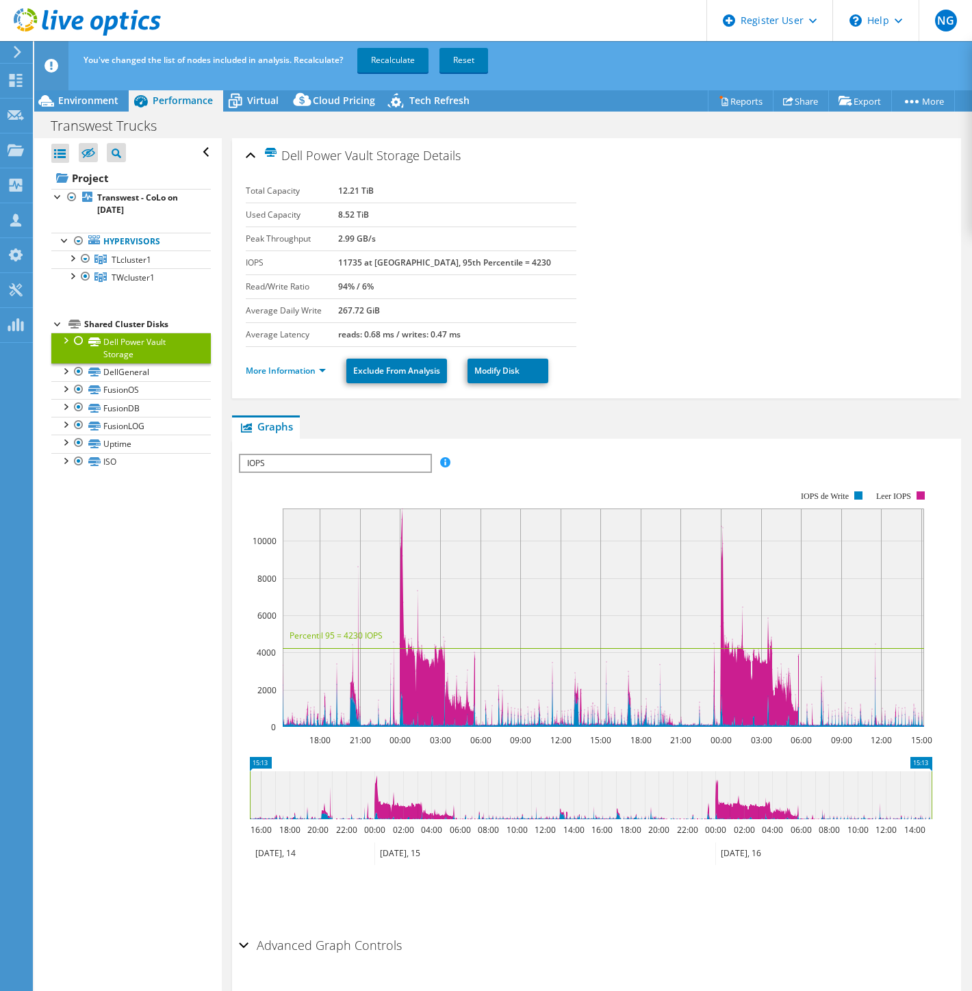
click at [76, 338] on div at bounding box center [79, 341] width 14 height 16
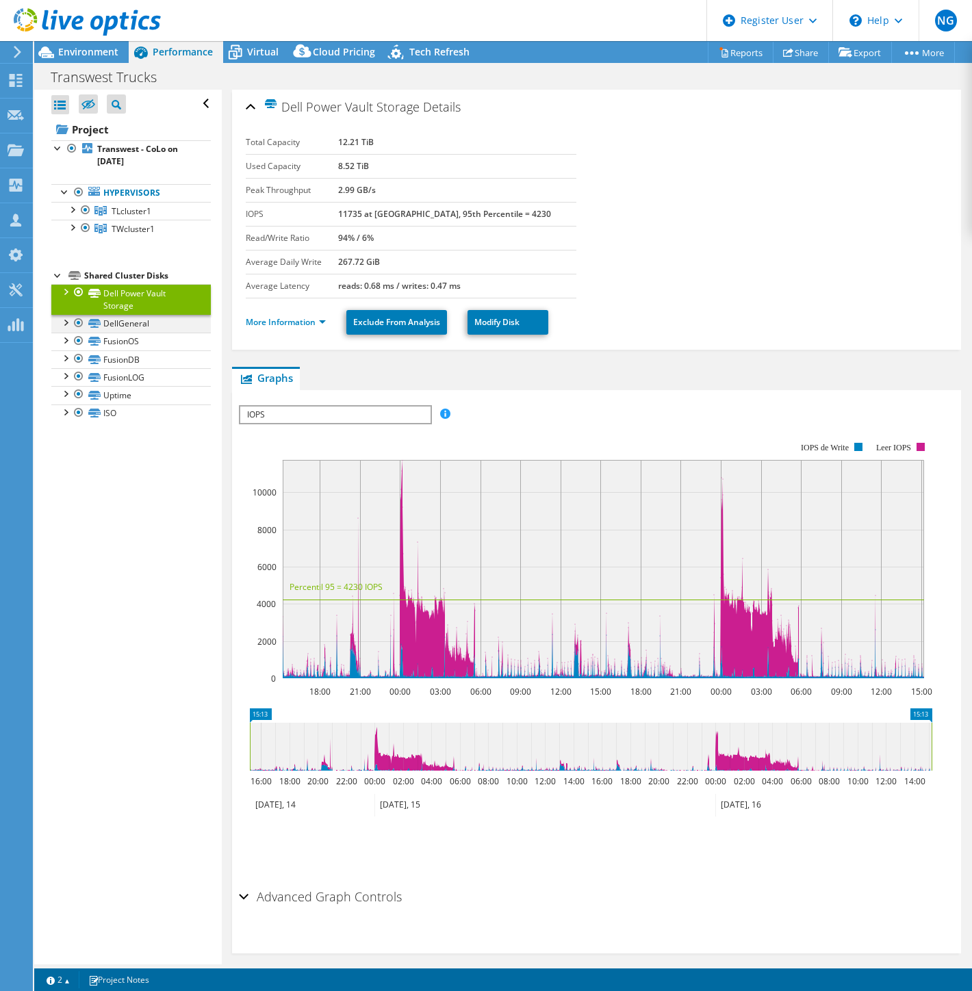
click at [79, 320] on div at bounding box center [79, 323] width 14 height 16
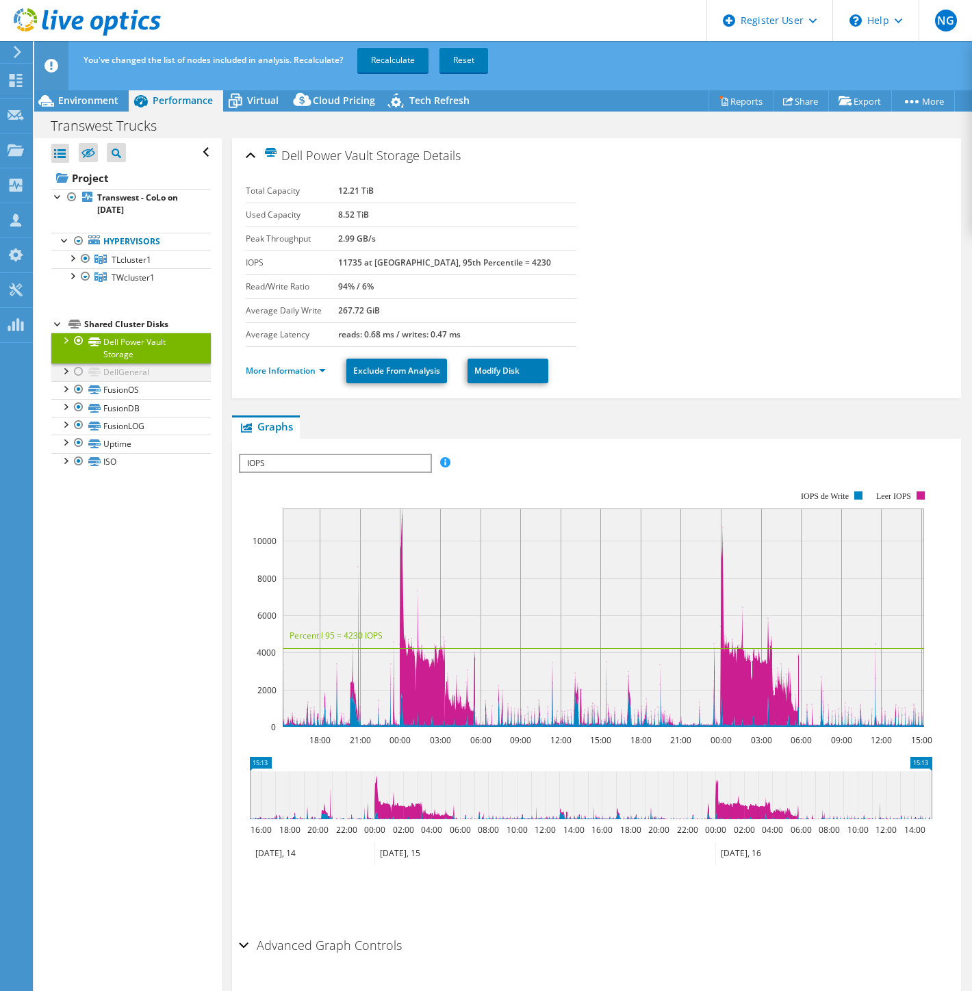
click at [79, 371] on div at bounding box center [79, 371] width 14 height 16
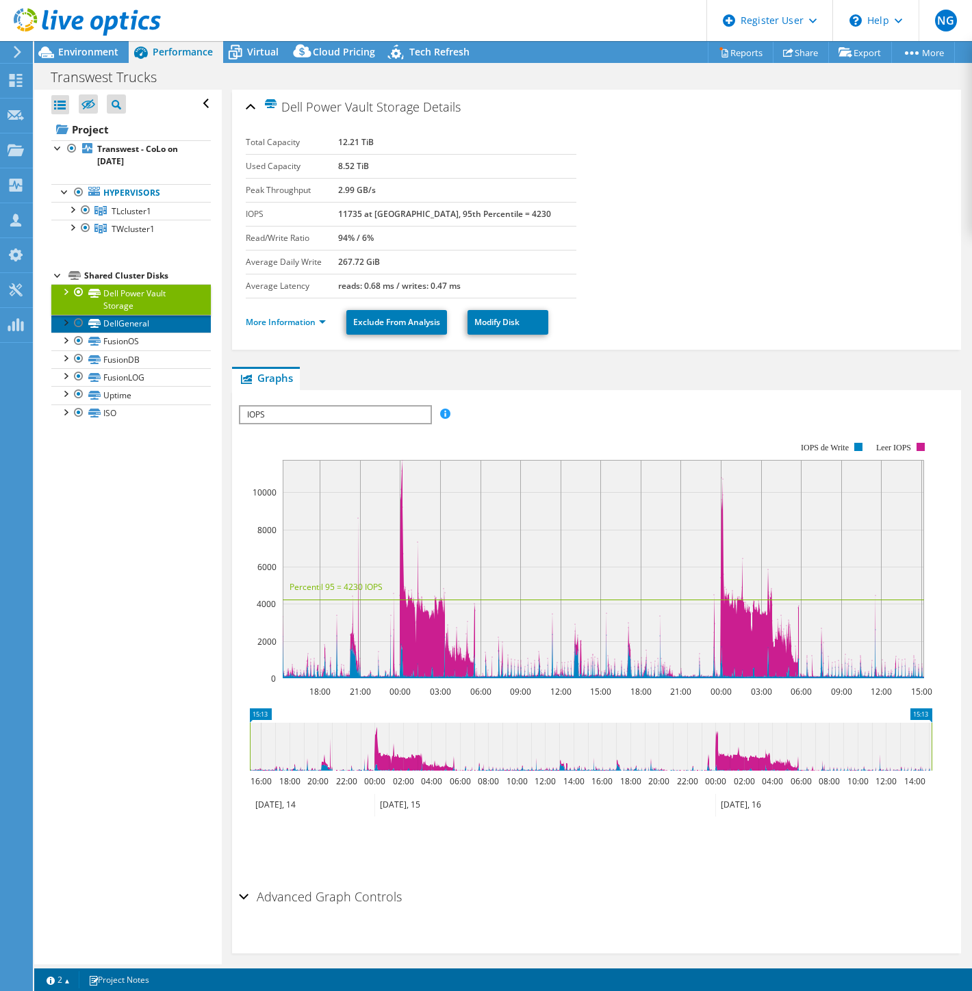
click at [144, 326] on link "DellGeneral" at bounding box center [130, 324] width 159 height 18
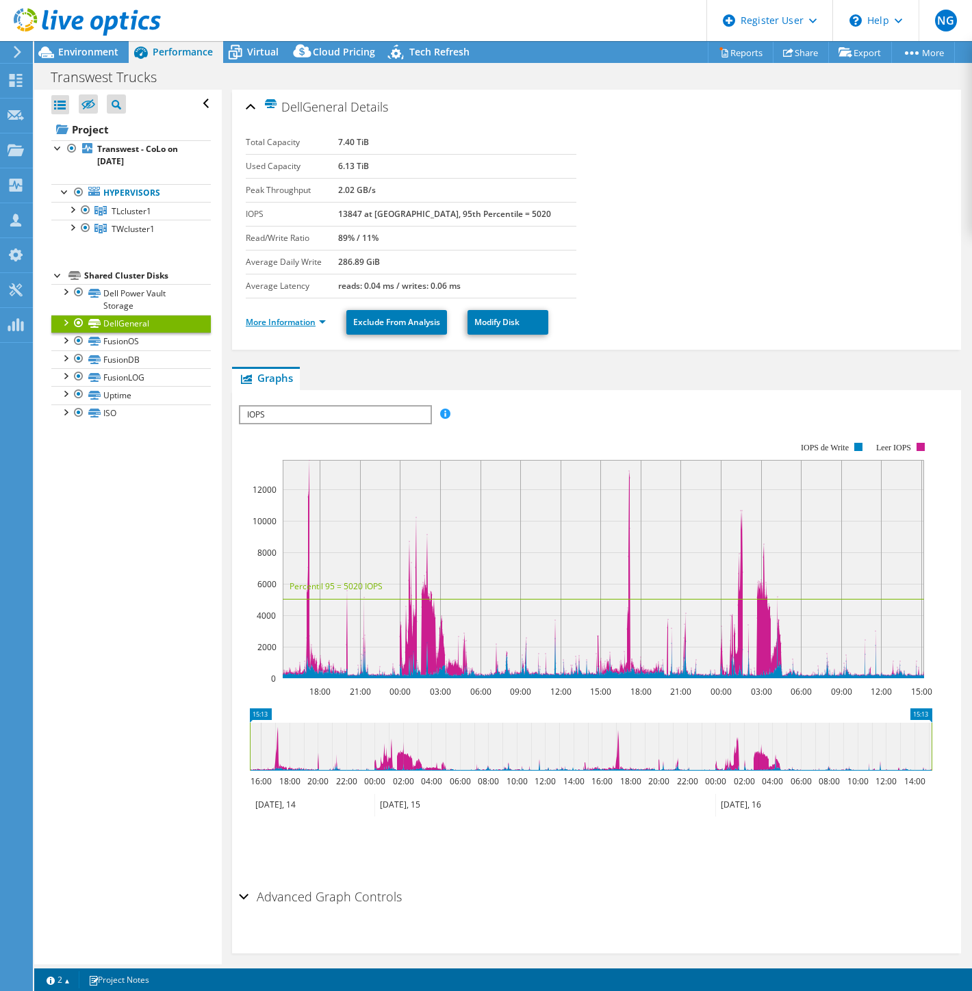
click at [308, 323] on link "More Information" at bounding box center [286, 322] width 80 height 12
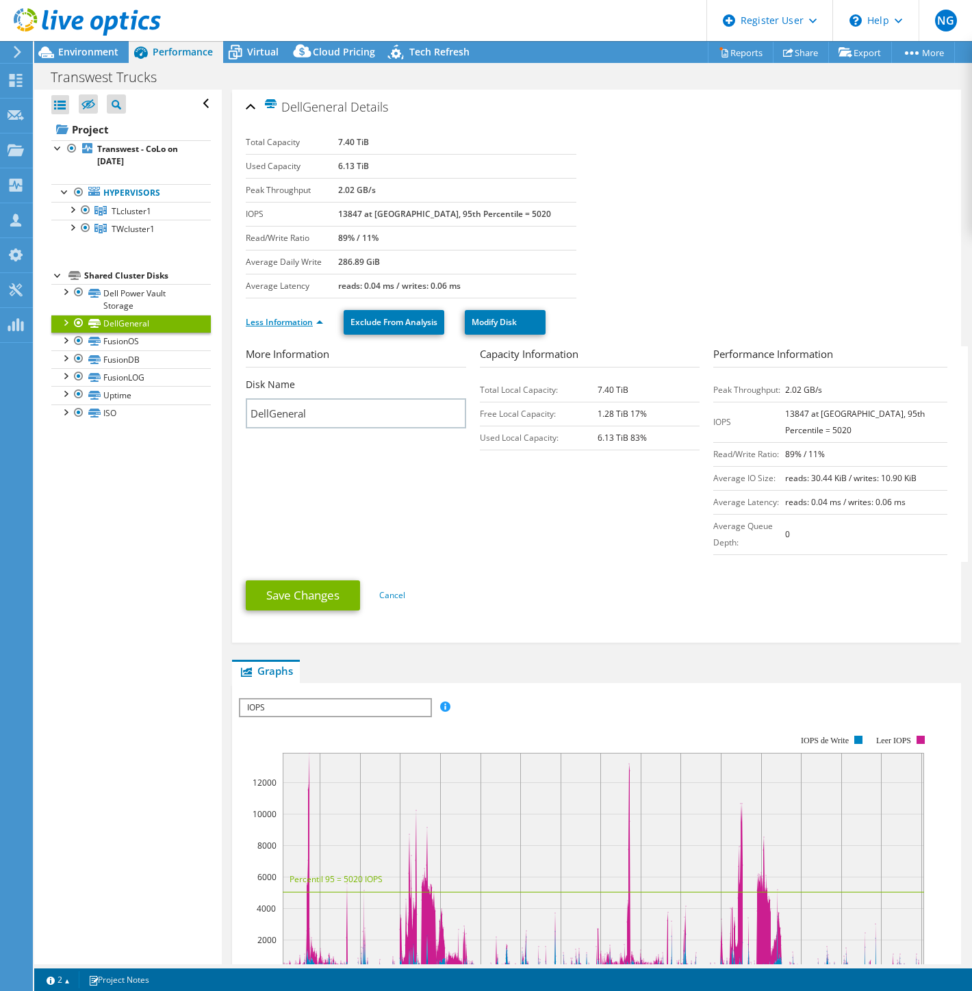
click at [308, 323] on link "Less Information" at bounding box center [284, 322] width 77 height 12
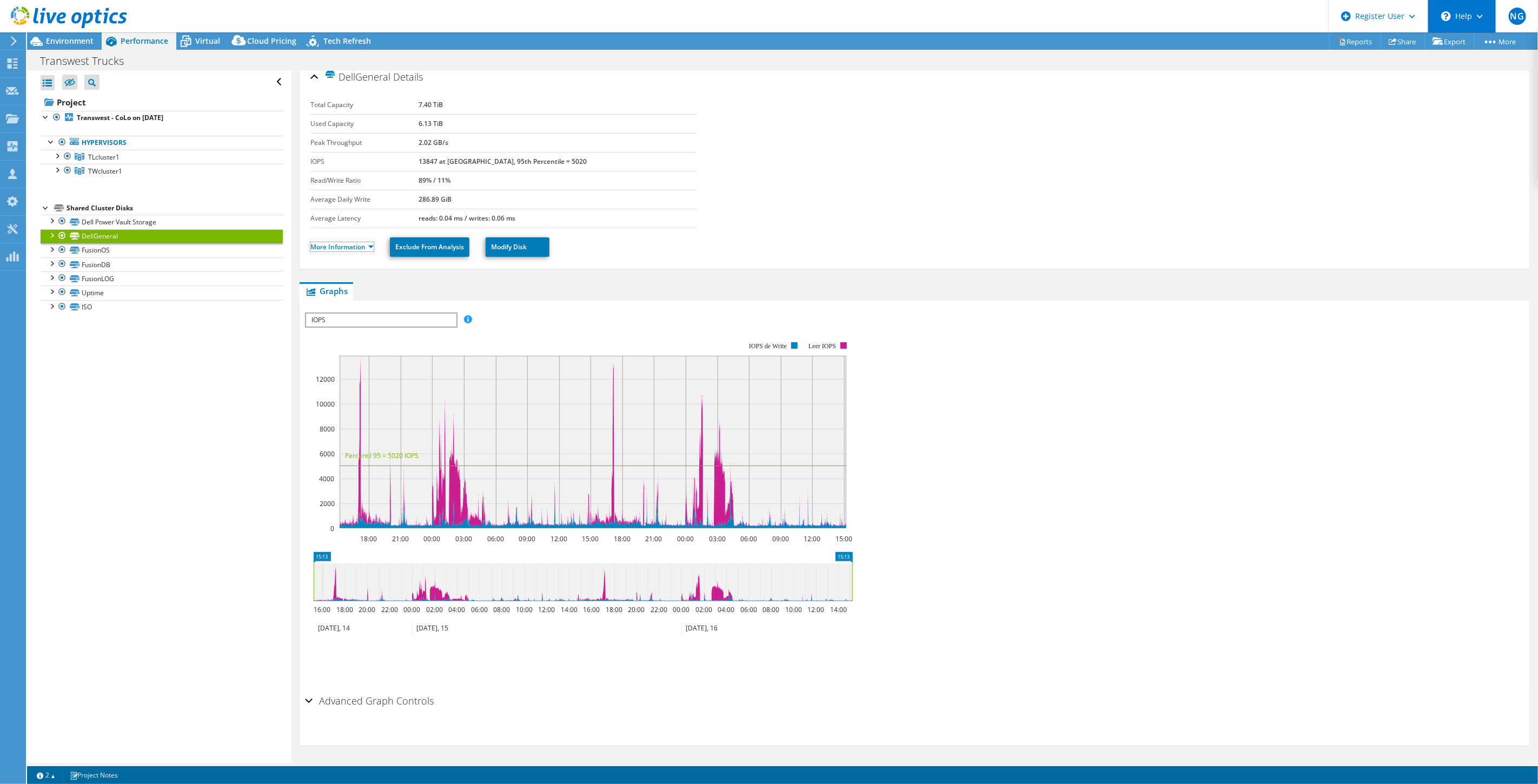
scroll to position [7, 0]
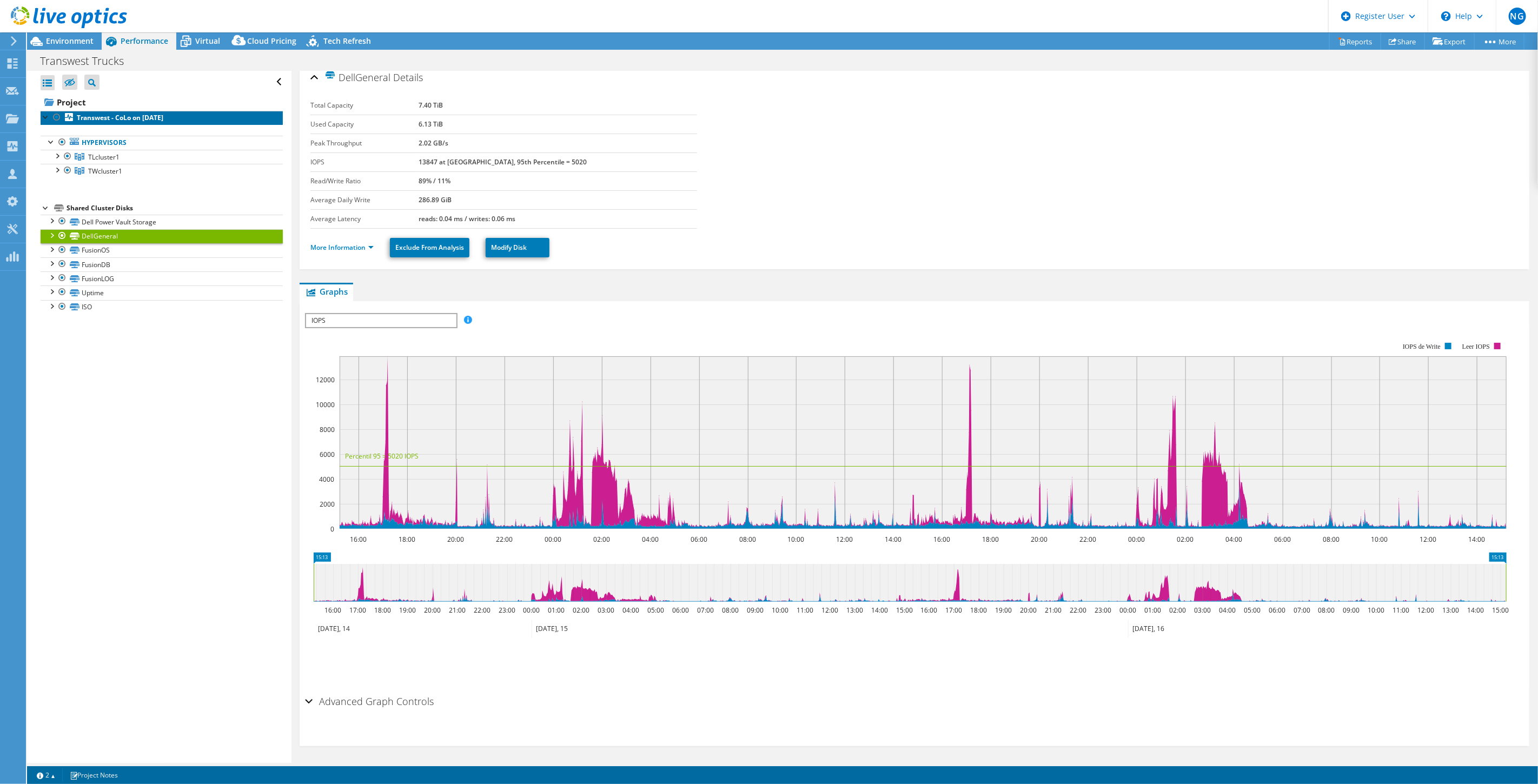
click at [118, 118] on b "Transwest - CoLo on [DATE]" at bounding box center [120, 118] width 87 height 9
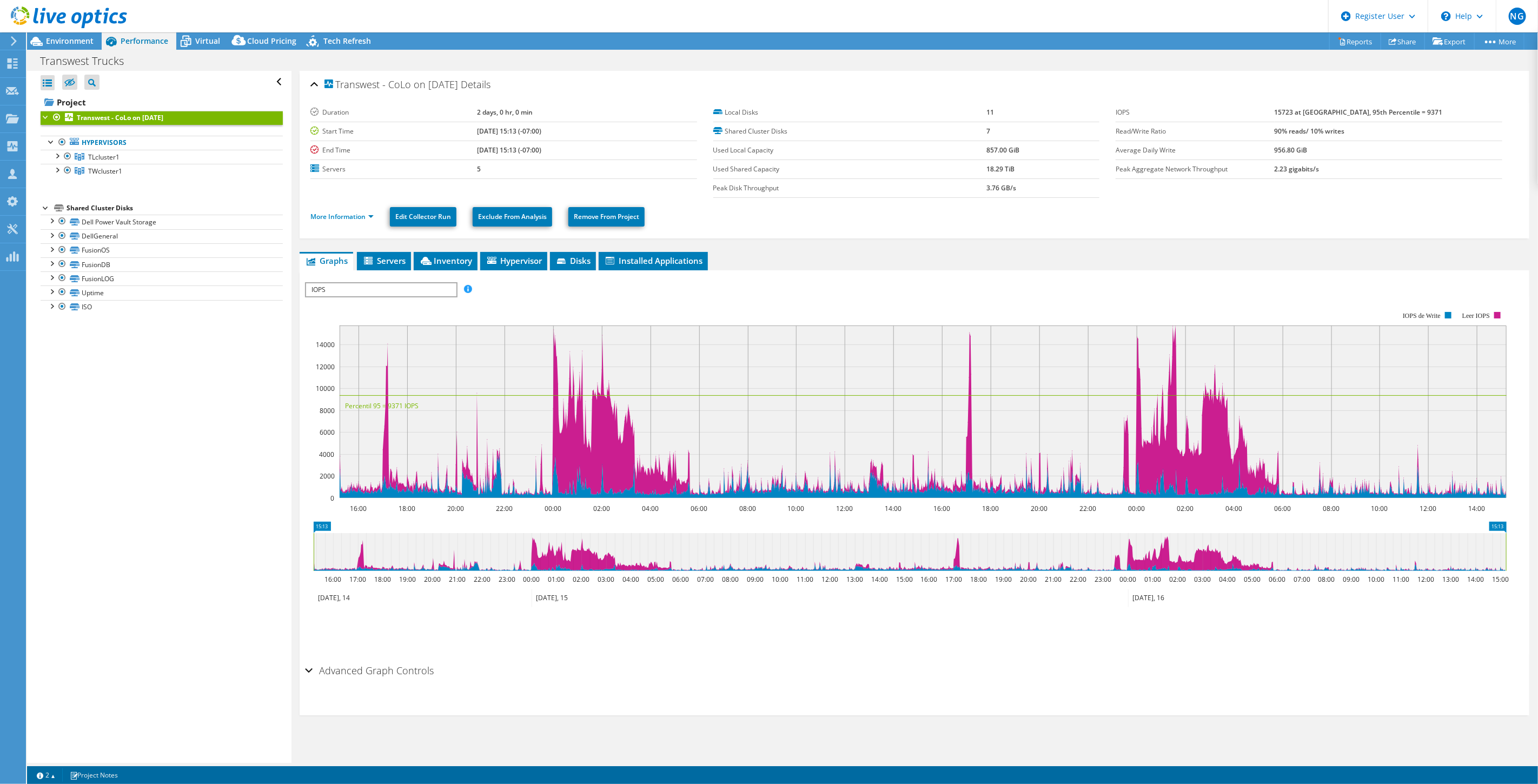
scroll to position [0, 0]
click at [364, 223] on ul "More Information Edit Collector Run Exclude From Analysis Remove From Project" at bounding box center [914, 216] width 1208 height 22
click at [366, 219] on link "More Information" at bounding box center [342, 217] width 63 height 9
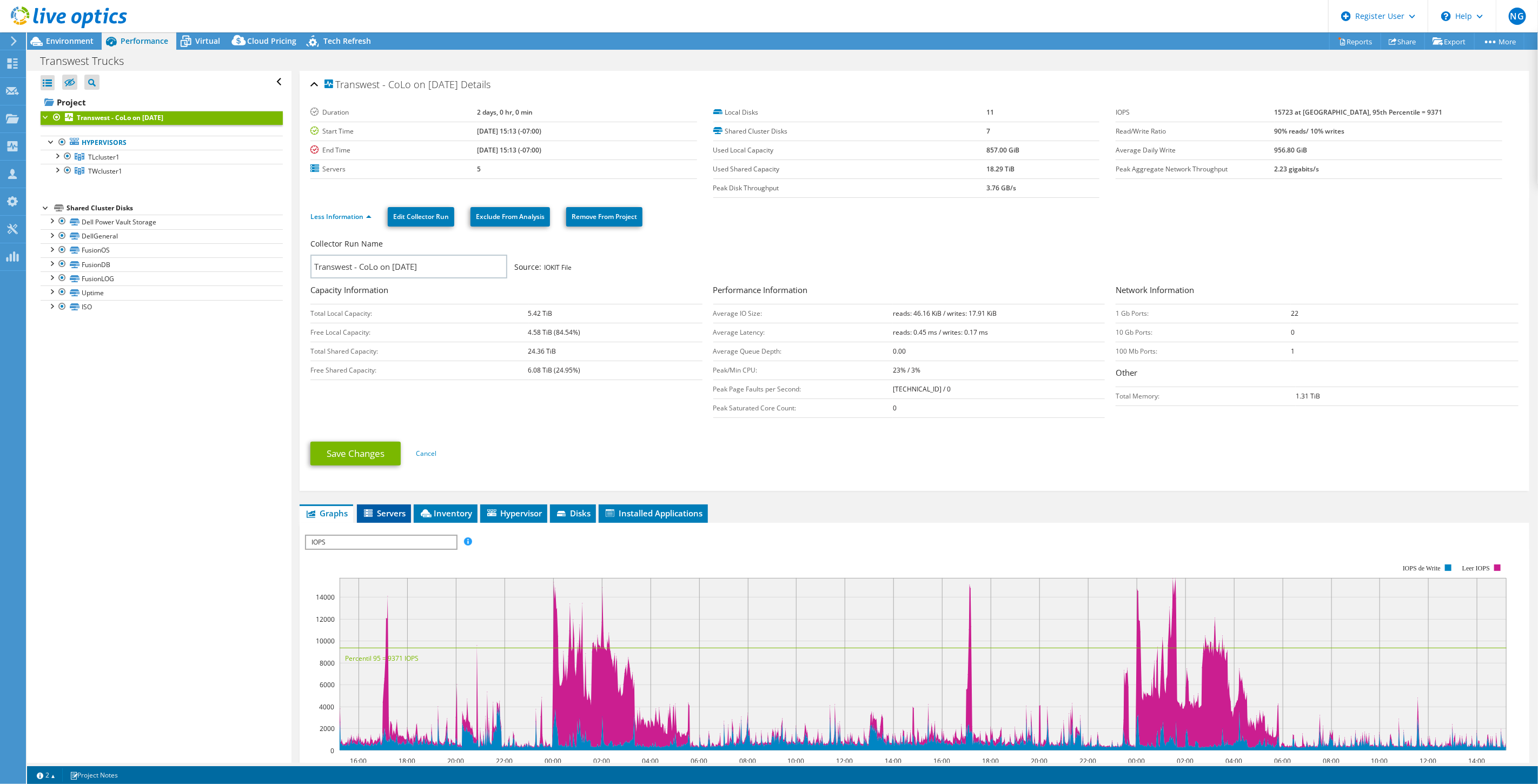
click at [390, 514] on span "Servers" at bounding box center [384, 514] width 43 height 11
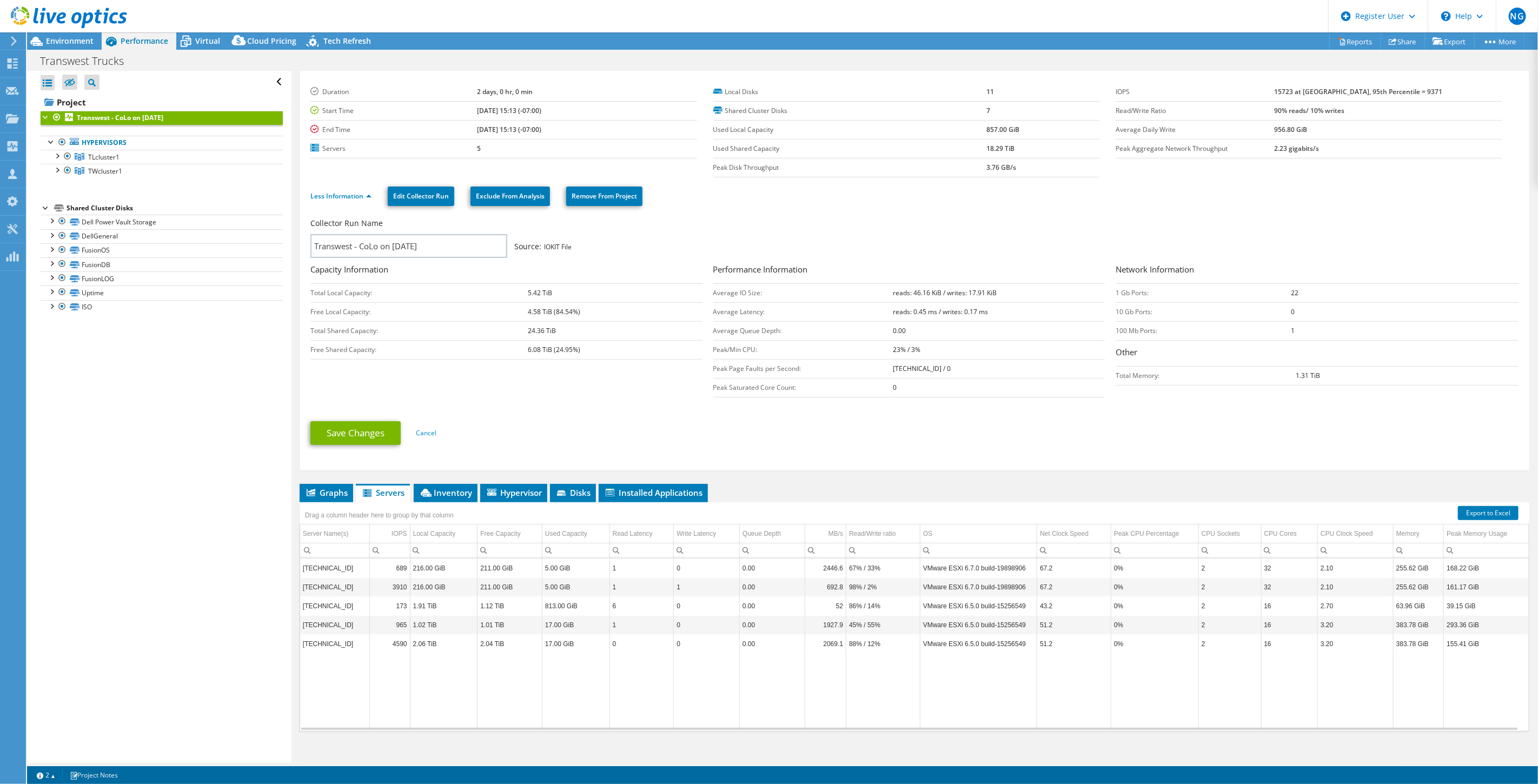
scroll to position [30, 0]
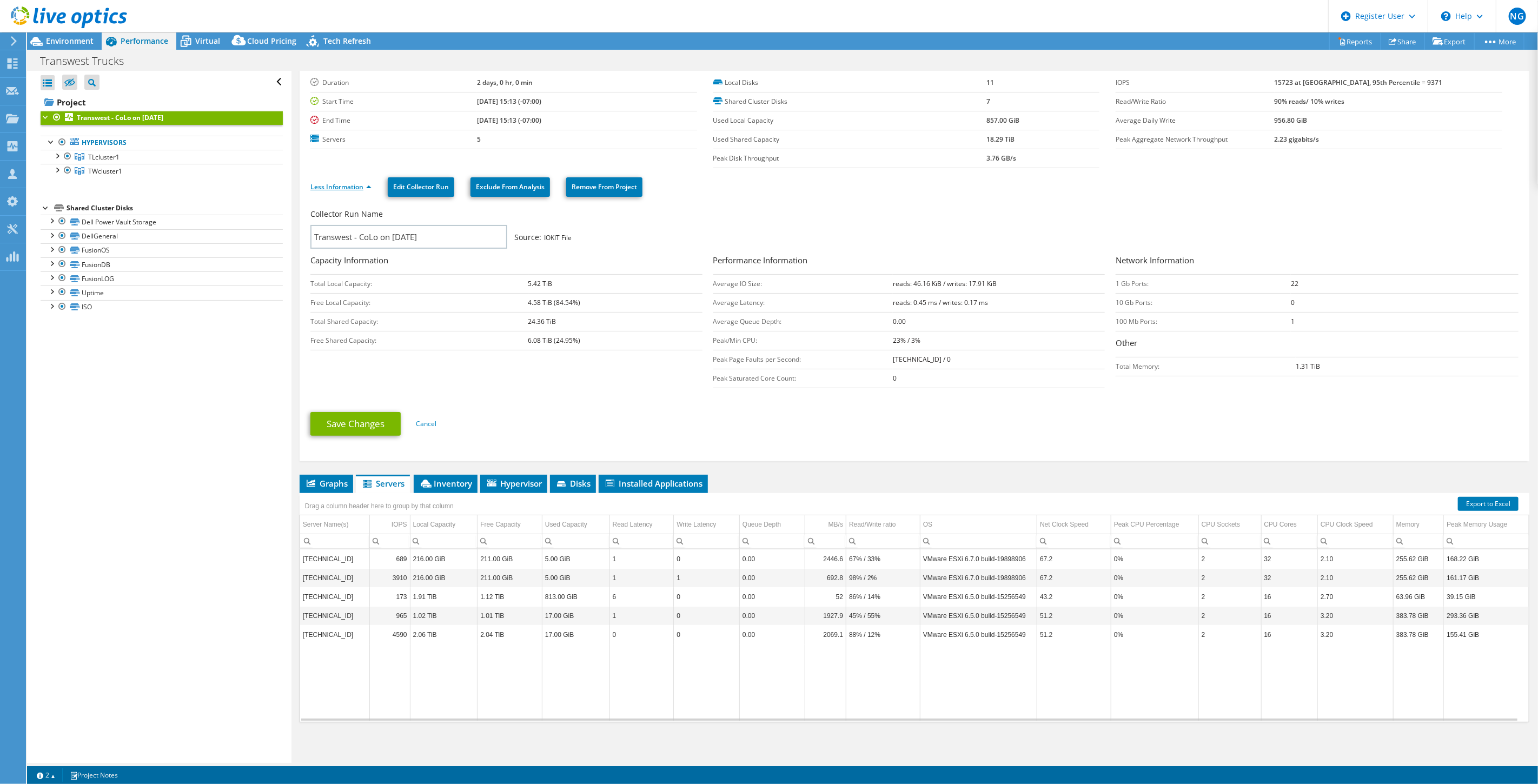
click at [353, 190] on link "Less Information" at bounding box center [341, 187] width 61 height 9
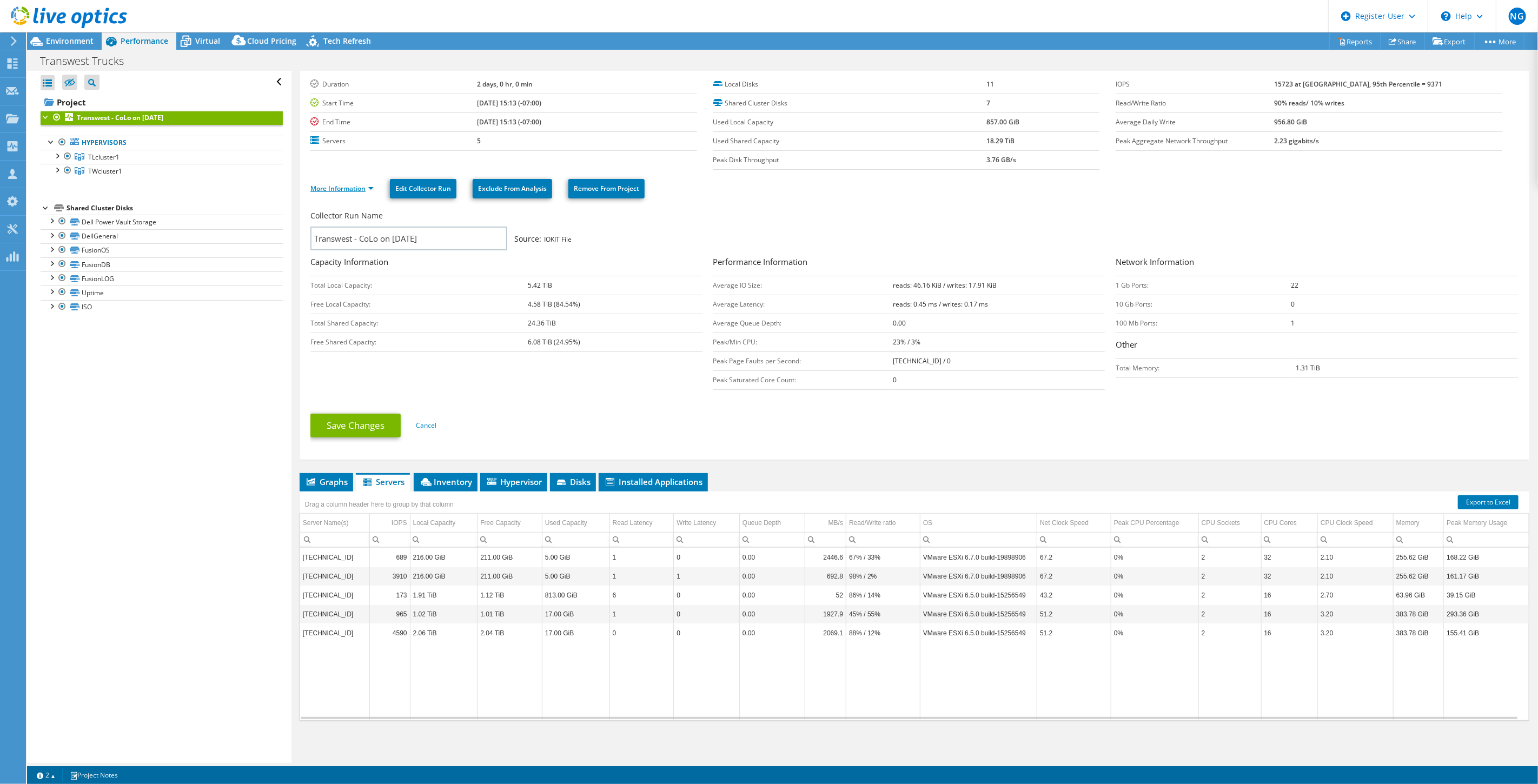
scroll to position [0, 0]
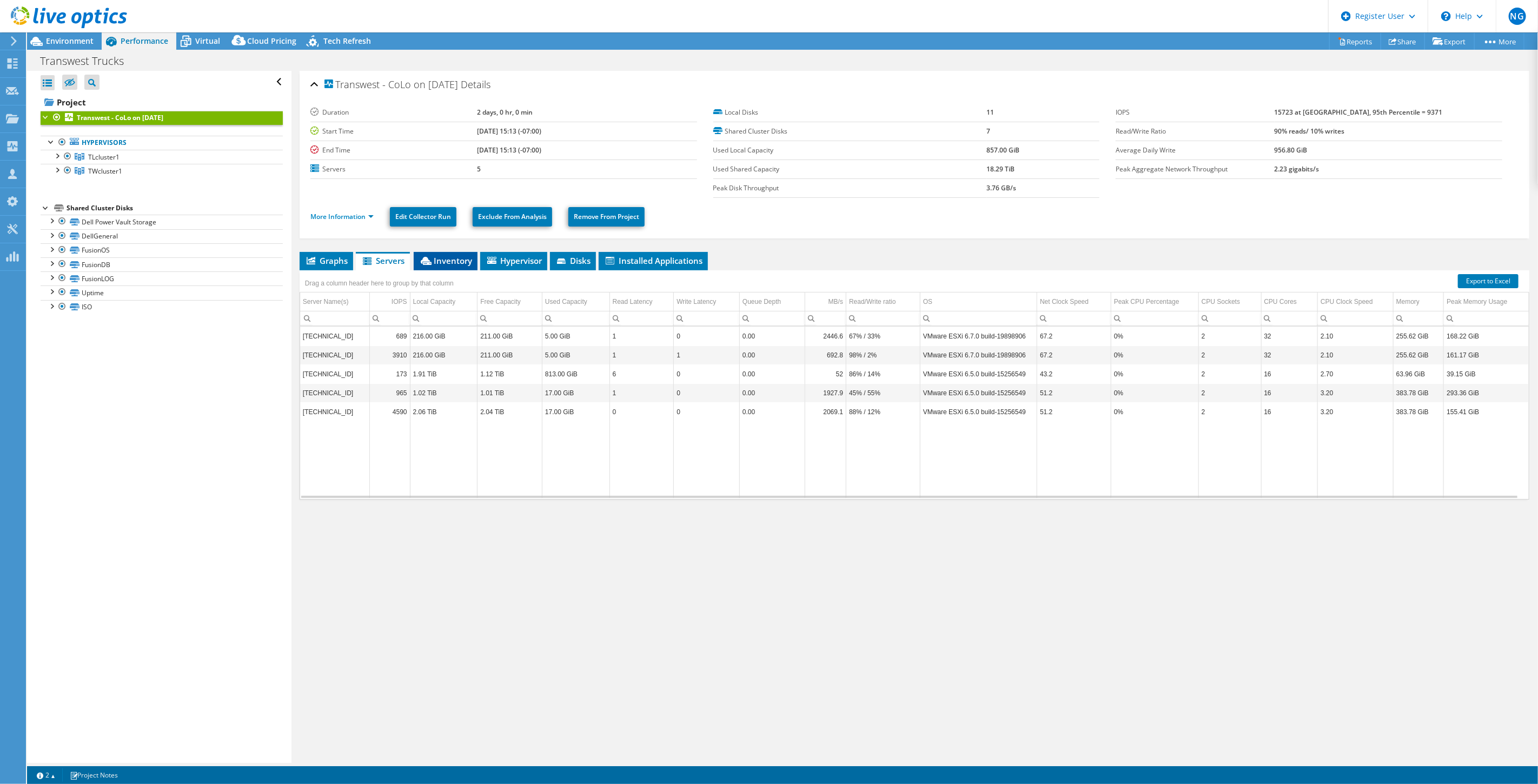
click at [466, 266] on li "Inventory" at bounding box center [446, 261] width 64 height 18
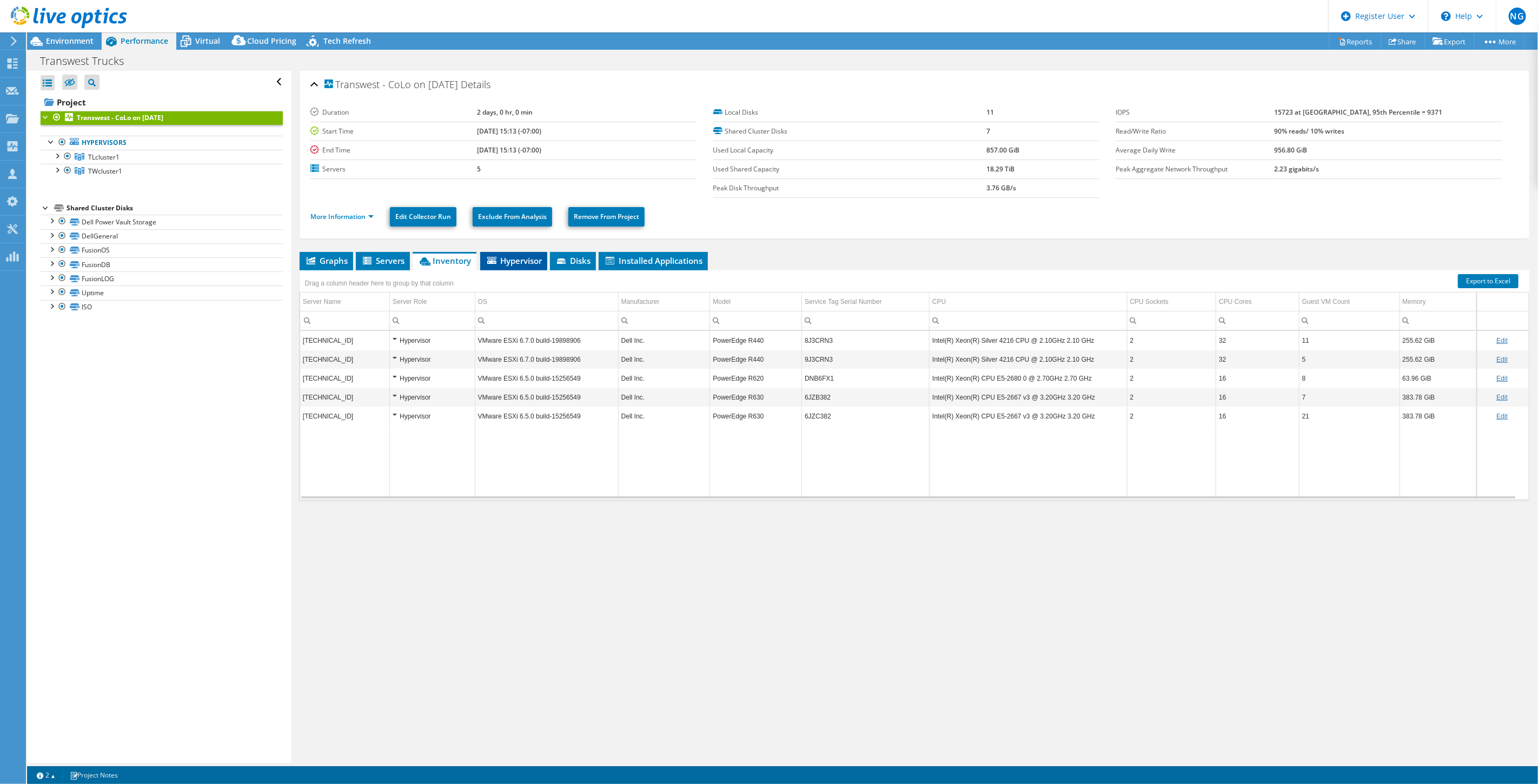
click at [517, 265] on span "Hypervisor" at bounding box center [514, 261] width 56 height 11
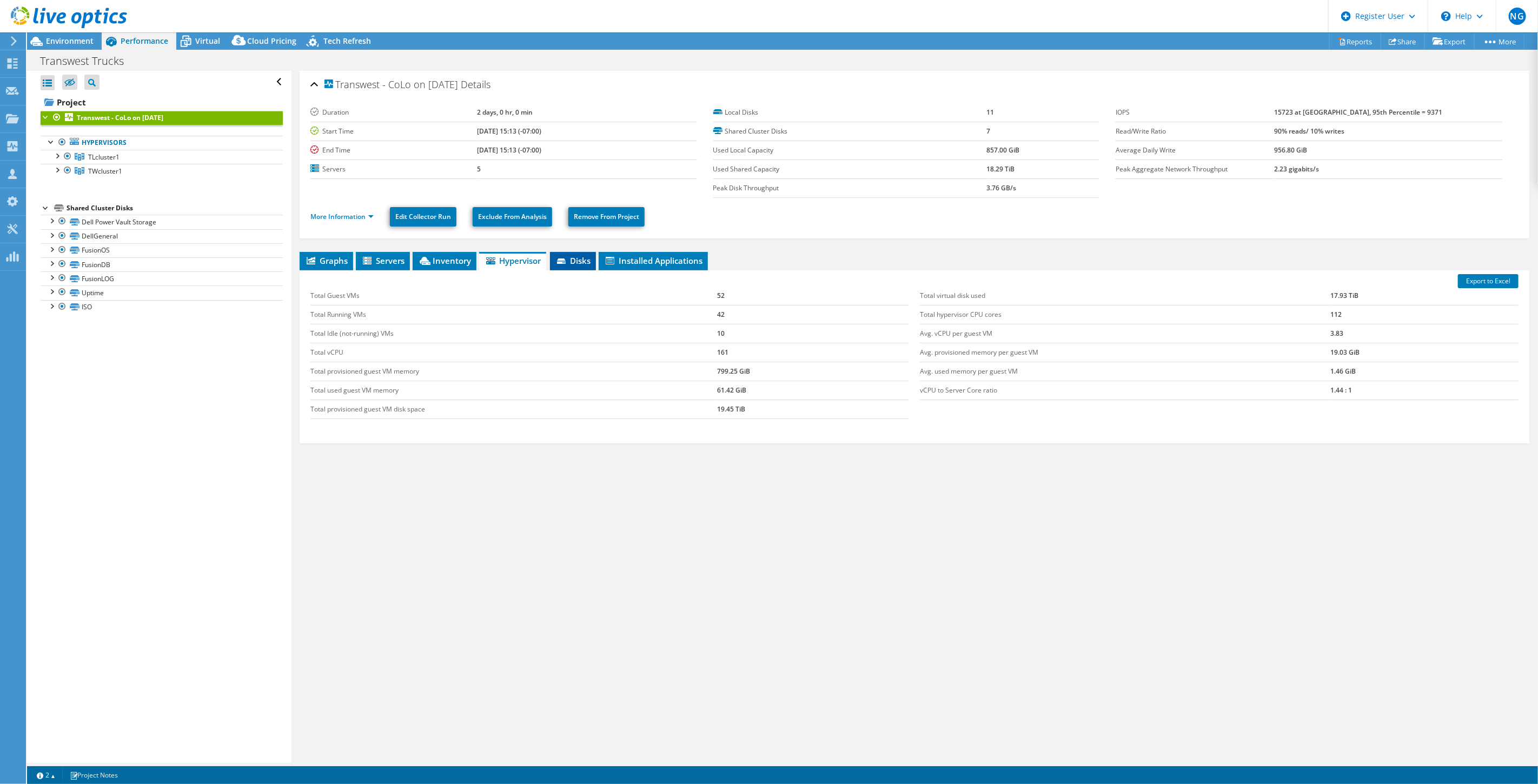
click at [588, 265] on span "Disks" at bounding box center [573, 261] width 35 height 11
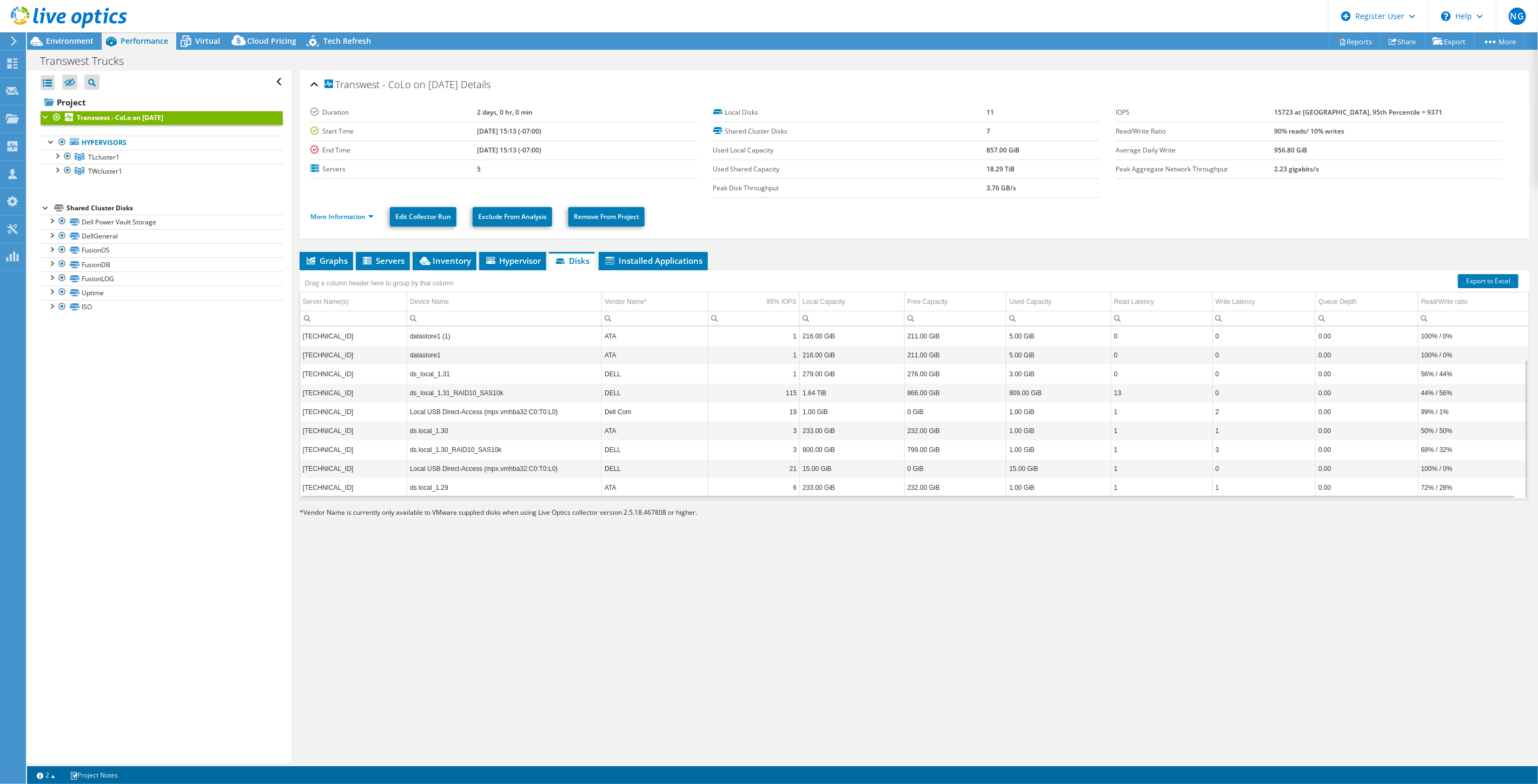
scroll to position [40, 0]
click at [658, 258] on span "Installed Applications" at bounding box center [653, 261] width 99 height 11
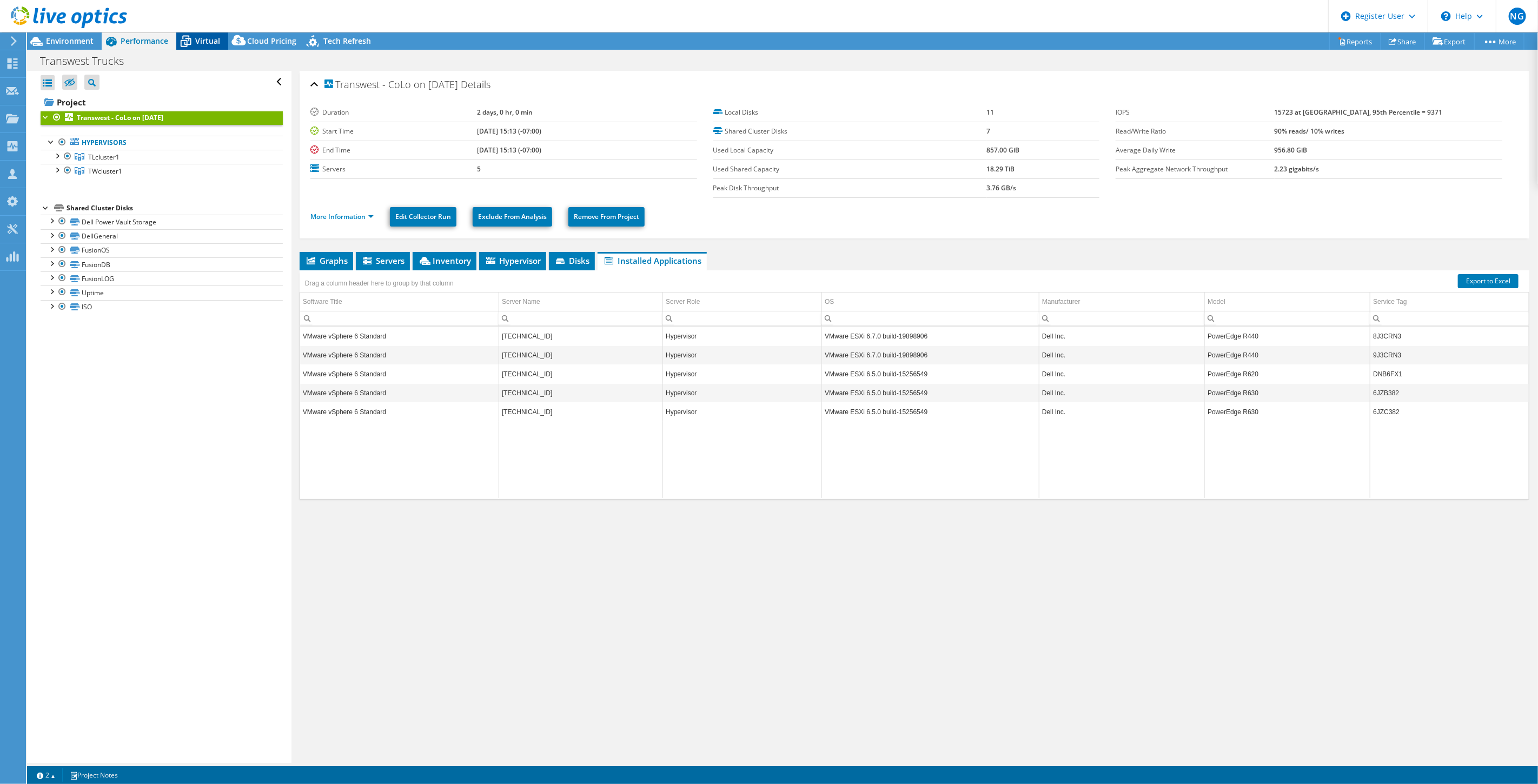
click at [215, 37] on span "Virtual" at bounding box center [207, 40] width 25 height 10
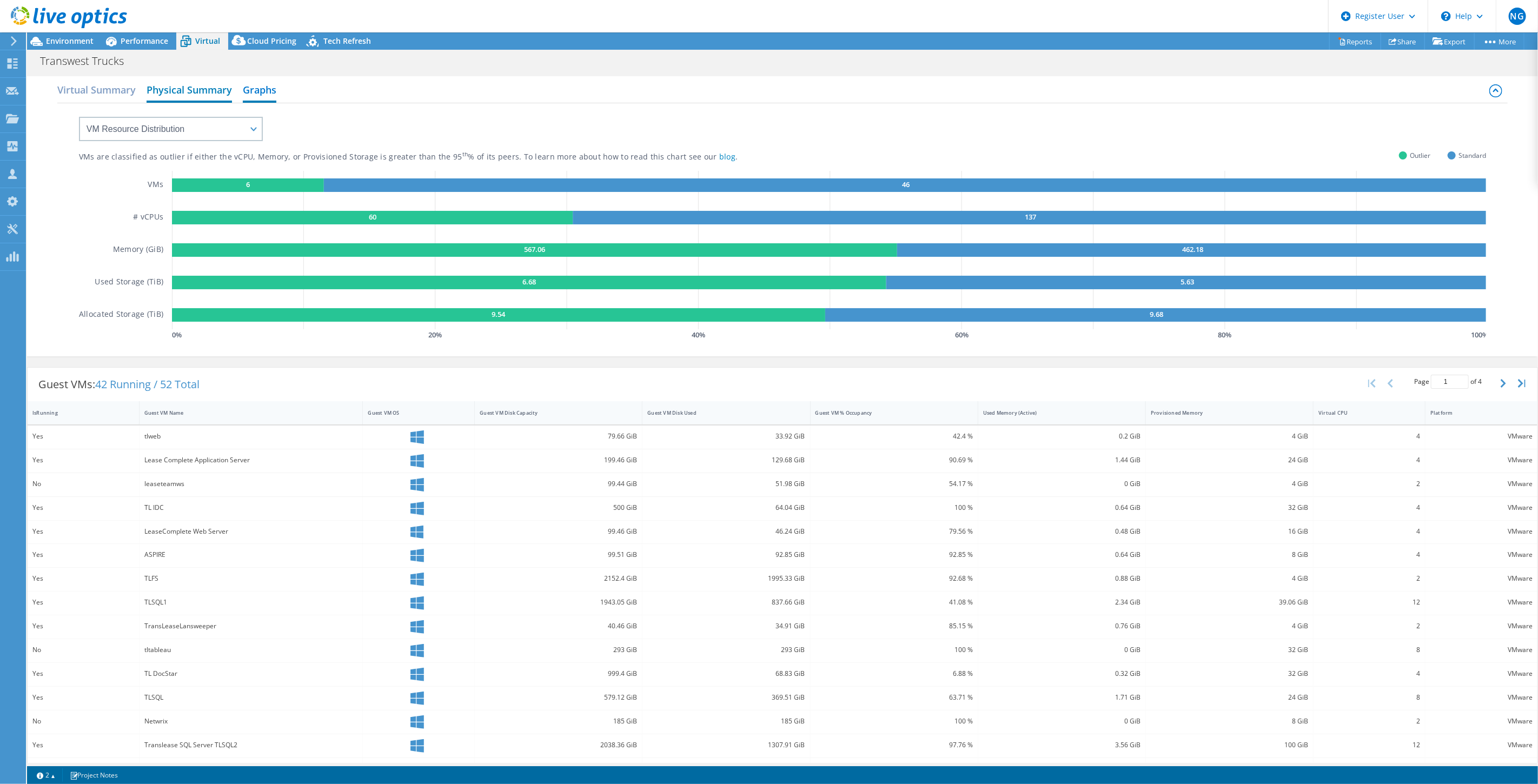
click at [201, 89] on h2 "Physical Summary" at bounding box center [189, 91] width 85 height 24
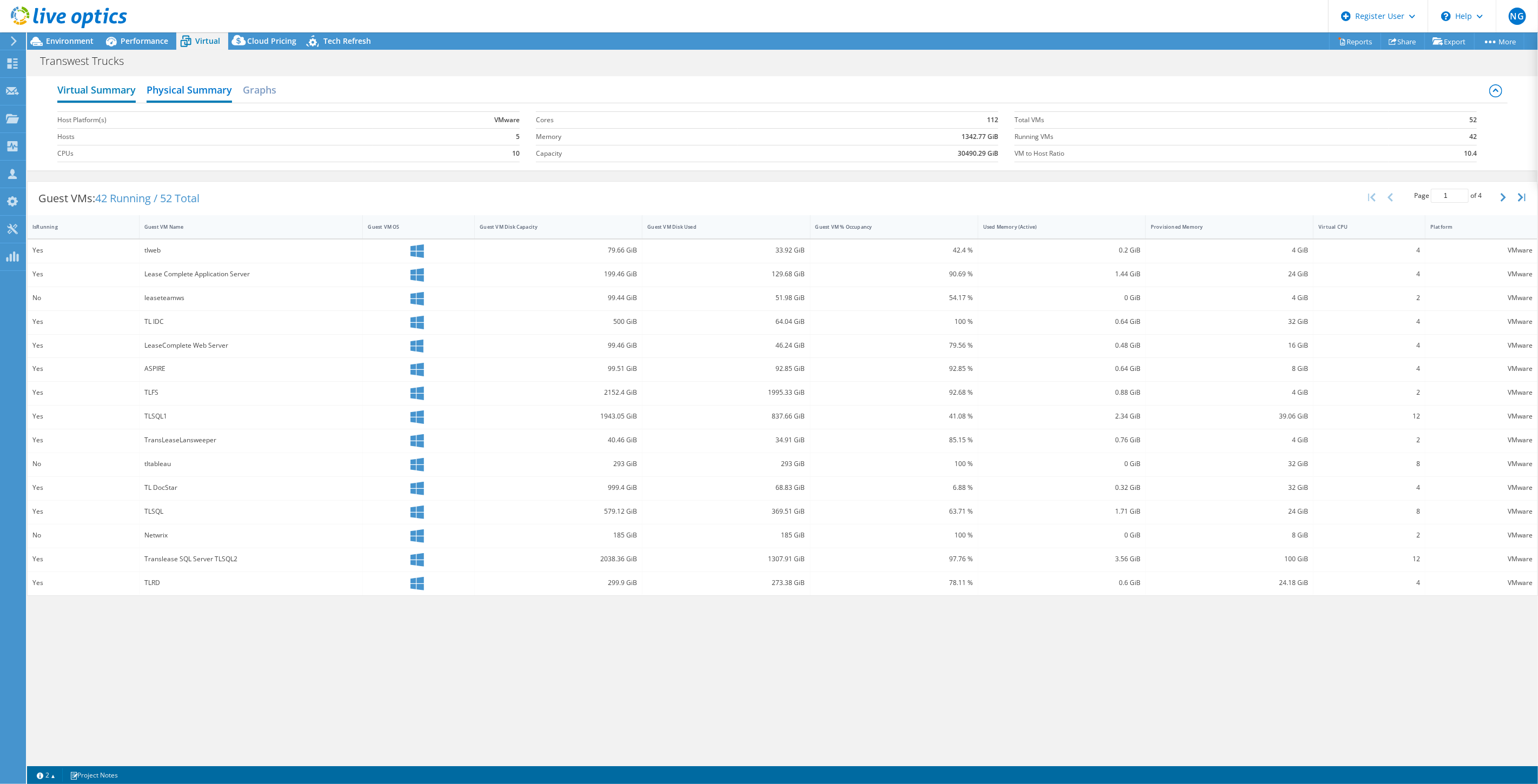
click at [122, 85] on h2 "Virtual Summary" at bounding box center [96, 91] width 78 height 24
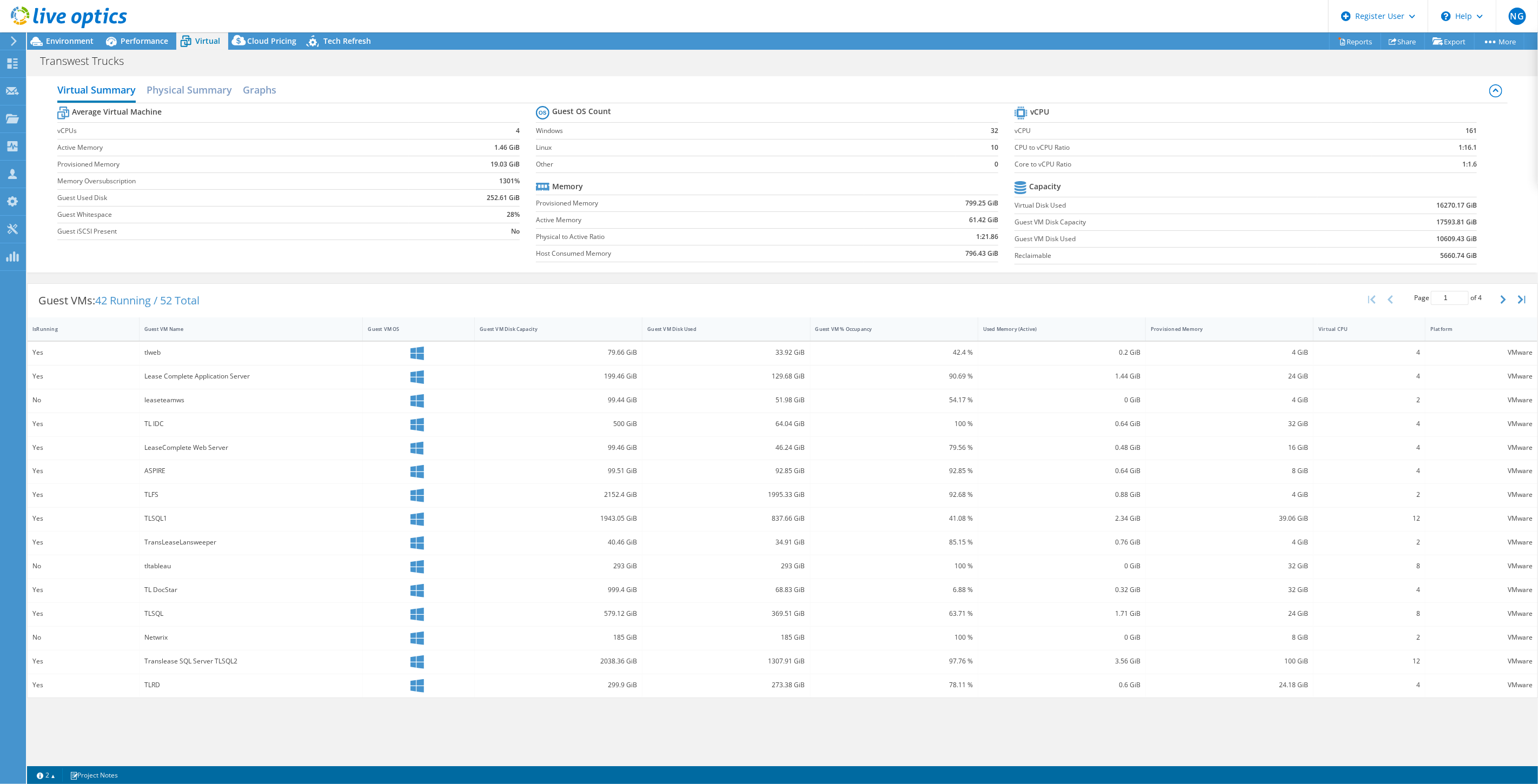
click at [1498, 93] on icon at bounding box center [1496, 91] width 13 height 13
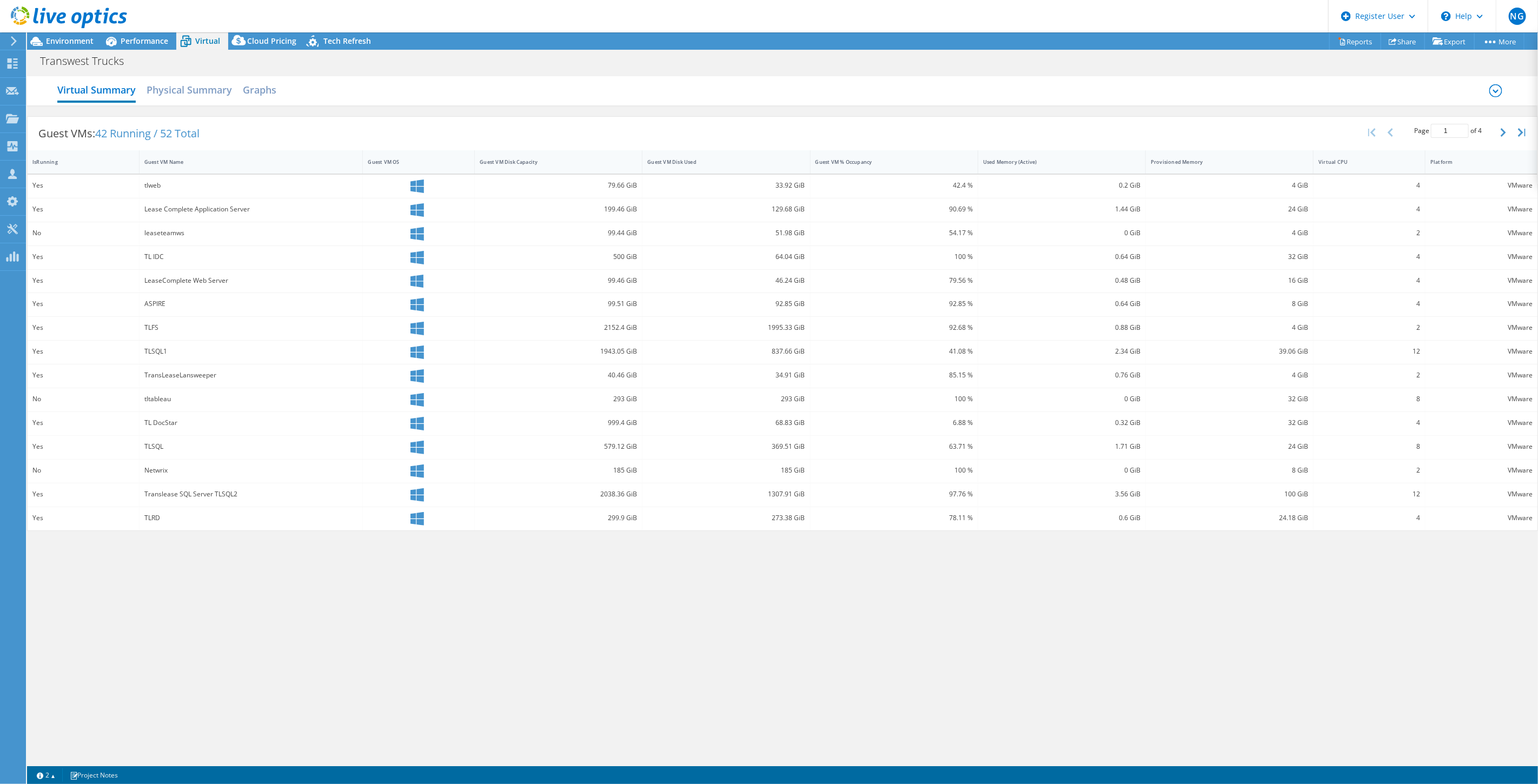
click at [1498, 93] on icon at bounding box center [1496, 91] width 13 height 13
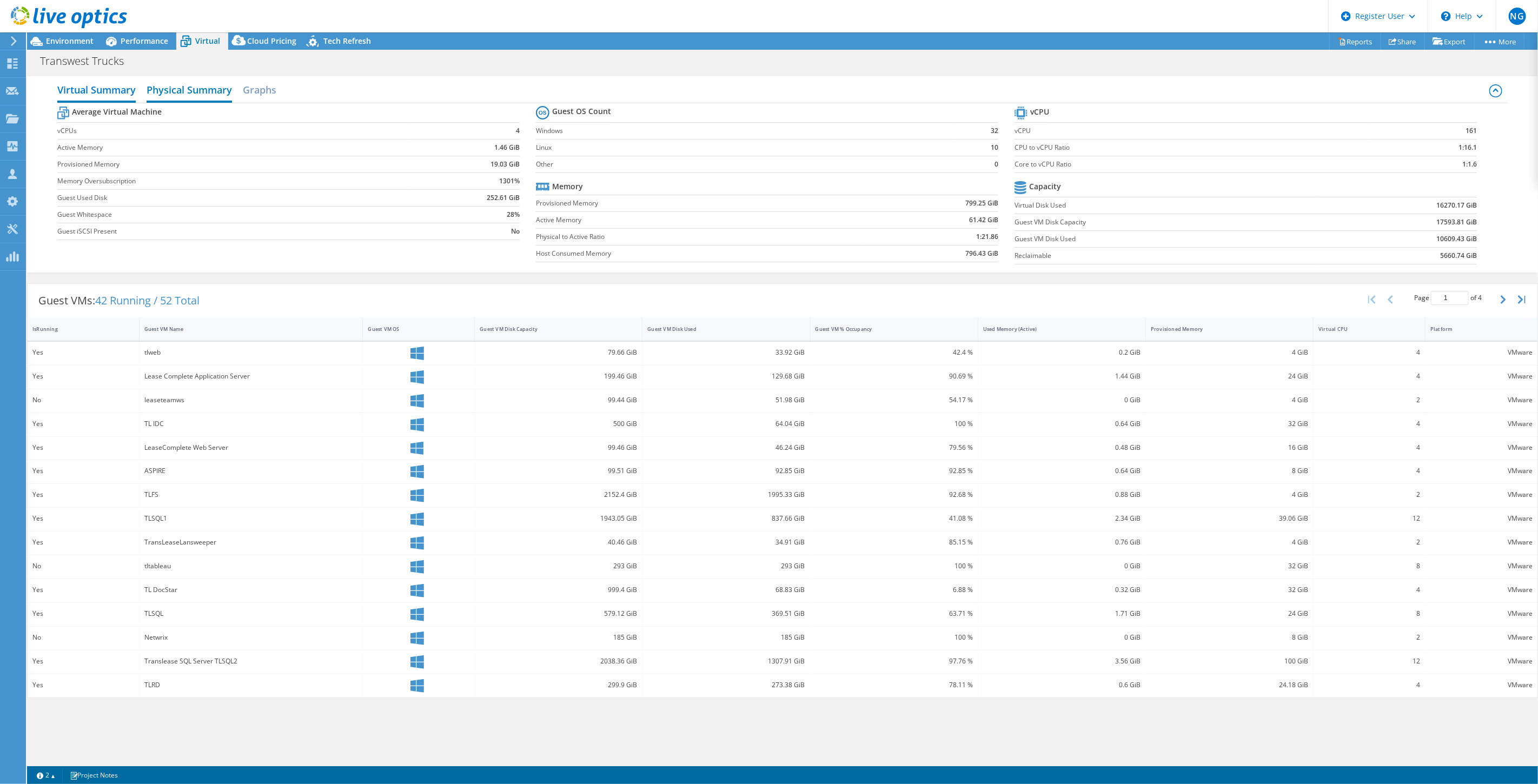
click at [208, 93] on h2 "Physical Summary" at bounding box center [189, 91] width 85 height 24
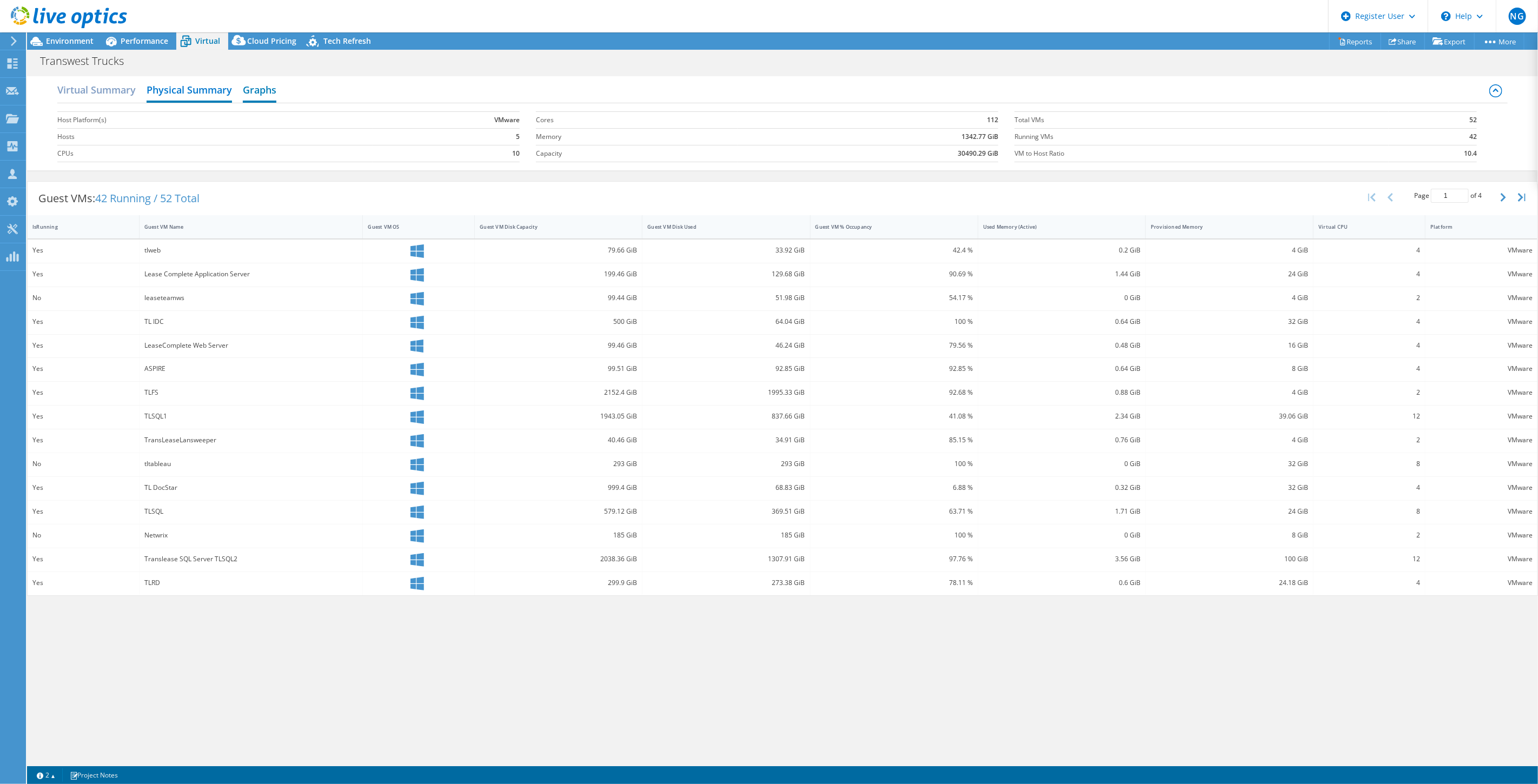
click at [257, 90] on h2 "Graphs" at bounding box center [259, 91] width 33 height 24
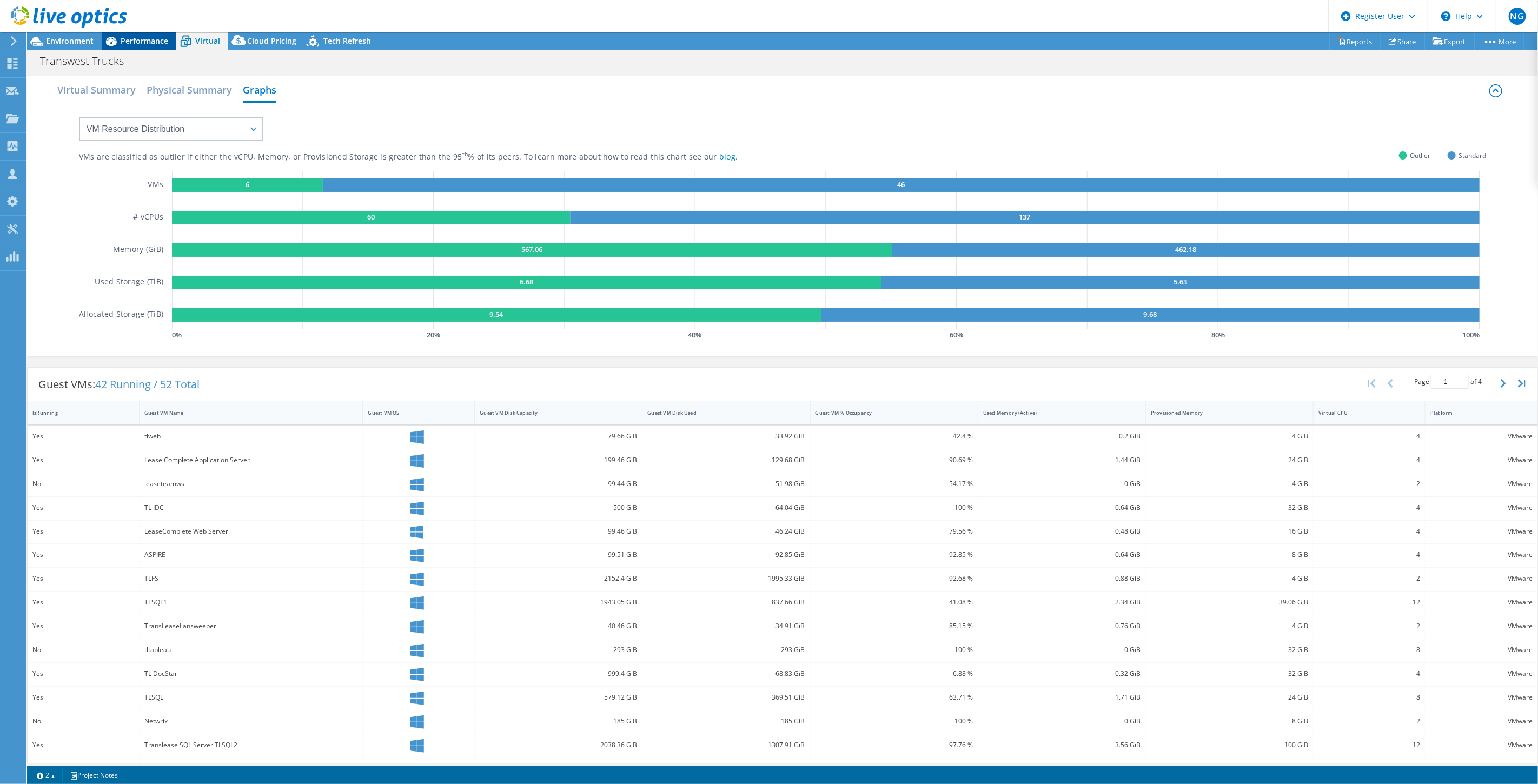
click at [172, 43] on div "Performance" at bounding box center [139, 41] width 74 height 17
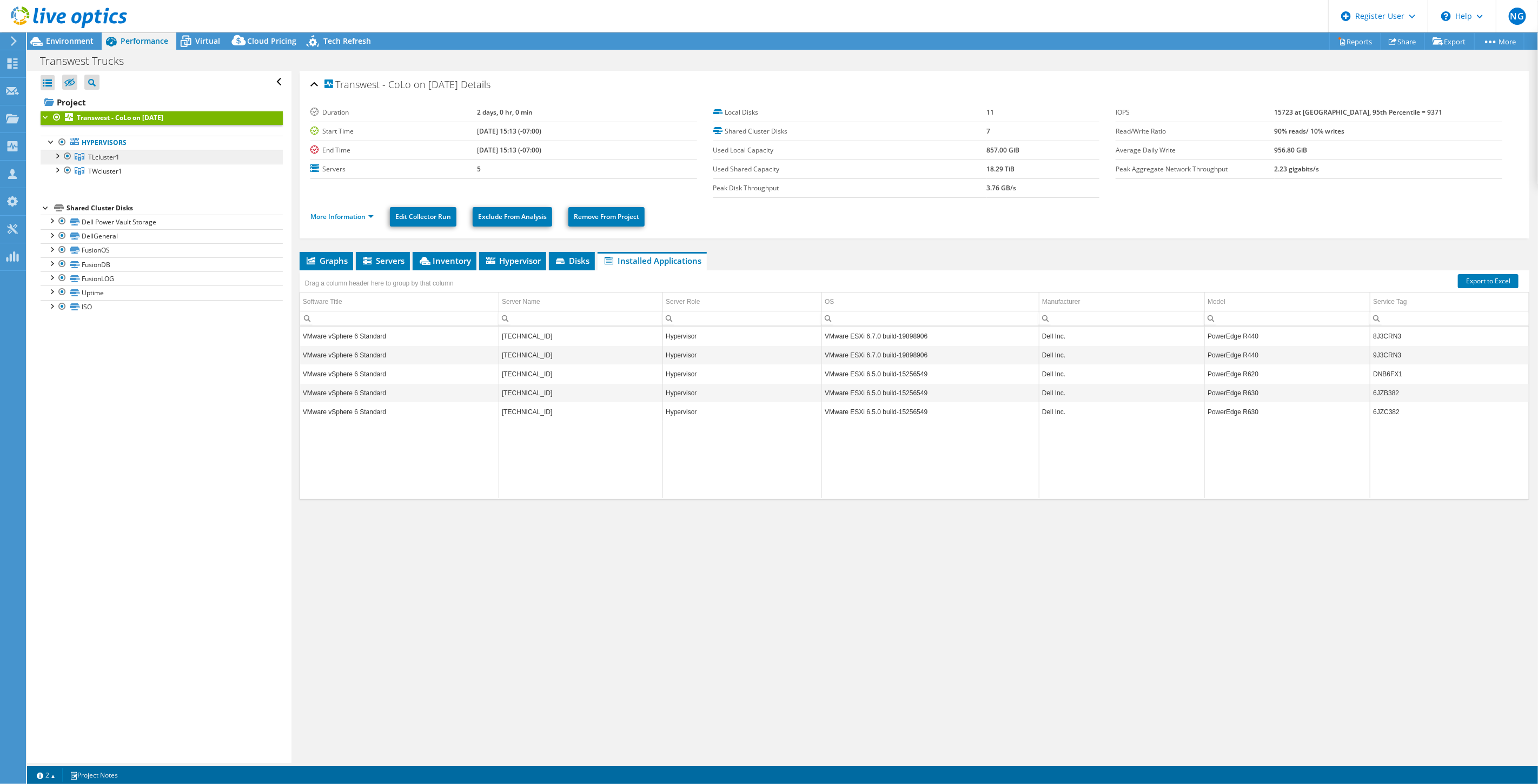
click at [130, 162] on link "TLcluster1" at bounding box center [161, 157] width 243 height 14
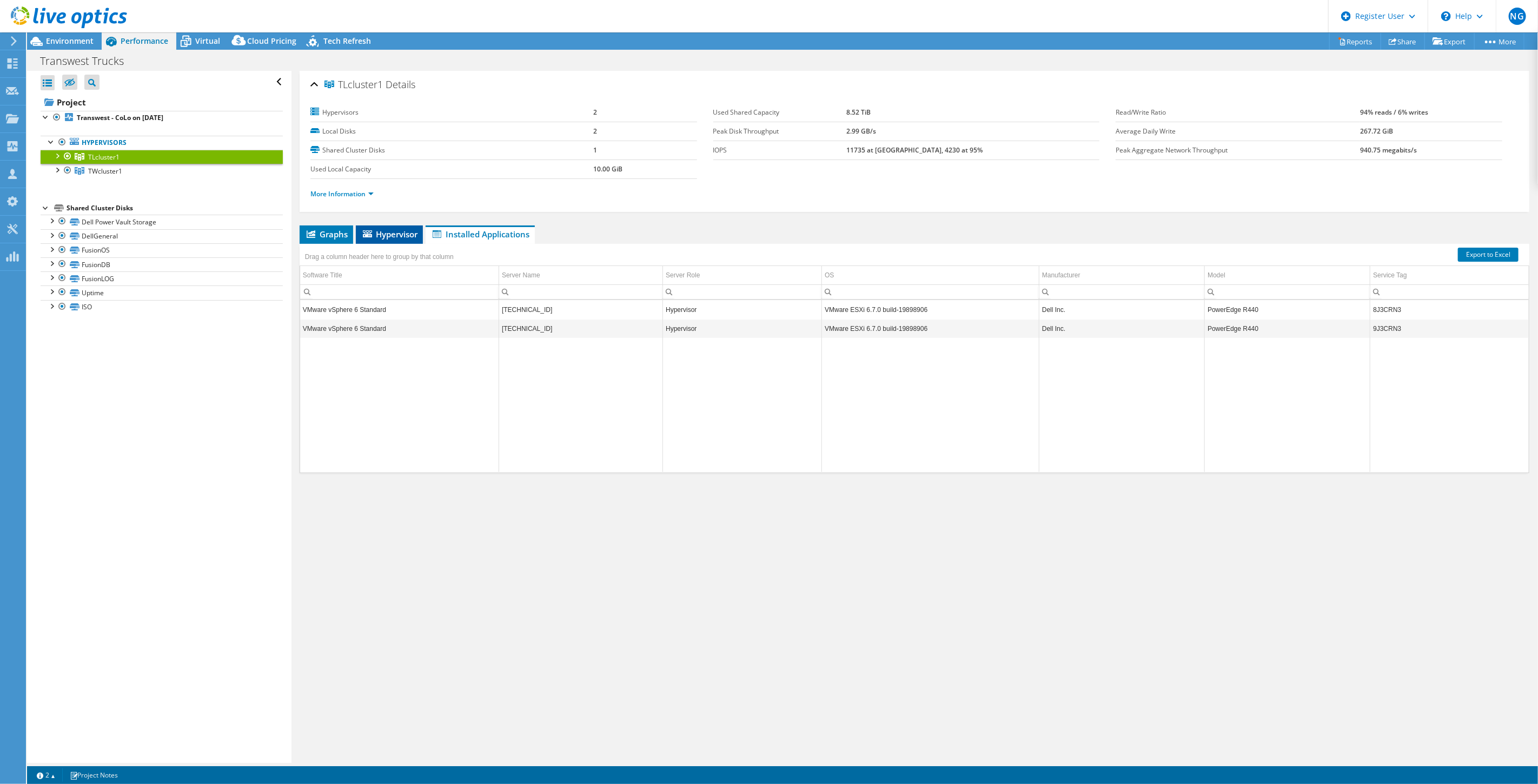
click at [408, 235] on span "Hypervisor" at bounding box center [389, 235] width 56 height 11
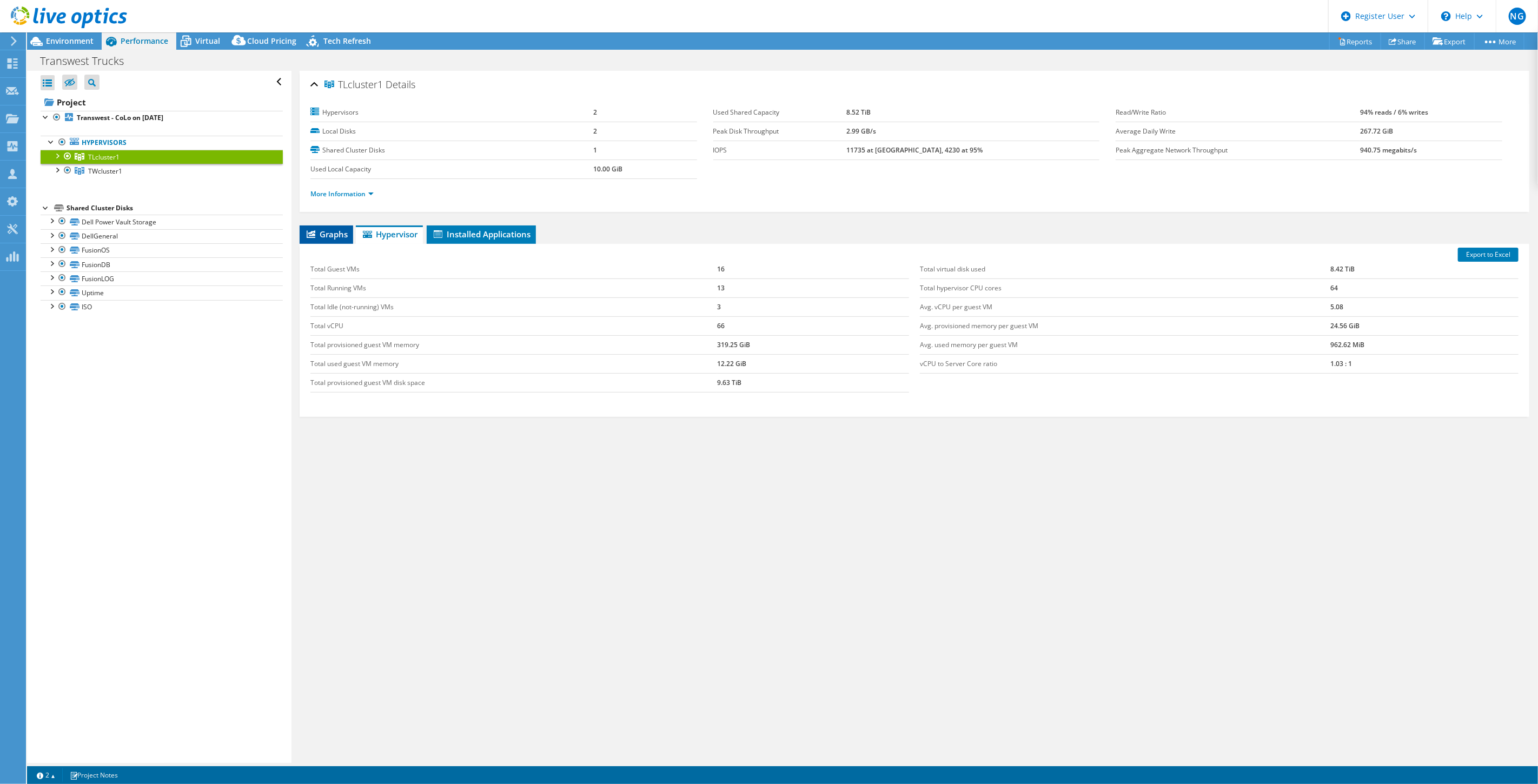
click at [343, 231] on span "Graphs" at bounding box center [326, 235] width 43 height 11
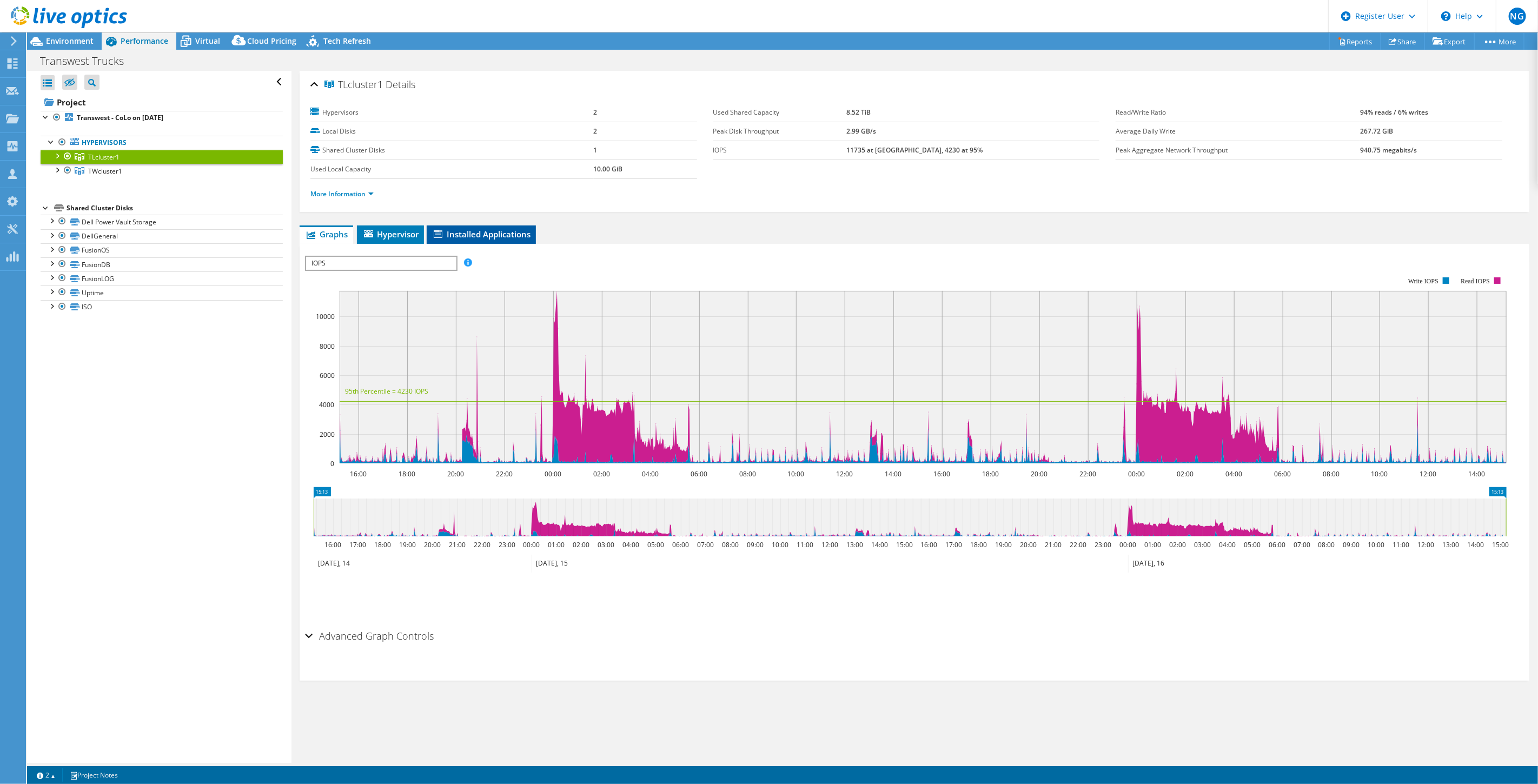
click at [447, 225] on li "Installed Applications" at bounding box center [481, 234] width 109 height 18
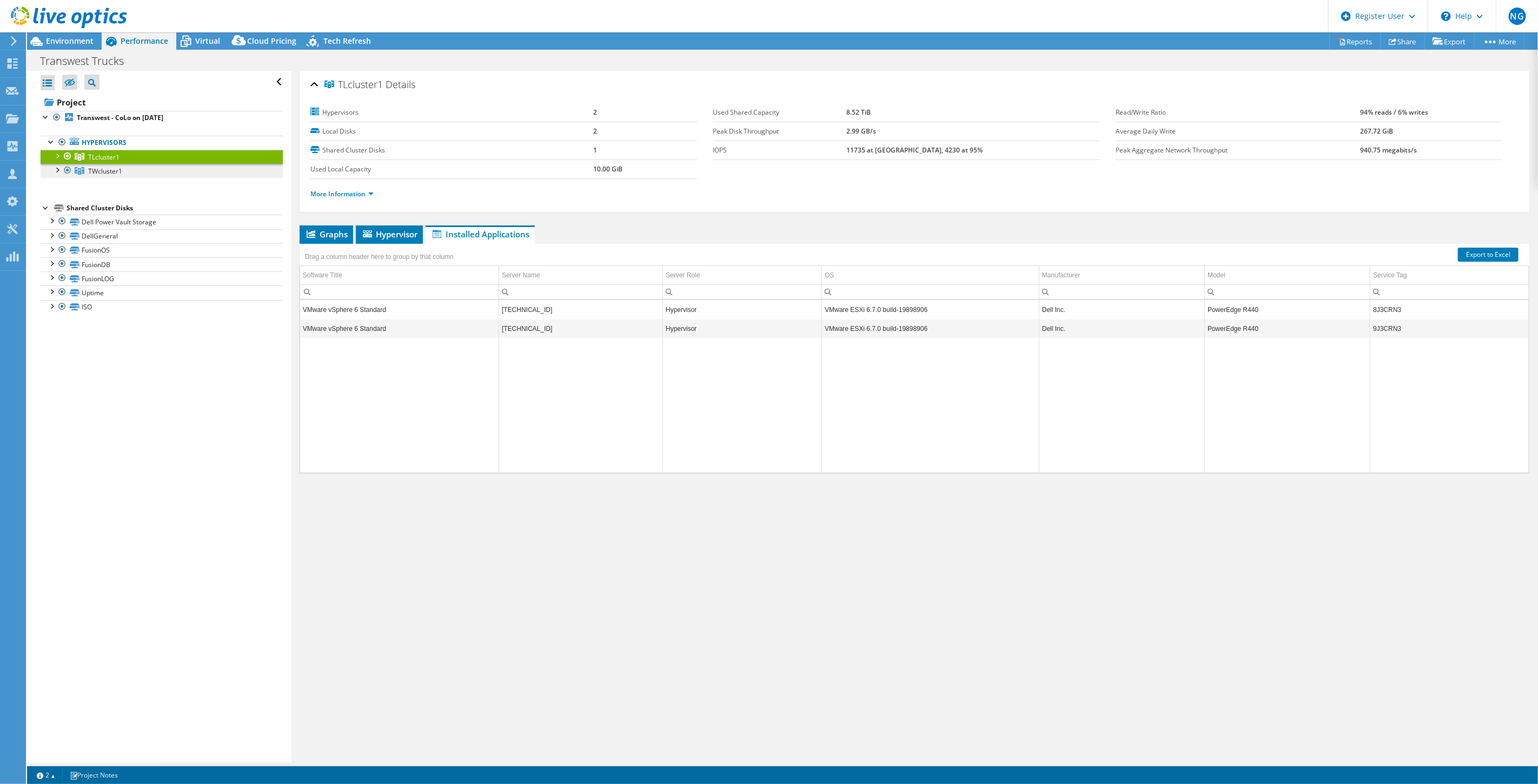
click at [134, 175] on link "TWcluster1" at bounding box center [161, 171] width 243 height 14
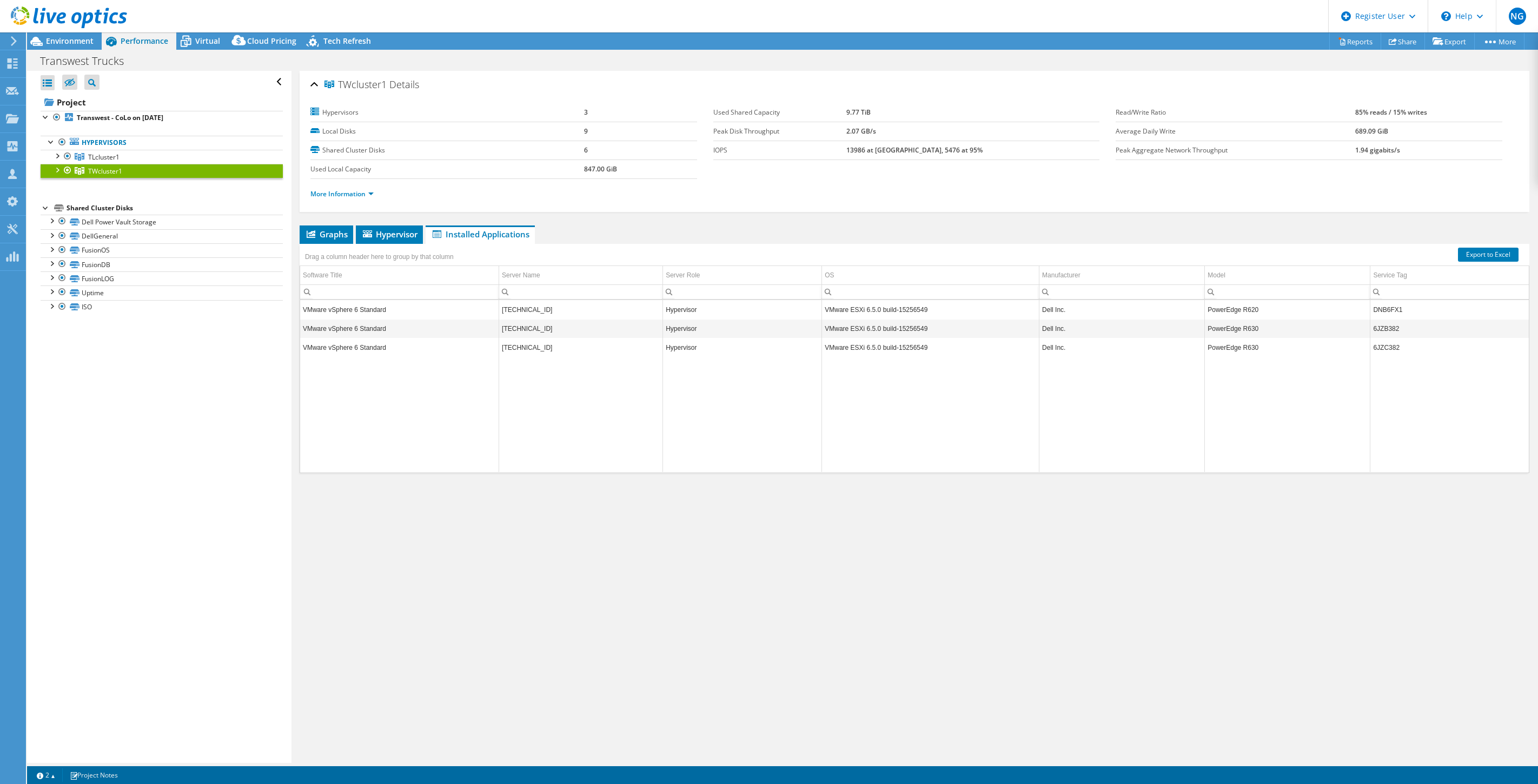
select select "USWest"
select select "USD"
click at [343, 196] on link "More Information" at bounding box center [342, 194] width 63 height 9
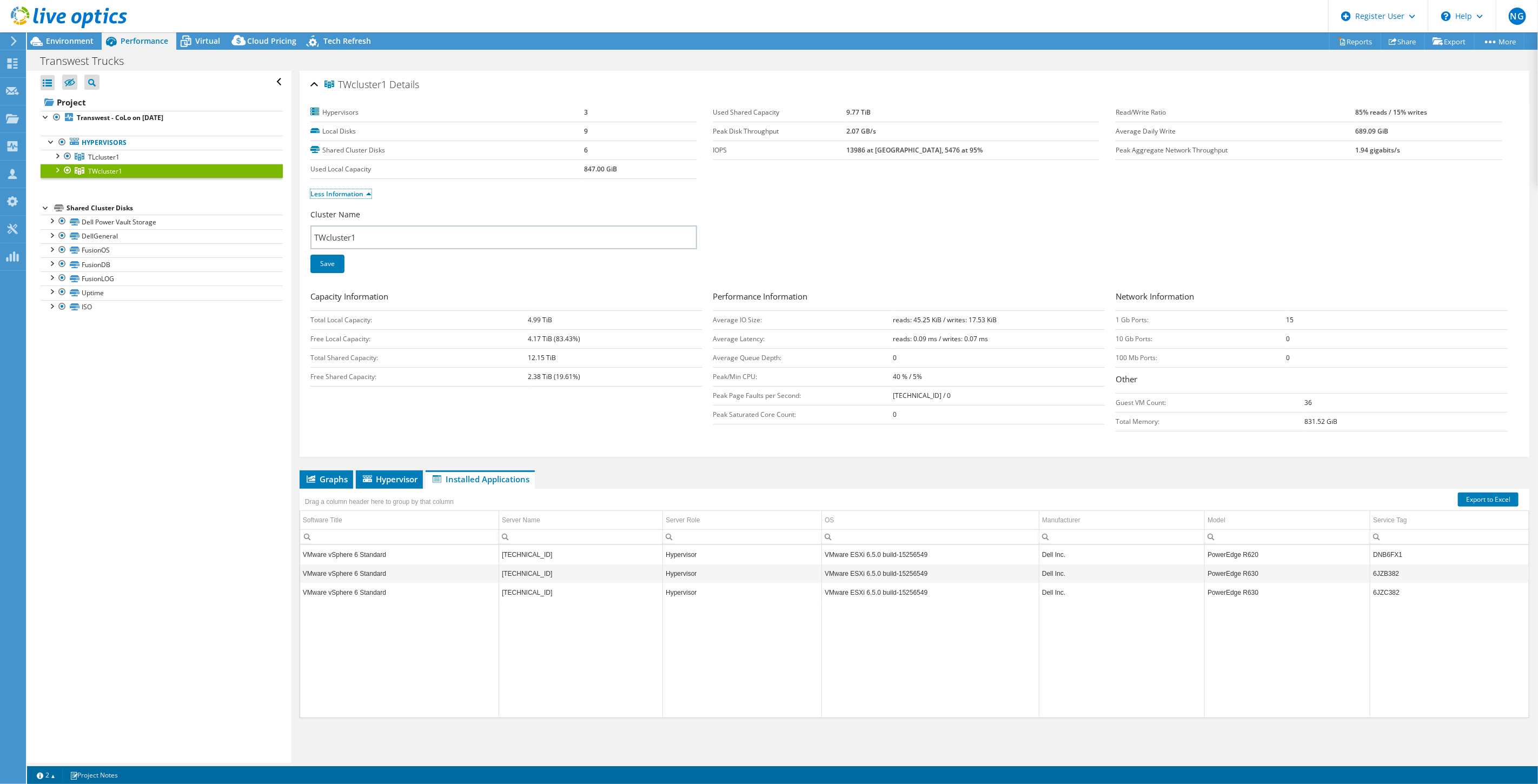
click at [343, 196] on link "Less Information" at bounding box center [341, 194] width 61 height 9
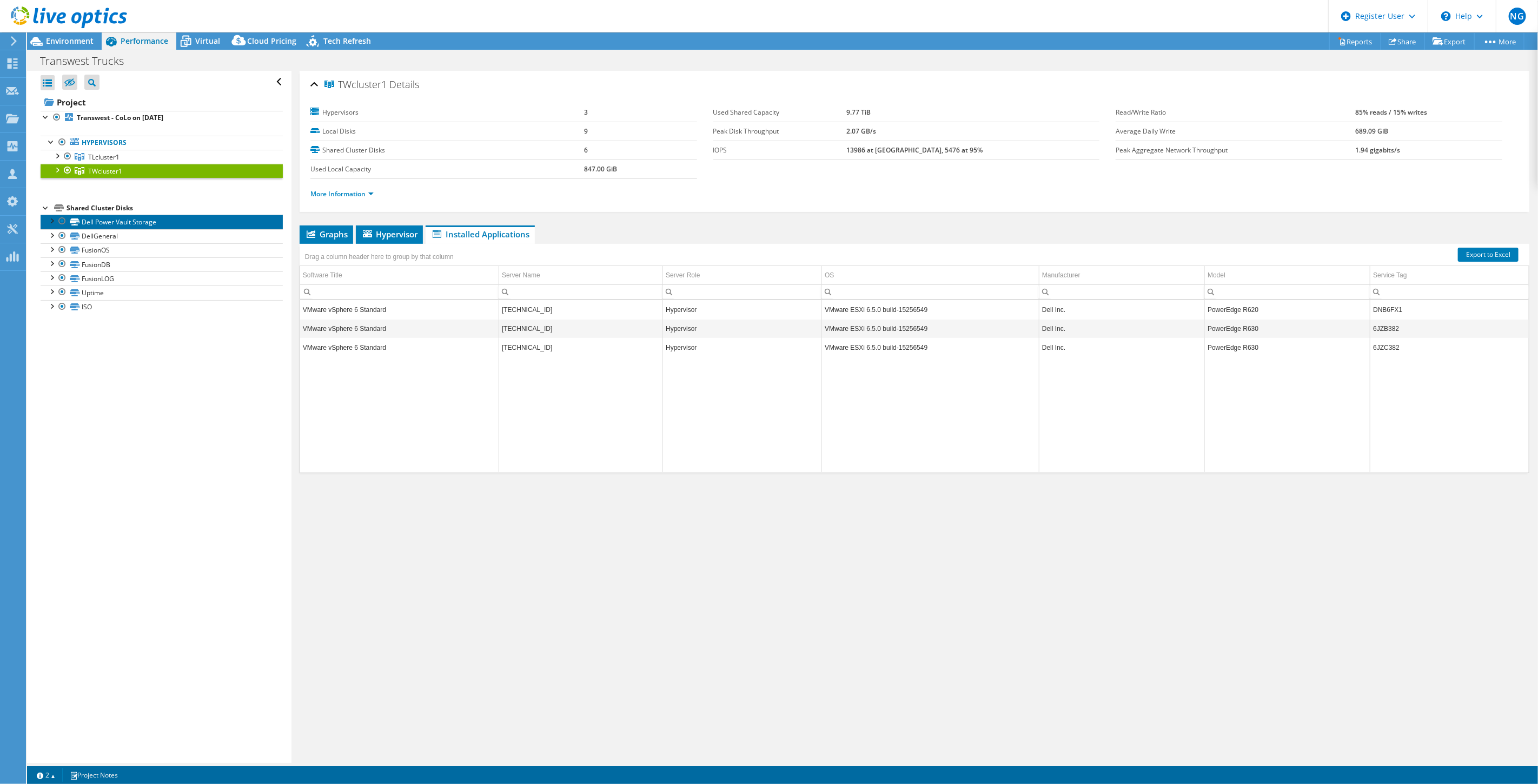
click at [146, 228] on link "Dell Power Vault Storage" at bounding box center [161, 222] width 243 height 14
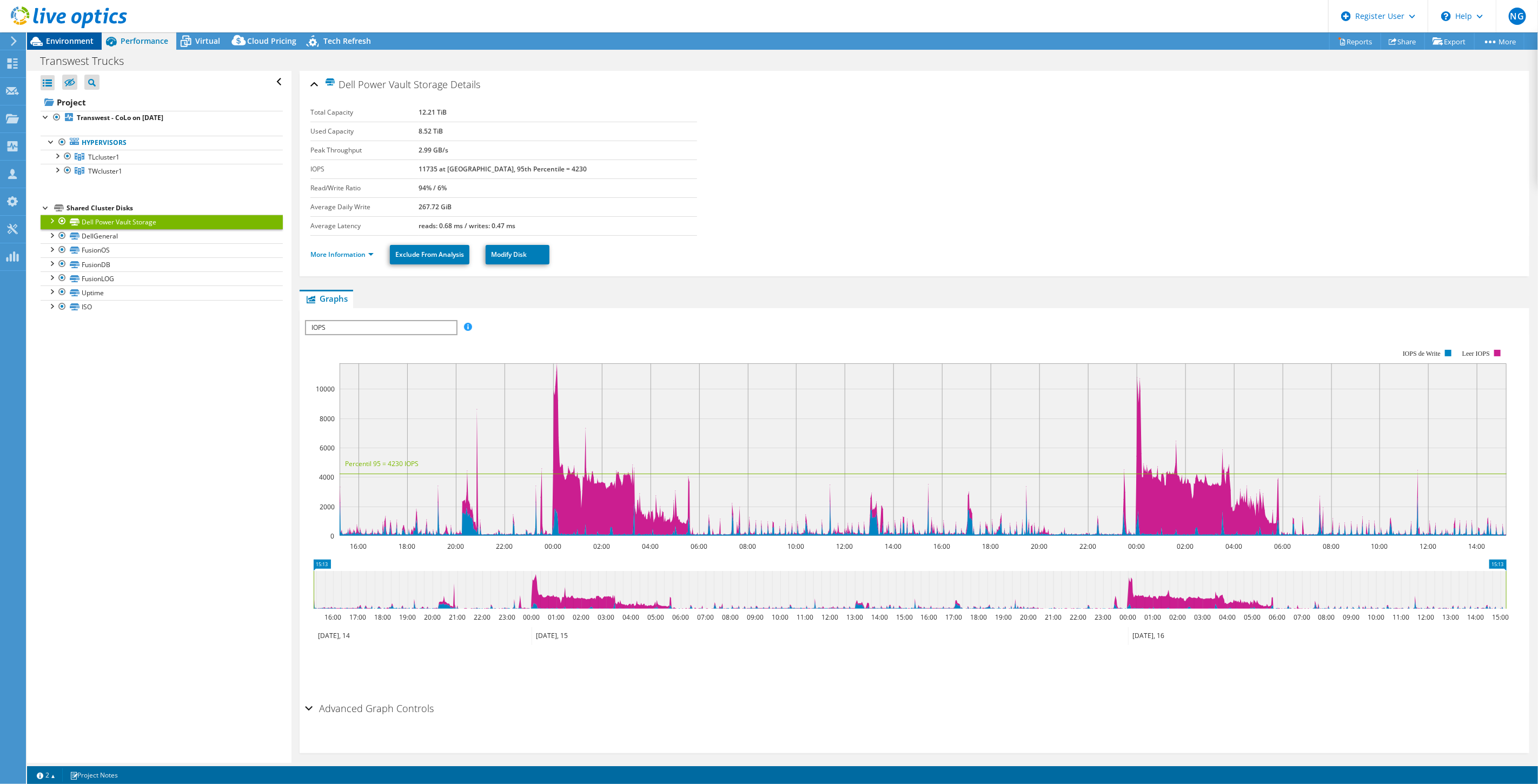
click at [89, 36] on span "Environment" at bounding box center [70, 40] width 47 height 10
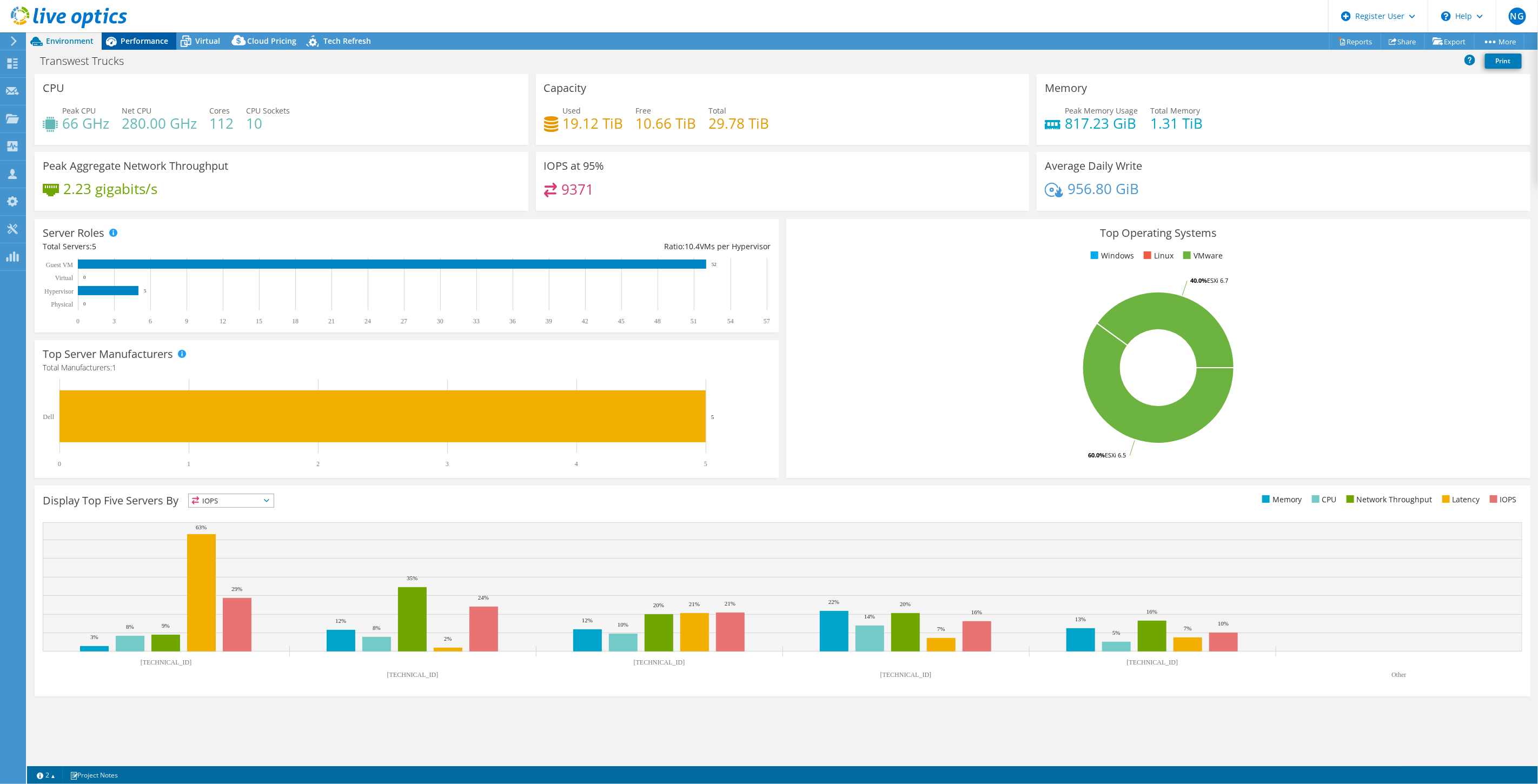
click at [142, 42] on span "Performance" at bounding box center [145, 40] width 47 height 10
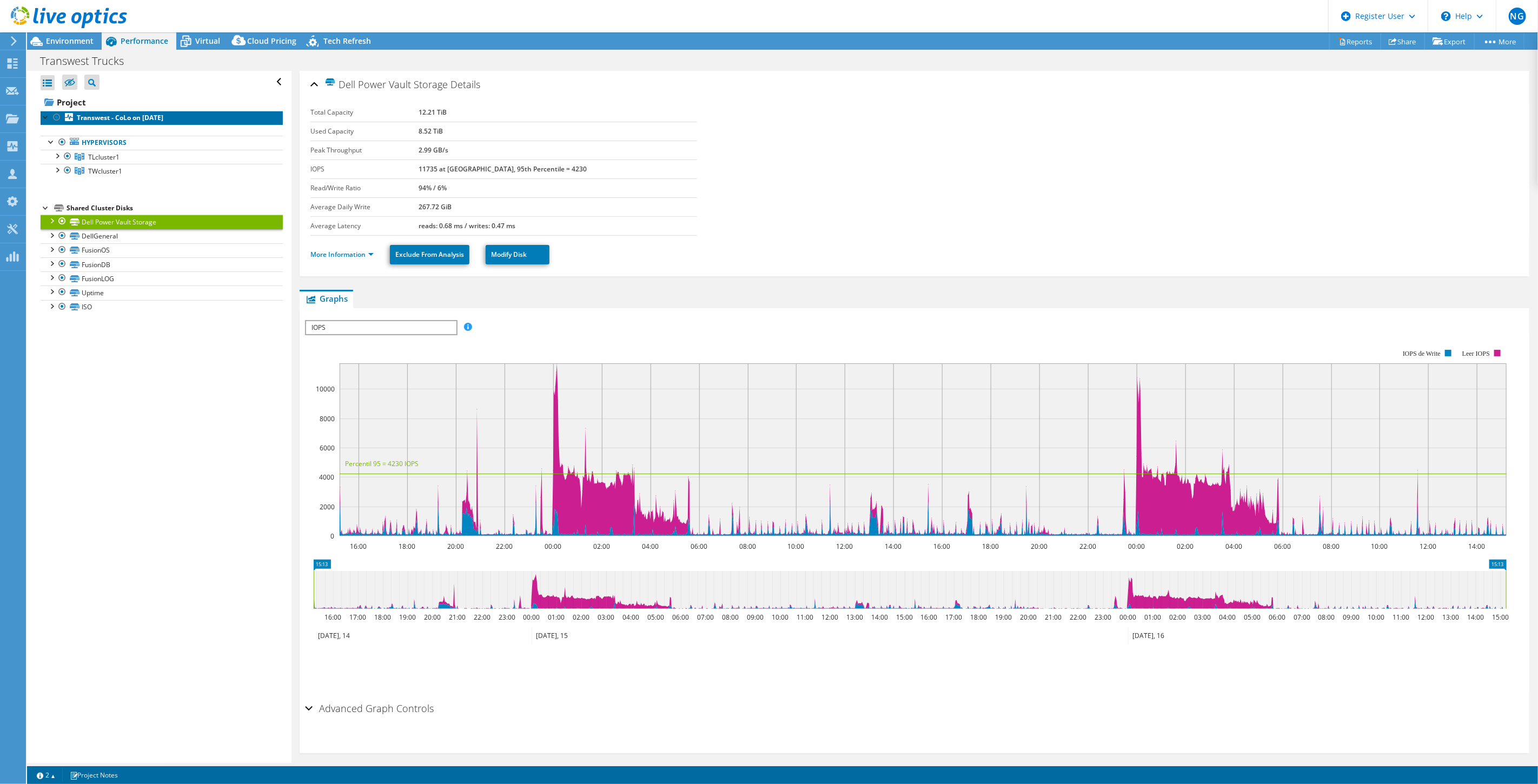
click at [138, 122] on link "Transwest - CoLo on [DATE]" at bounding box center [161, 118] width 243 height 14
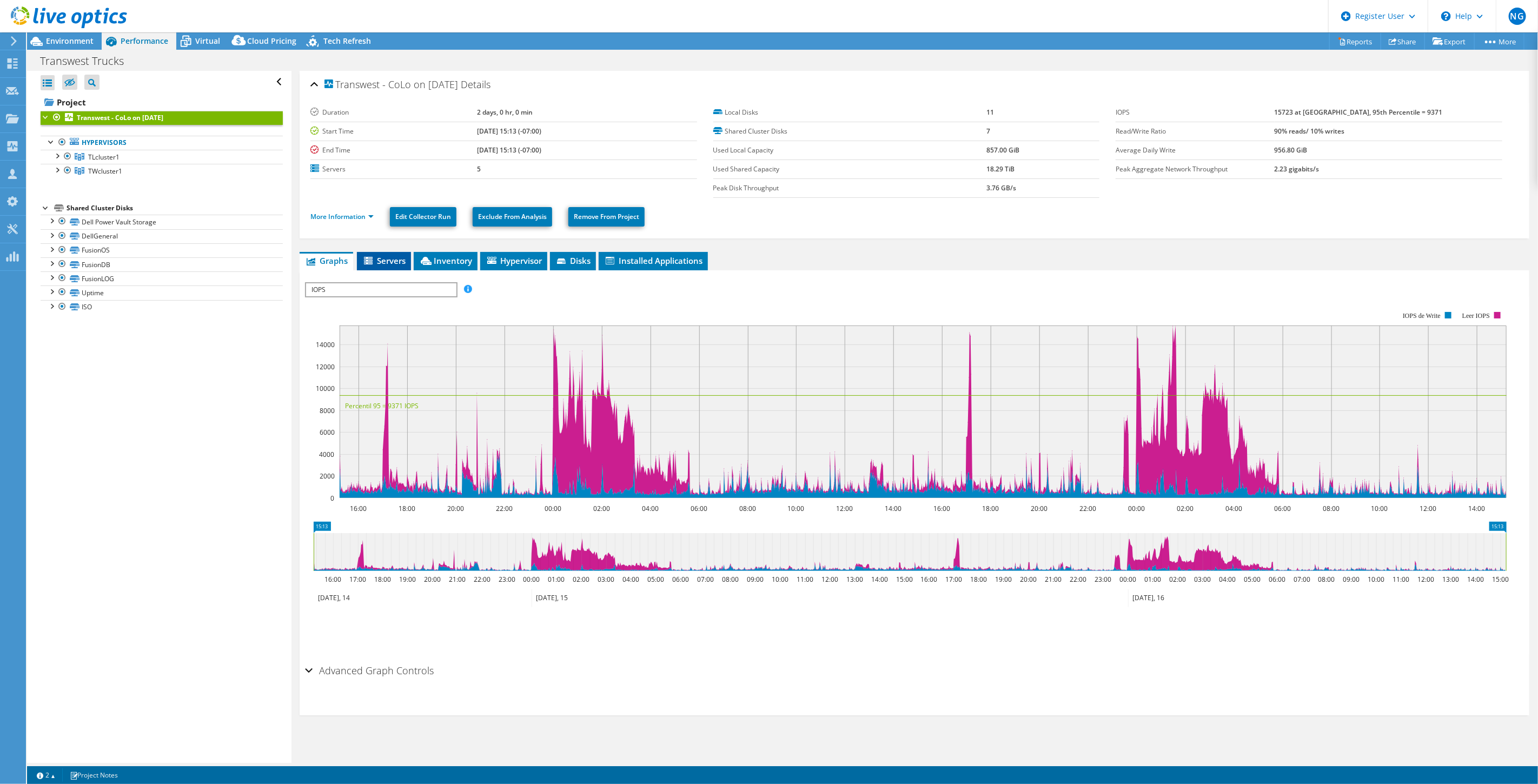
click at [406, 263] on li "Servers" at bounding box center [384, 261] width 54 height 18
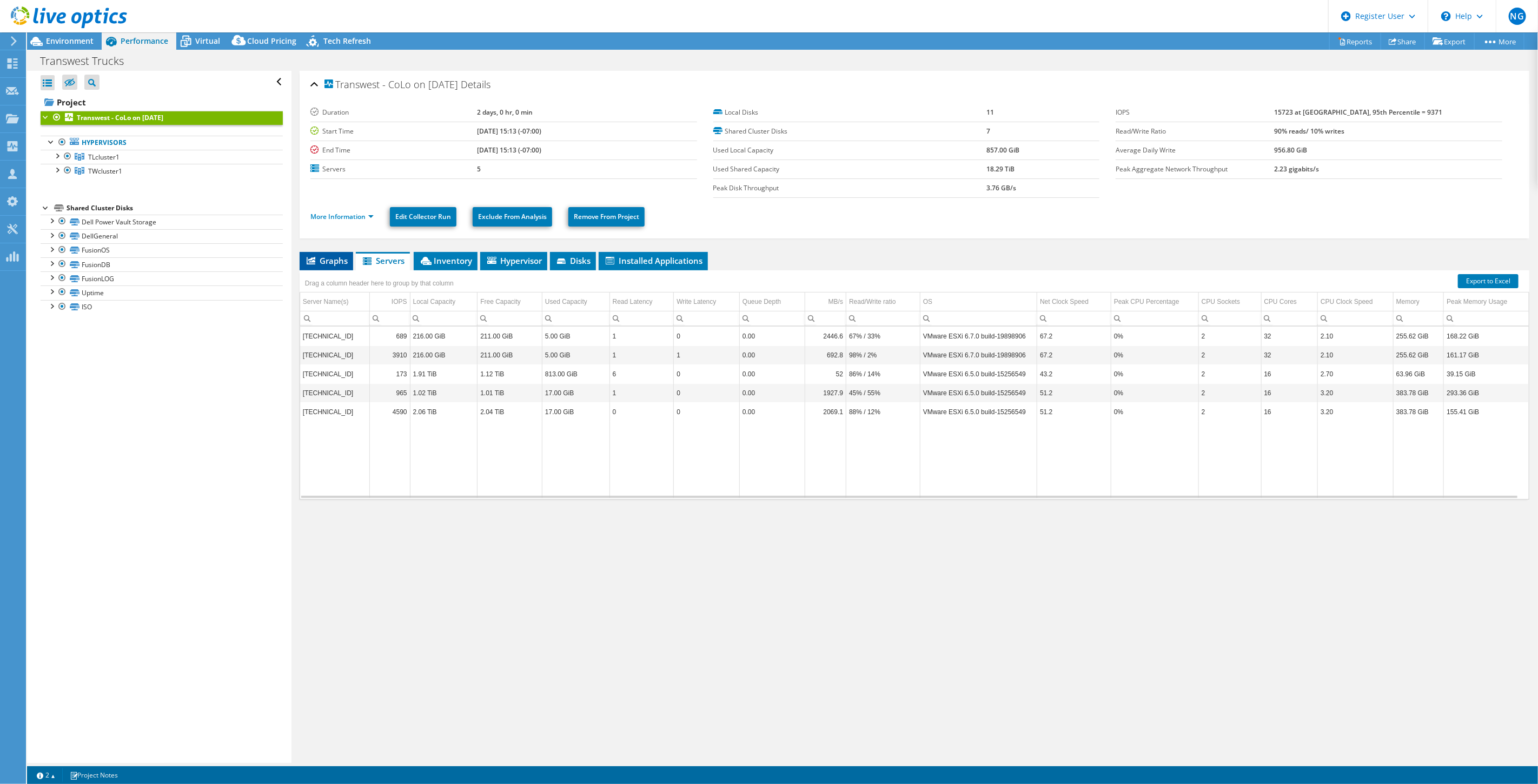
click at [346, 262] on span "Graphs" at bounding box center [326, 261] width 43 height 11
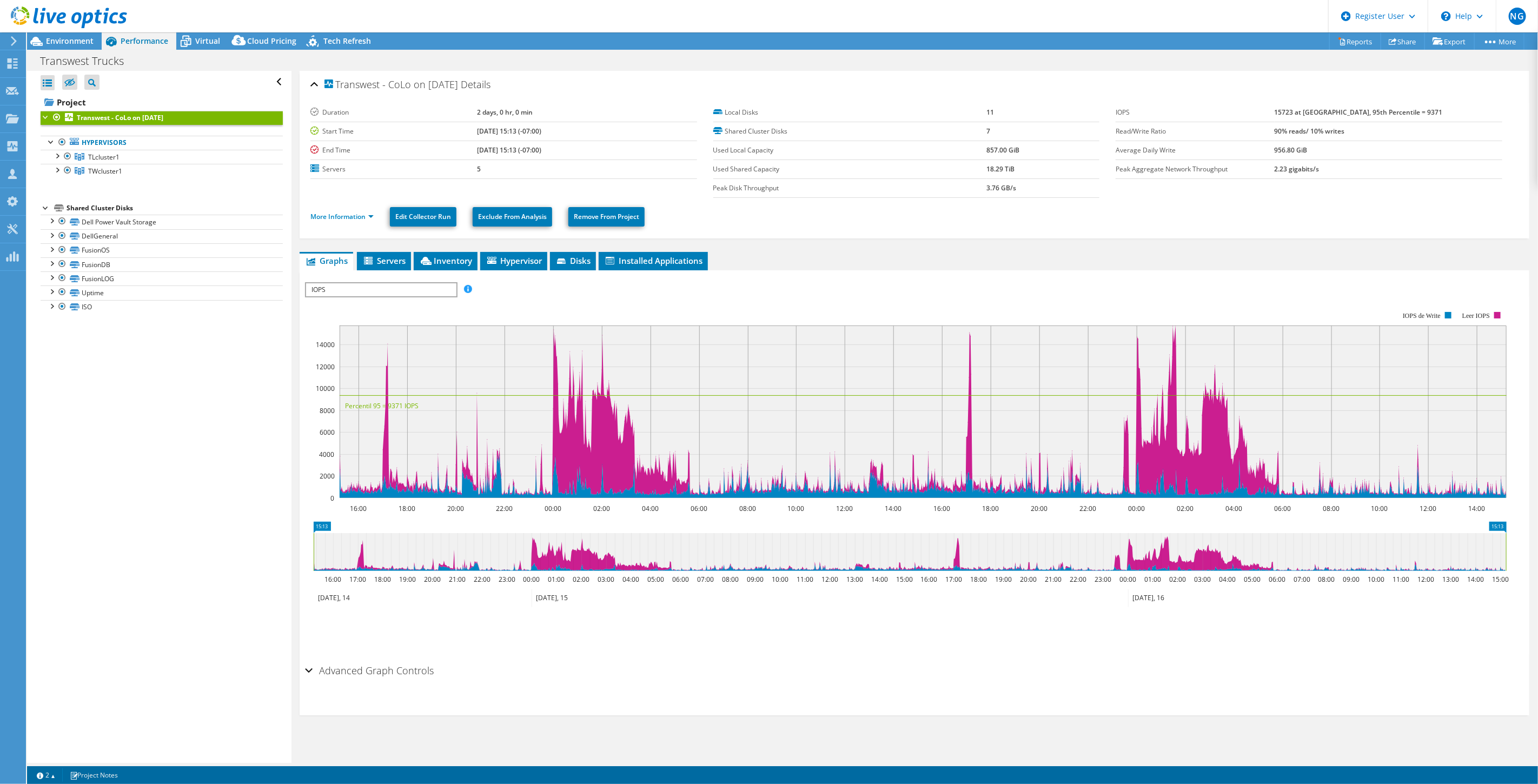
click at [413, 291] on span "IOPS" at bounding box center [381, 290] width 150 height 13
click at [388, 416] on li "Top Servers By Page Faults" at bounding box center [381, 420] width 150 height 13
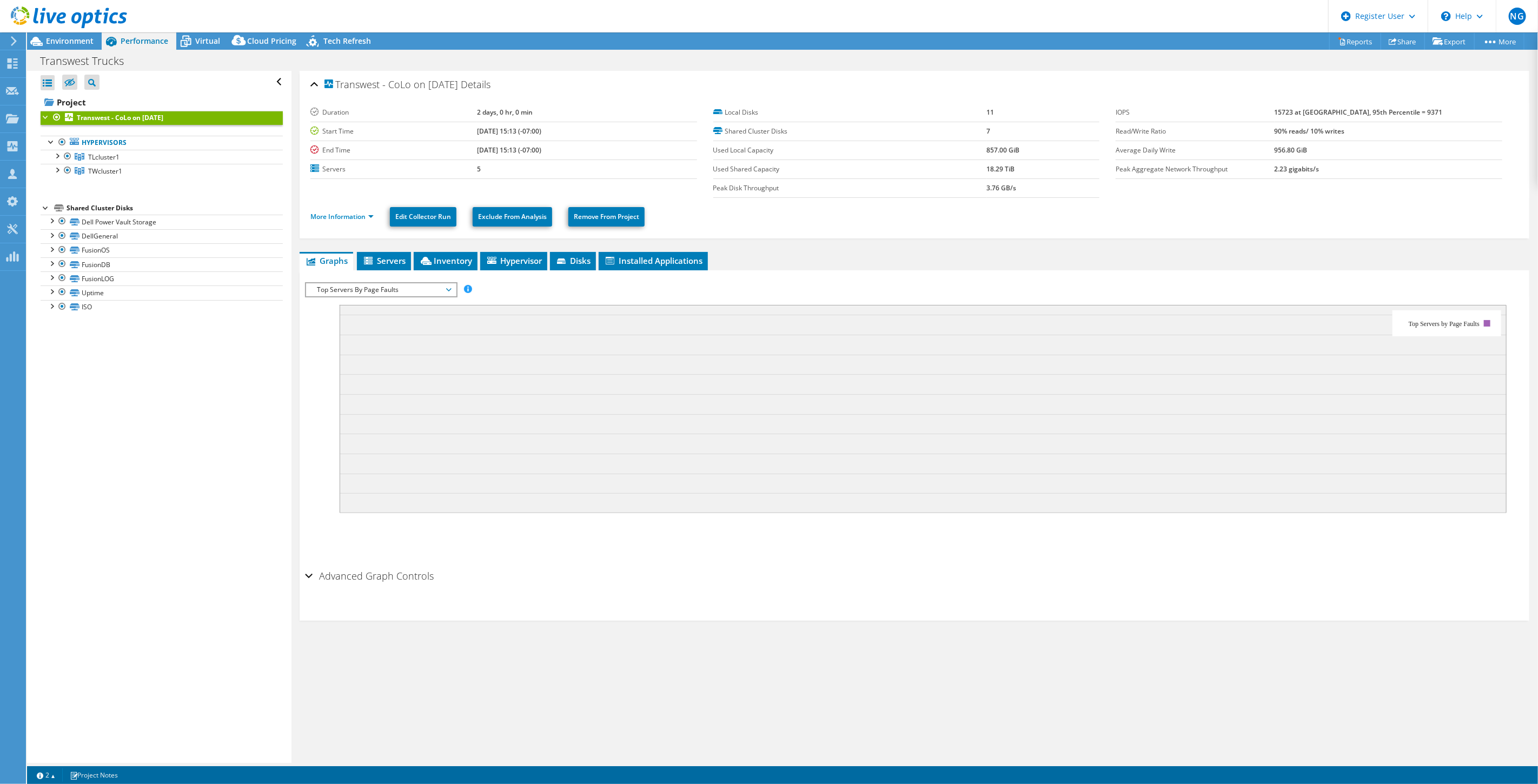
click at [408, 292] on span "Top Servers By Page Faults" at bounding box center [381, 290] width 139 height 13
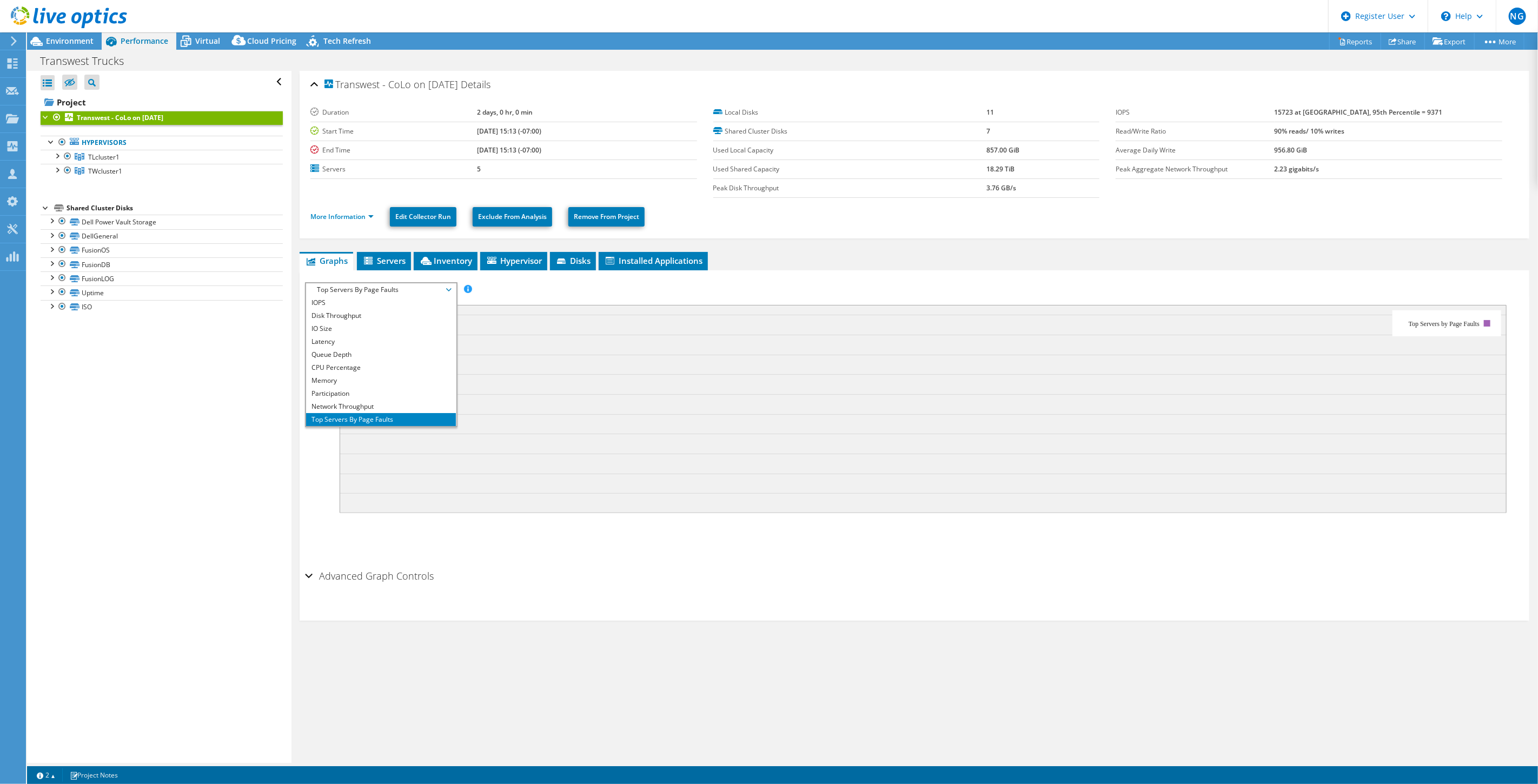
click at [392, 285] on span "Top Servers By Page Faults" at bounding box center [381, 290] width 139 height 13
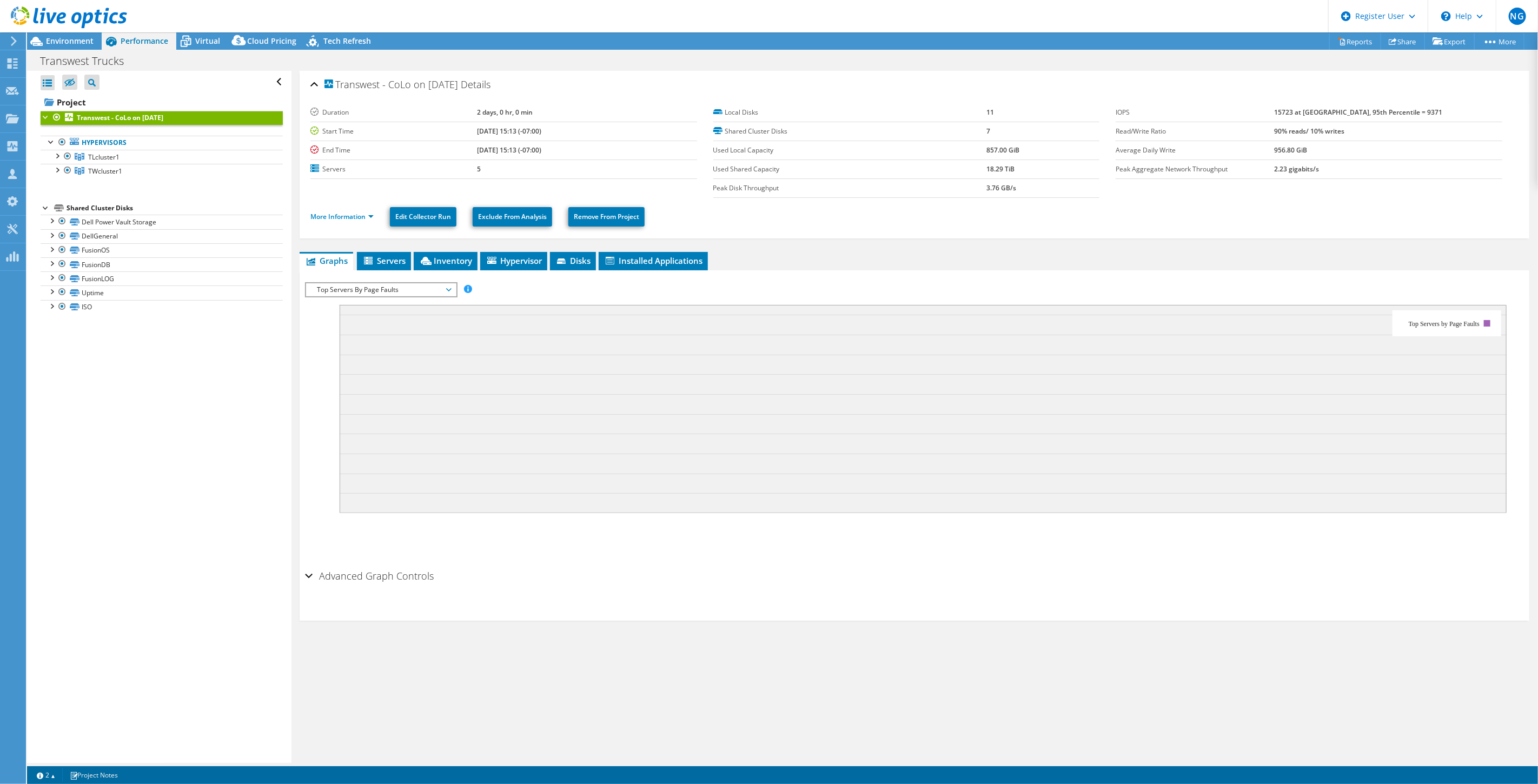
click at [370, 278] on div "IOPS Disk Throughput IO Size Latency Queue Depth CPU Percentage Memory Page Fau…" at bounding box center [914, 420] width 1219 height 288
click at [368, 287] on span "Top Servers By Page Faults" at bounding box center [381, 290] width 139 height 13
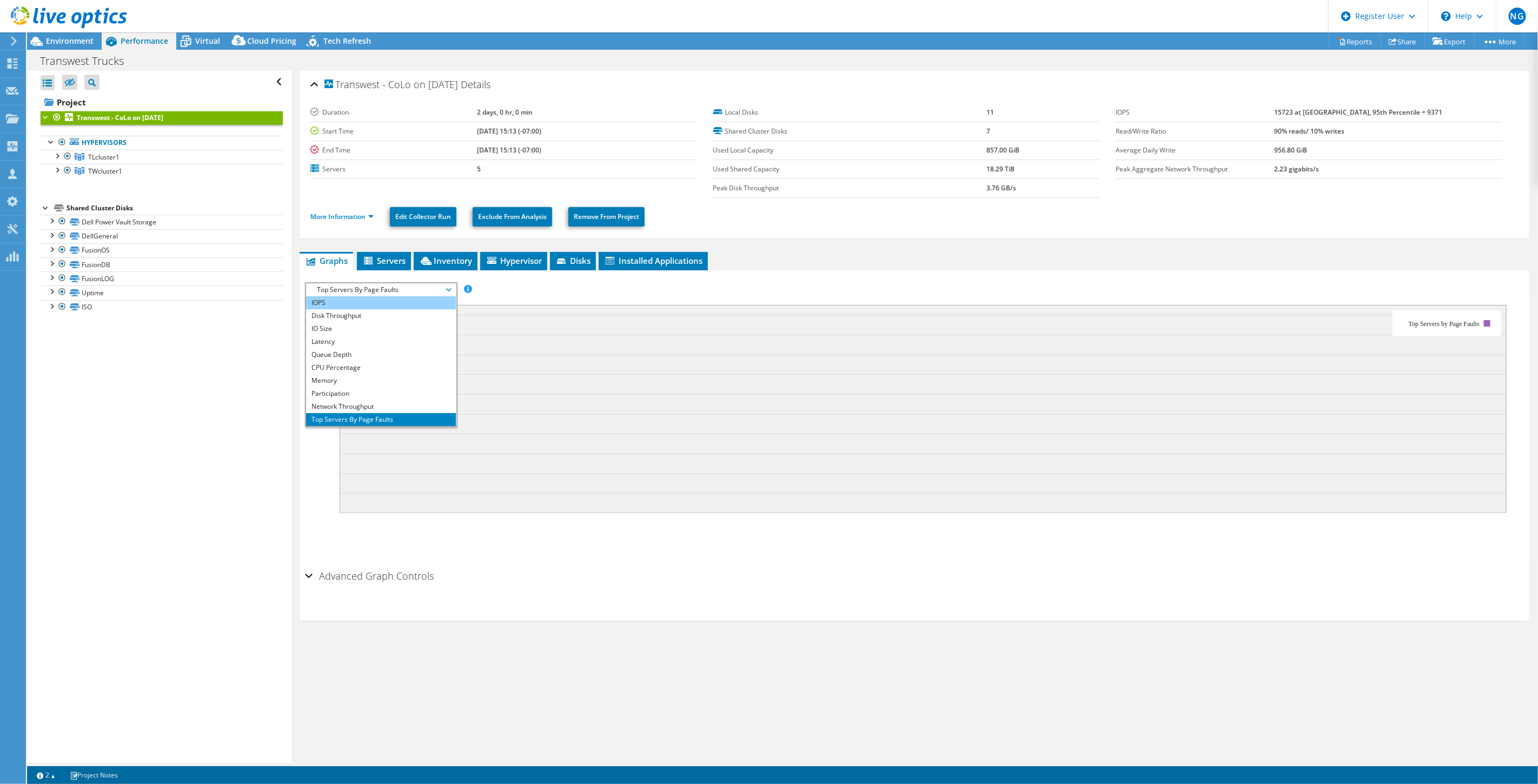
click at [365, 304] on li "IOPS" at bounding box center [381, 303] width 150 height 13
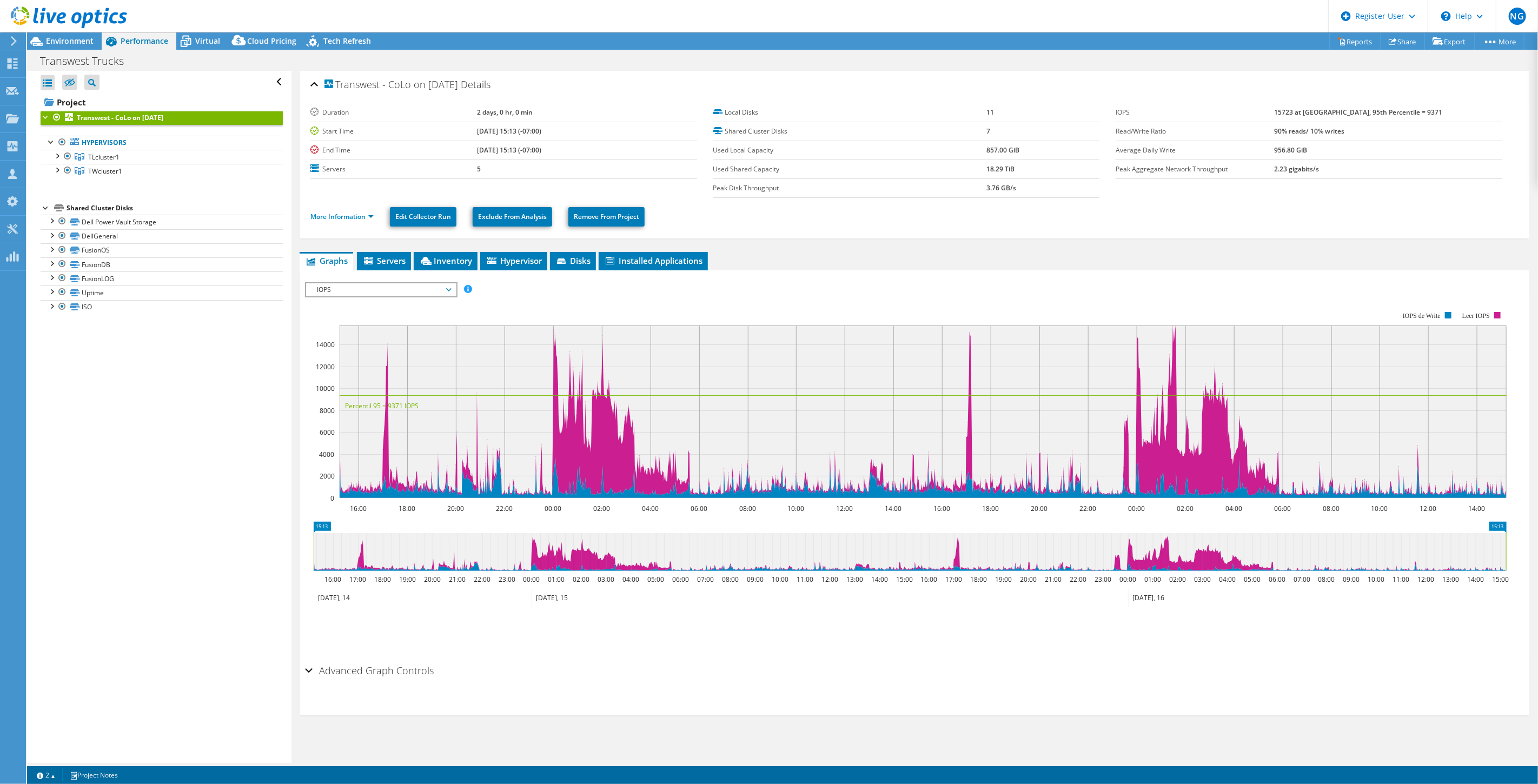
click at [394, 289] on span "IOPS" at bounding box center [381, 290] width 139 height 13
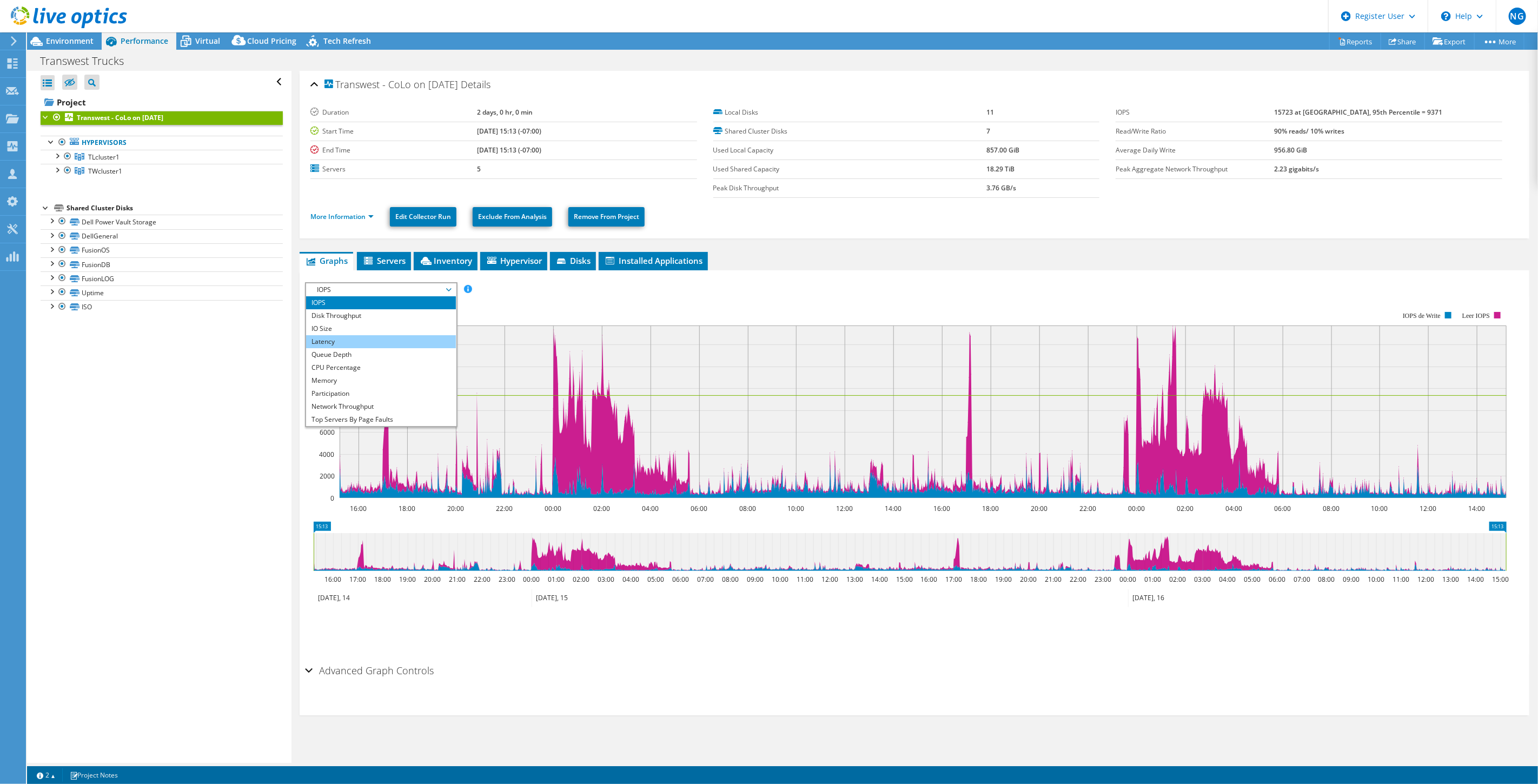
click at [377, 343] on li "Latency" at bounding box center [381, 341] width 150 height 13
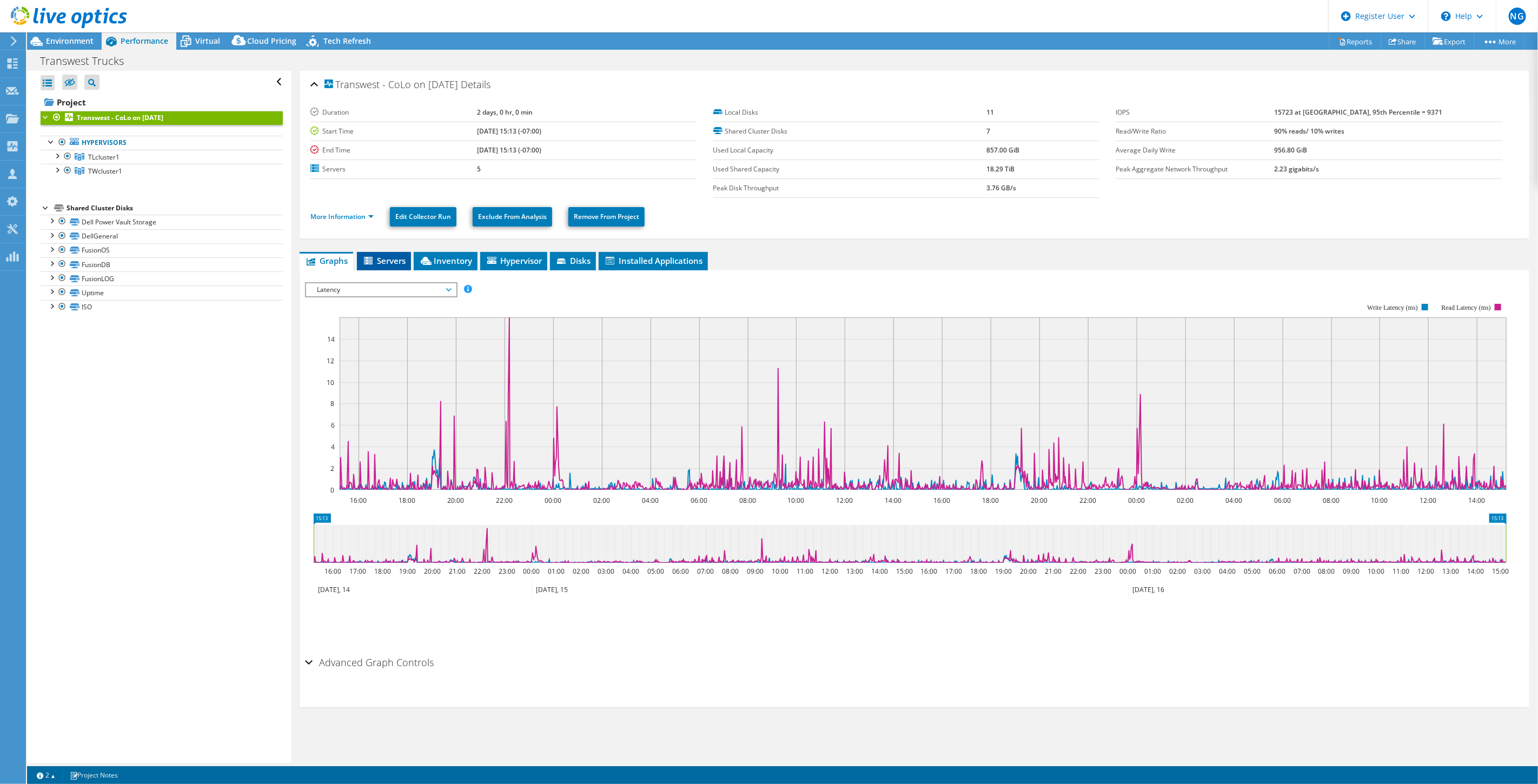
click at [402, 266] on li "Servers" at bounding box center [384, 261] width 54 height 18
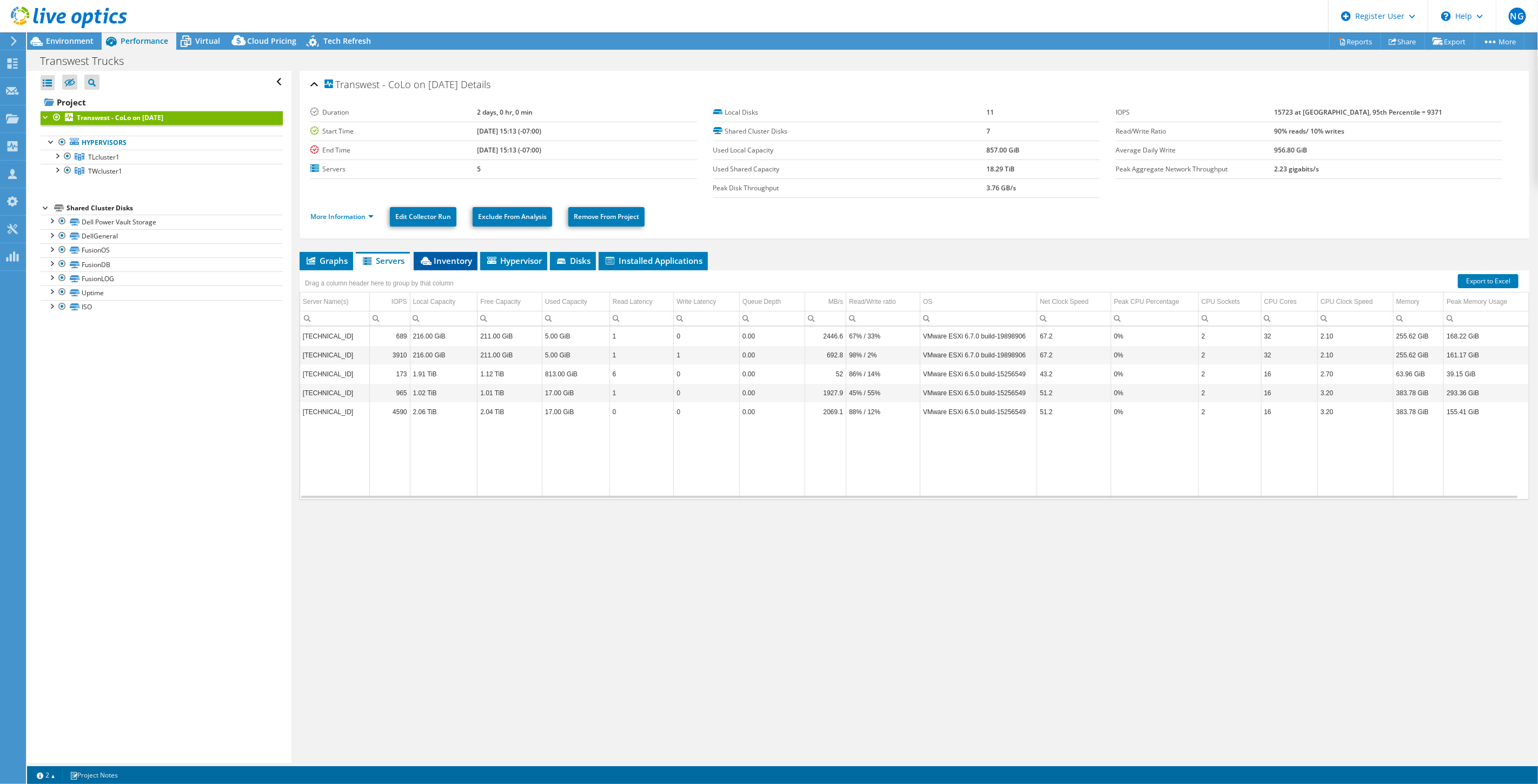
click at [435, 266] on li "Inventory" at bounding box center [446, 261] width 64 height 18
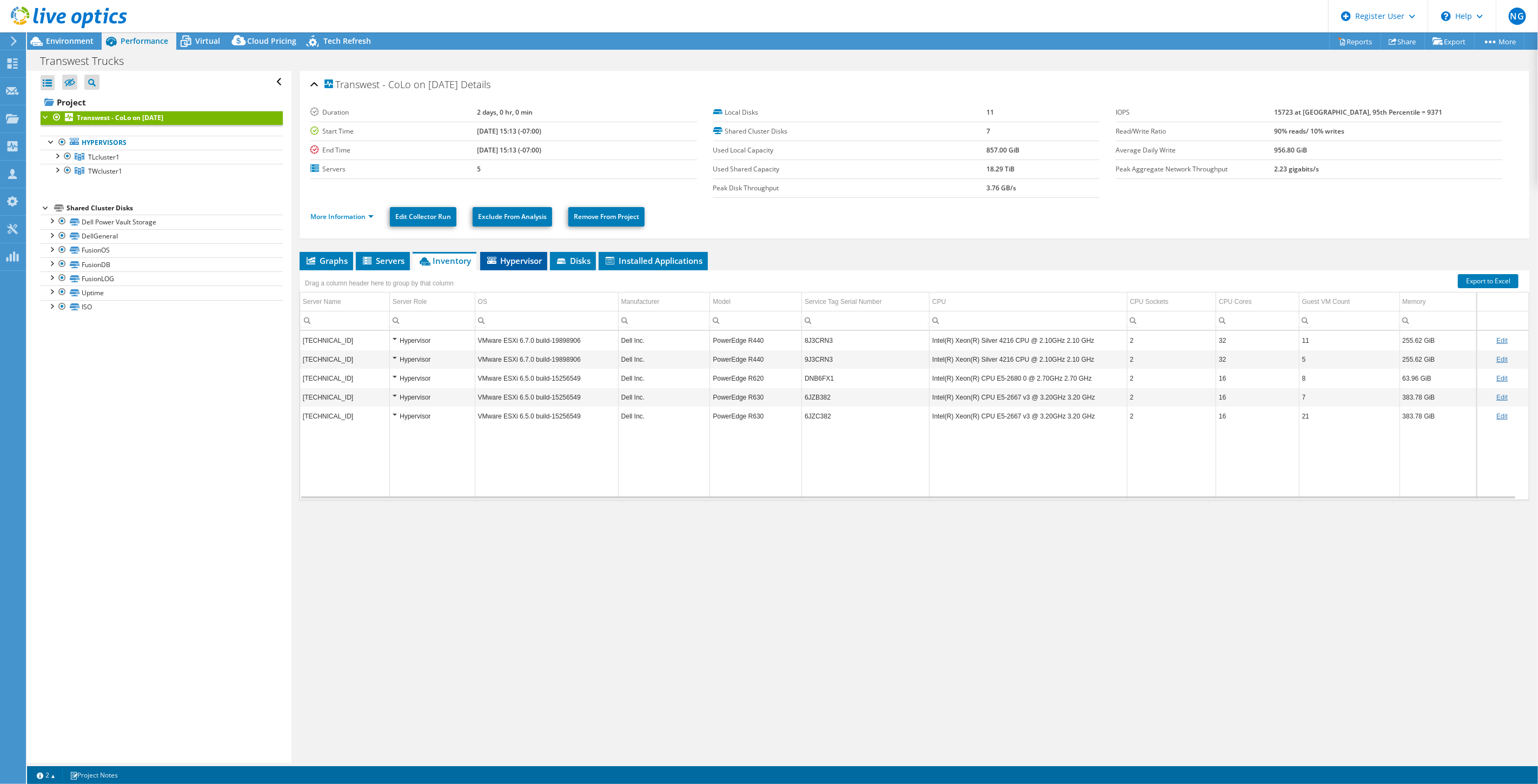
click at [515, 266] on li "Hypervisor" at bounding box center [514, 261] width 67 height 18
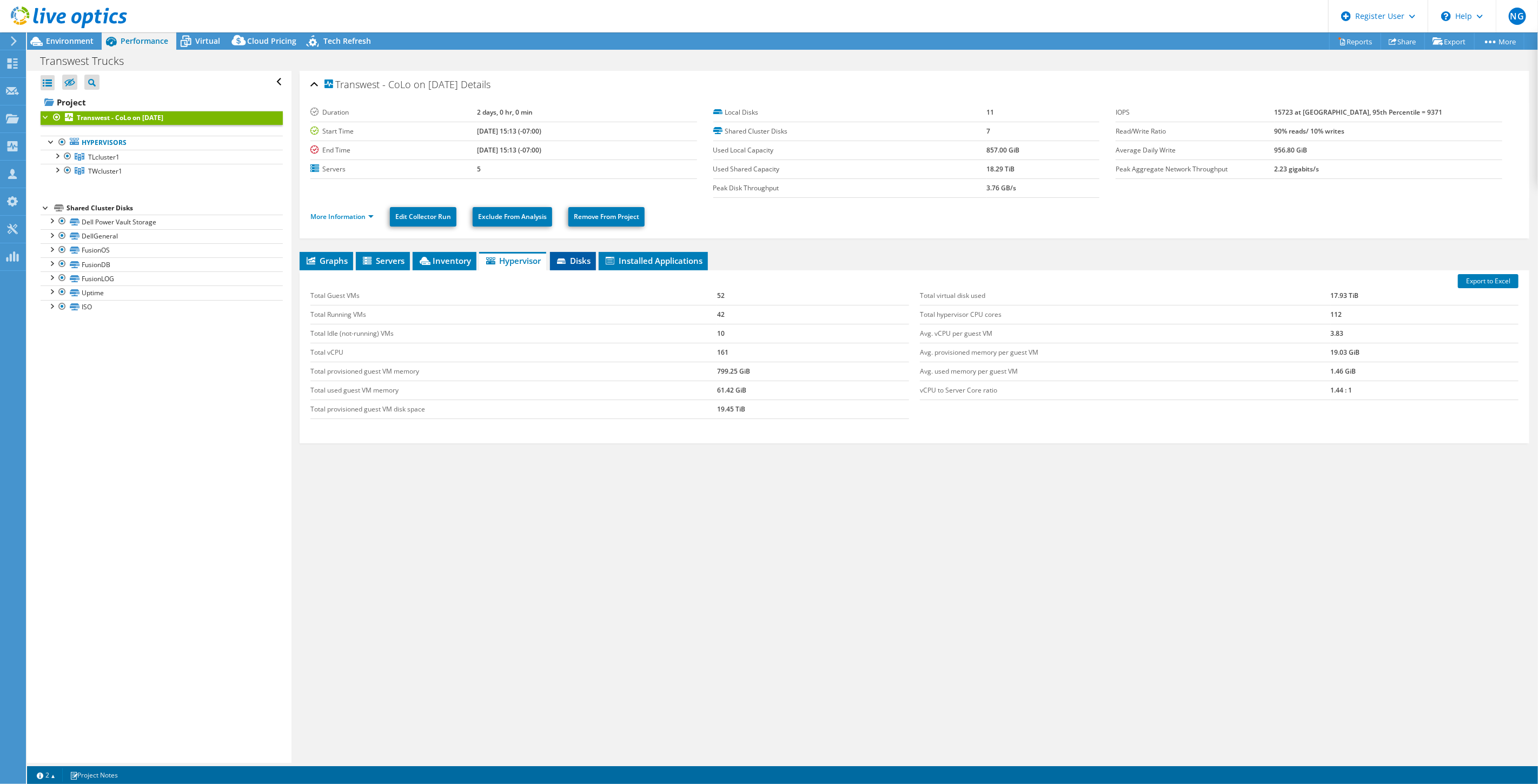
click at [582, 266] on li "Disks" at bounding box center [573, 261] width 46 height 18
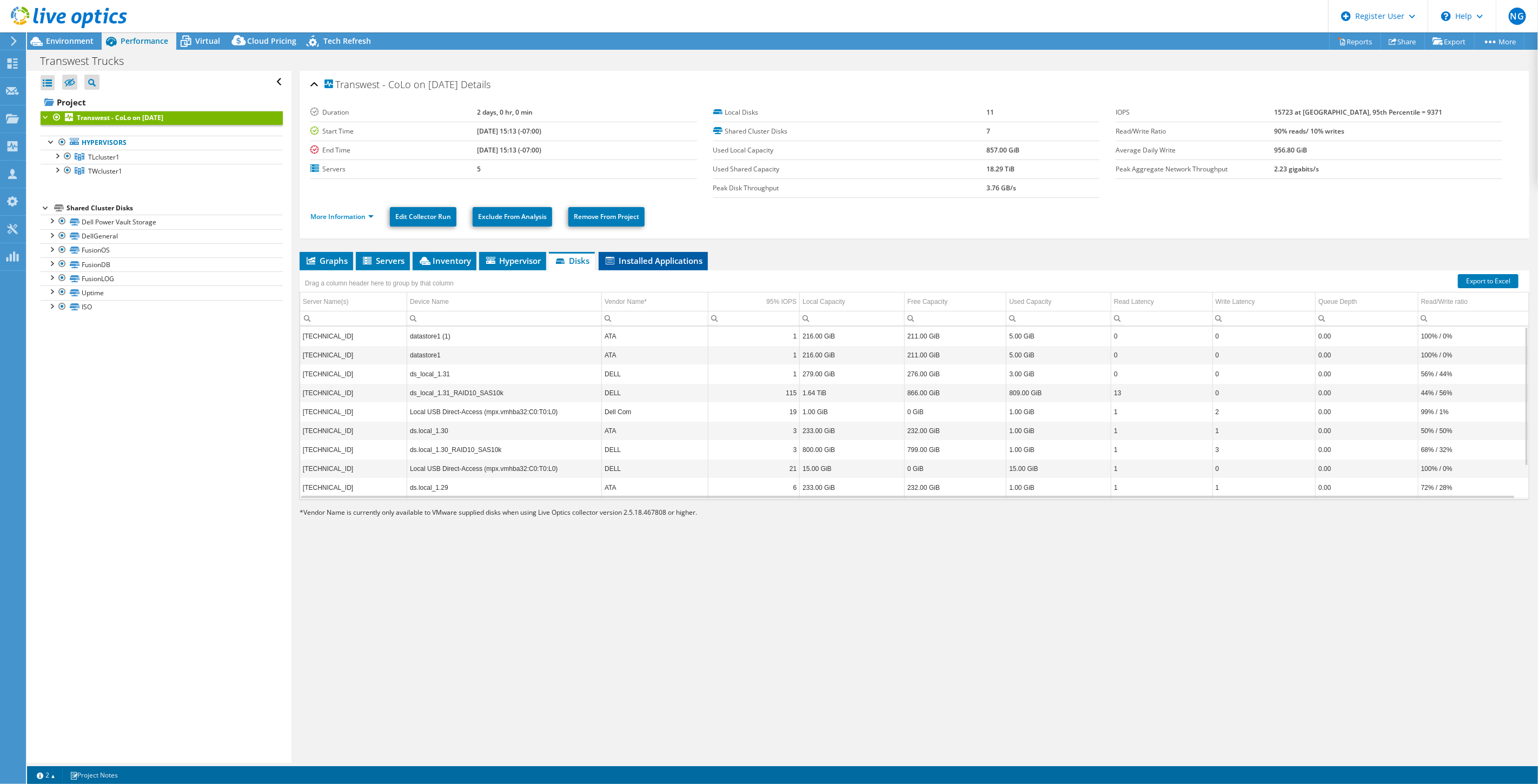
click at [683, 265] on span "Installed Applications" at bounding box center [653, 261] width 99 height 11
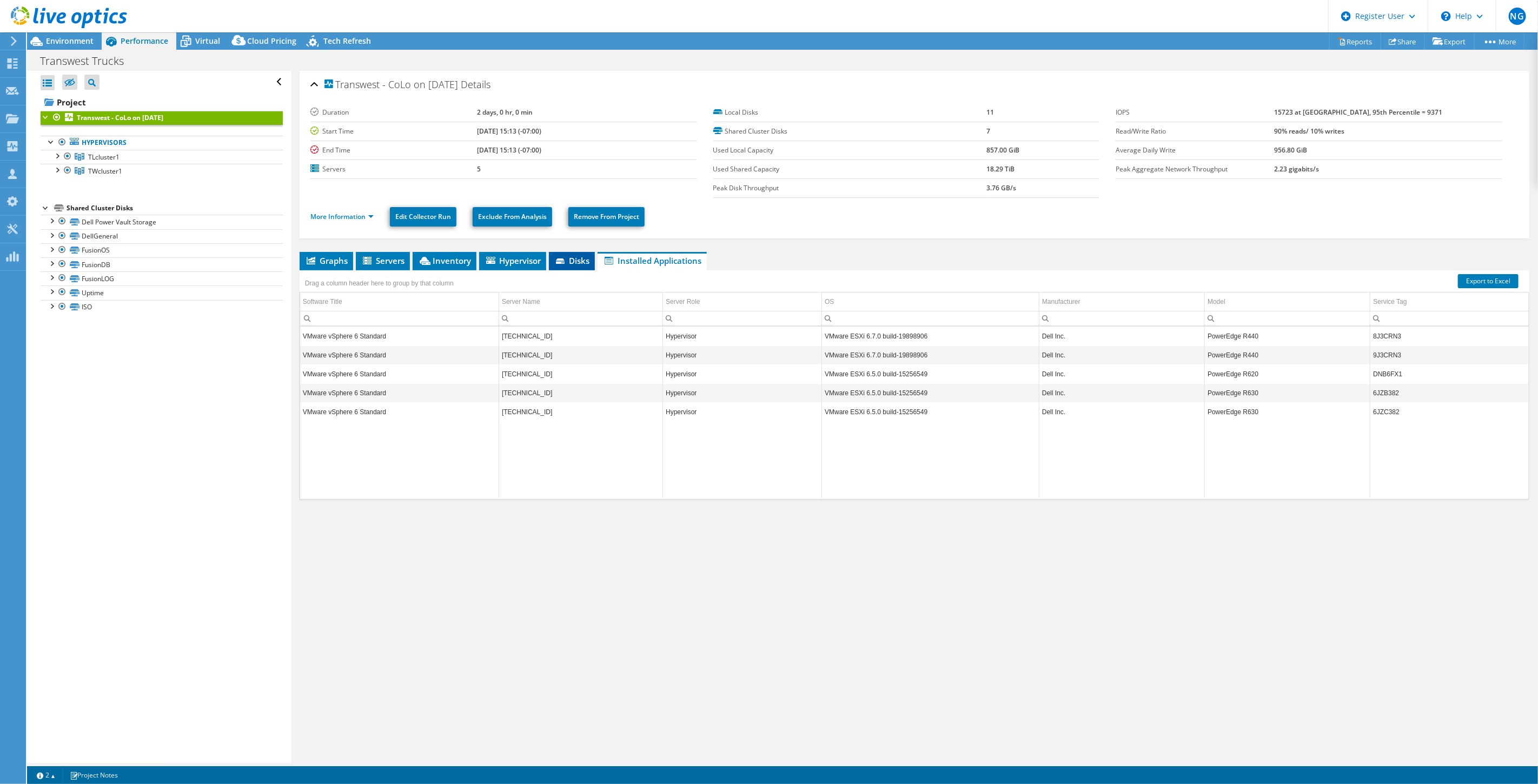
click at [574, 258] on span "Disks" at bounding box center [572, 261] width 35 height 11
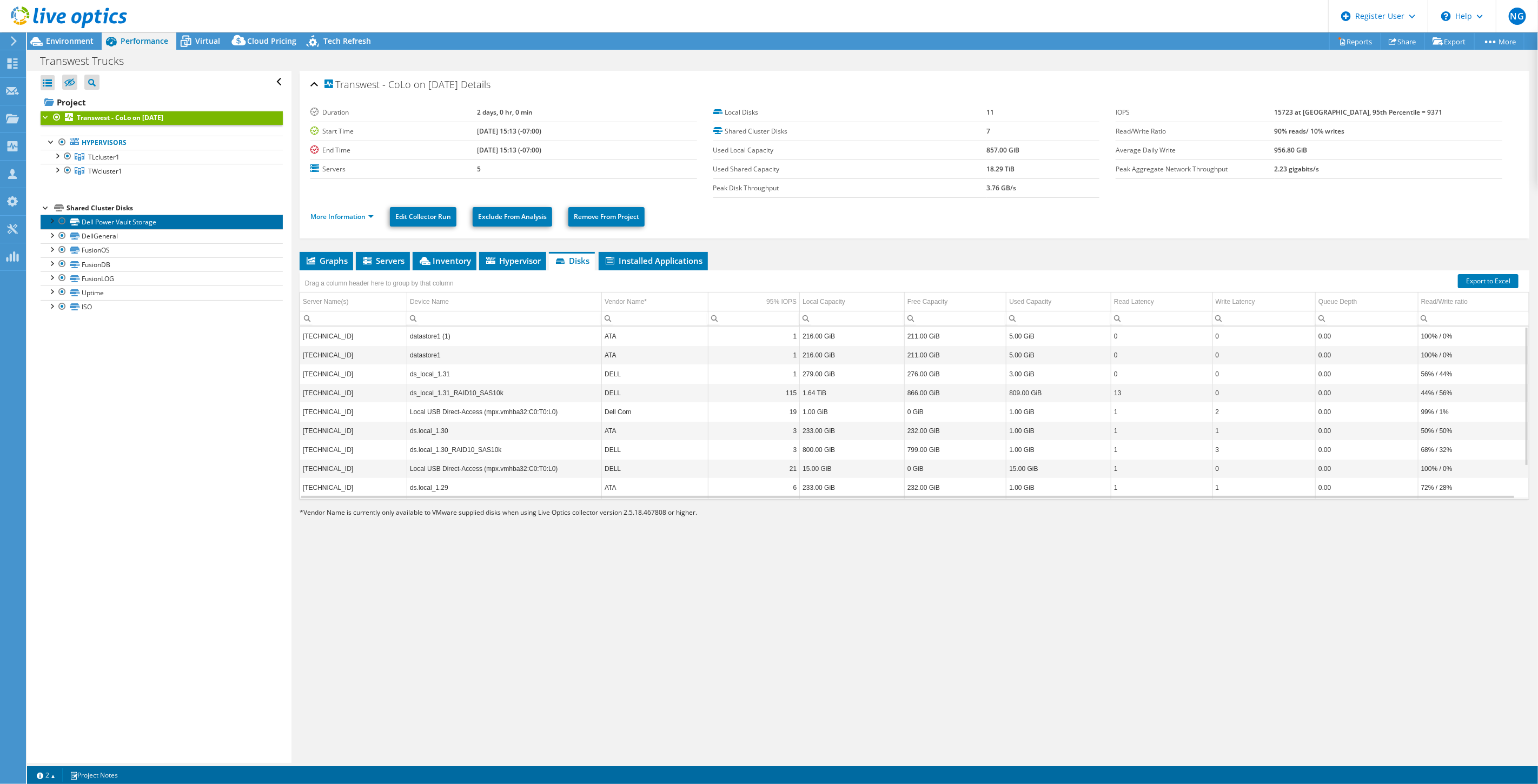
click at [138, 219] on link "Dell Power Vault Storage" at bounding box center [161, 222] width 243 height 14
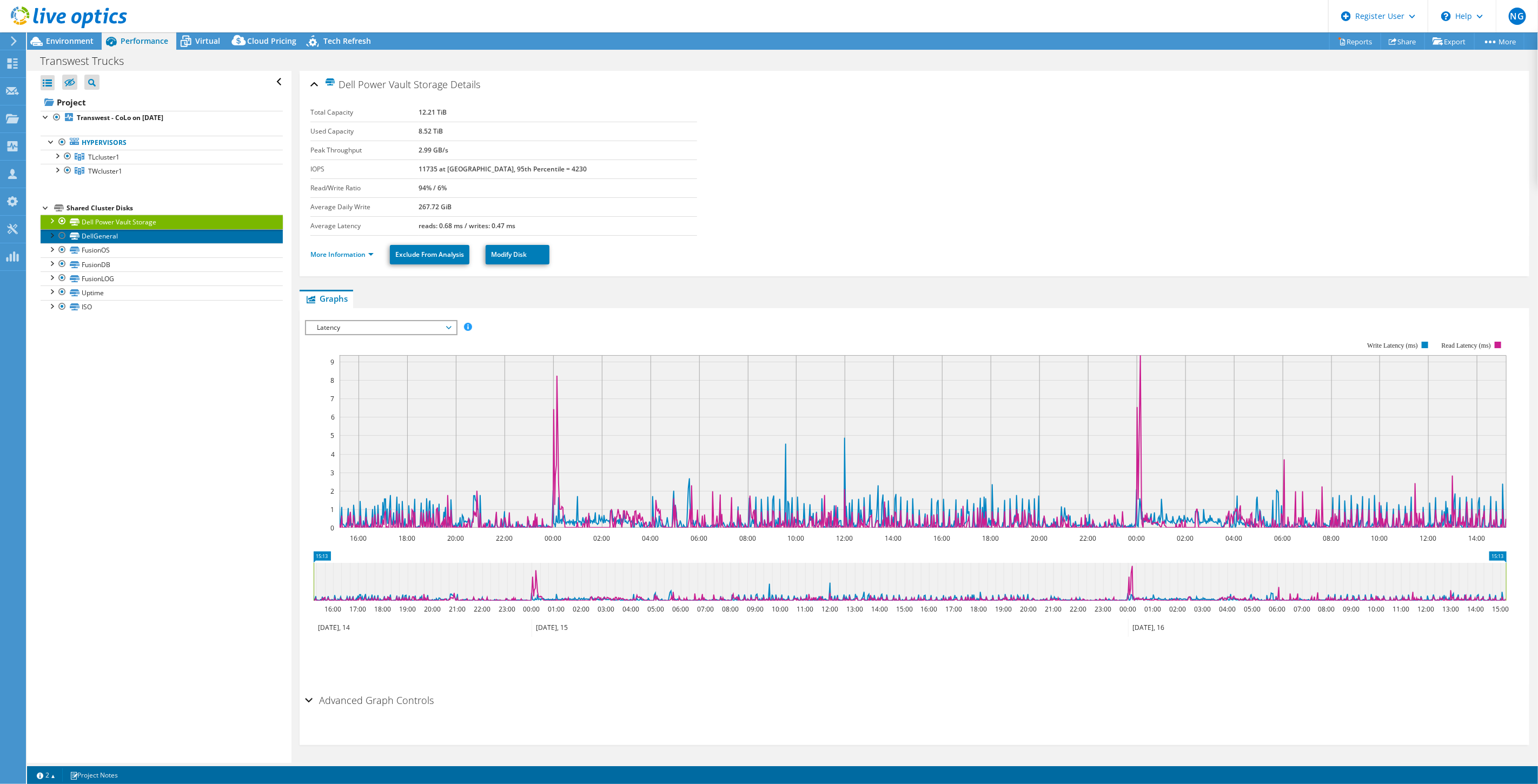
click at [135, 235] on link "DellGeneral" at bounding box center [161, 236] width 243 height 14
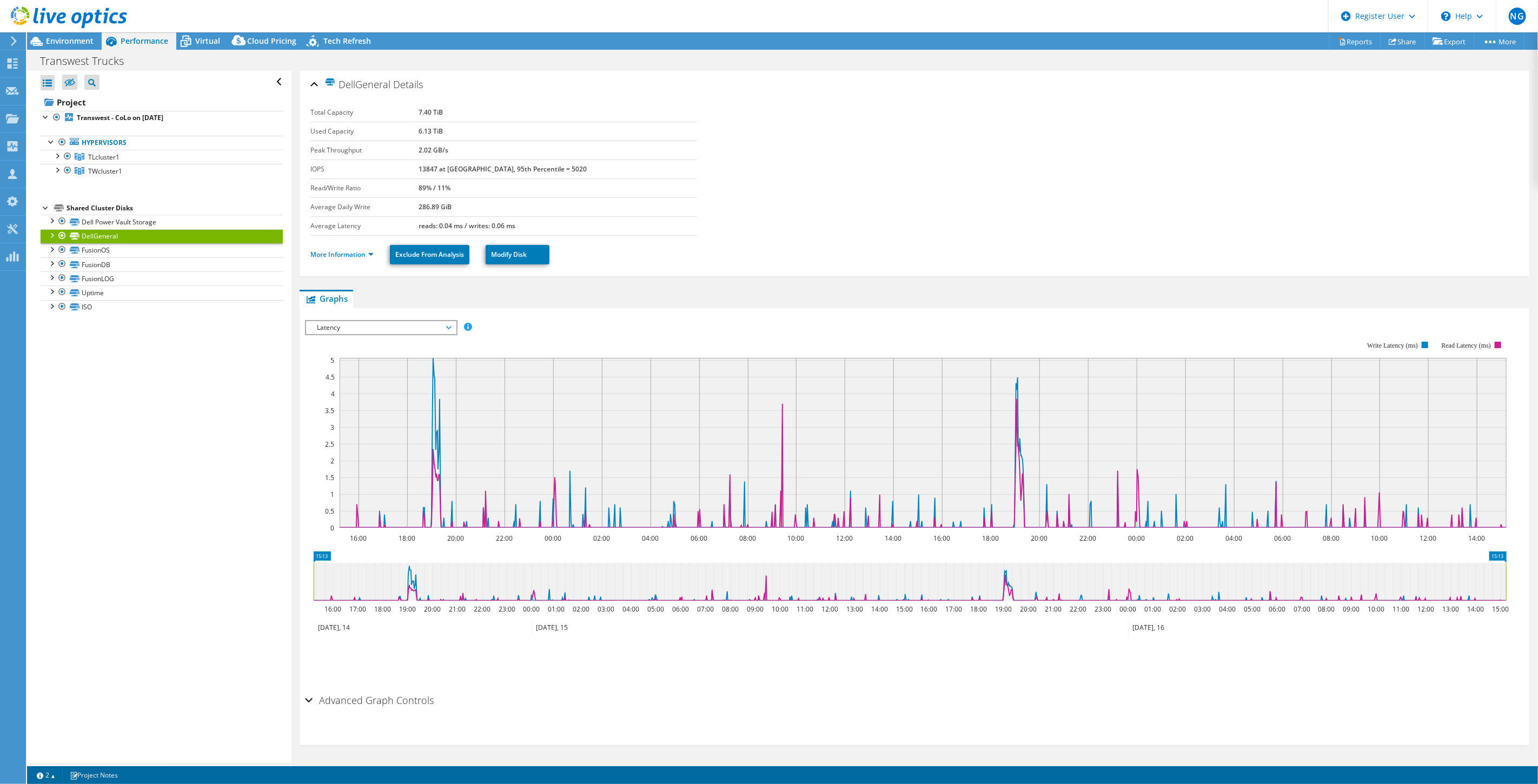
click at [100, 239] on link "DellGeneral" at bounding box center [161, 236] width 243 height 14
click at [343, 258] on li "More Information" at bounding box center [345, 254] width 70 height 12
click at [354, 252] on link "More Information" at bounding box center [342, 254] width 63 height 9
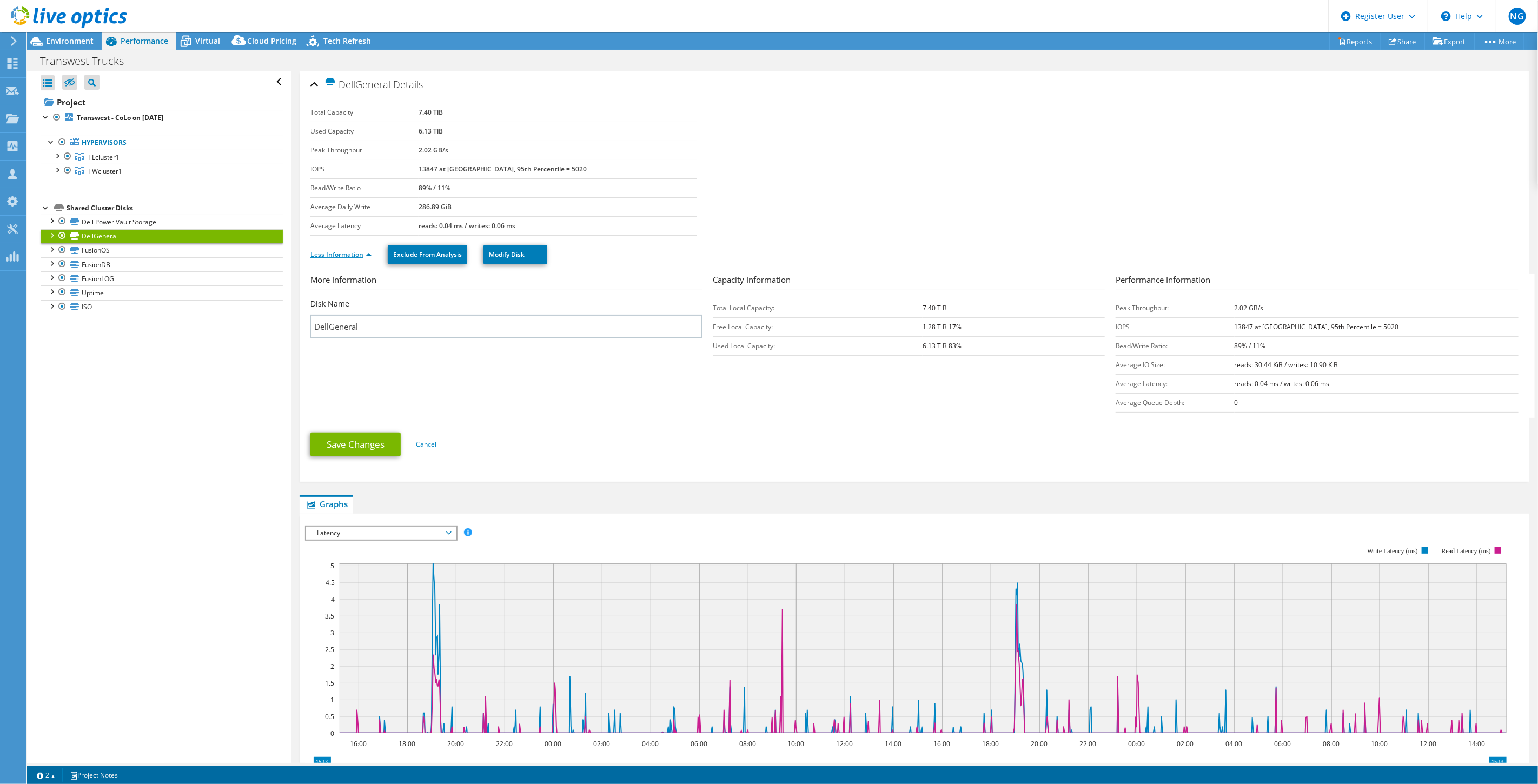
click at [354, 252] on link "Less Information" at bounding box center [341, 254] width 61 height 9
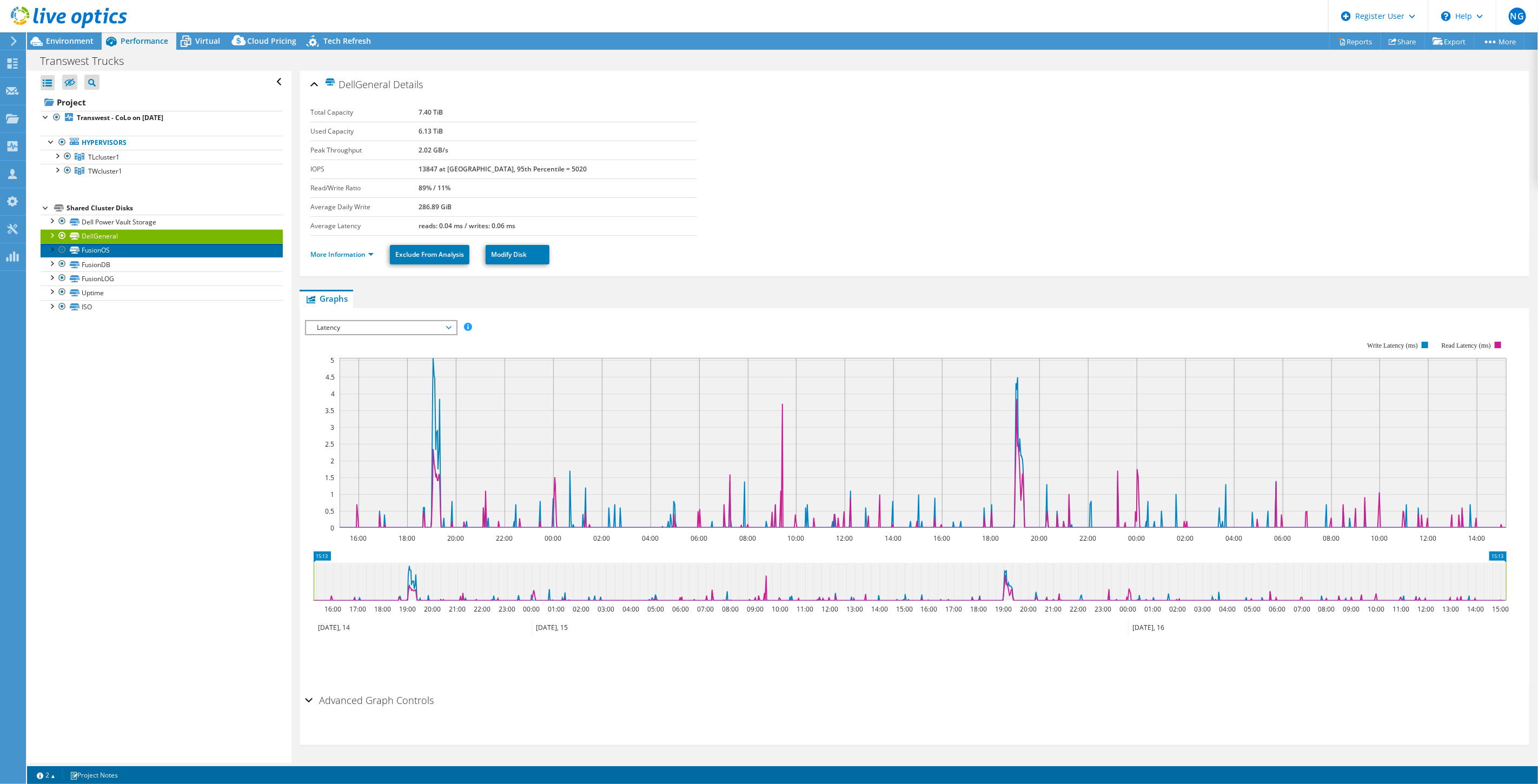
click at [123, 256] on link "FusionOS" at bounding box center [161, 251] width 243 height 14
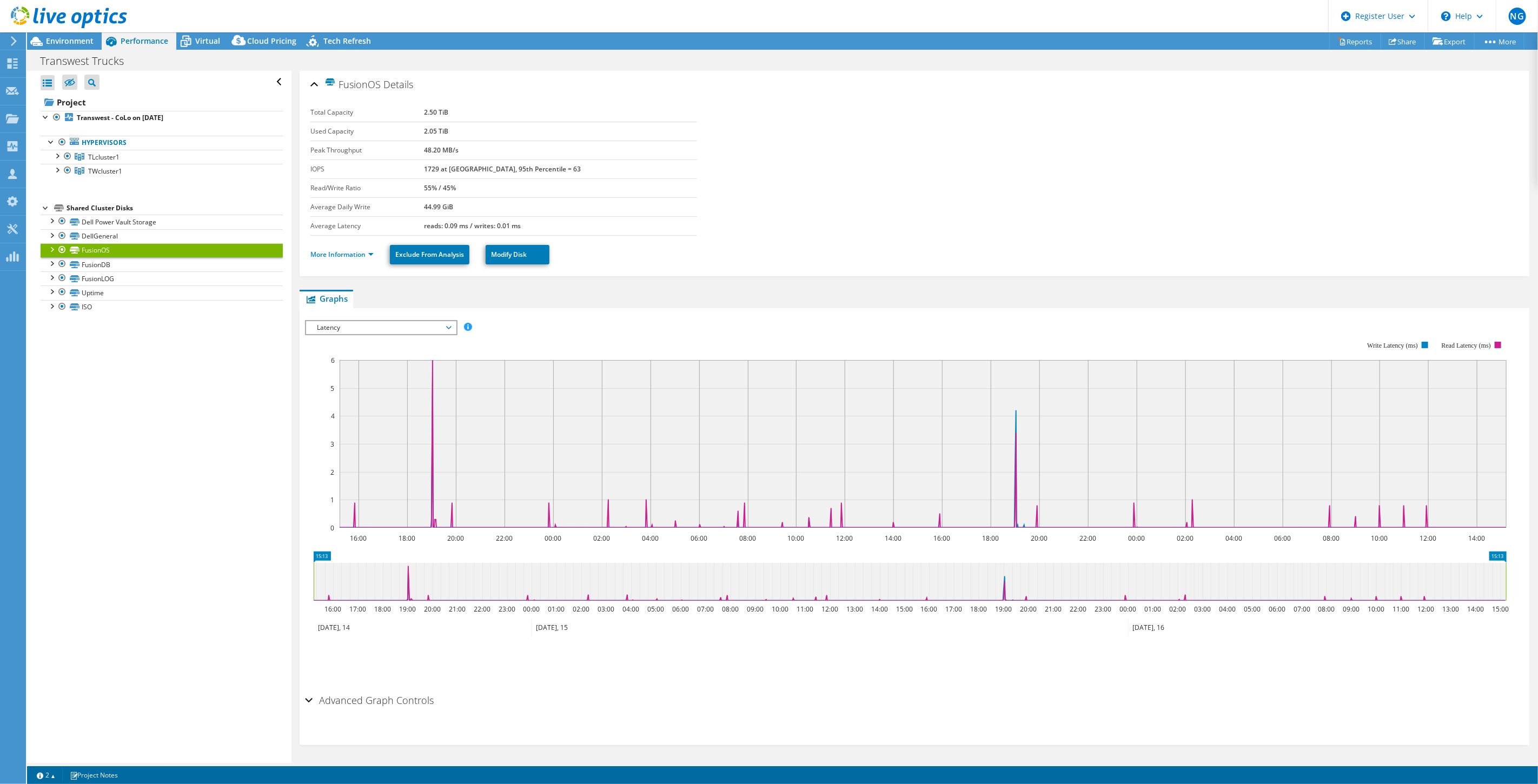
click at [338, 258] on li "More Information" at bounding box center [345, 254] width 70 height 12
click at [350, 256] on link "More Information" at bounding box center [342, 254] width 63 height 9
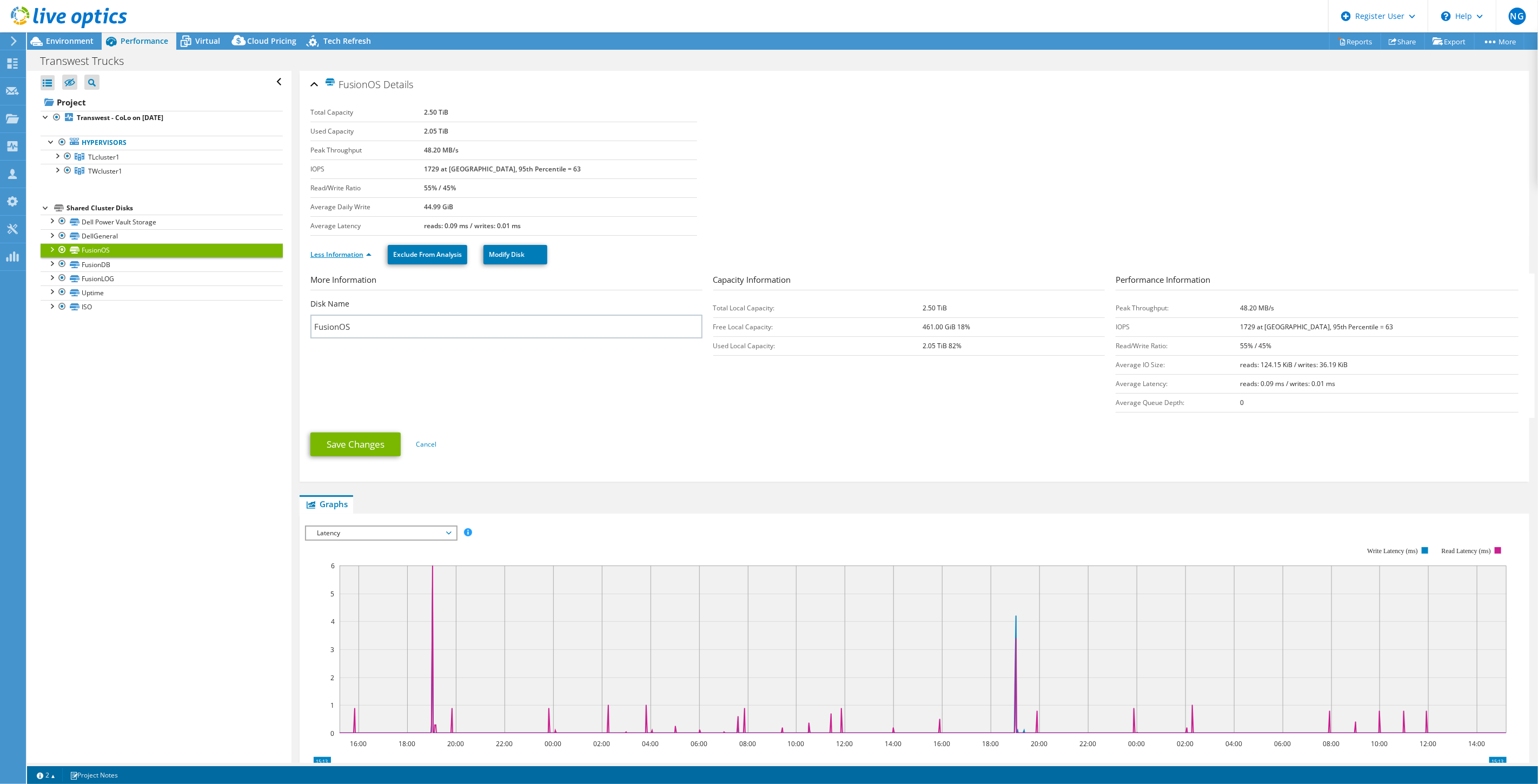
click at [350, 256] on link "Less Information" at bounding box center [341, 254] width 61 height 9
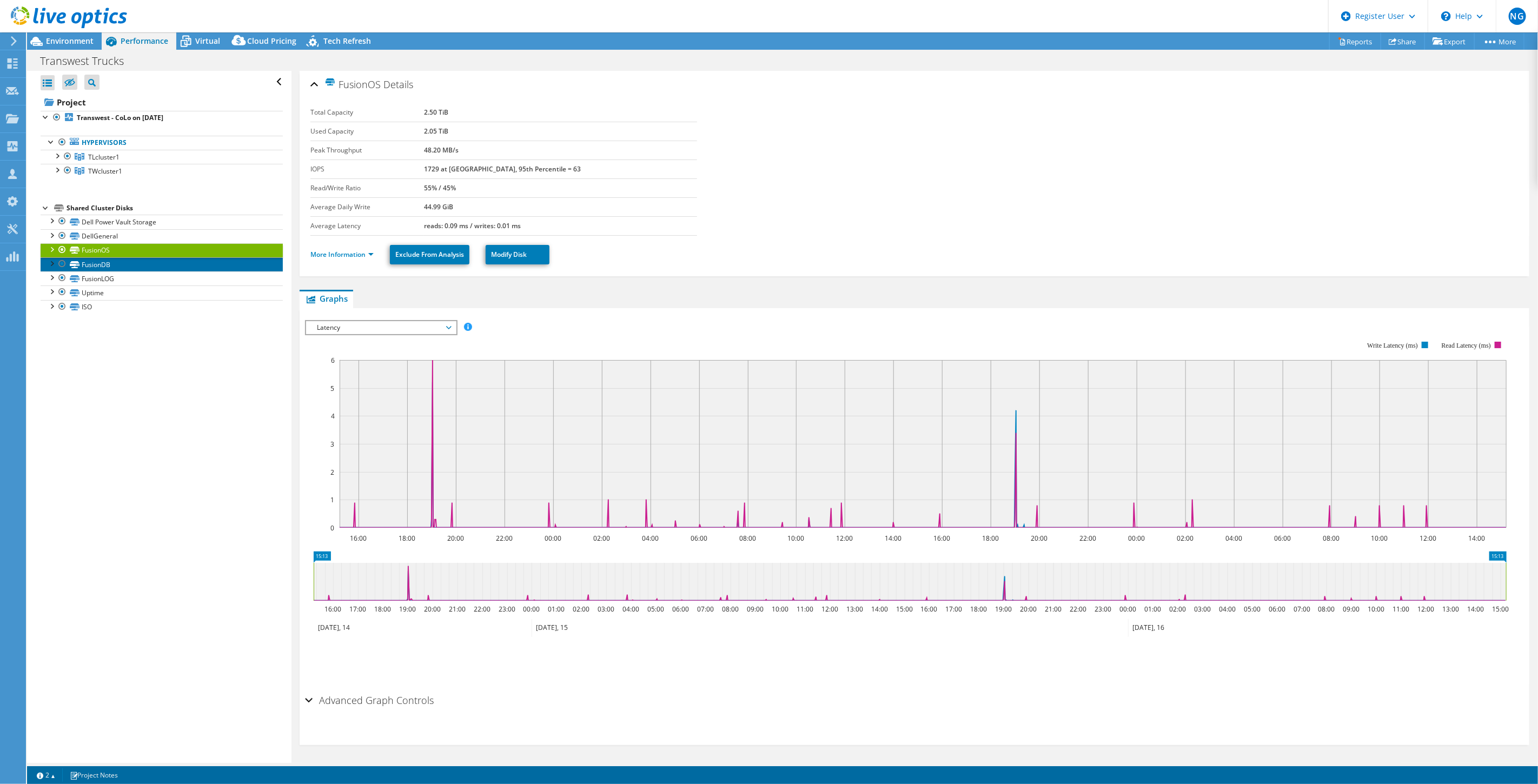
click at [104, 271] on link "FusionDB" at bounding box center [161, 265] width 243 height 14
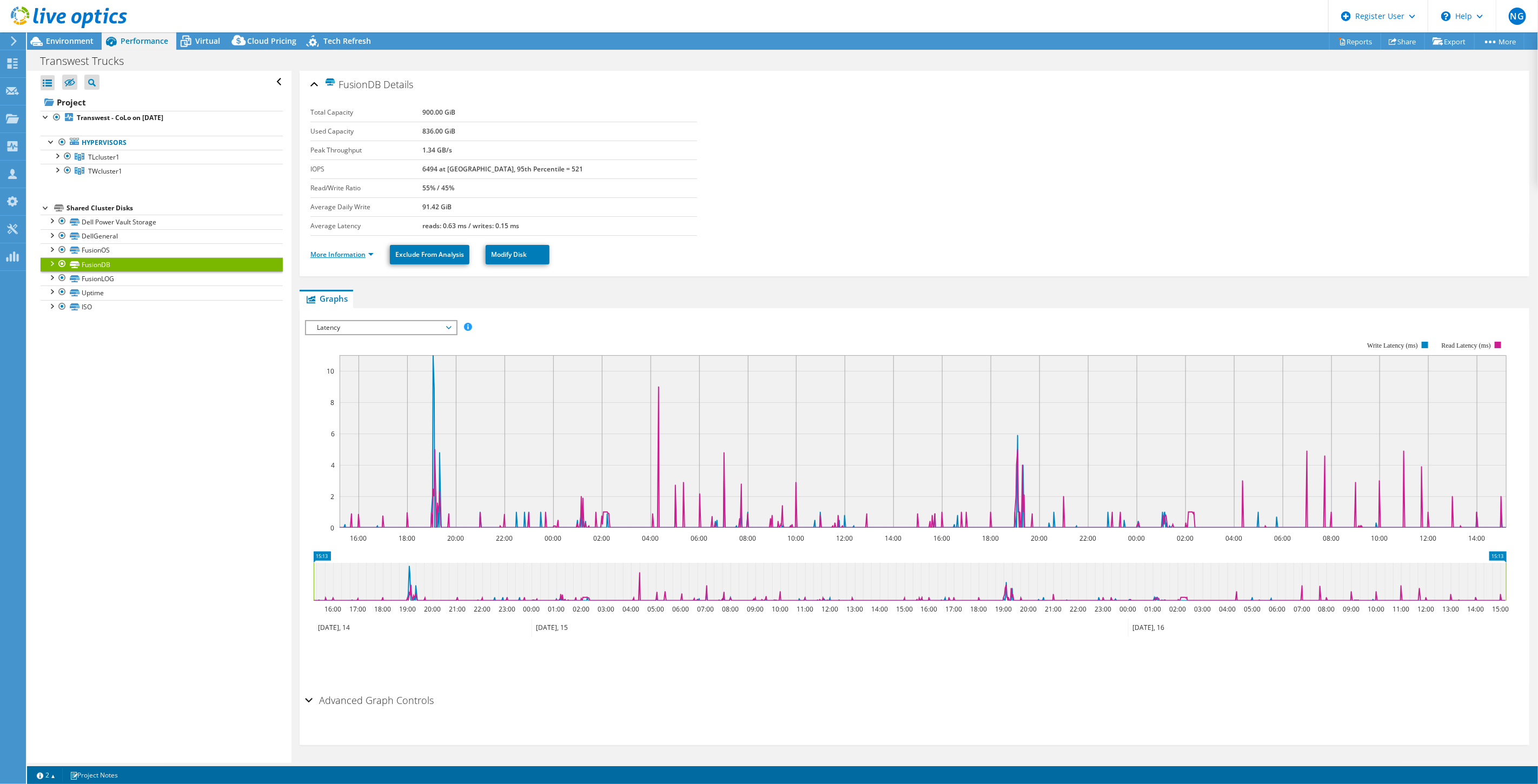
click at [358, 253] on link "More Information" at bounding box center [342, 254] width 63 height 9
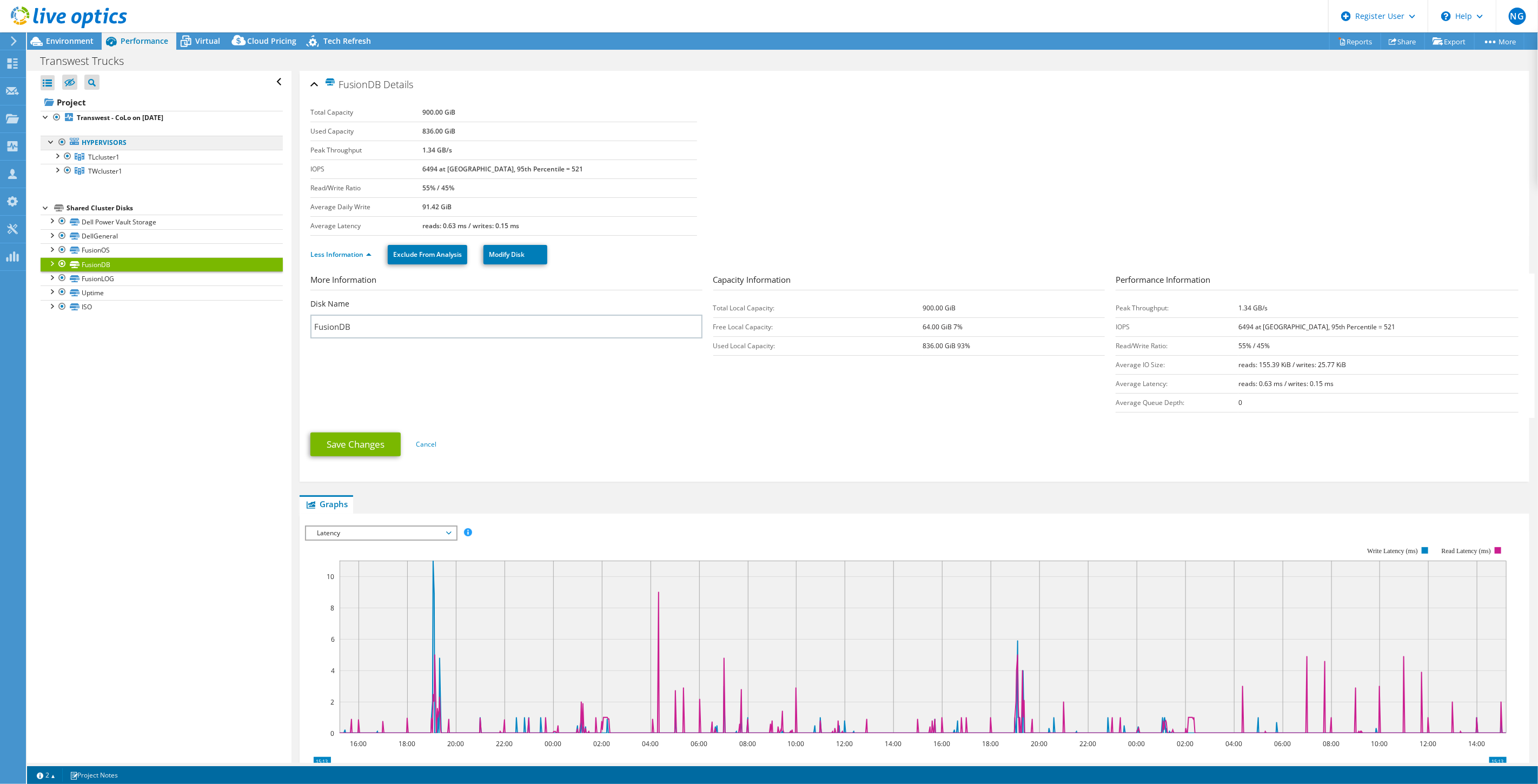
click at [126, 149] on link "Hypervisors" at bounding box center [161, 143] width 243 height 14
click at [136, 115] on b "Transwest - CoLo on [DATE]" at bounding box center [120, 118] width 87 height 9
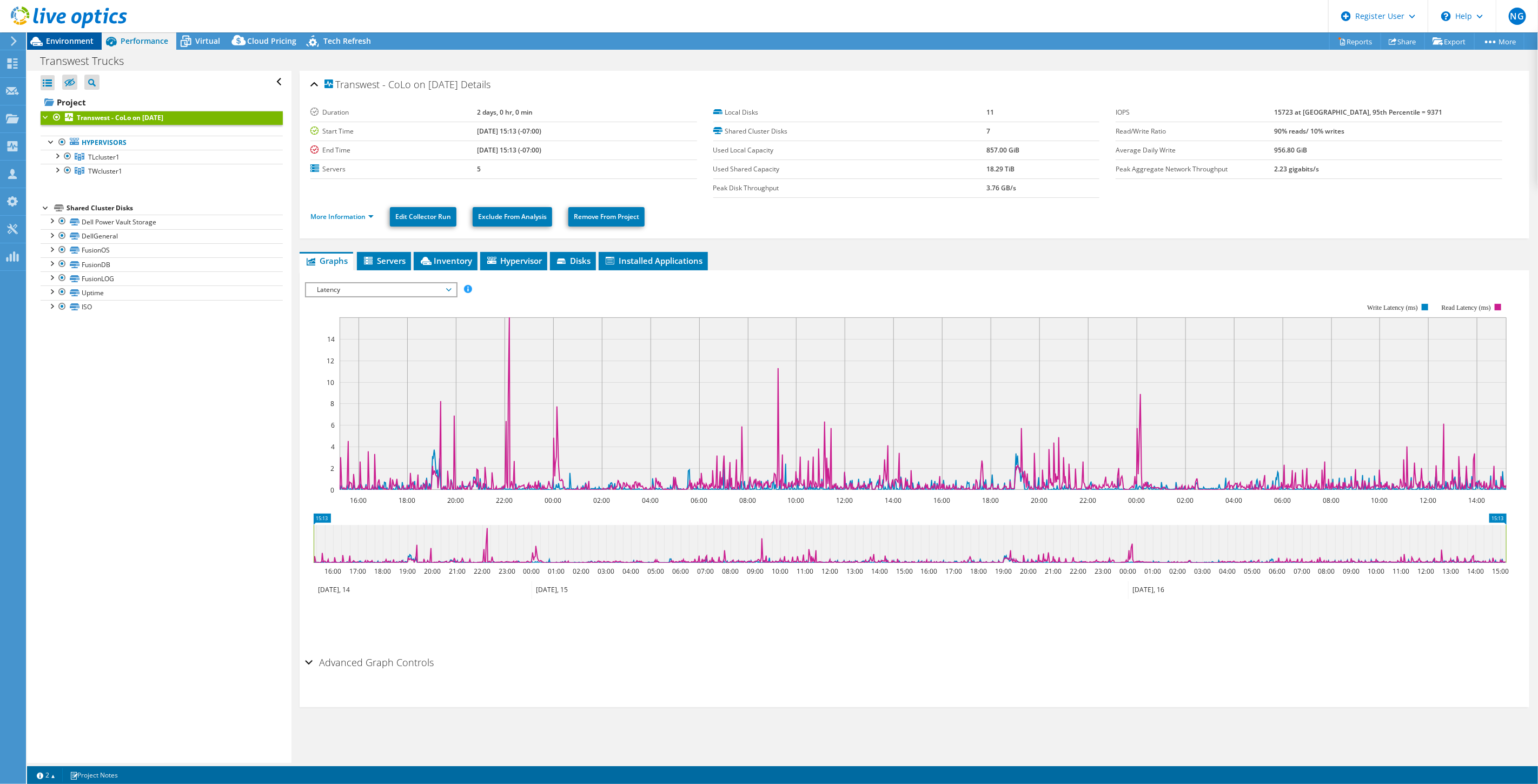
click at [73, 43] on span "Environment" at bounding box center [70, 40] width 47 height 10
